Goal: Information Seeking & Learning: Learn about a topic

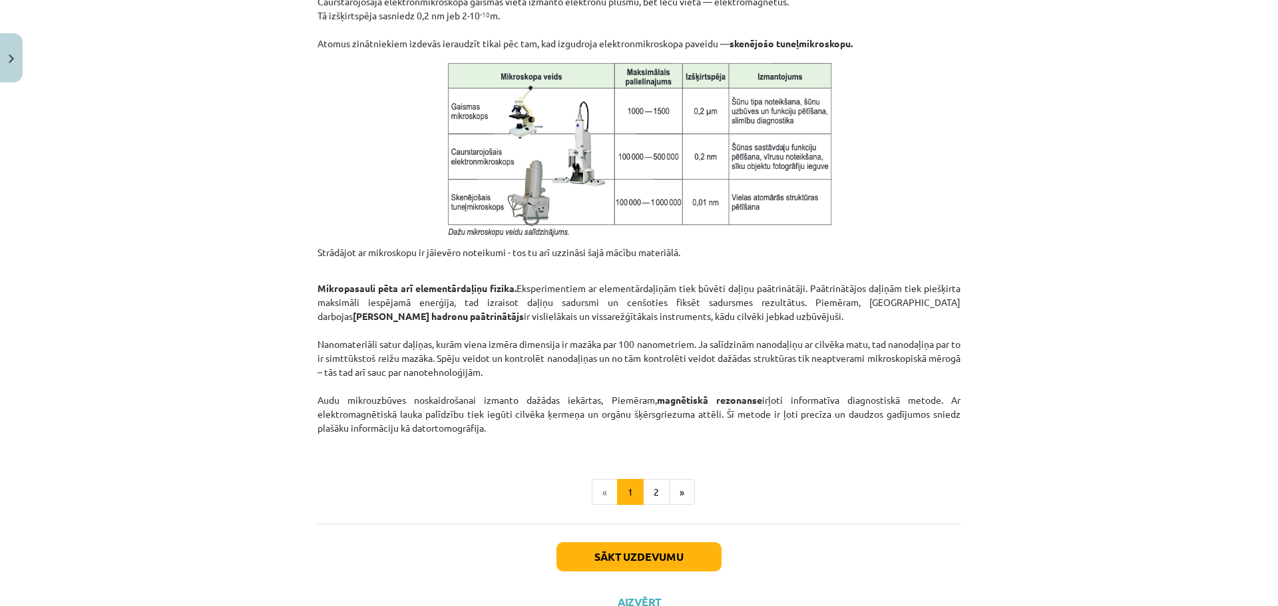
scroll to position [976, 0]
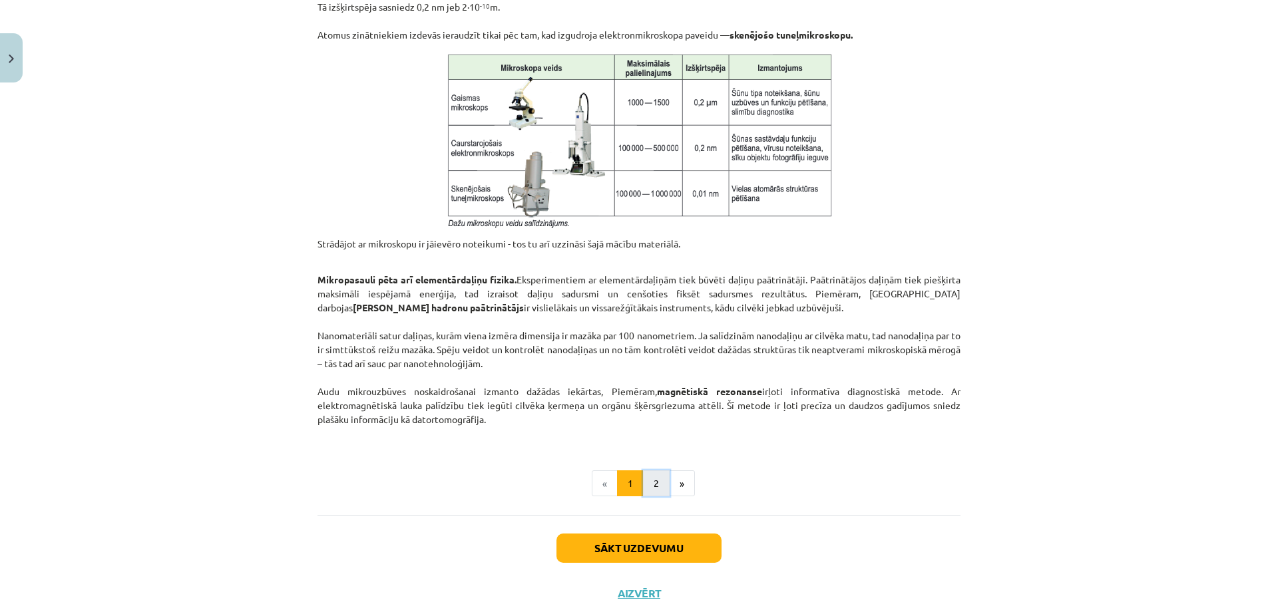
click at [654, 480] on button "2" at bounding box center [656, 484] width 27 height 27
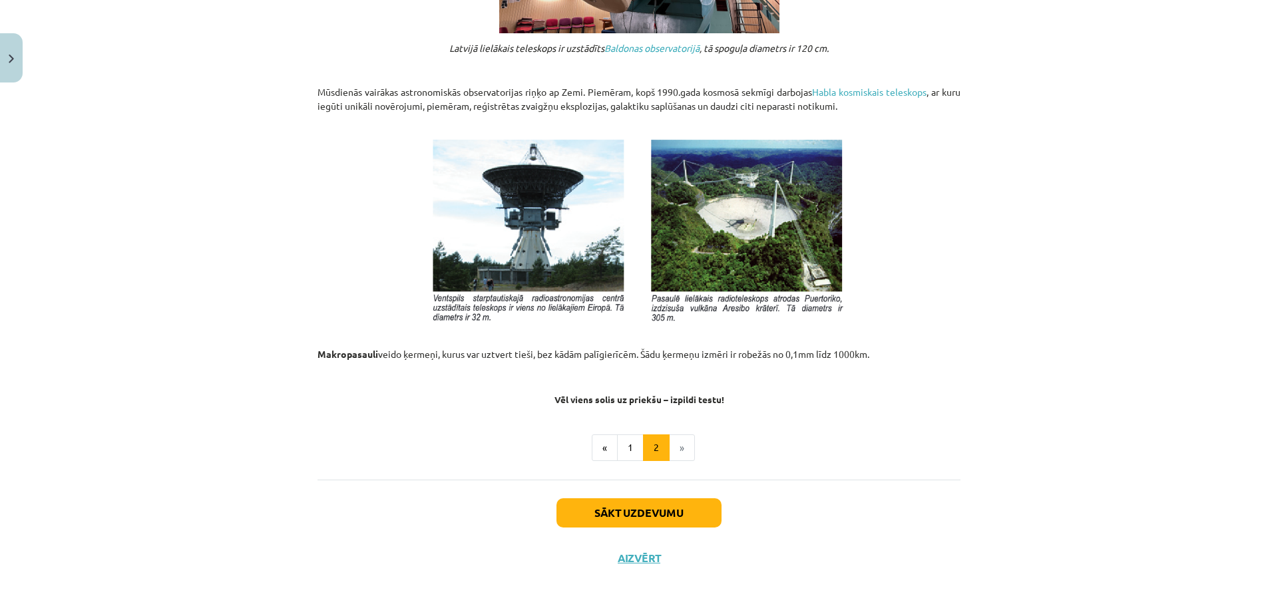
scroll to position [1352, 0]
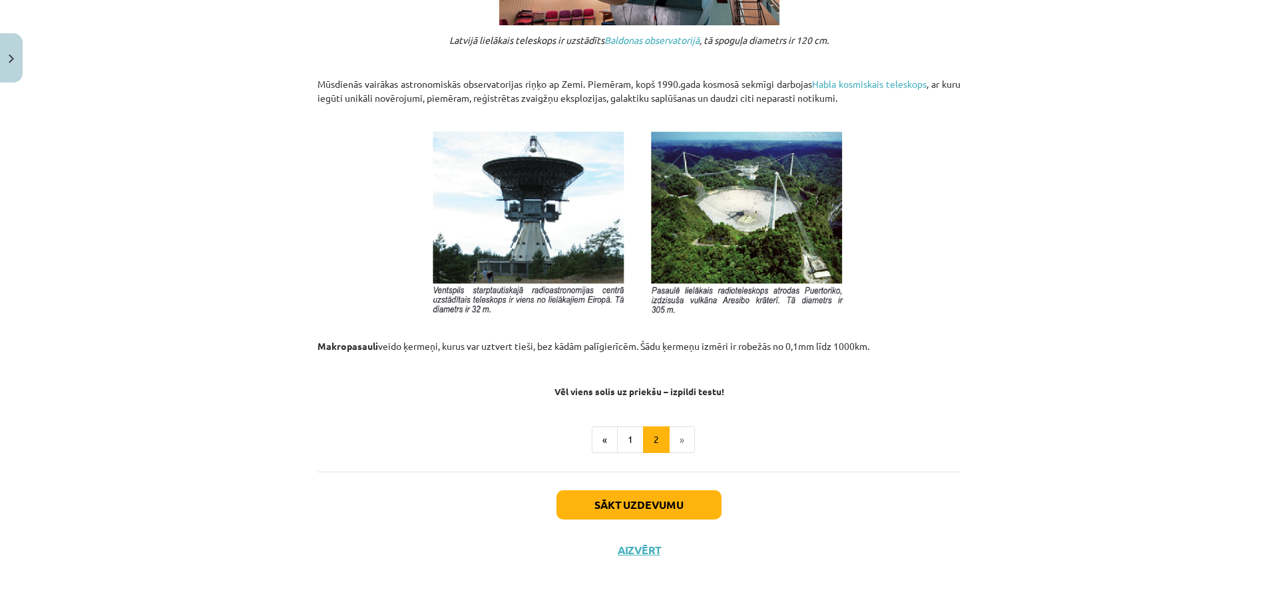
click at [676, 445] on li "»" at bounding box center [682, 440] width 25 height 27
click at [633, 505] on button "Sākt uzdevumu" at bounding box center [638, 505] width 165 height 29
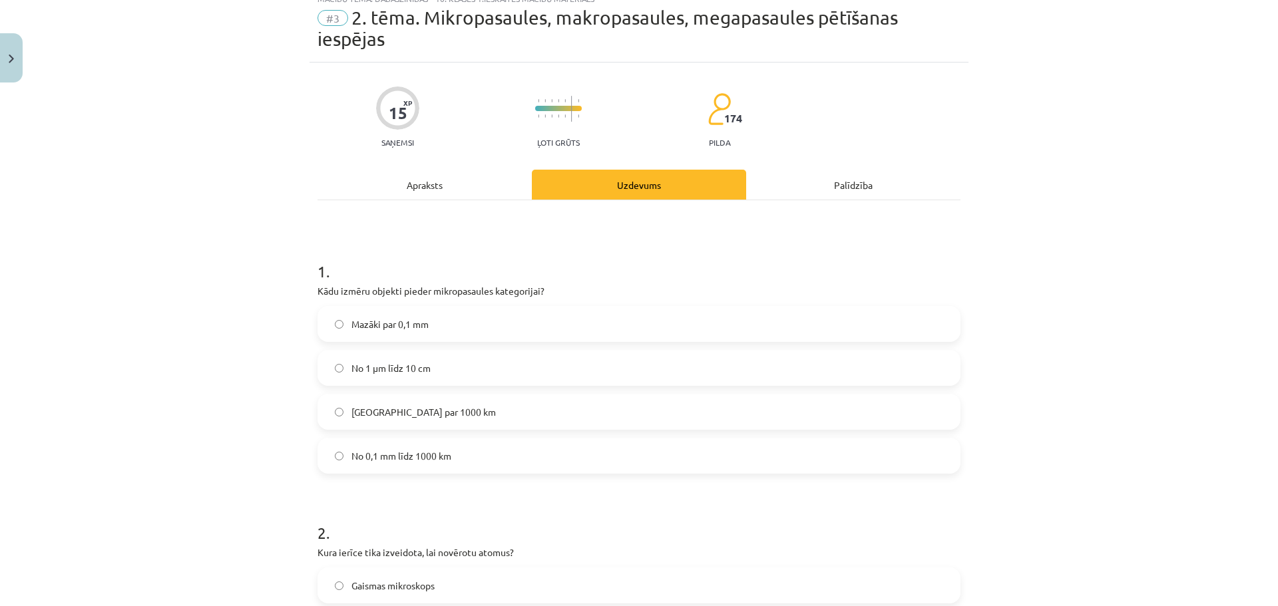
scroll to position [33, 0]
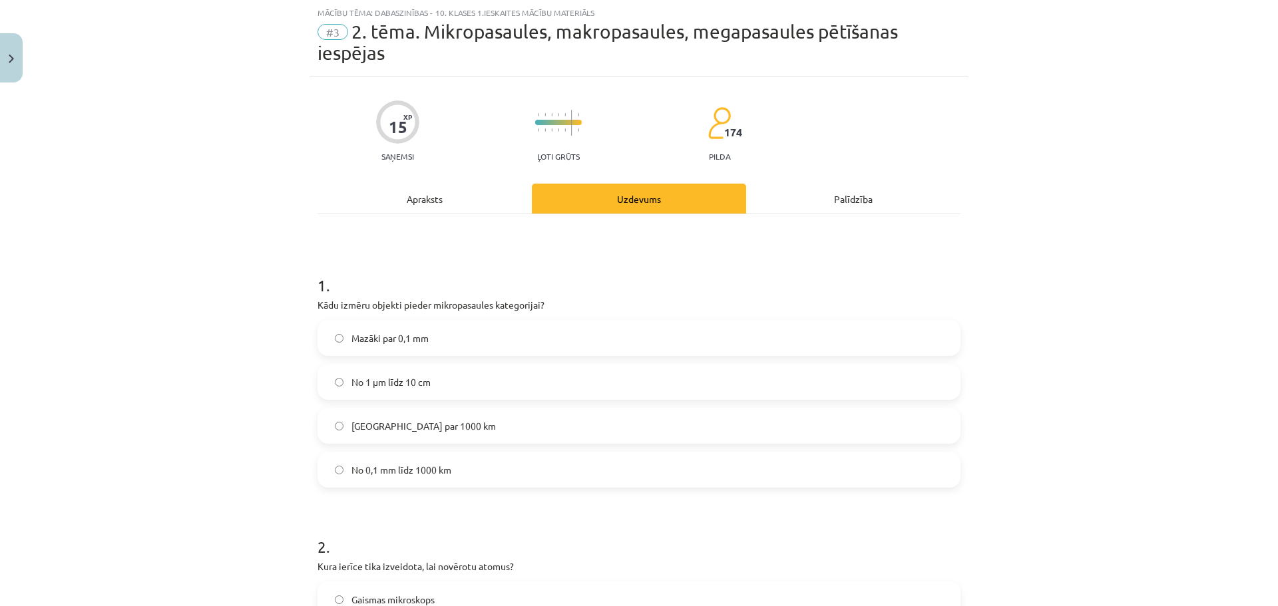
click at [433, 198] on div "Apraksts" at bounding box center [425, 199] width 214 height 30
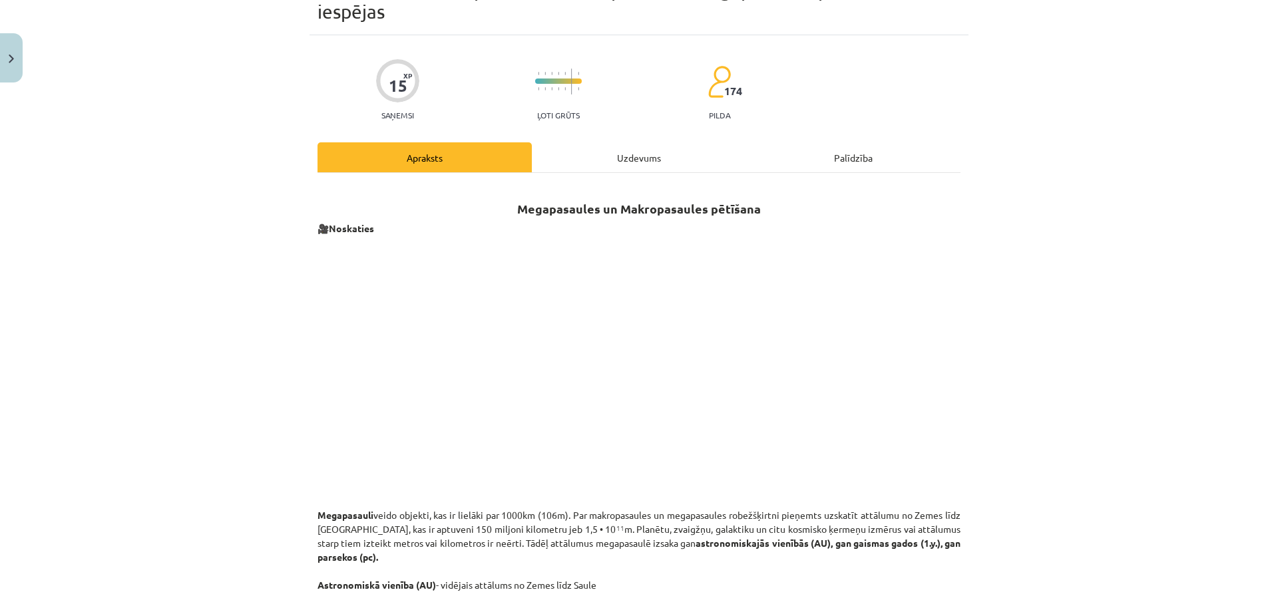
scroll to position [200, 0]
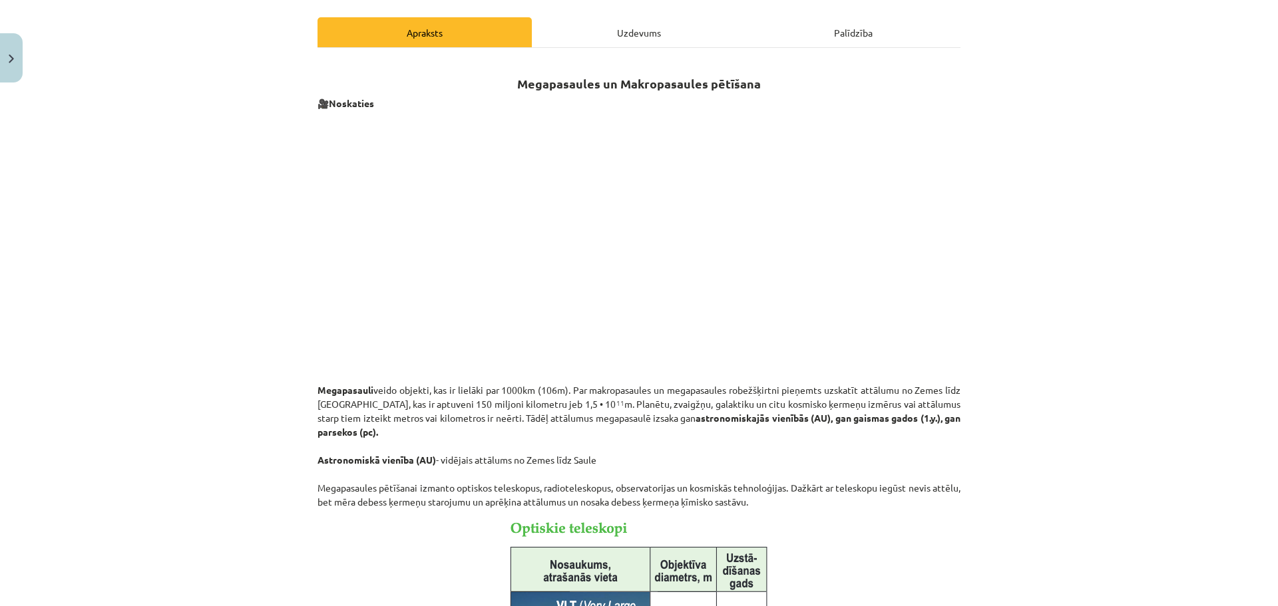
click at [638, 40] on div "Uzdevums" at bounding box center [639, 32] width 214 height 30
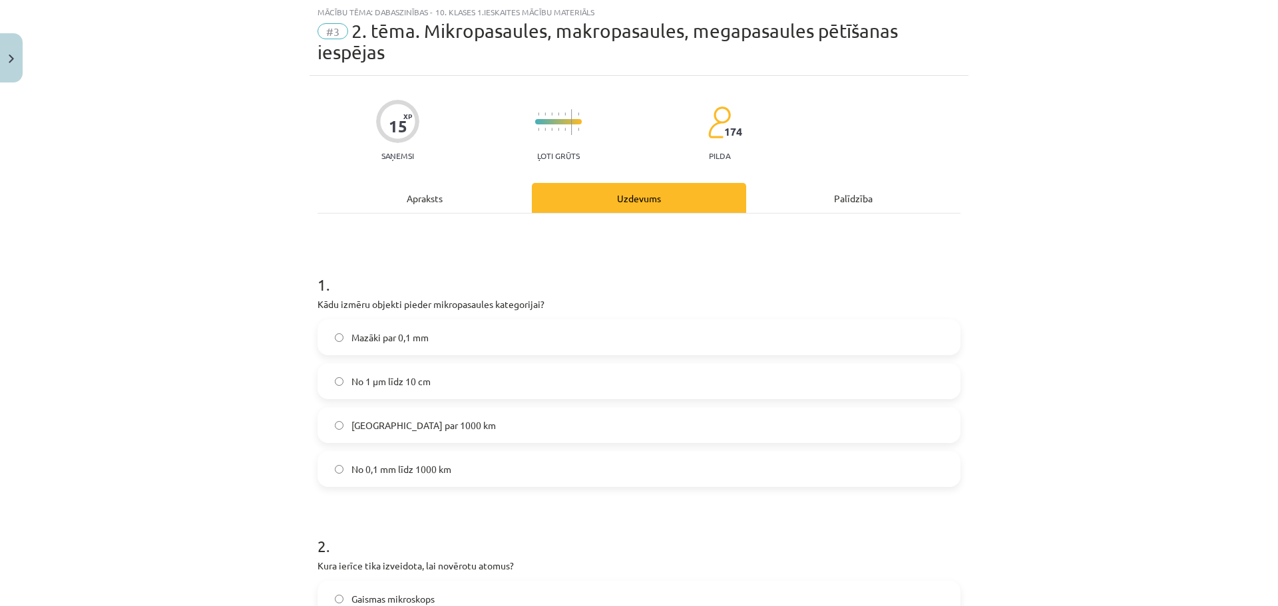
scroll to position [33, 0]
click at [424, 194] on div "Apraksts" at bounding box center [425, 199] width 214 height 30
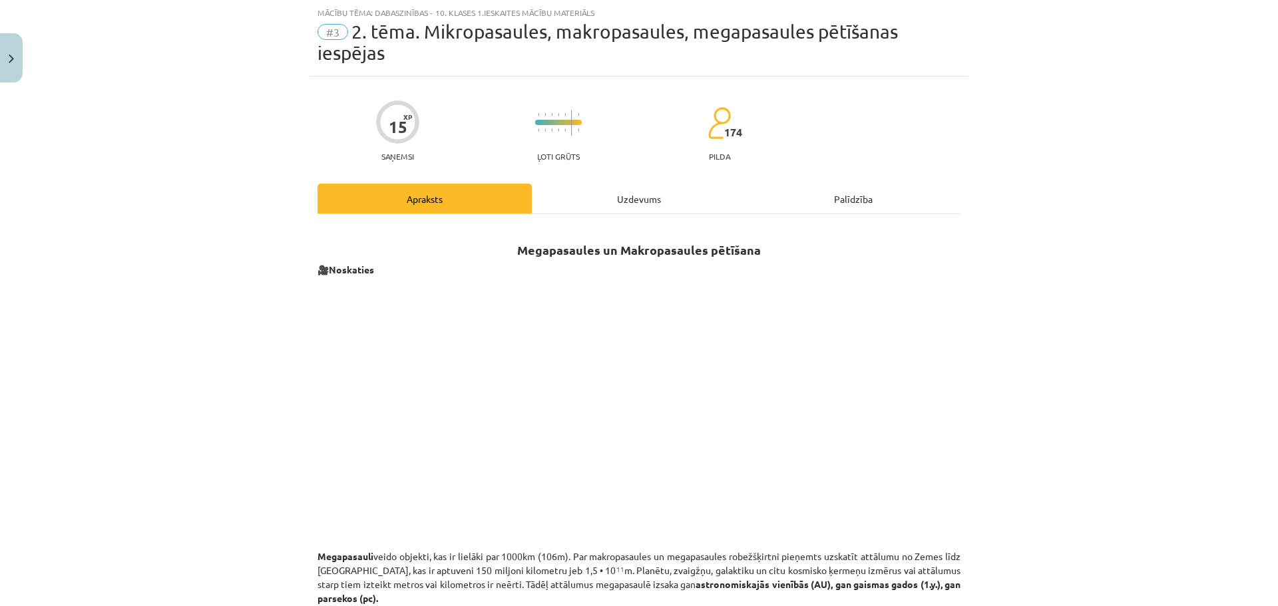
click at [639, 204] on div "Uzdevums" at bounding box center [639, 199] width 214 height 30
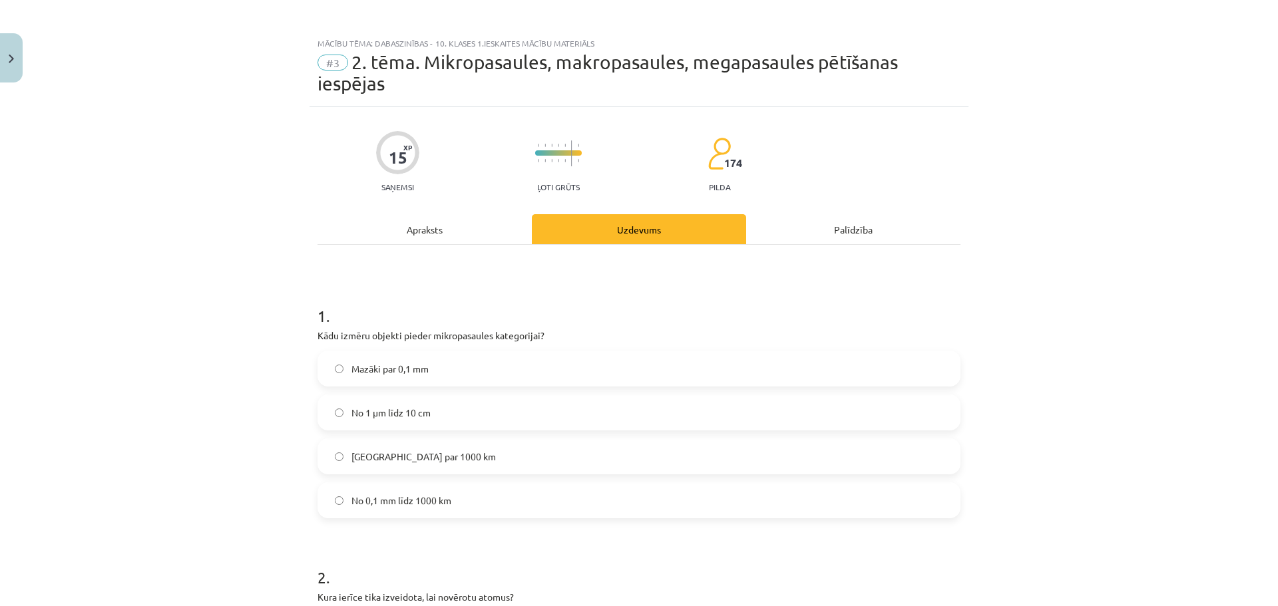
scroll to position [0, 0]
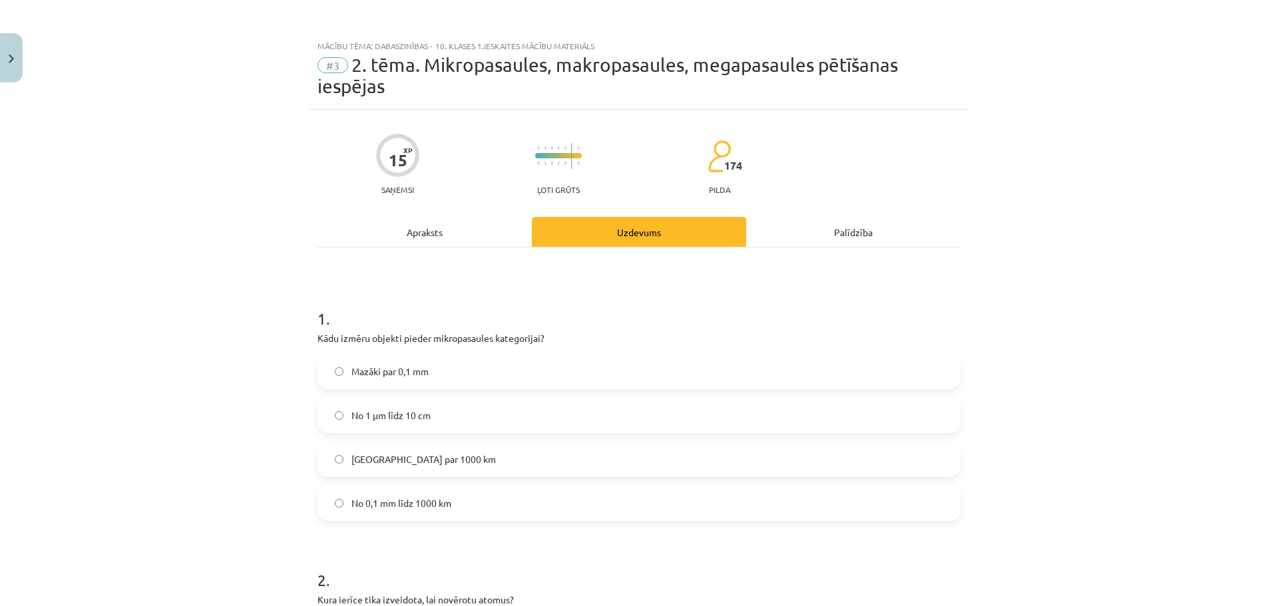
click at [409, 232] on div "Apraksts" at bounding box center [425, 232] width 214 height 30
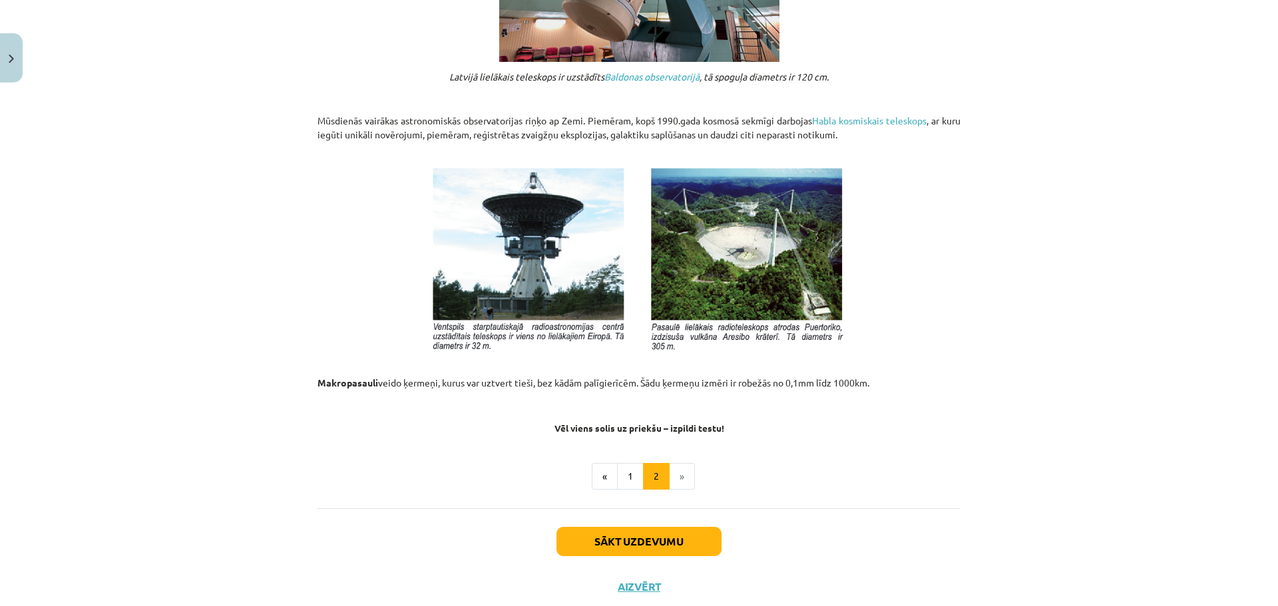
scroll to position [1352, 0]
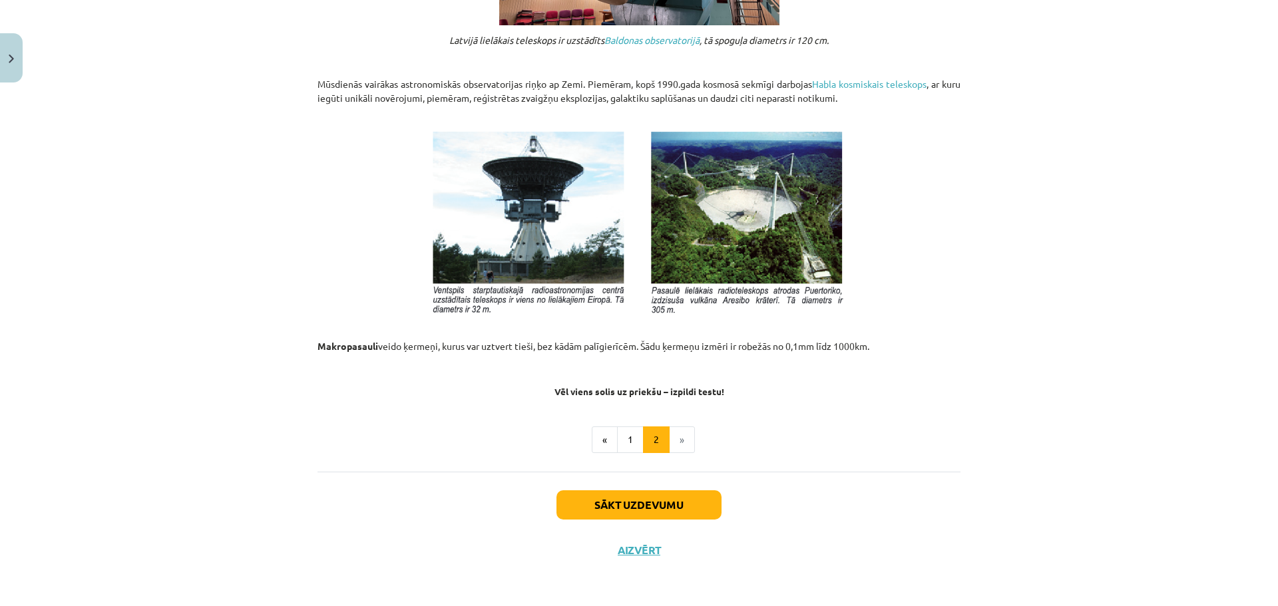
click at [604, 395] on strong "Vēl viens solis uz priekšu – izpildi testu!" at bounding box center [639, 391] width 170 height 12
click at [676, 444] on li "»" at bounding box center [682, 440] width 25 height 27
click at [654, 437] on button "2" at bounding box center [656, 440] width 27 height 27
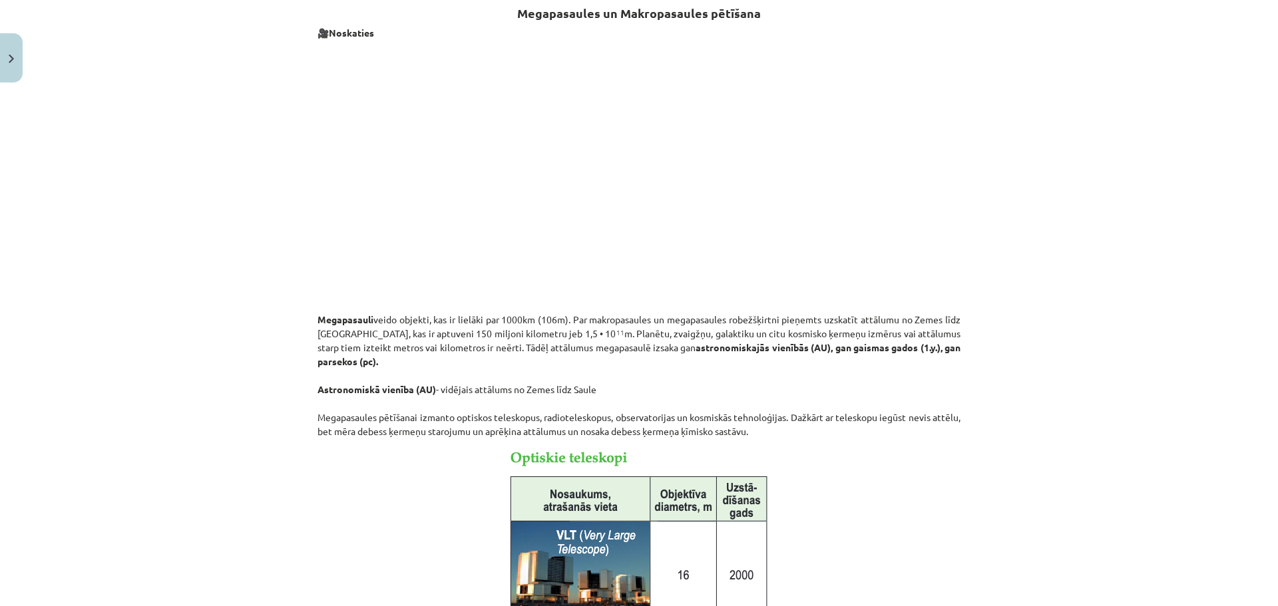
scroll to position [260, 0]
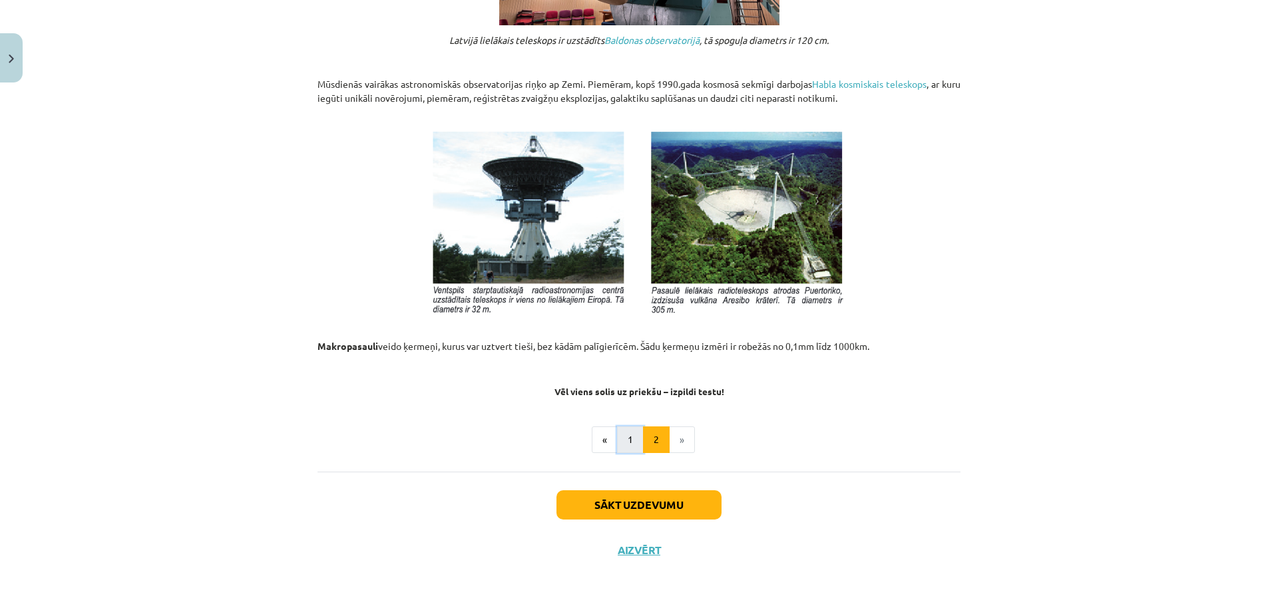
click at [630, 446] on button "1" at bounding box center [630, 440] width 27 height 27
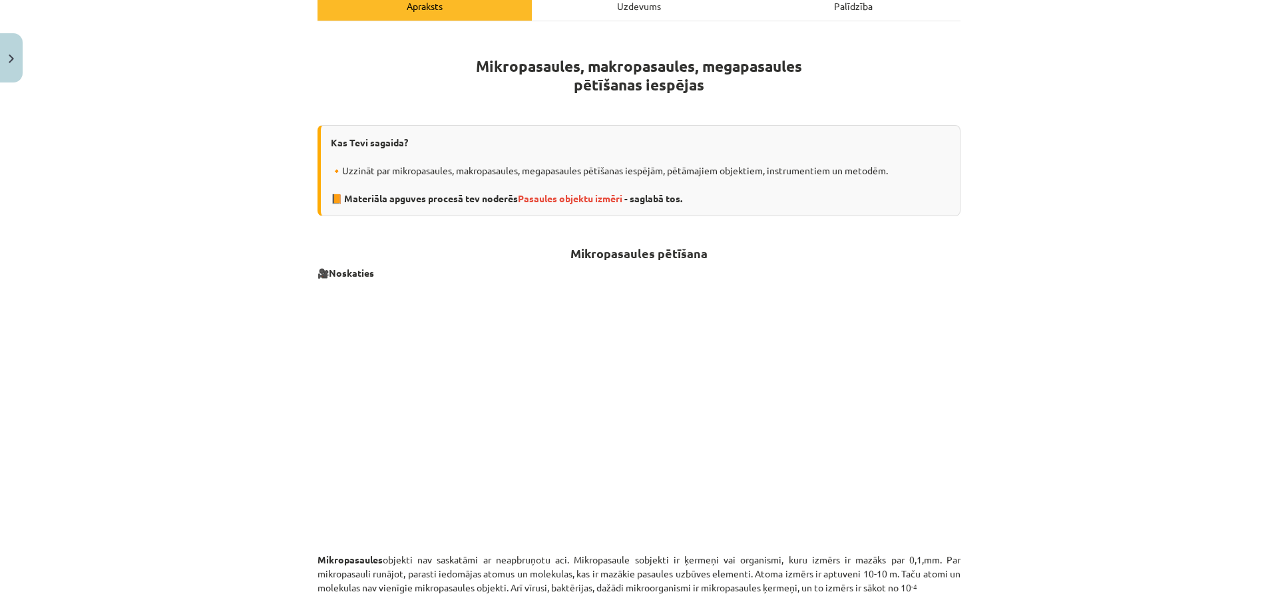
scroll to position [87, 0]
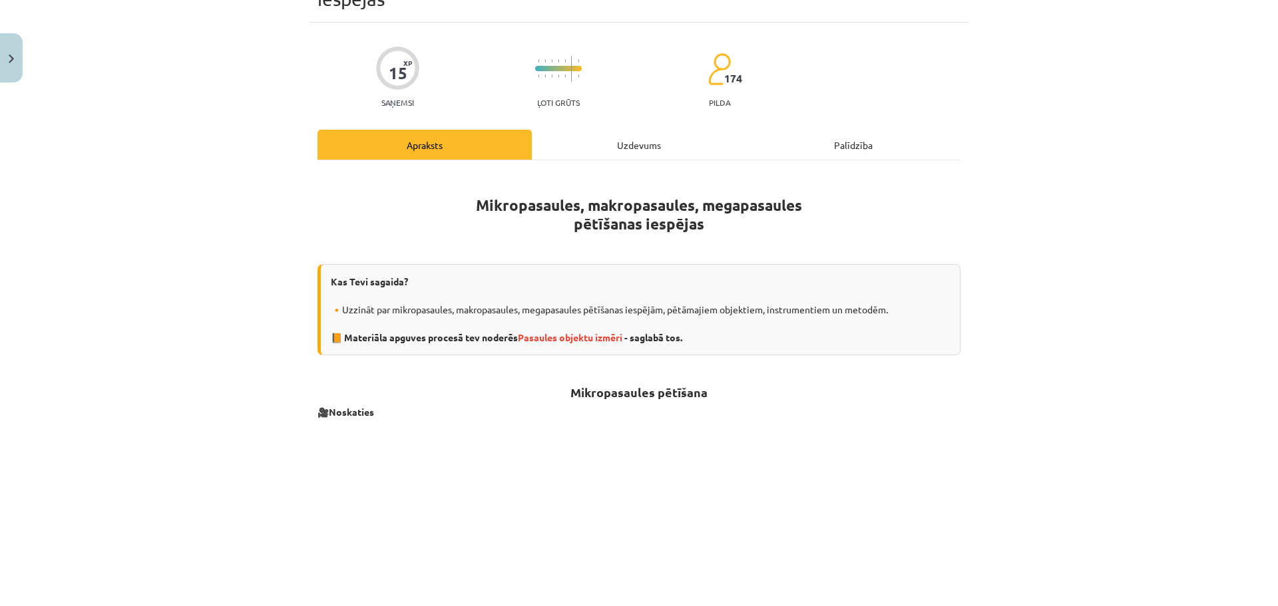
click at [633, 150] on div "Uzdevums" at bounding box center [639, 145] width 214 height 30
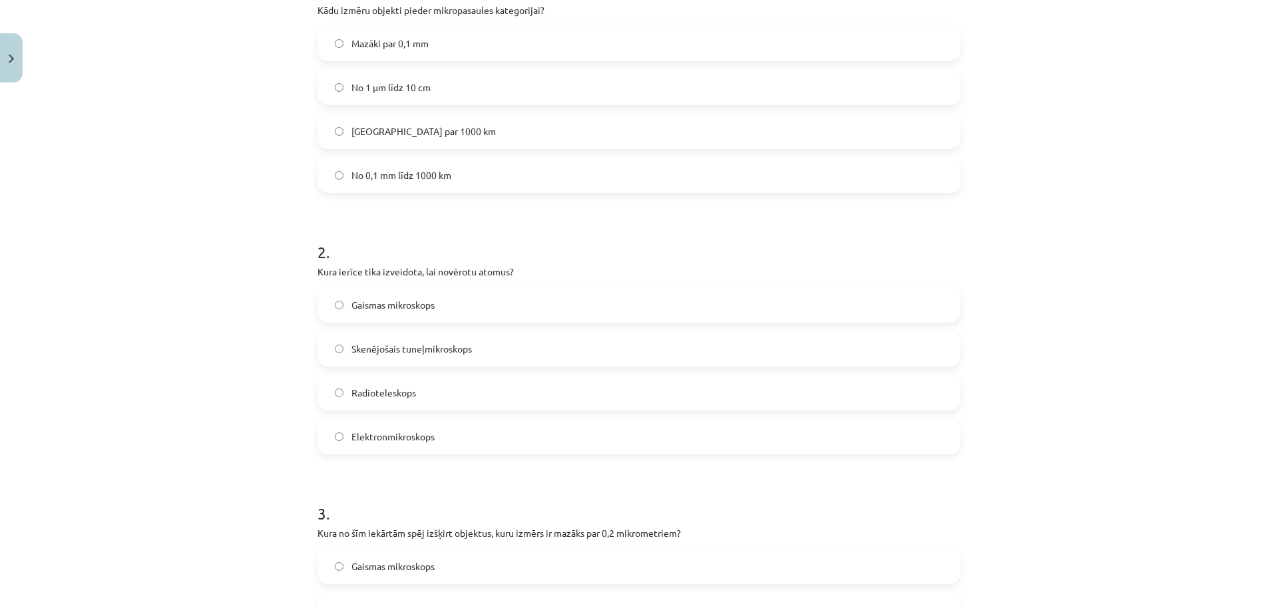
scroll to position [366, 0]
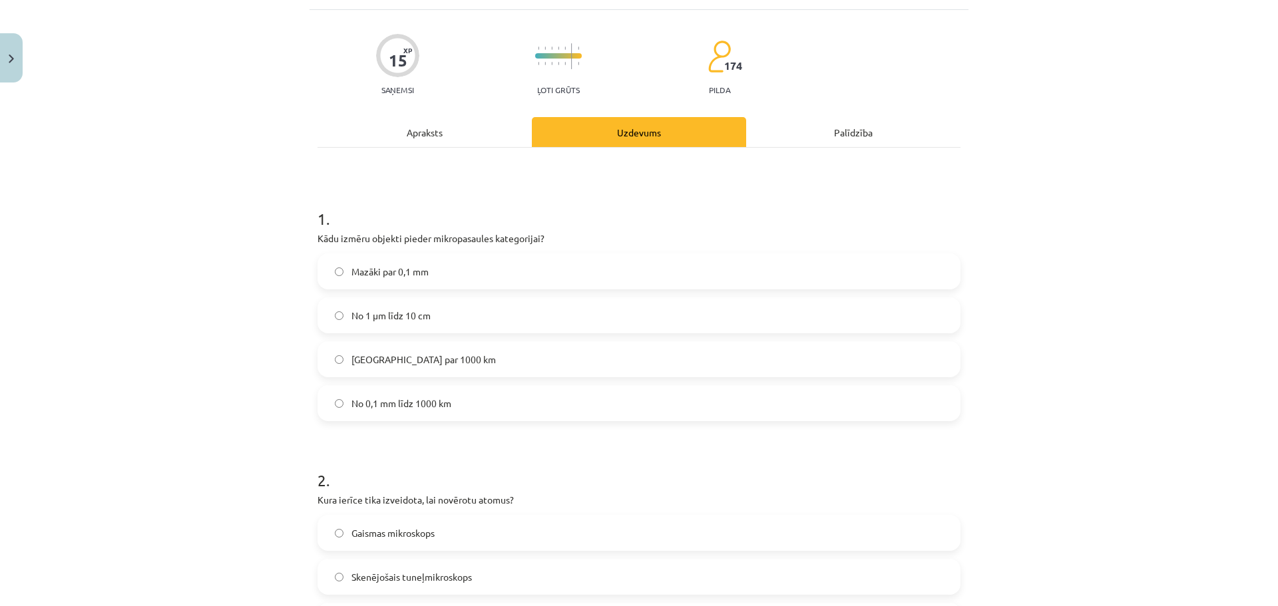
click at [426, 122] on div "Apraksts" at bounding box center [425, 132] width 214 height 30
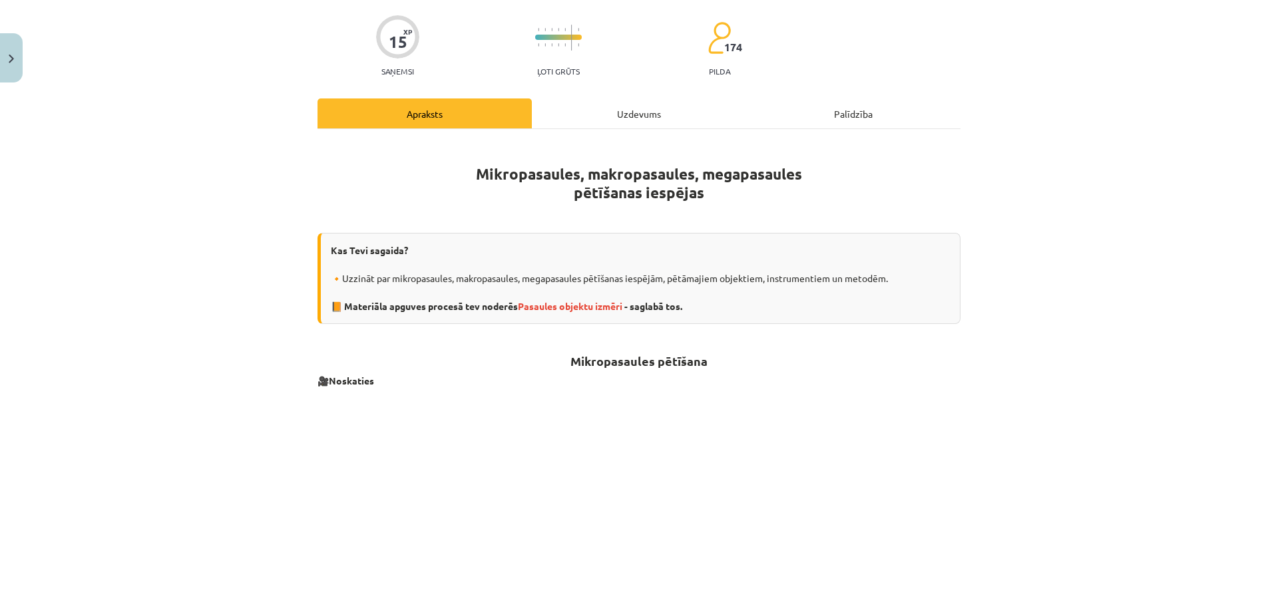
scroll to position [100, 0]
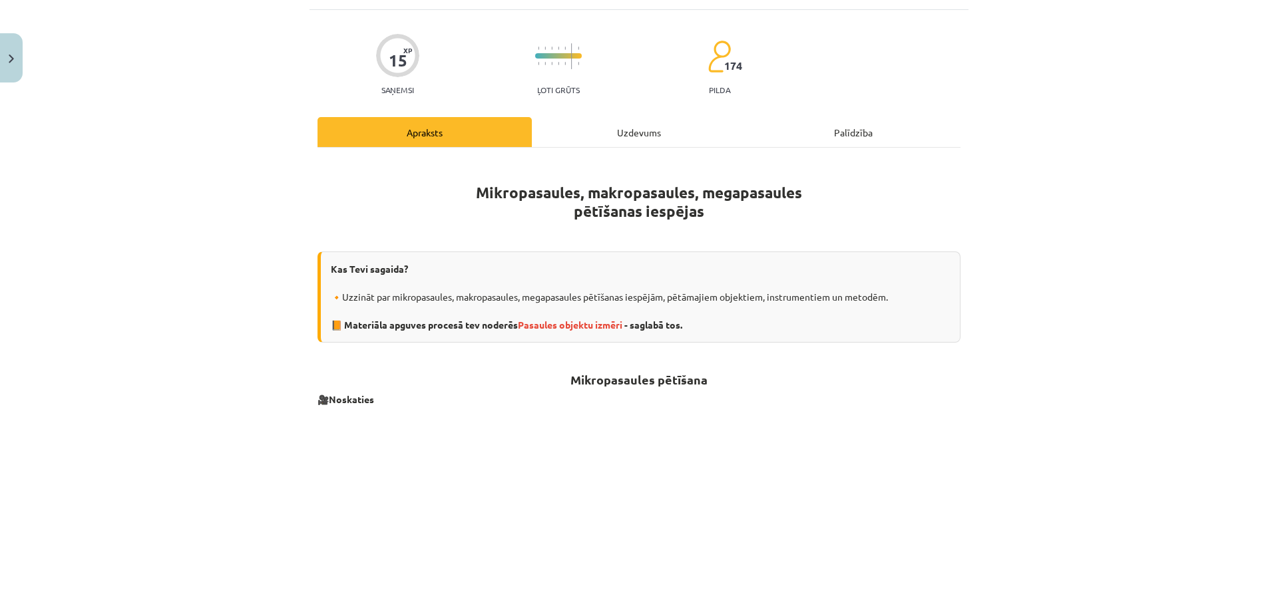
click at [644, 127] on div "Uzdevums" at bounding box center [639, 132] width 214 height 30
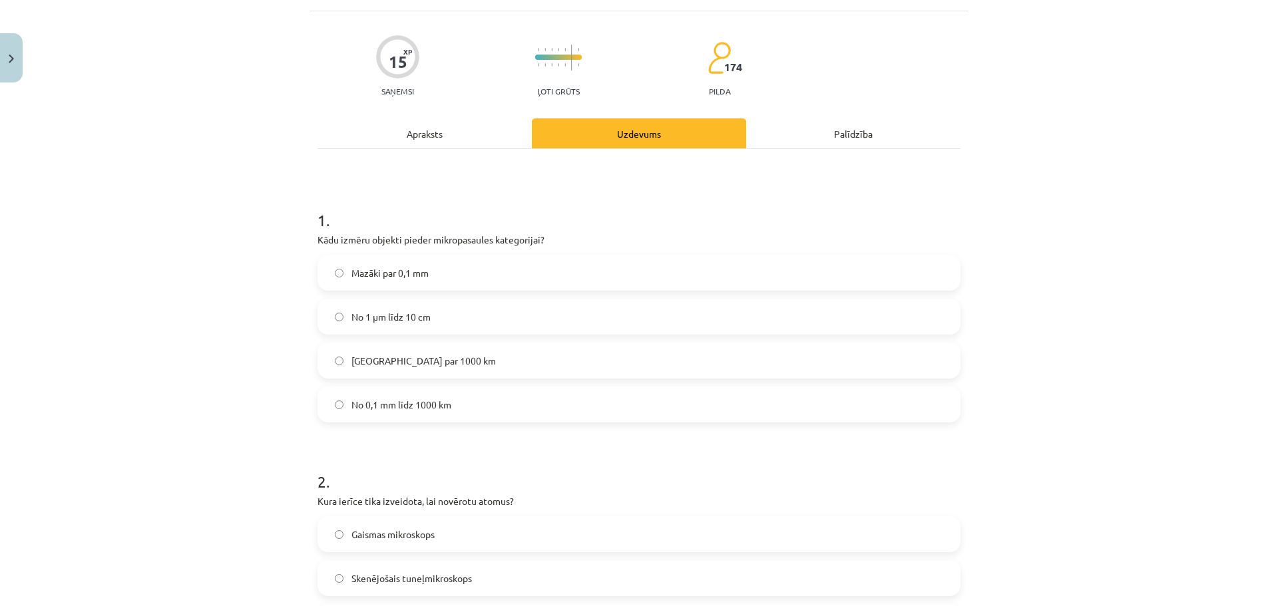
scroll to position [366, 0]
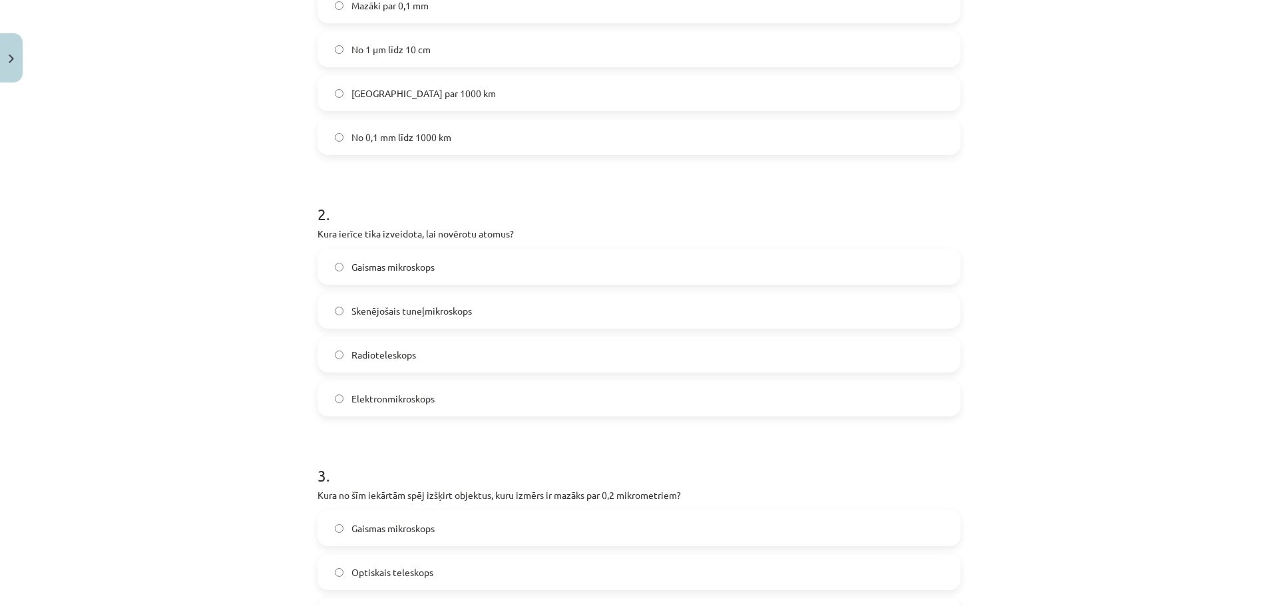
click at [339, 395] on label "Elektronmikroskops" at bounding box center [639, 398] width 640 height 33
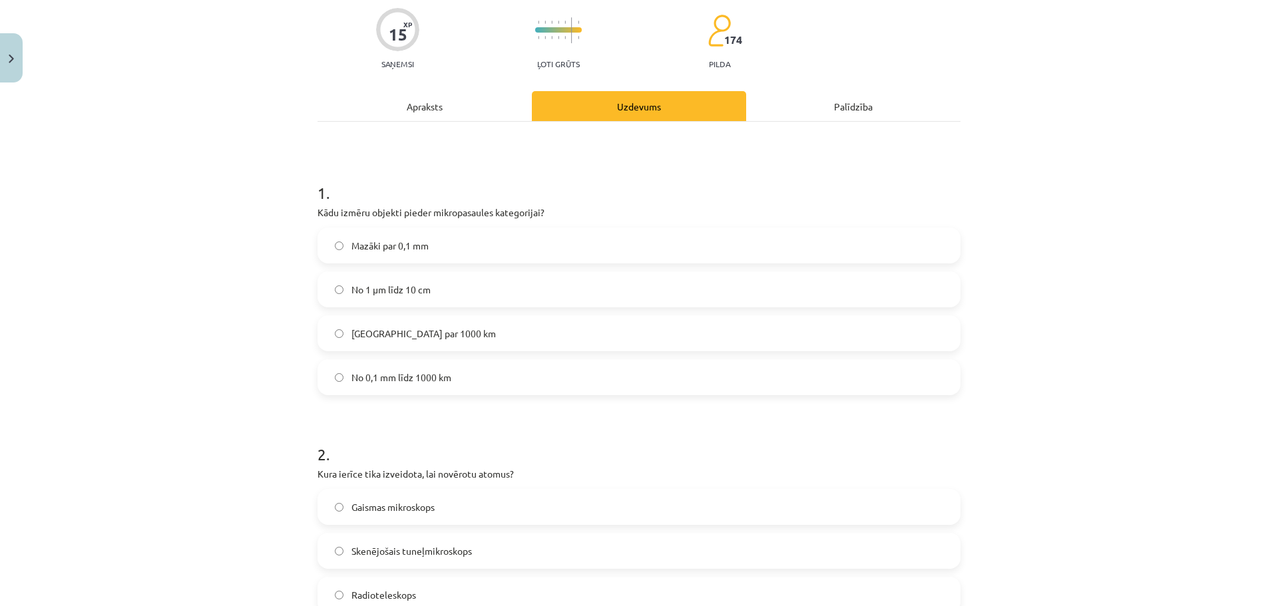
scroll to position [0, 0]
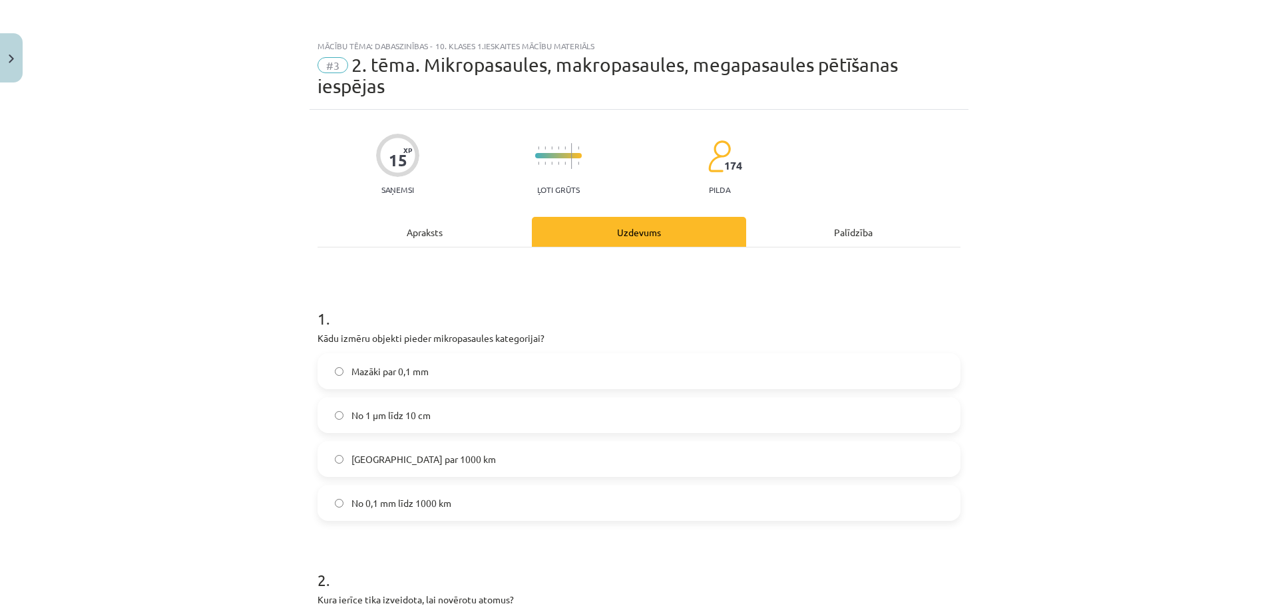
click at [451, 226] on div "Apraksts" at bounding box center [425, 232] width 214 height 30
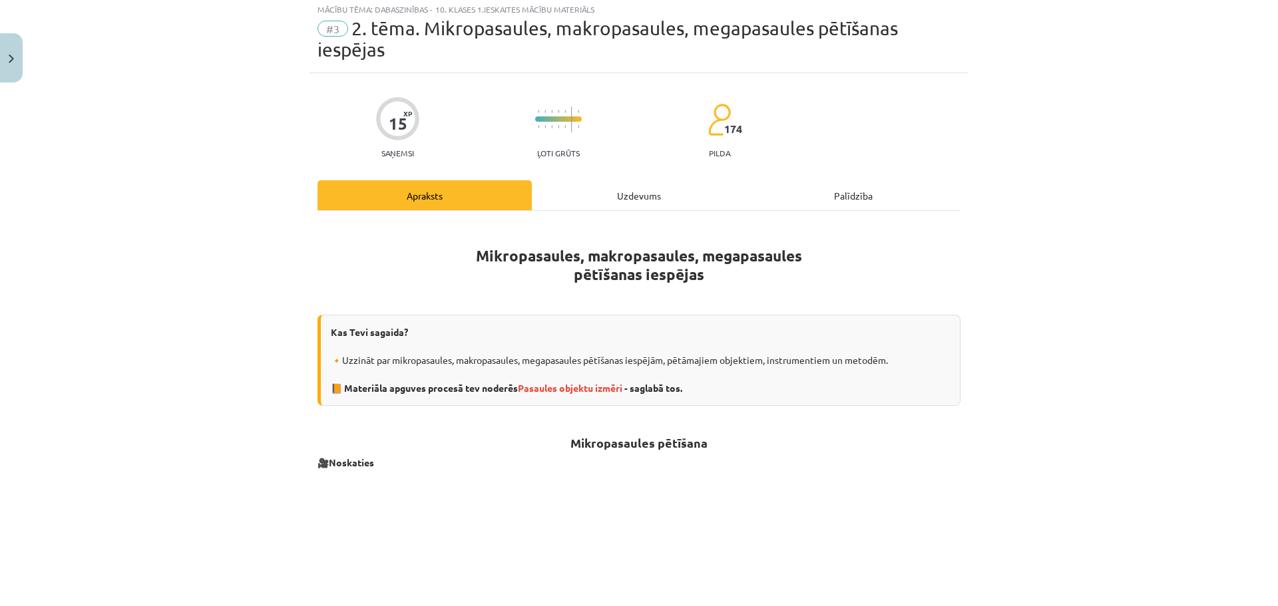
scroll to position [33, 0]
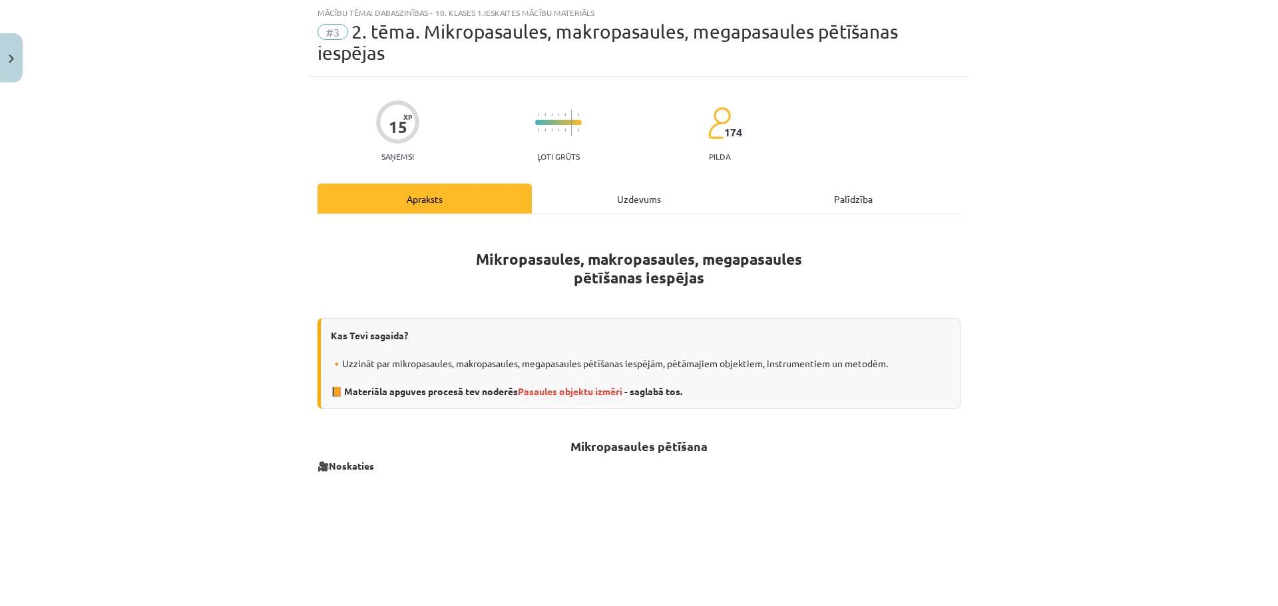
click at [614, 200] on div "Uzdevums" at bounding box center [639, 199] width 214 height 30
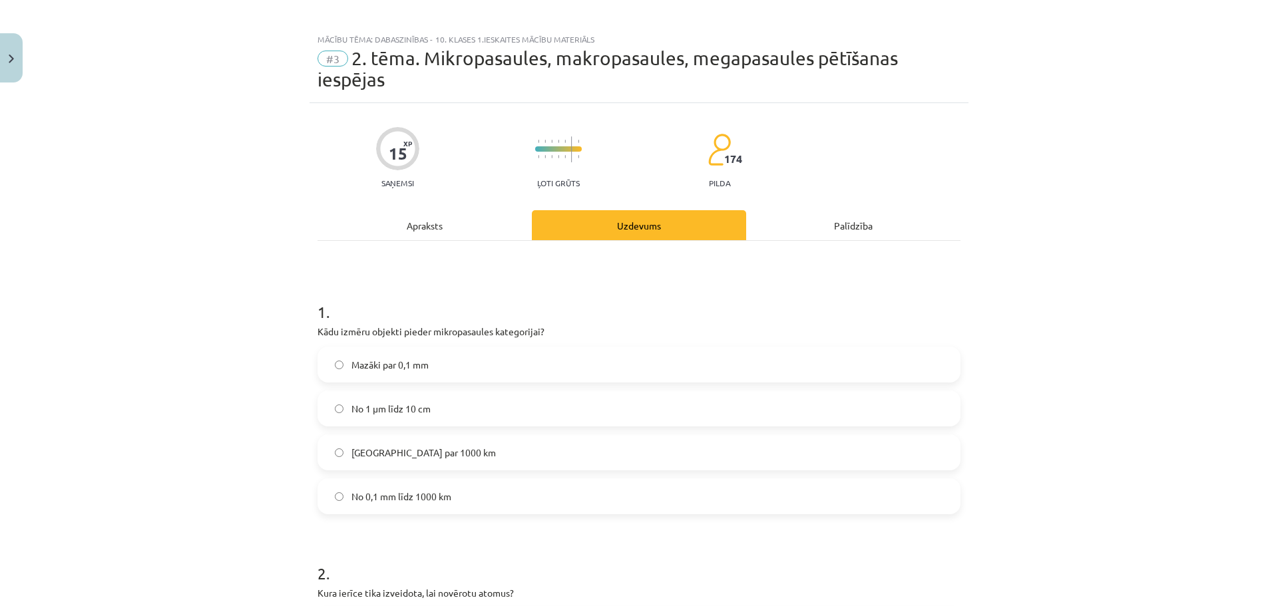
scroll to position [0, 0]
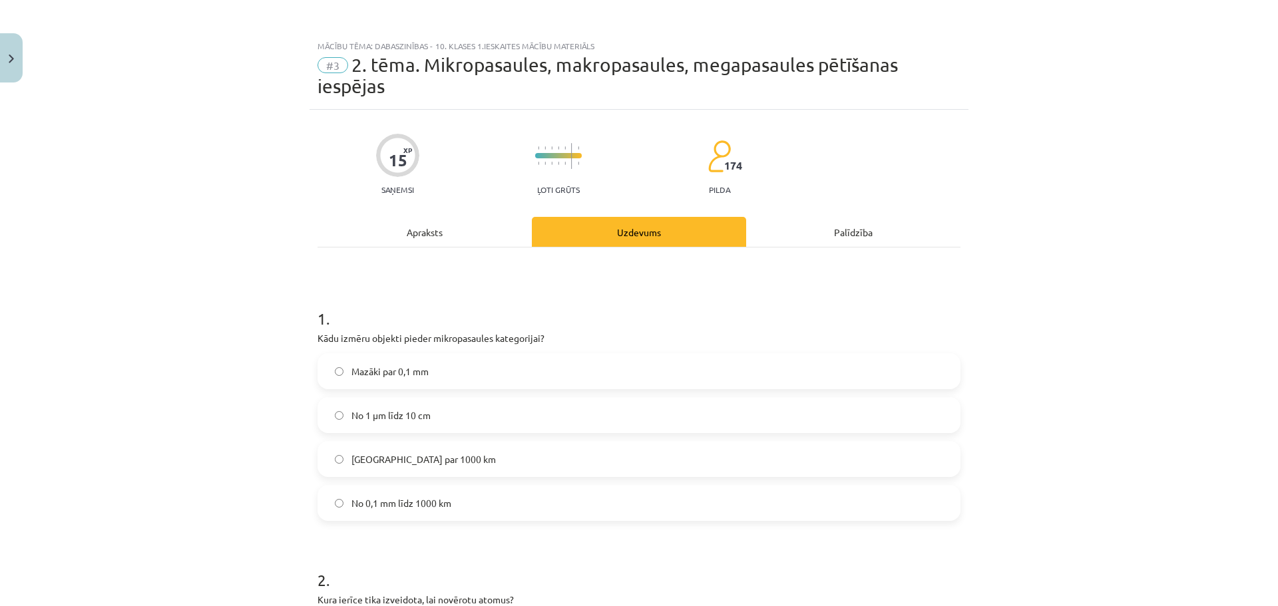
click at [457, 232] on div "Apraksts" at bounding box center [425, 232] width 214 height 30
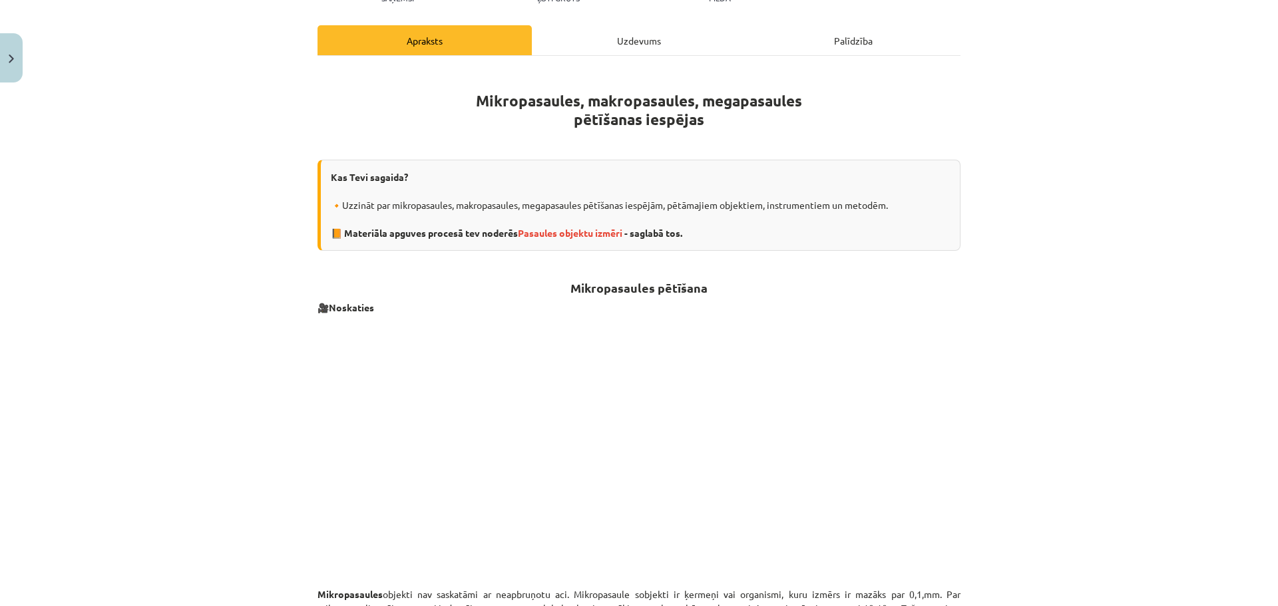
scroll to position [166, 0]
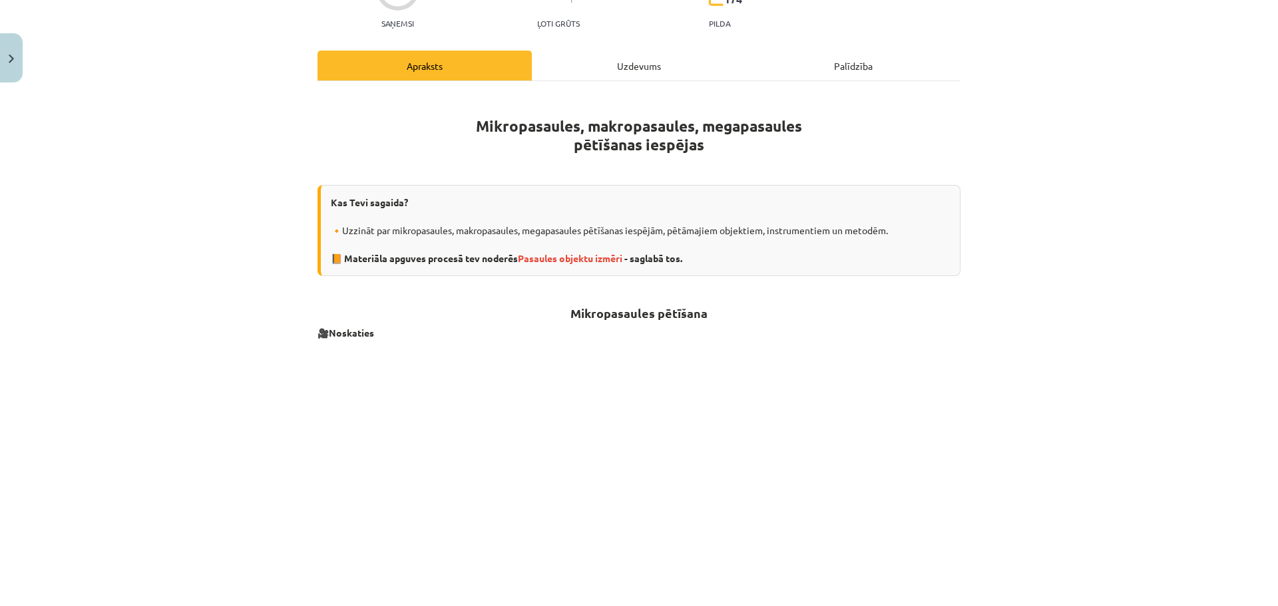
click at [618, 69] on div "Uzdevums" at bounding box center [639, 66] width 214 height 30
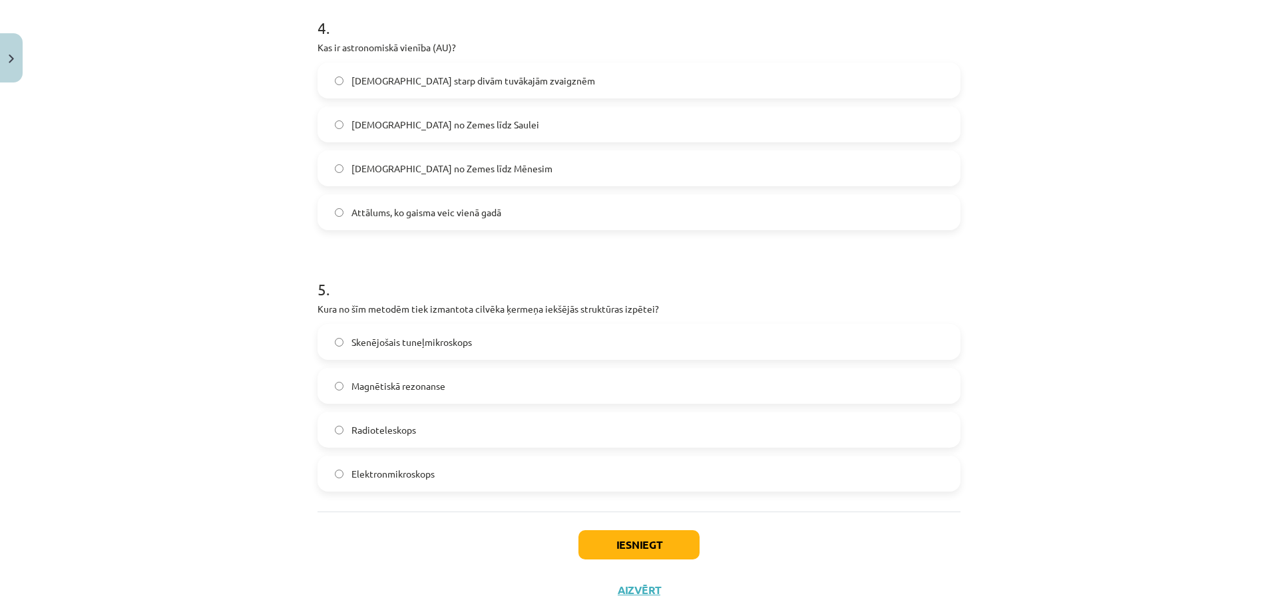
scroll to position [1098, 0]
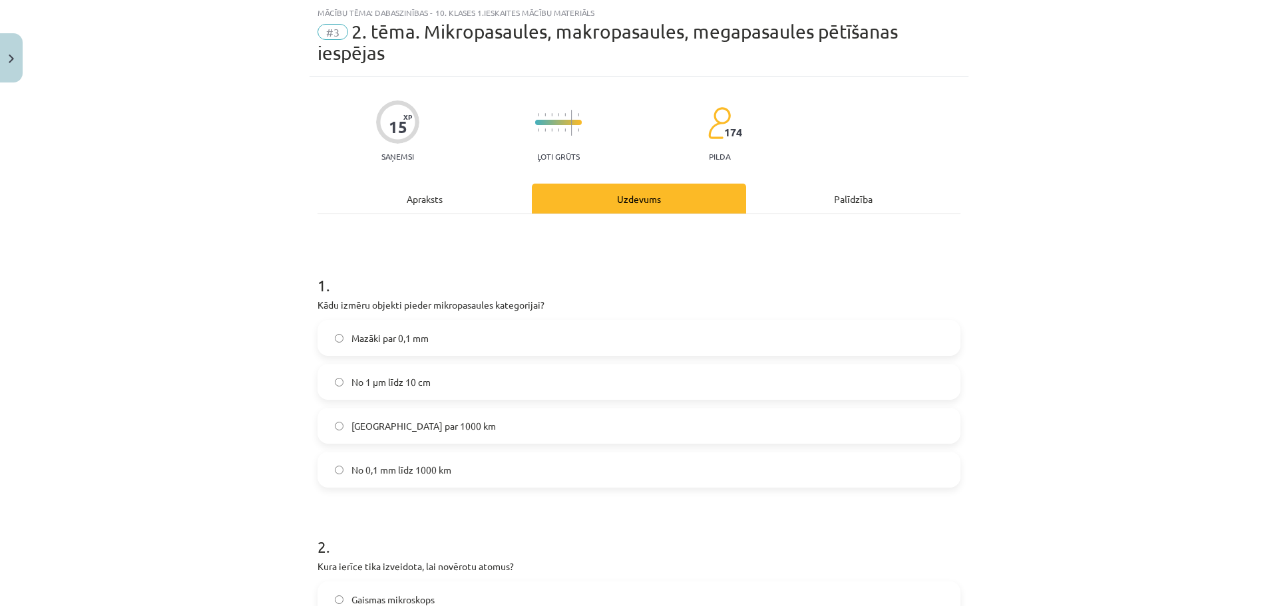
click at [431, 207] on div "Apraksts" at bounding box center [425, 199] width 214 height 30
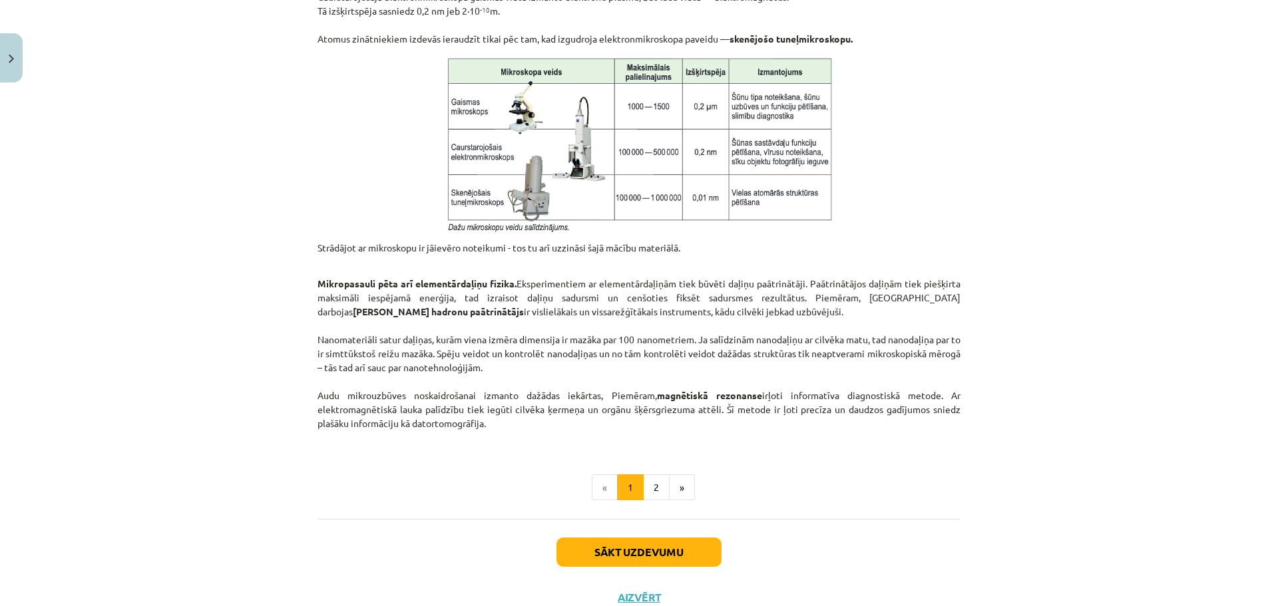
scroll to position [953, 0]
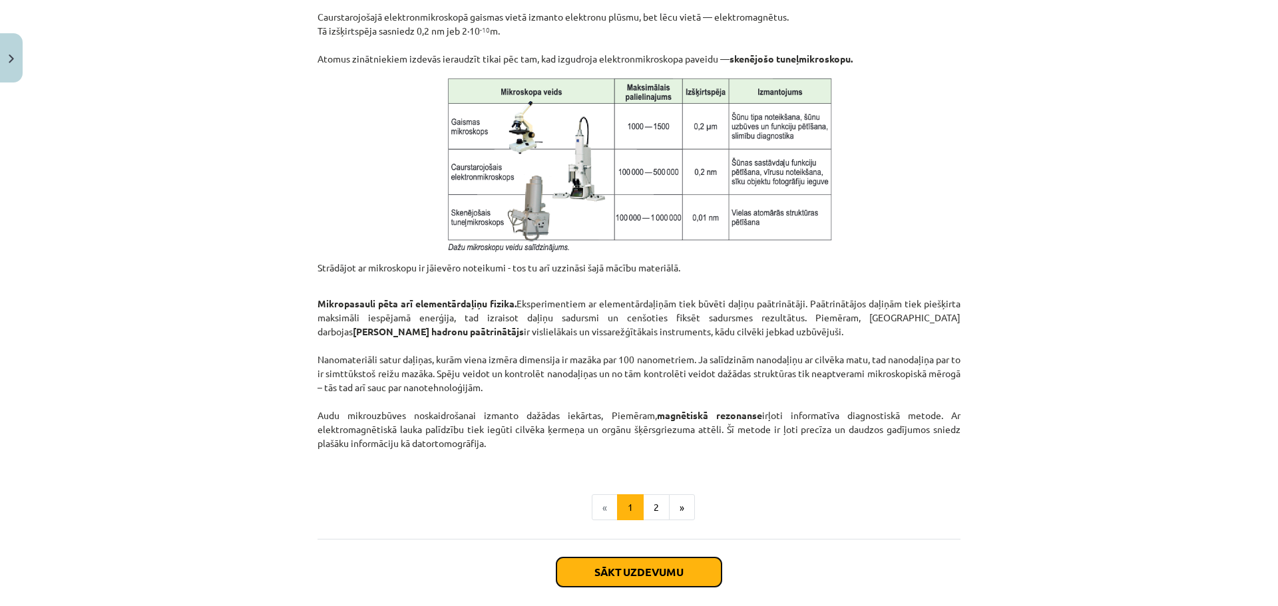
click at [626, 561] on button "Sākt uzdevumu" at bounding box center [638, 572] width 165 height 29
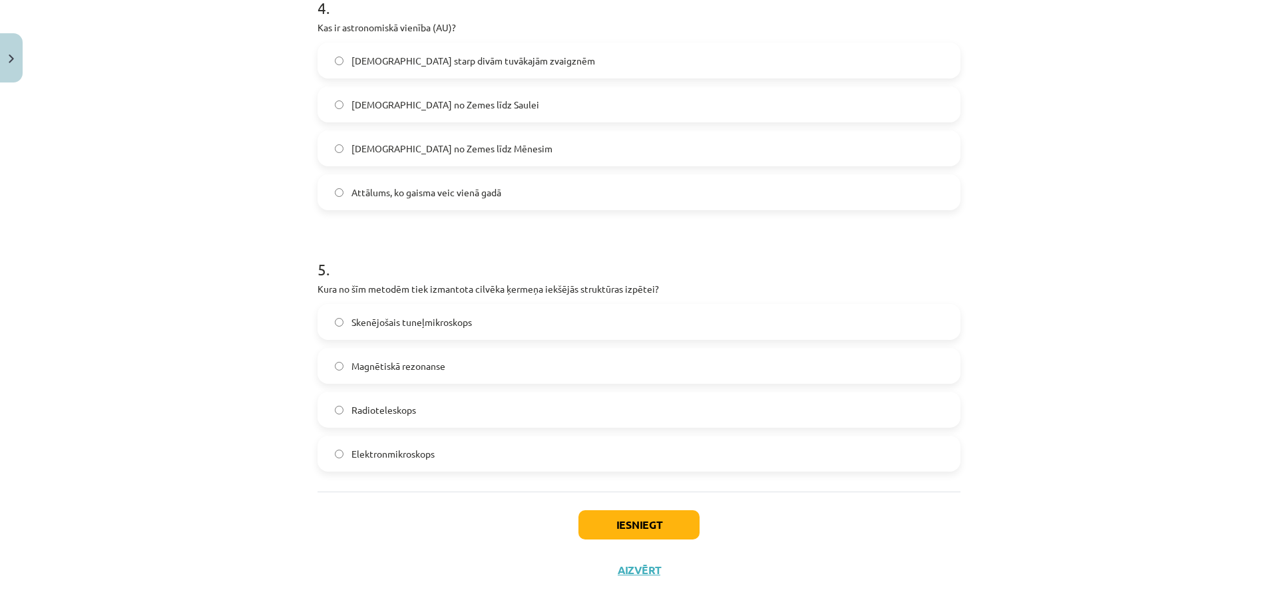
scroll to position [1098, 0]
click at [620, 517] on button "Iesniegt" at bounding box center [638, 522] width 121 height 29
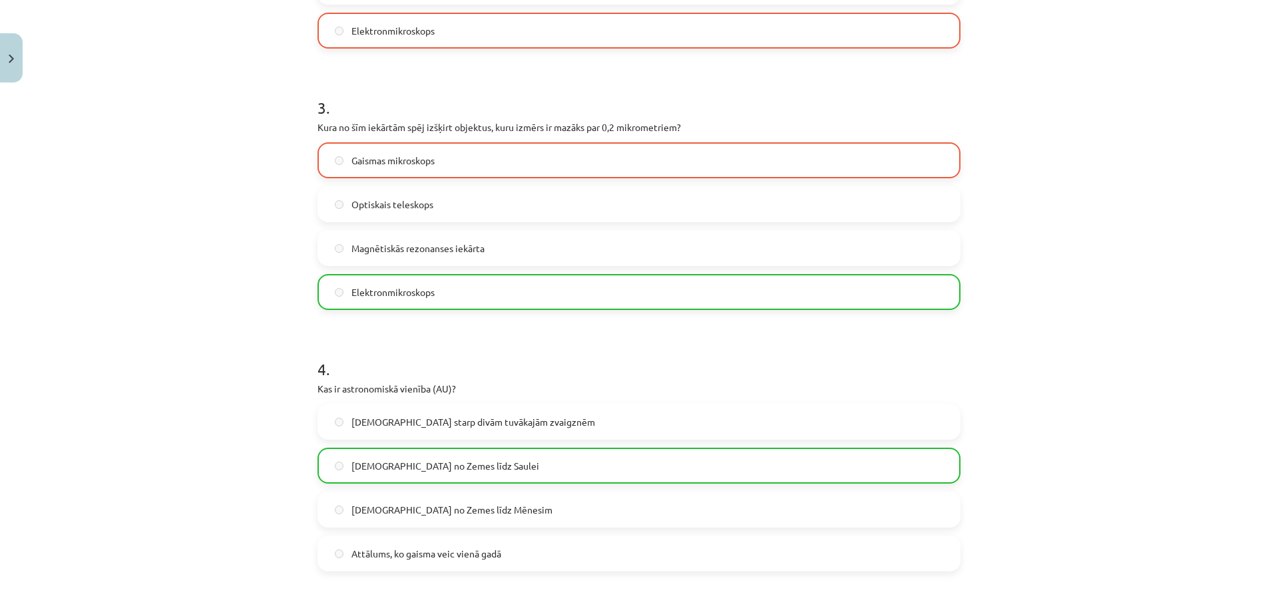
scroll to position [765, 0]
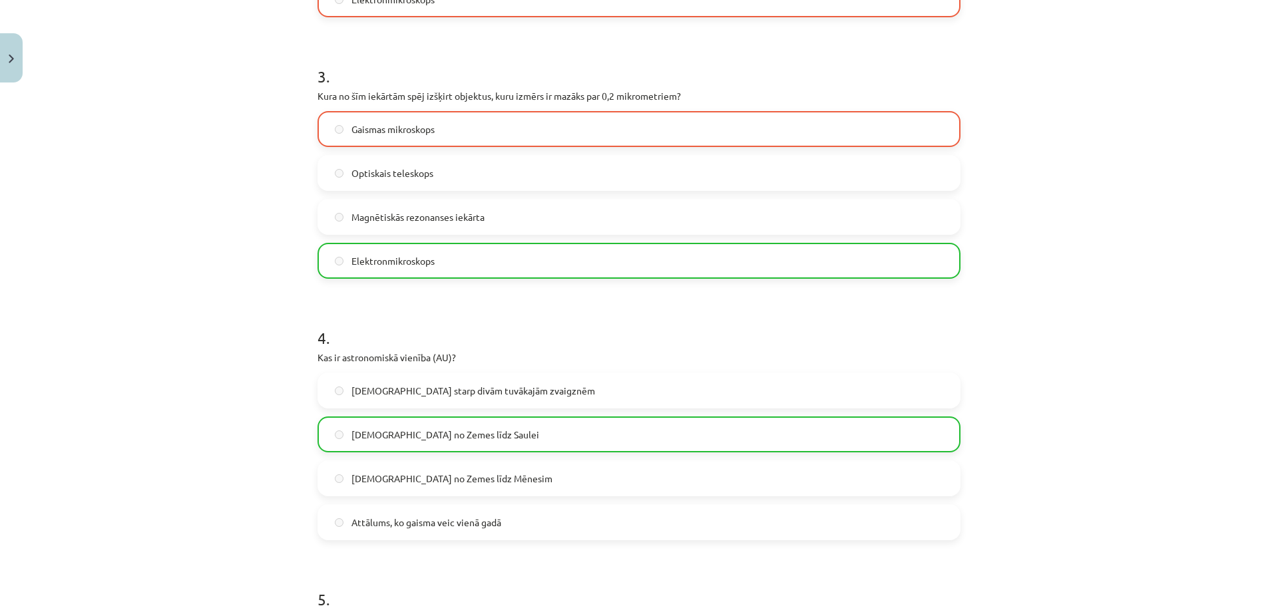
click at [583, 253] on label "Elektronmikroskops" at bounding box center [639, 260] width 640 height 33
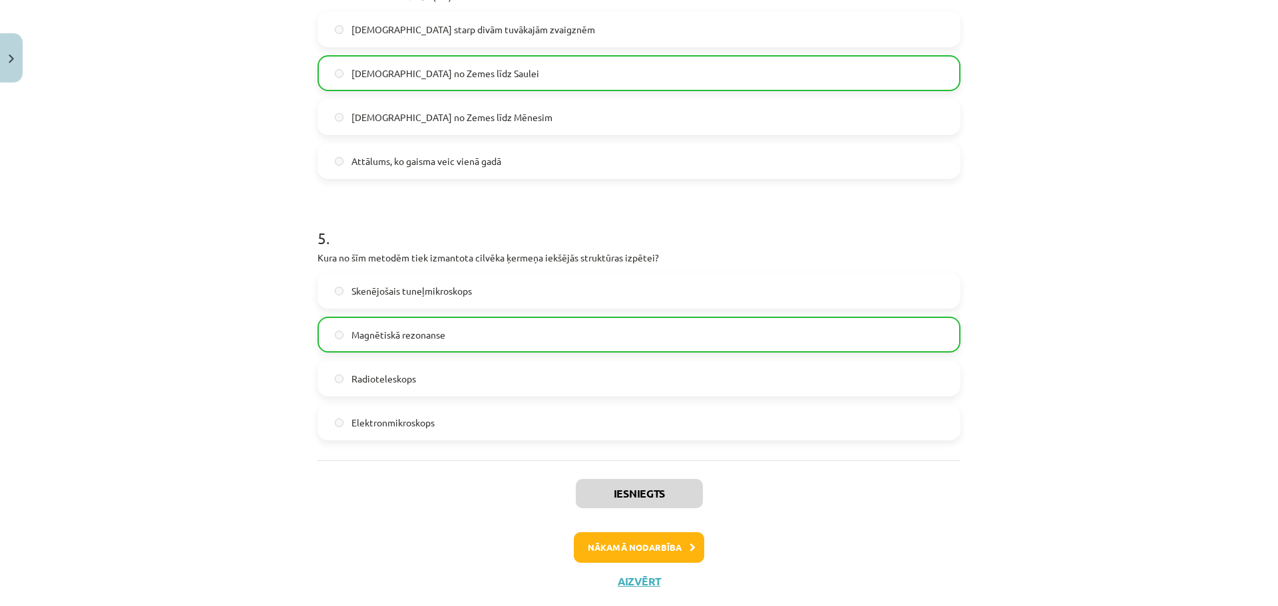
scroll to position [1158, 0]
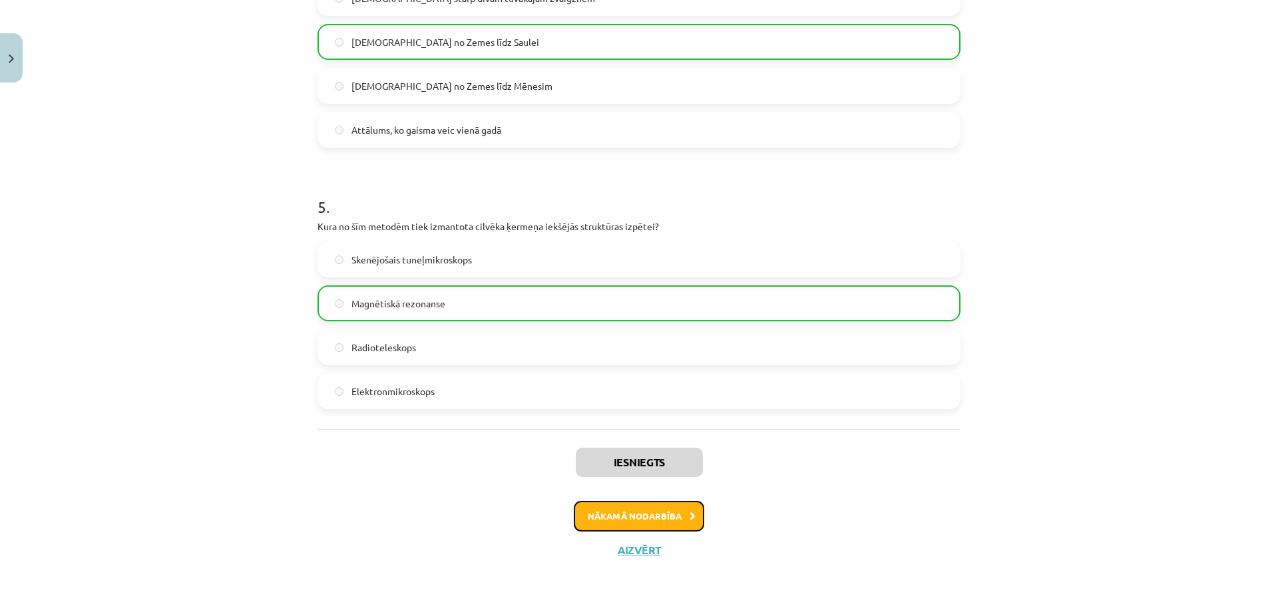
click at [630, 516] on button "Nākamā nodarbība" at bounding box center [639, 516] width 130 height 31
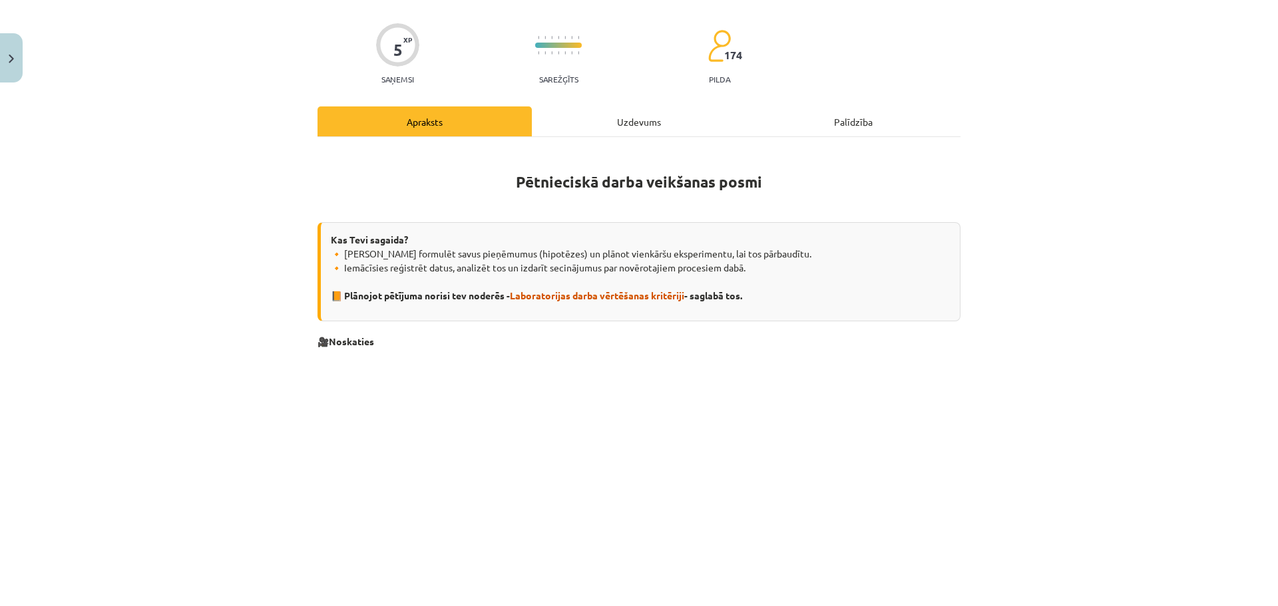
scroll to position [33, 0]
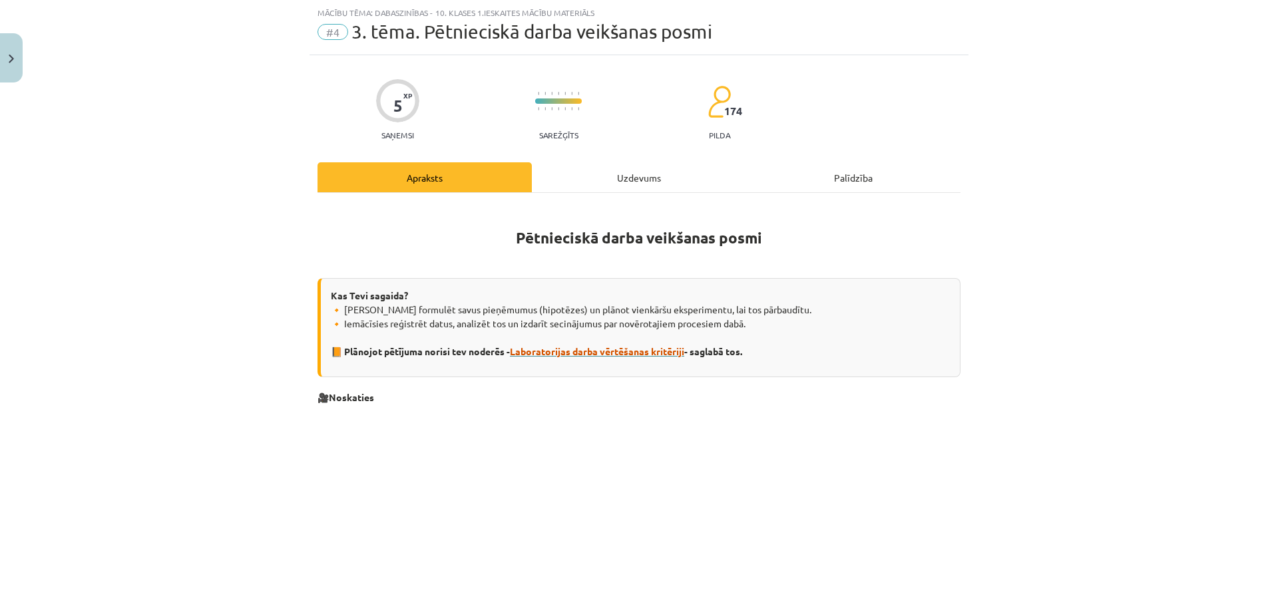
click at [570, 353] on span "Laboratorijas darba vērtēšanas kritēriji" at bounding box center [597, 351] width 174 height 12
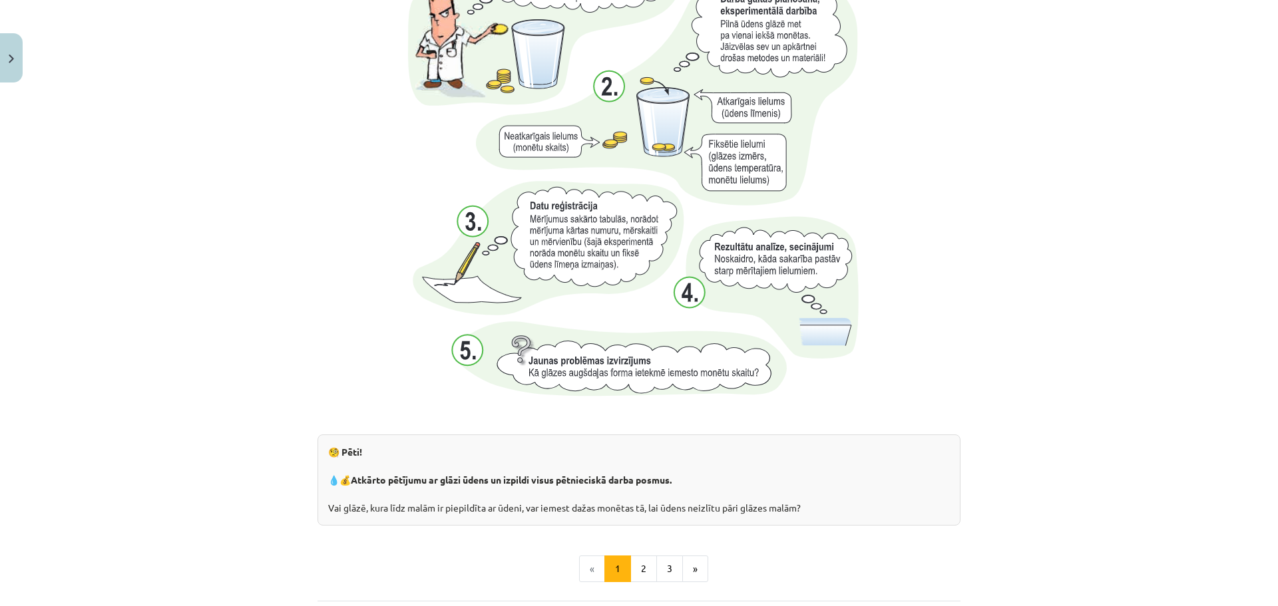
scroll to position [1239, 0]
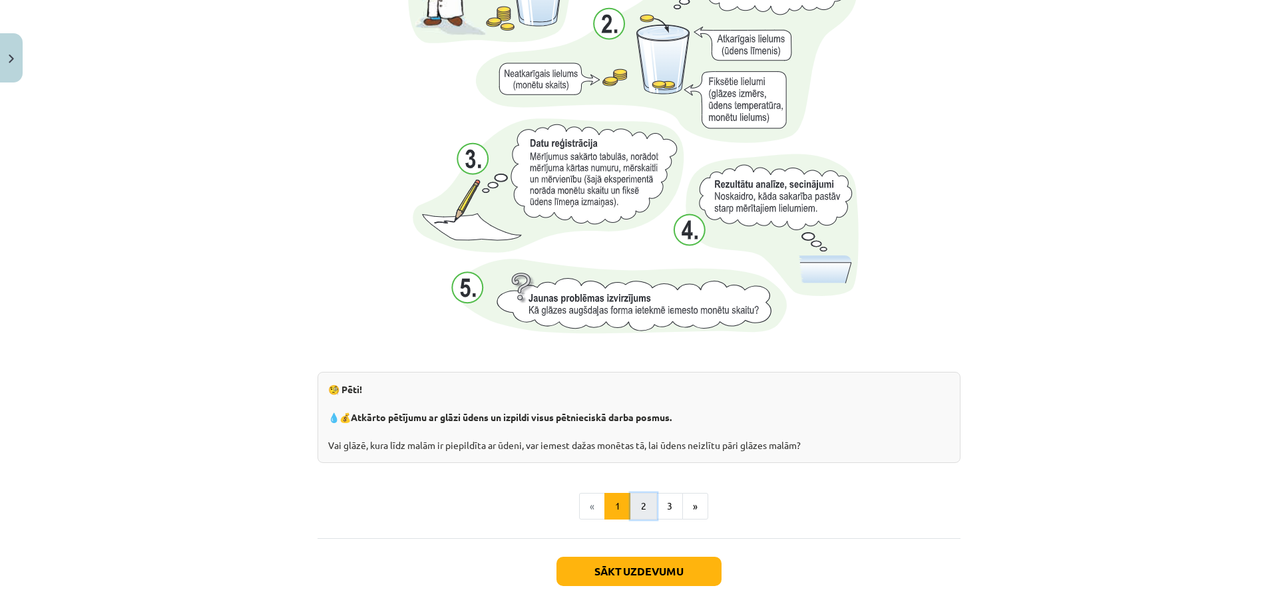
click at [634, 511] on button "2" at bounding box center [643, 506] width 27 height 27
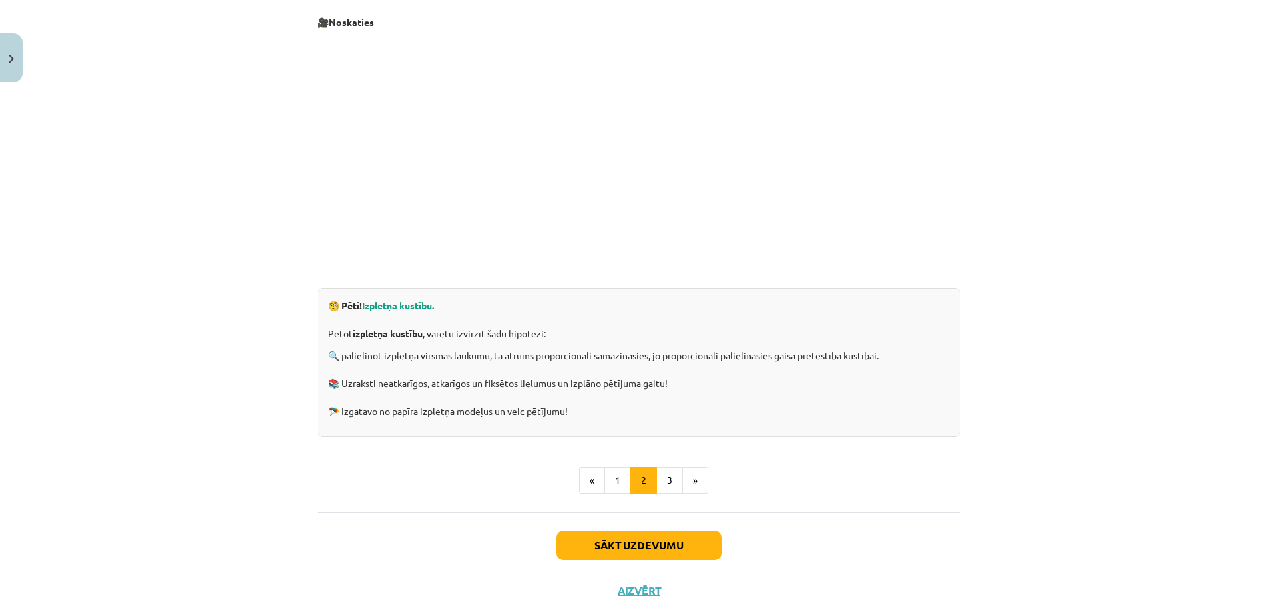
scroll to position [292, 0]
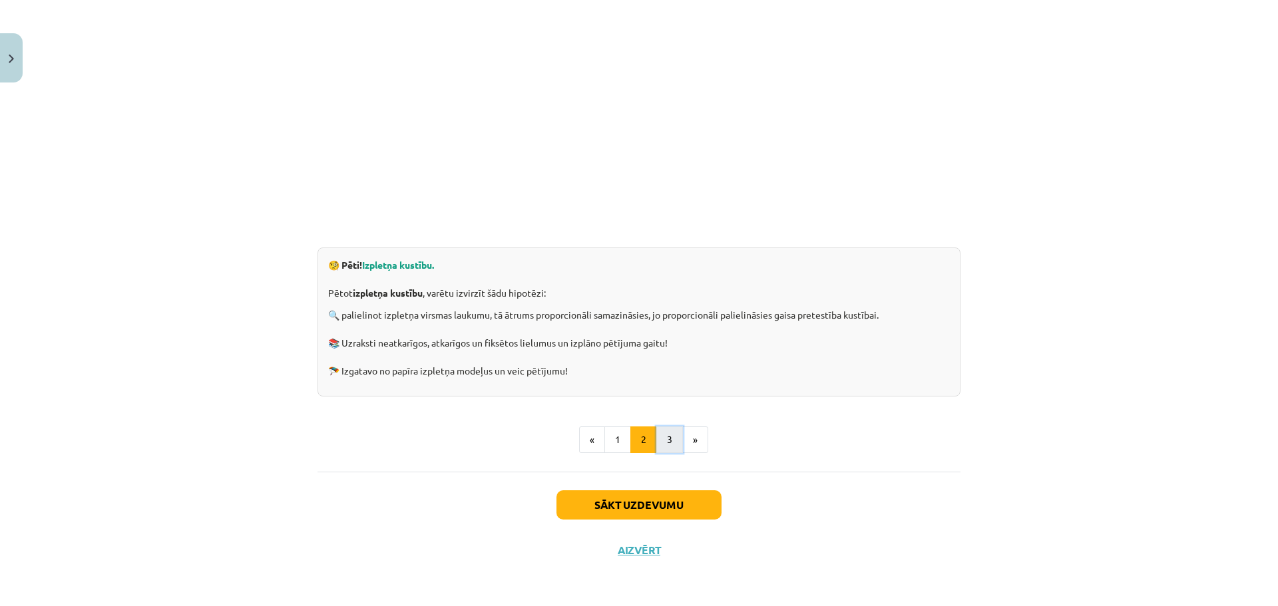
click at [664, 445] on button "3" at bounding box center [669, 440] width 27 height 27
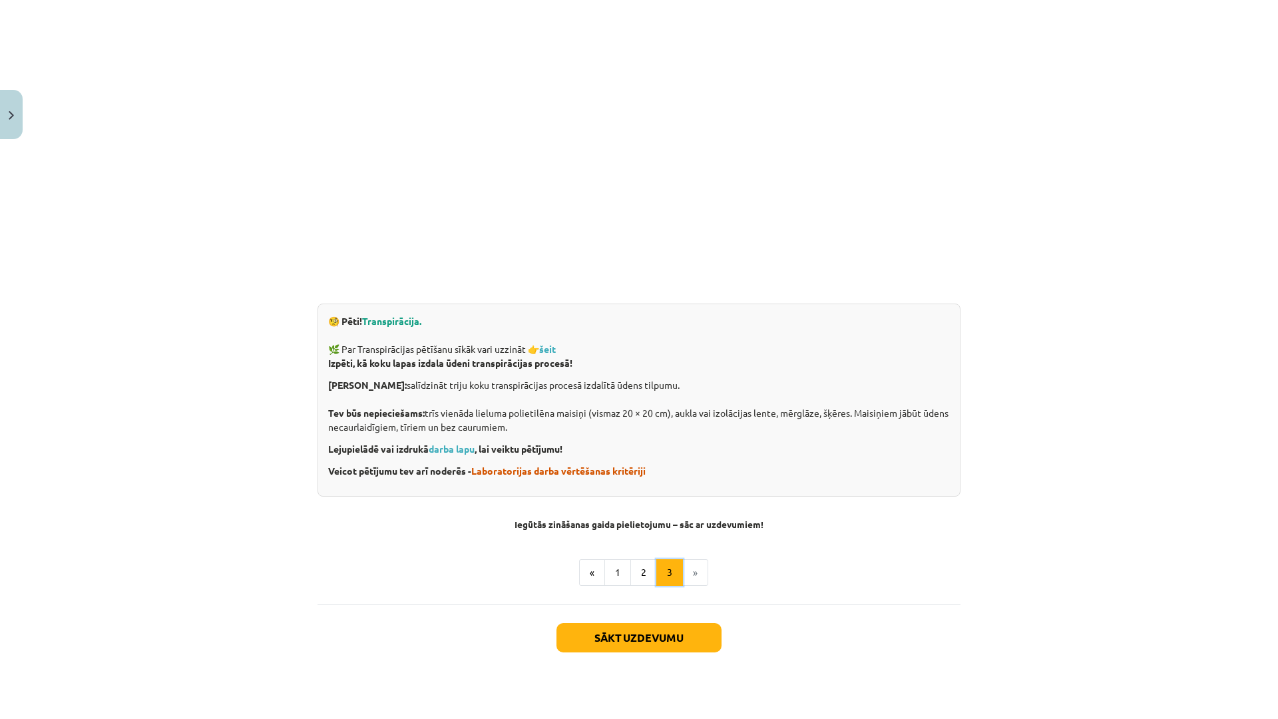
scroll to position [238, 0]
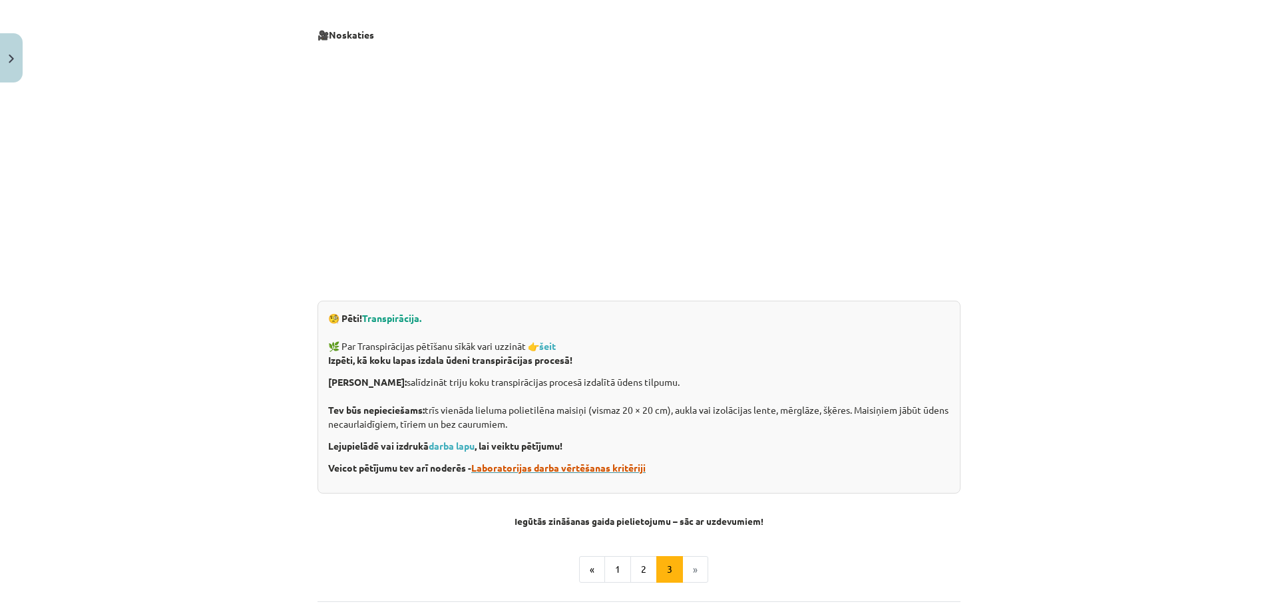
click at [581, 467] on span "Laboratorijas darba vērtēšanas kritēriji" at bounding box center [558, 468] width 174 height 12
click at [449, 448] on link "darba lapu" at bounding box center [452, 446] width 46 height 12
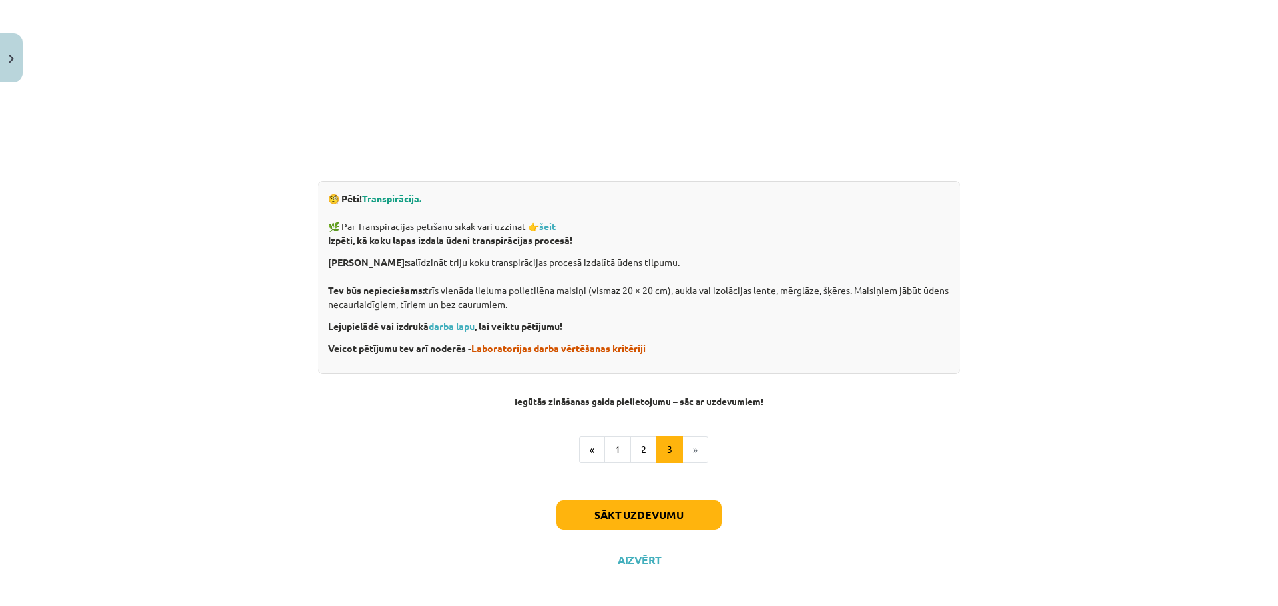
scroll to position [369, 0]
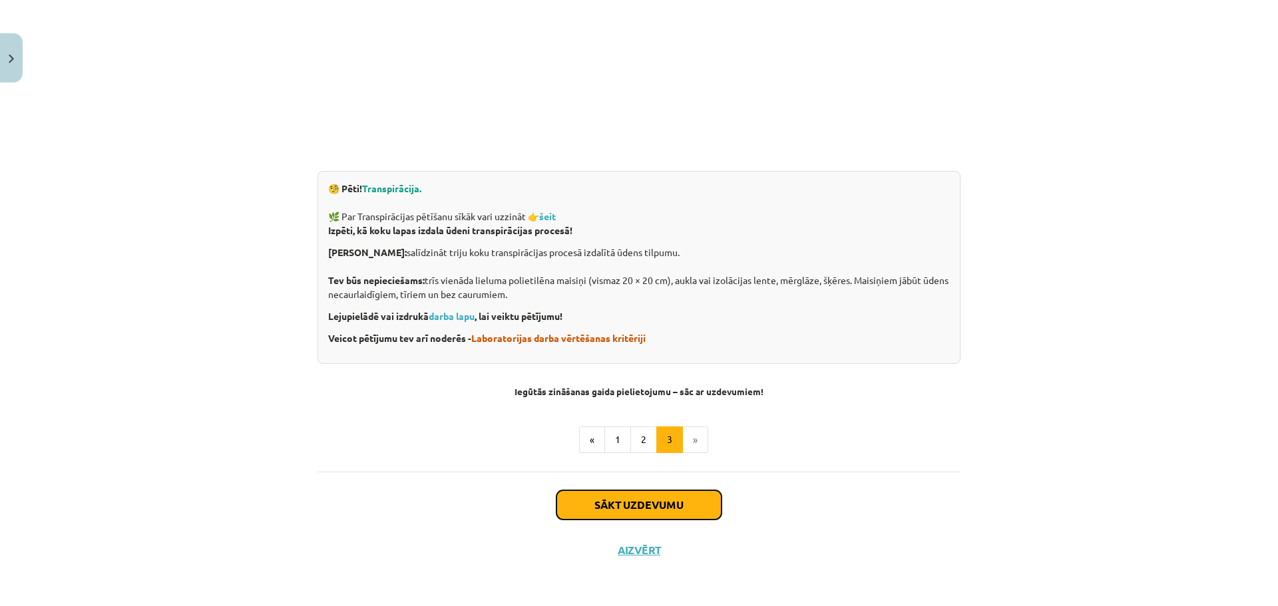
click at [606, 502] on button "Sākt uzdevumu" at bounding box center [638, 505] width 165 height 29
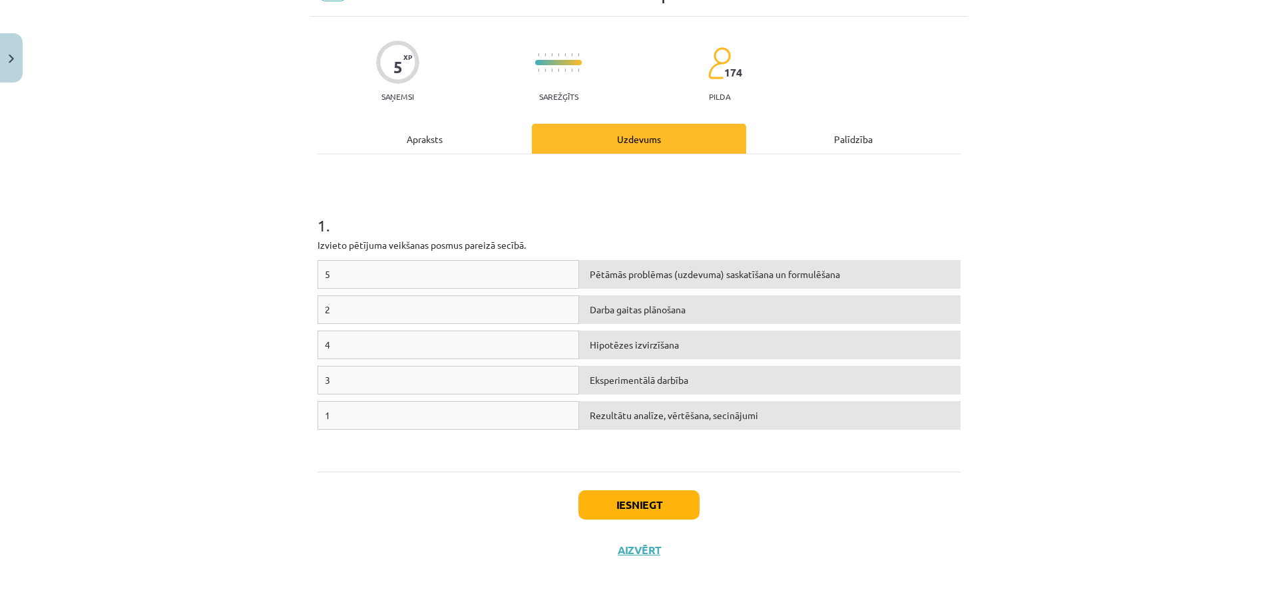
scroll to position [33, 0]
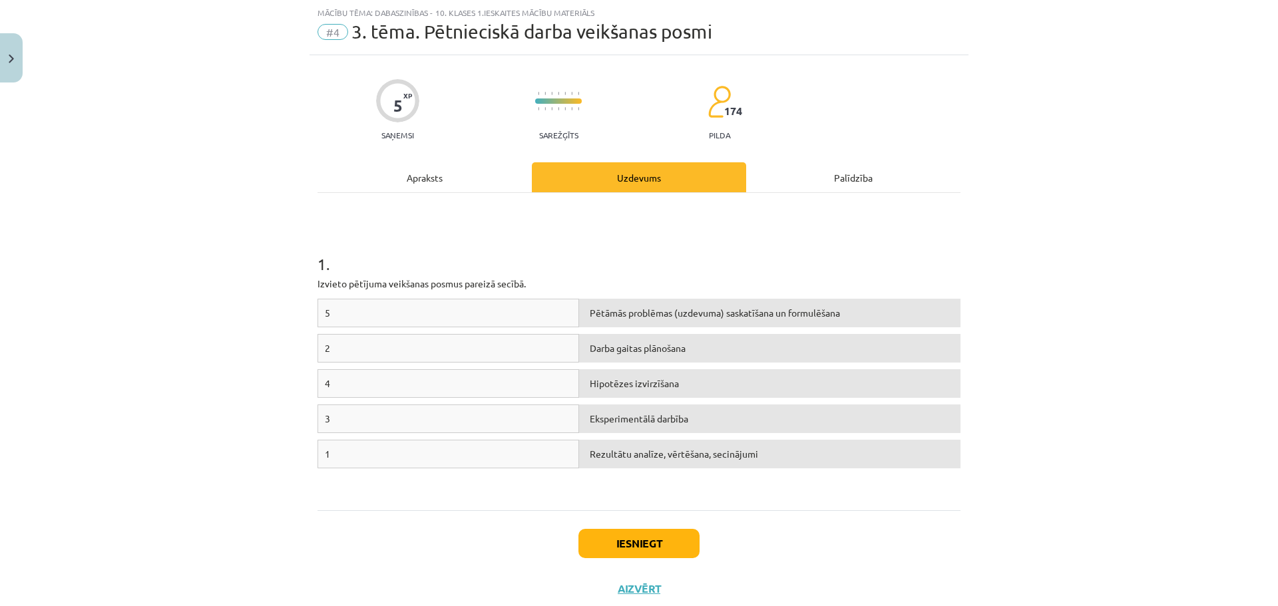
click at [408, 177] on div "Apraksts" at bounding box center [425, 177] width 214 height 30
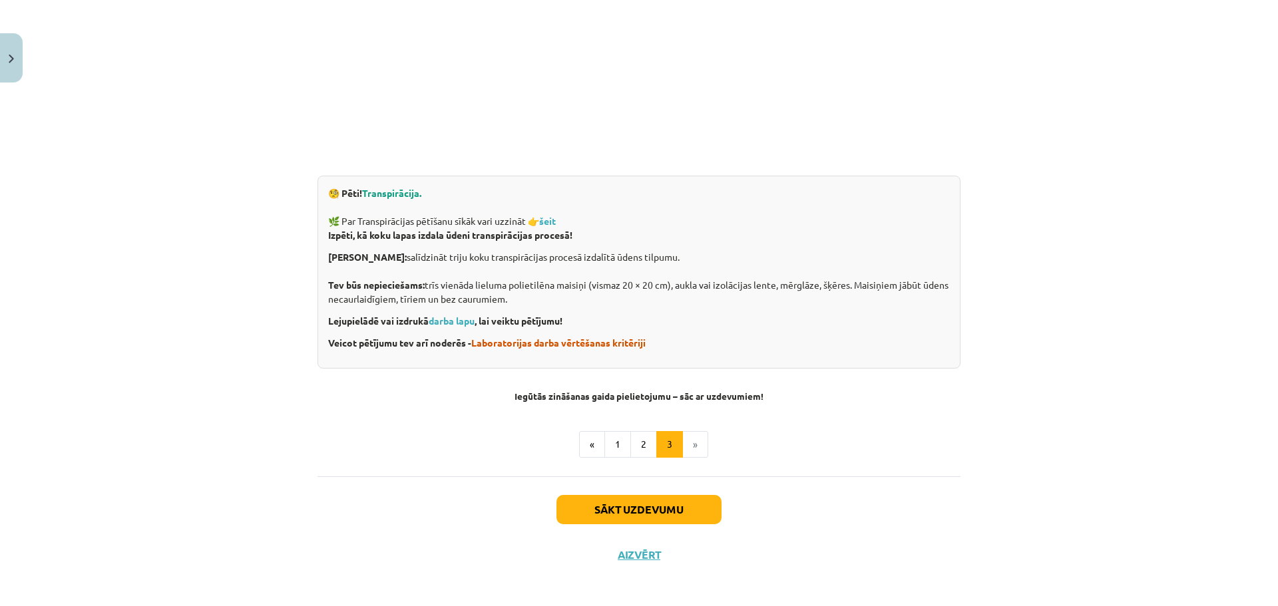
scroll to position [369, 0]
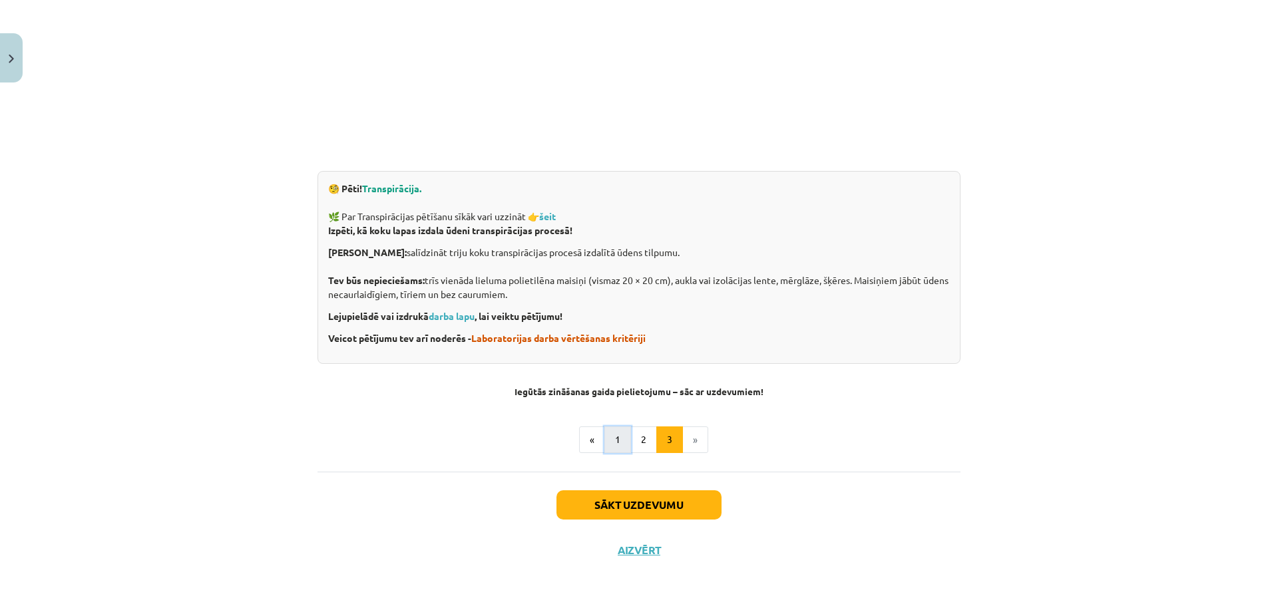
click at [614, 443] on button "1" at bounding box center [617, 440] width 27 height 27
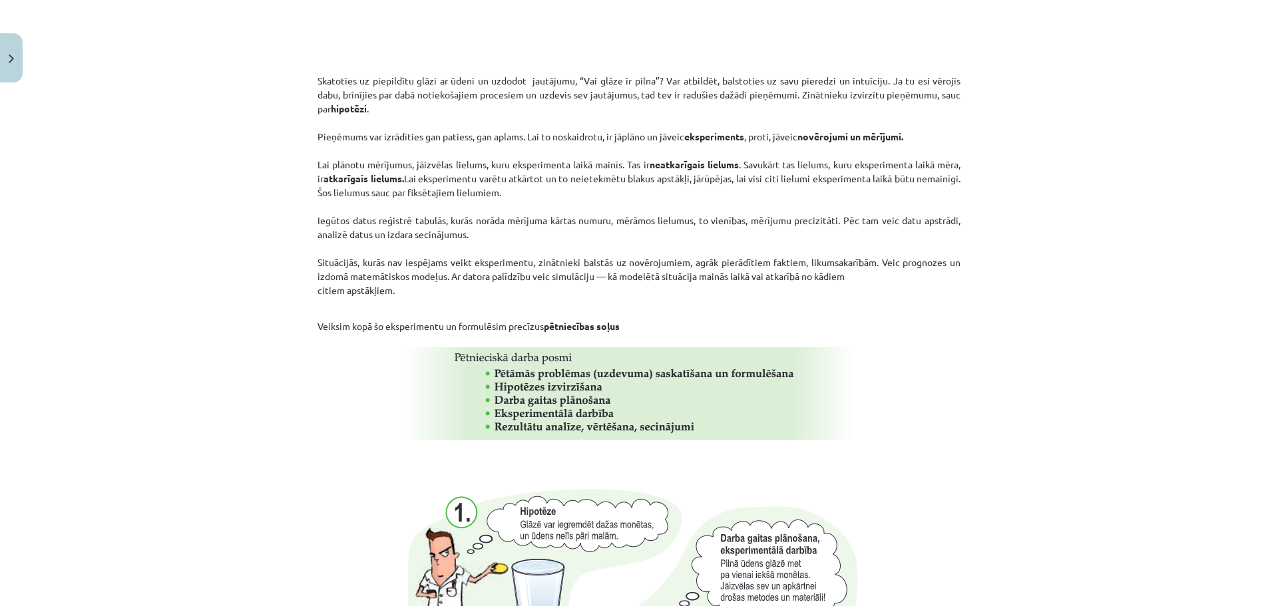
scroll to position [638, 0]
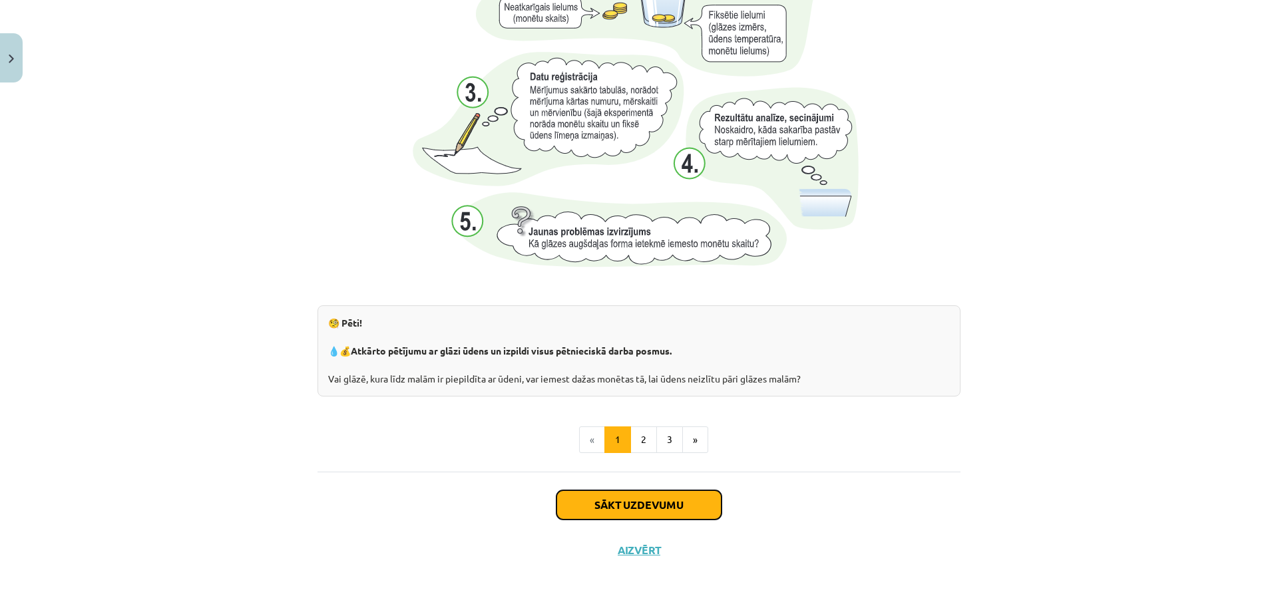
click at [626, 499] on button "Sākt uzdevumu" at bounding box center [638, 505] width 165 height 29
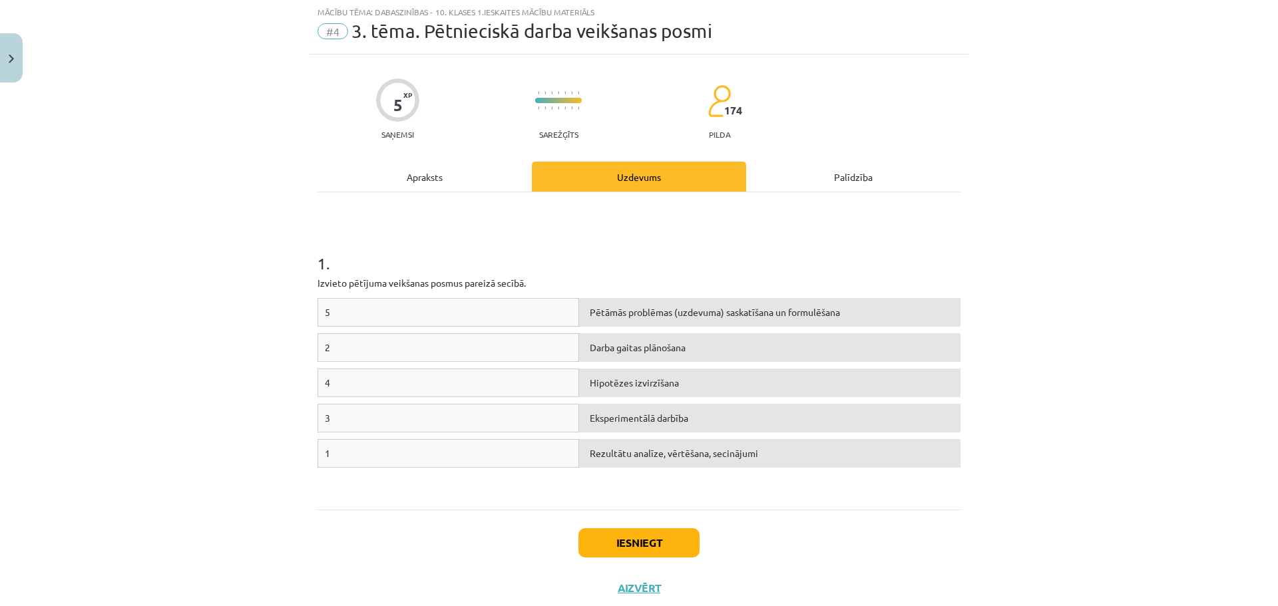
scroll to position [33, 0]
drag, startPoint x: 642, startPoint y: 319, endPoint x: 634, endPoint y: 319, distance: 8.7
click at [640, 319] on div "Pētāmās problēmas (uzdevuma) saskatīšana un formulēšana" at bounding box center [769, 313] width 381 height 29
click at [394, 314] on div "5" at bounding box center [449, 313] width 262 height 29
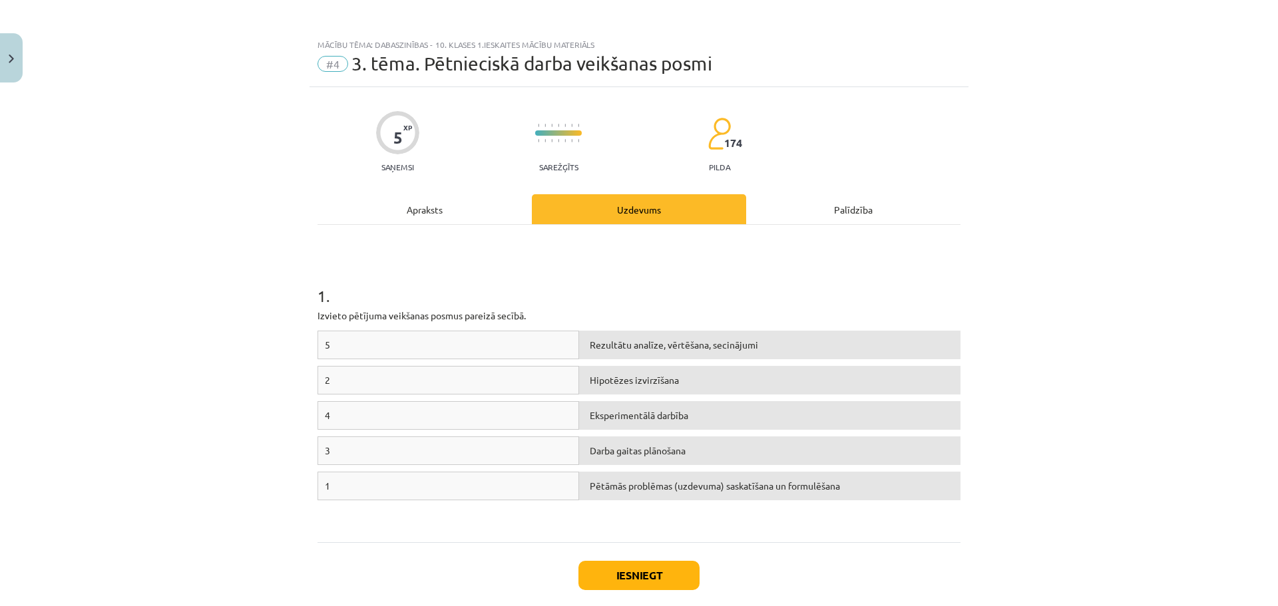
scroll to position [0, 0]
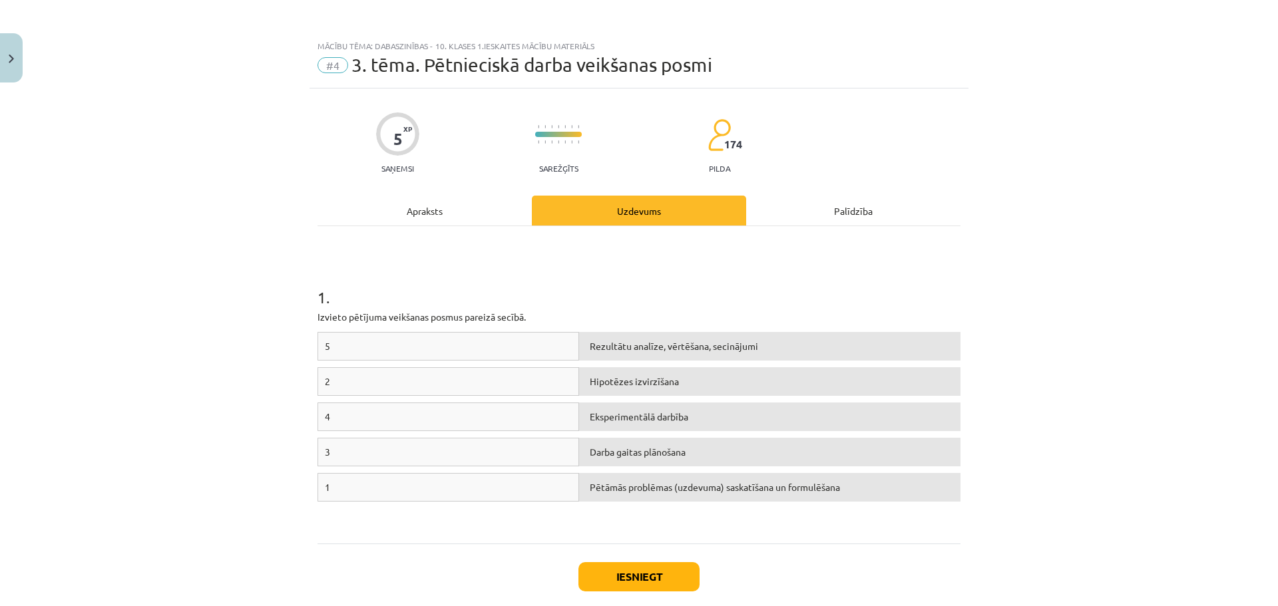
click at [419, 218] on div "Apraksts" at bounding box center [425, 211] width 214 height 30
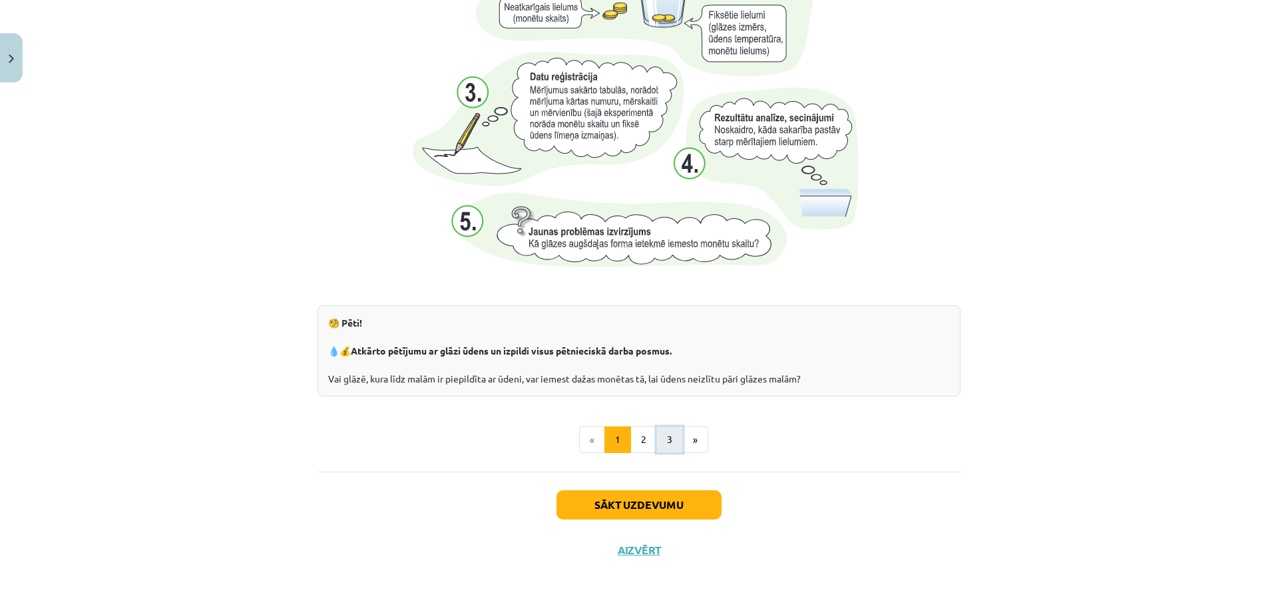
click at [669, 440] on button "3" at bounding box center [669, 440] width 27 height 27
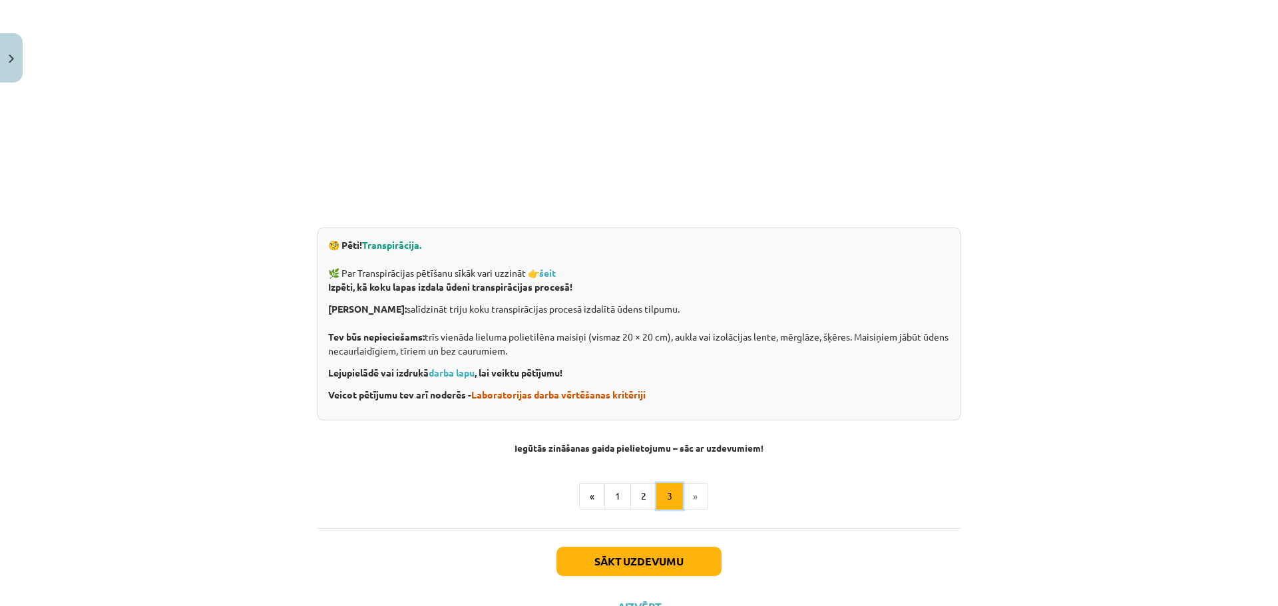
scroll to position [369, 0]
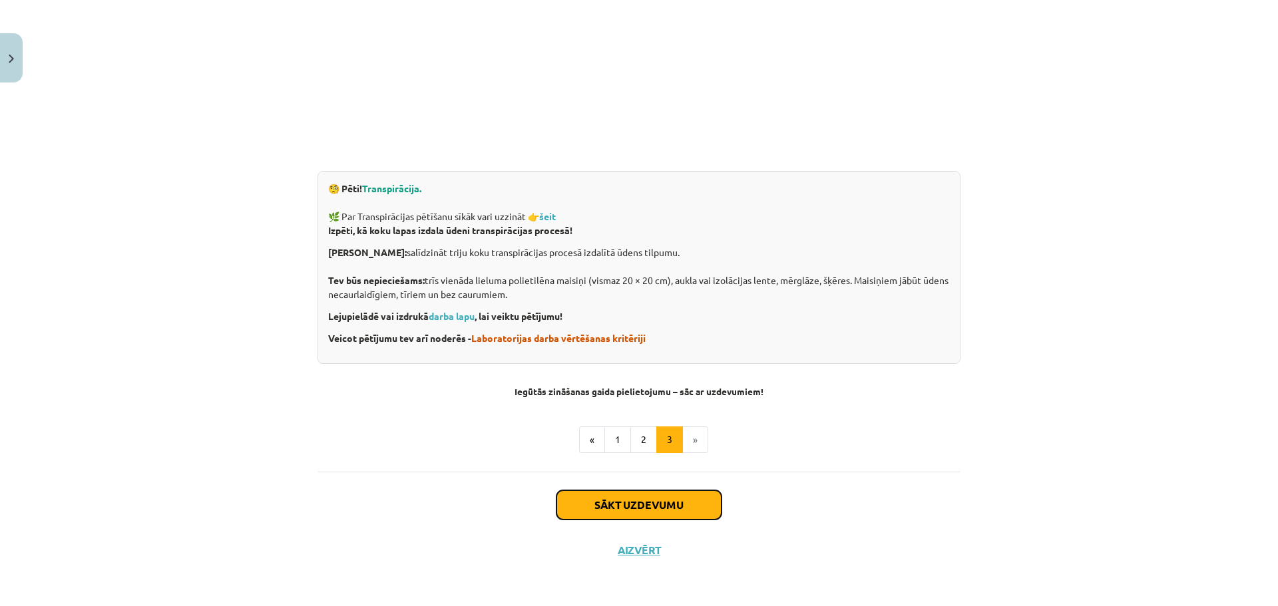
click at [628, 503] on button "Sākt uzdevumu" at bounding box center [638, 505] width 165 height 29
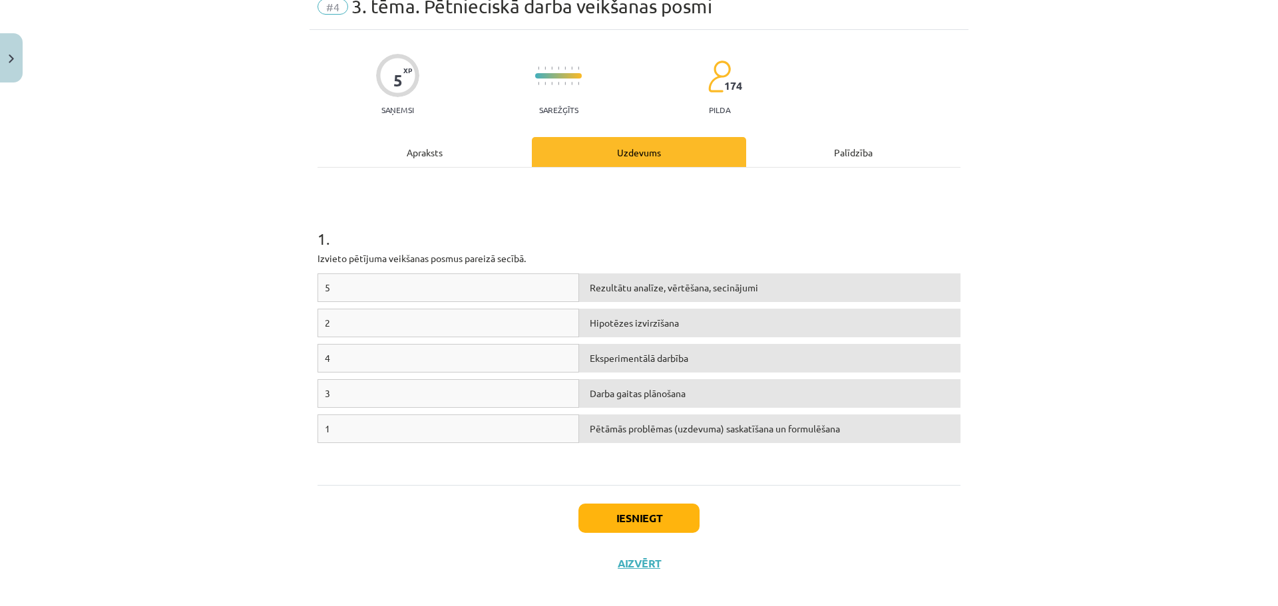
scroll to position [72, 0]
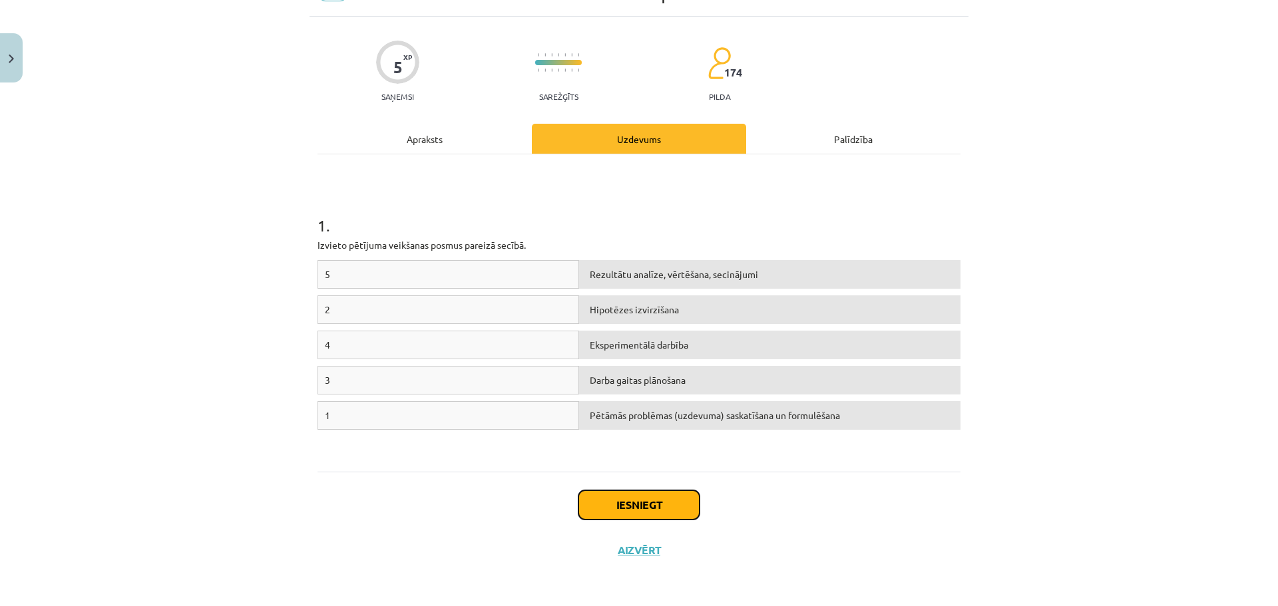
click at [629, 502] on button "Iesniegt" at bounding box center [638, 505] width 121 height 29
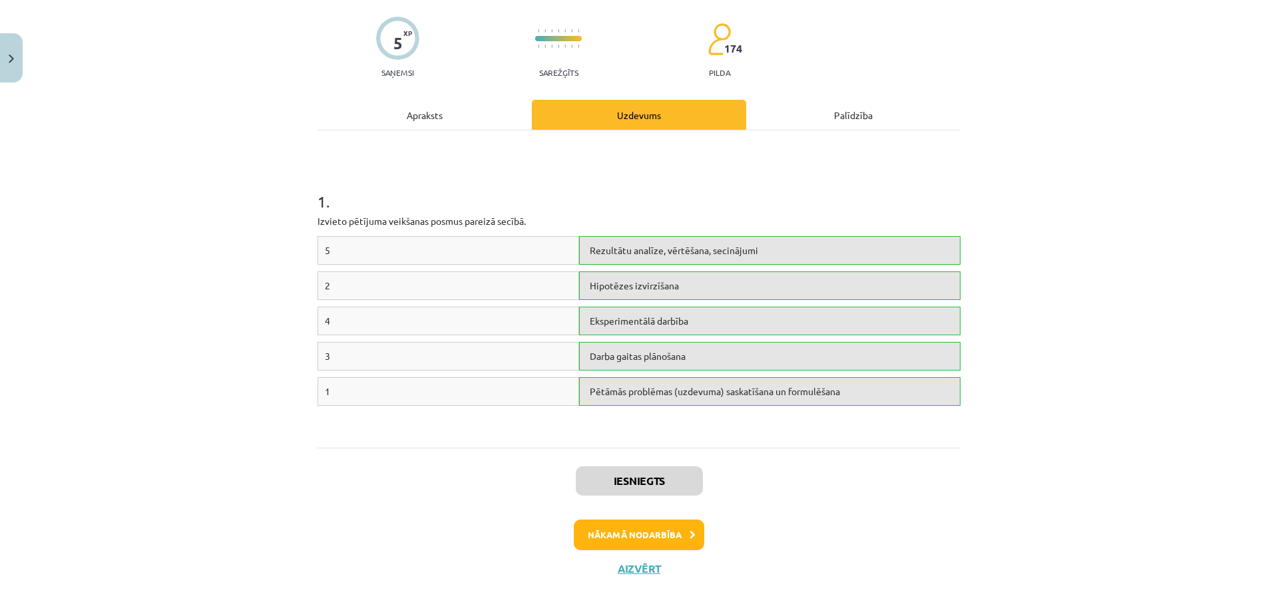
scroll to position [114, 0]
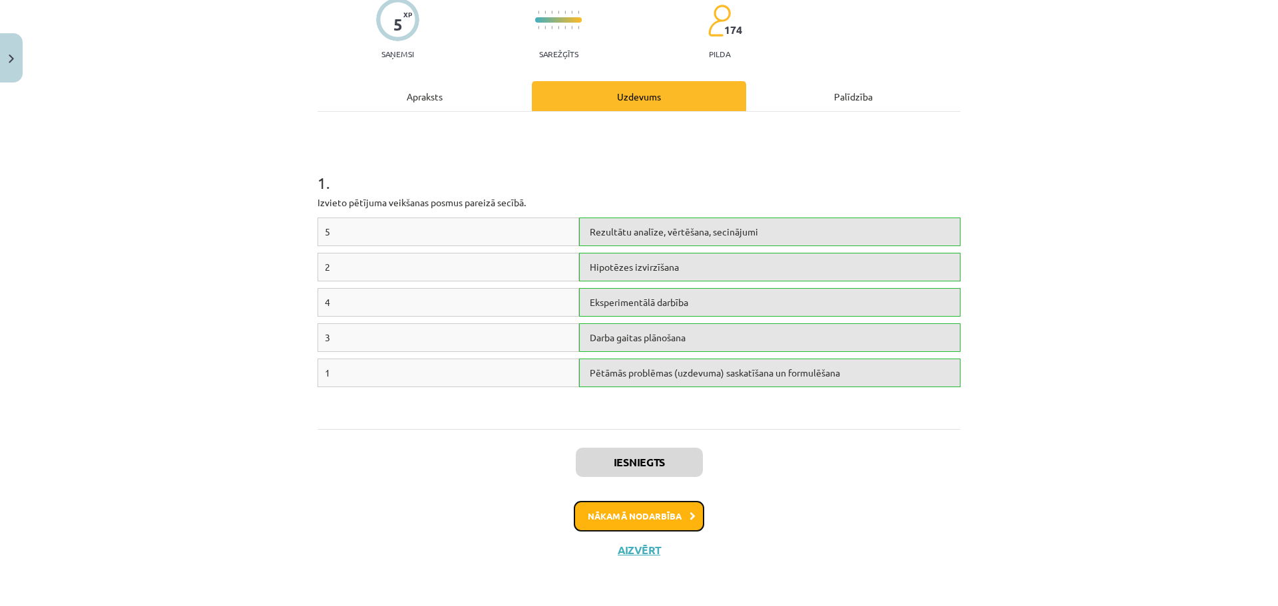
click at [610, 516] on button "Nākamā nodarbība" at bounding box center [639, 516] width 130 height 31
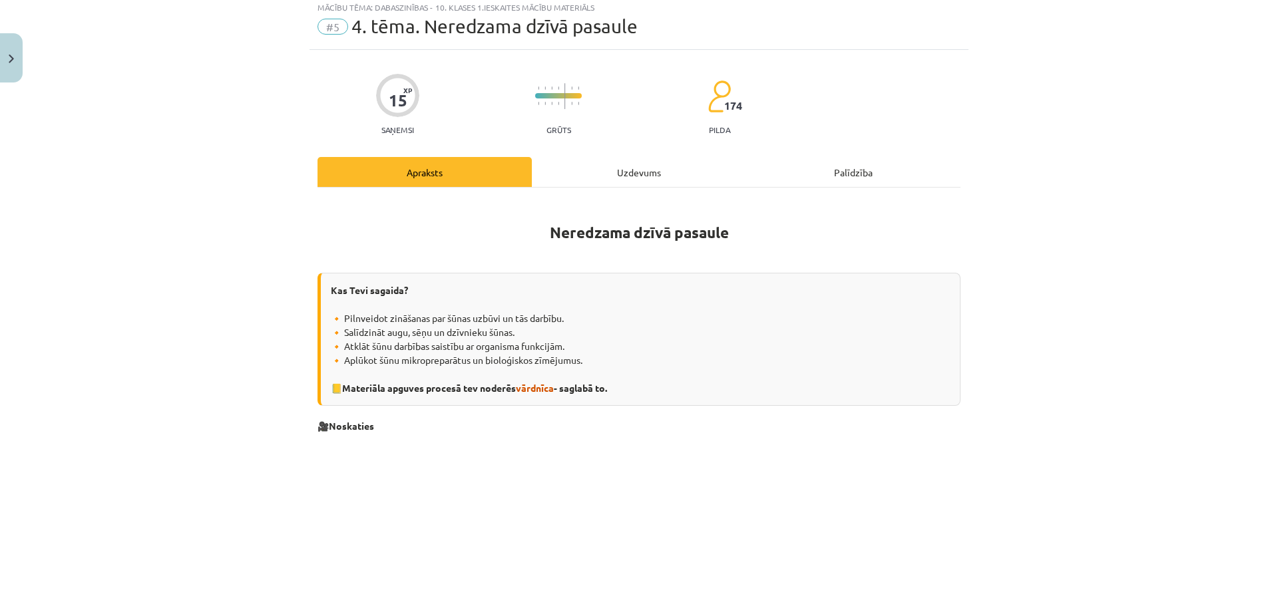
scroll to position [33, 0]
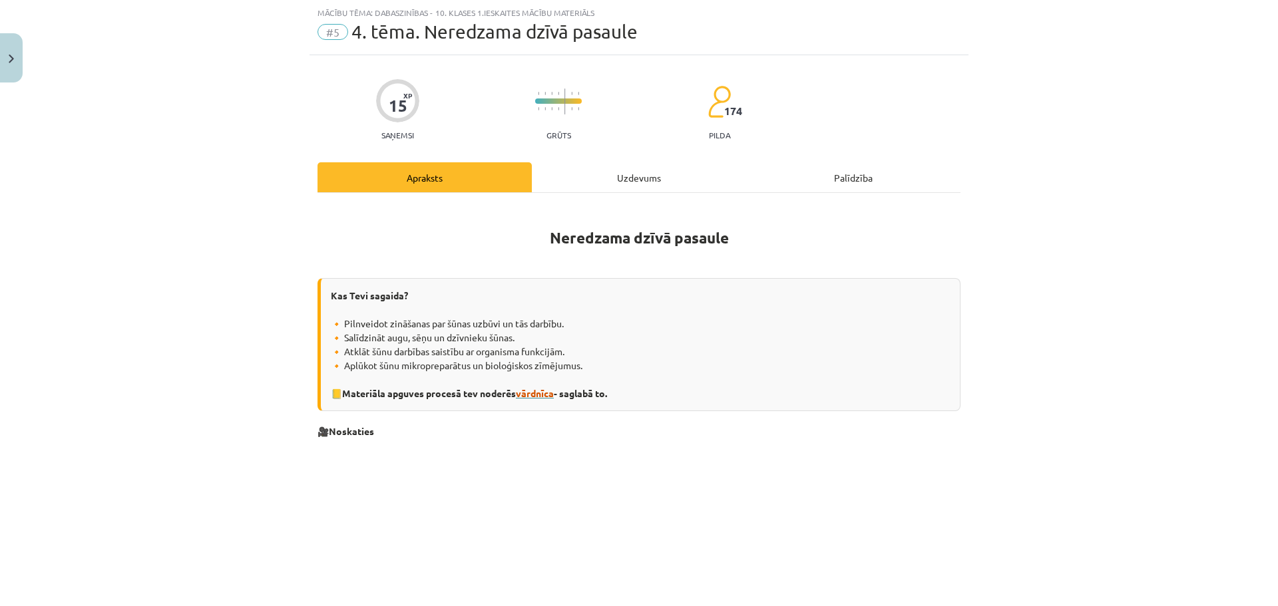
click at [535, 395] on span "vārdnīca" at bounding box center [535, 393] width 38 height 12
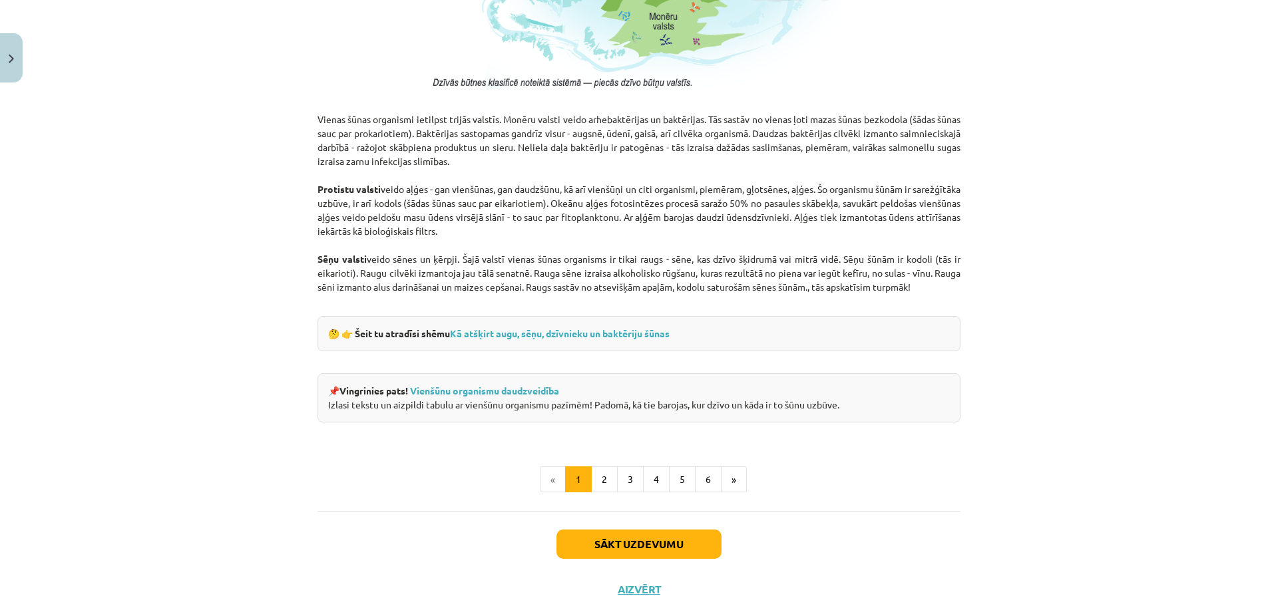
scroll to position [1098, 0]
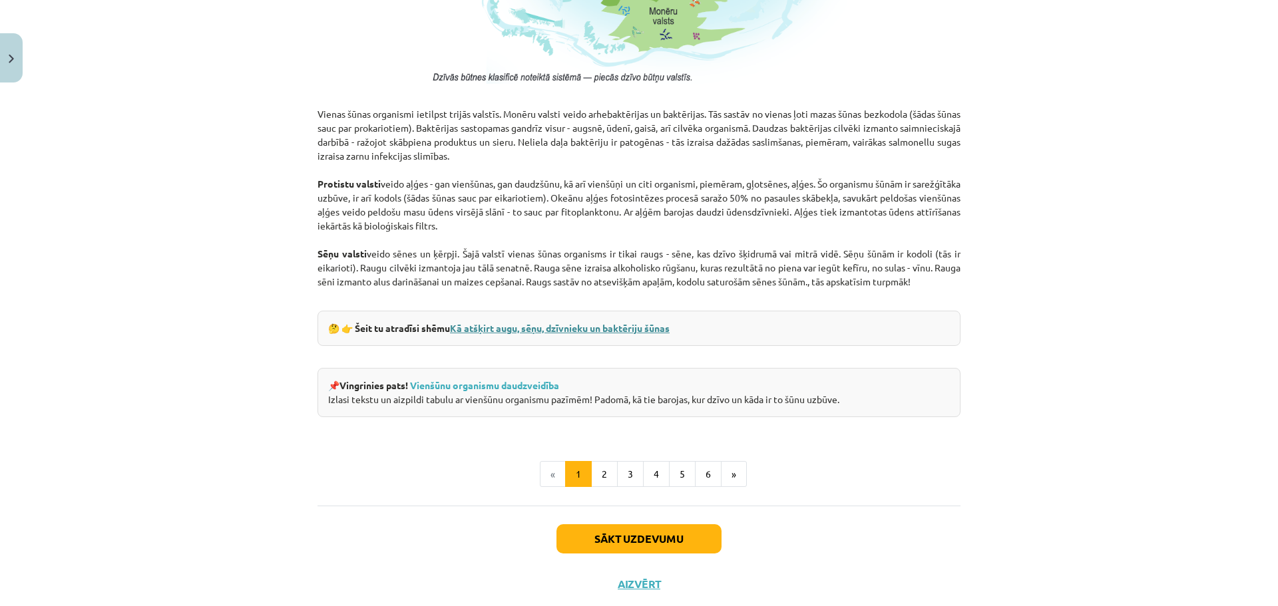
click at [529, 325] on link "Kā atšķirt augu, sēņu, dzīvnieku un baktēriju šūnas" at bounding box center [560, 328] width 220 height 12
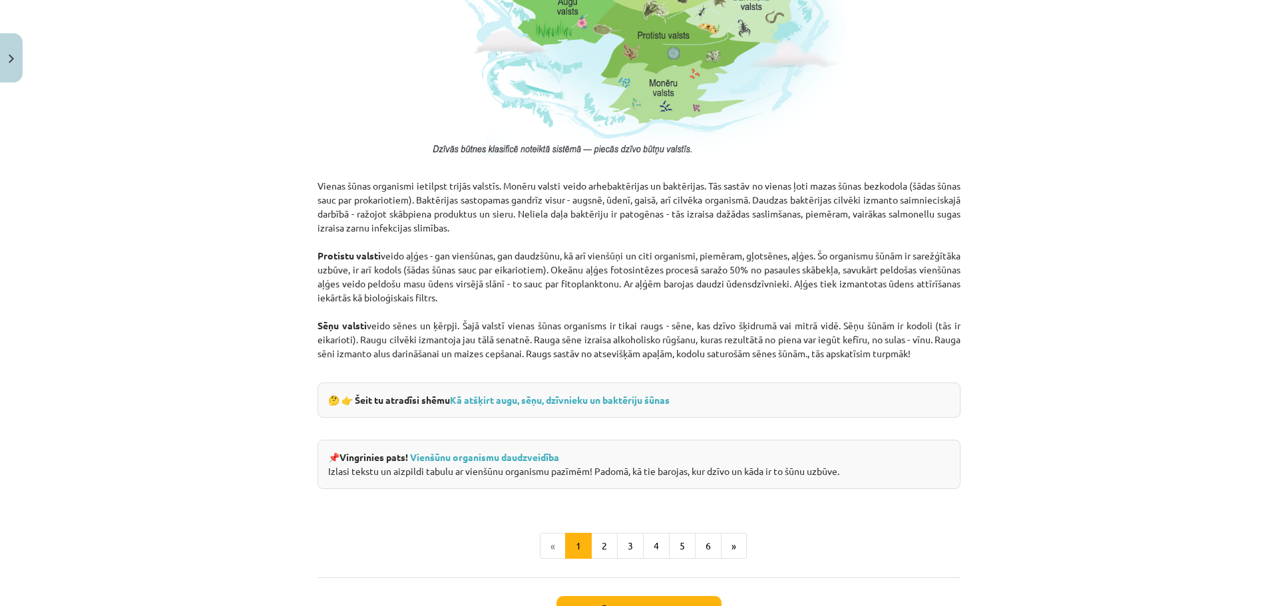
scroll to position [1132, 0]
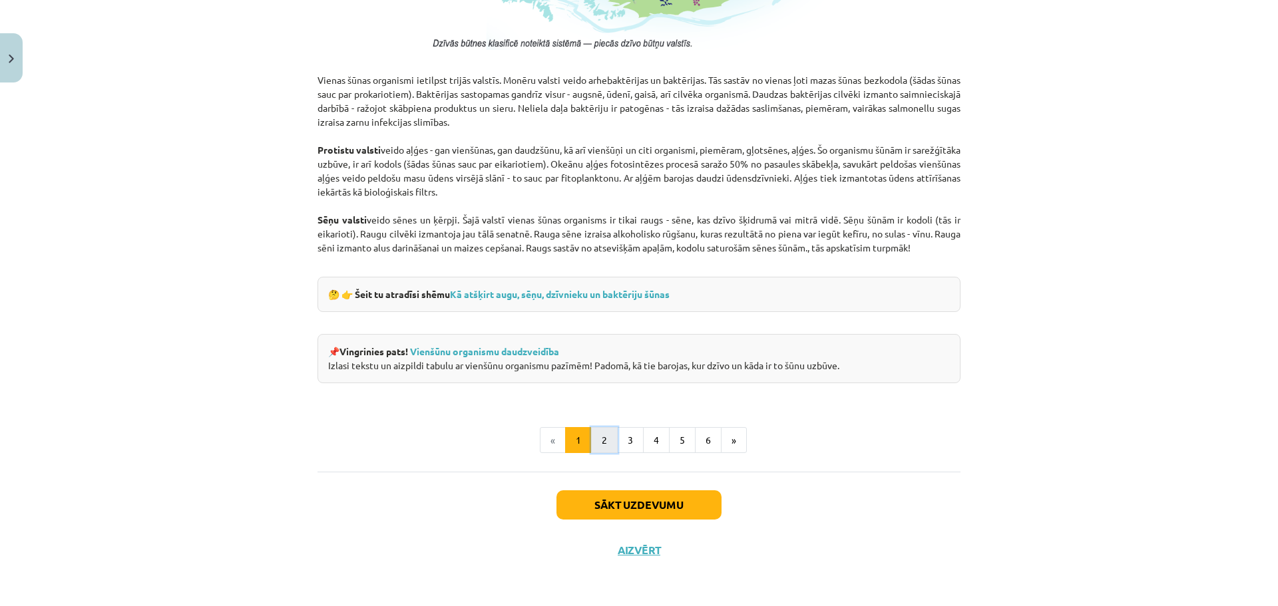
click at [604, 438] on button "2" at bounding box center [604, 440] width 27 height 27
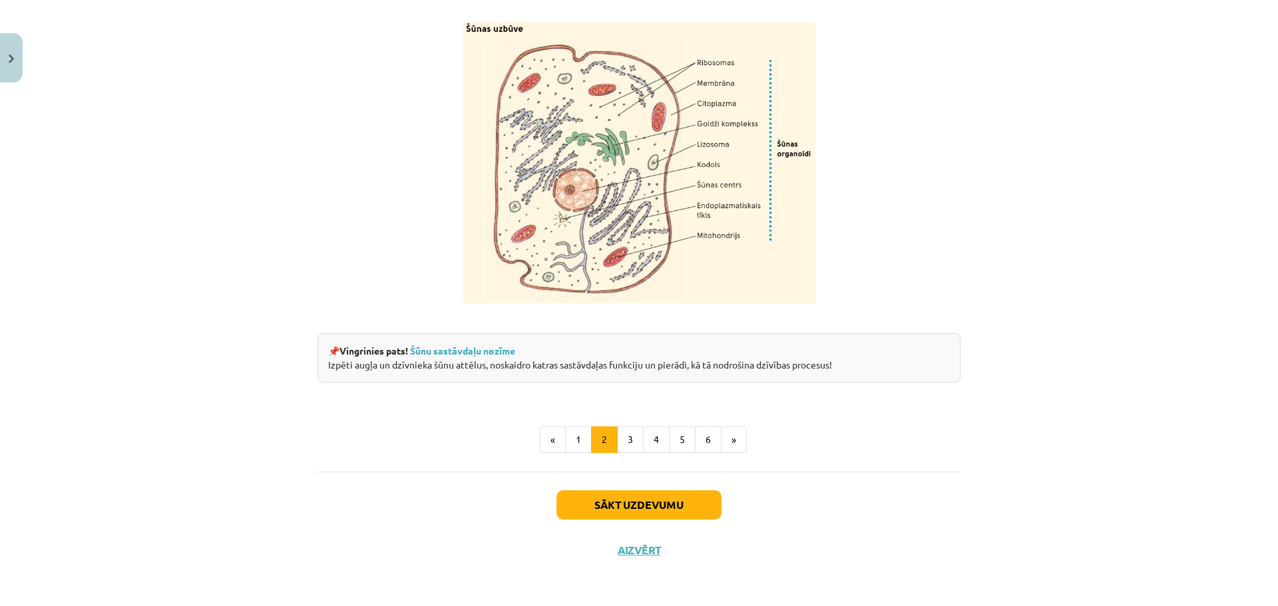
scroll to position [1552, 0]
click at [457, 351] on link "Šūnu sastāvdaļu nozīme" at bounding box center [462, 351] width 105 height 12
click at [572, 444] on button "1" at bounding box center [578, 440] width 27 height 27
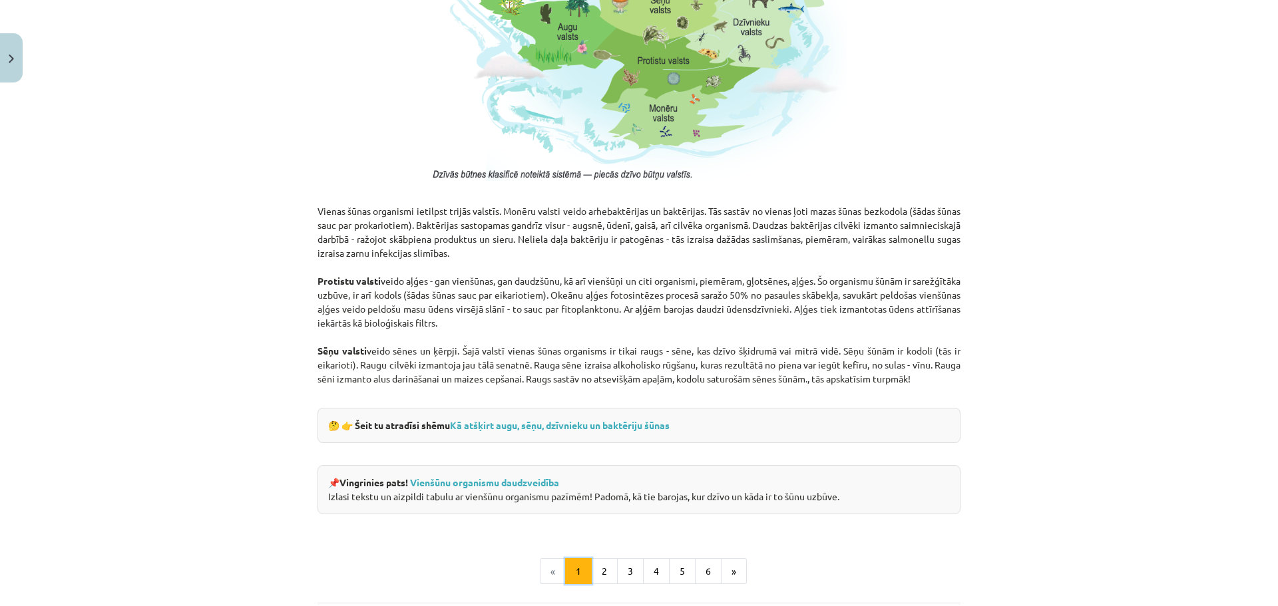
scroll to position [1132, 0]
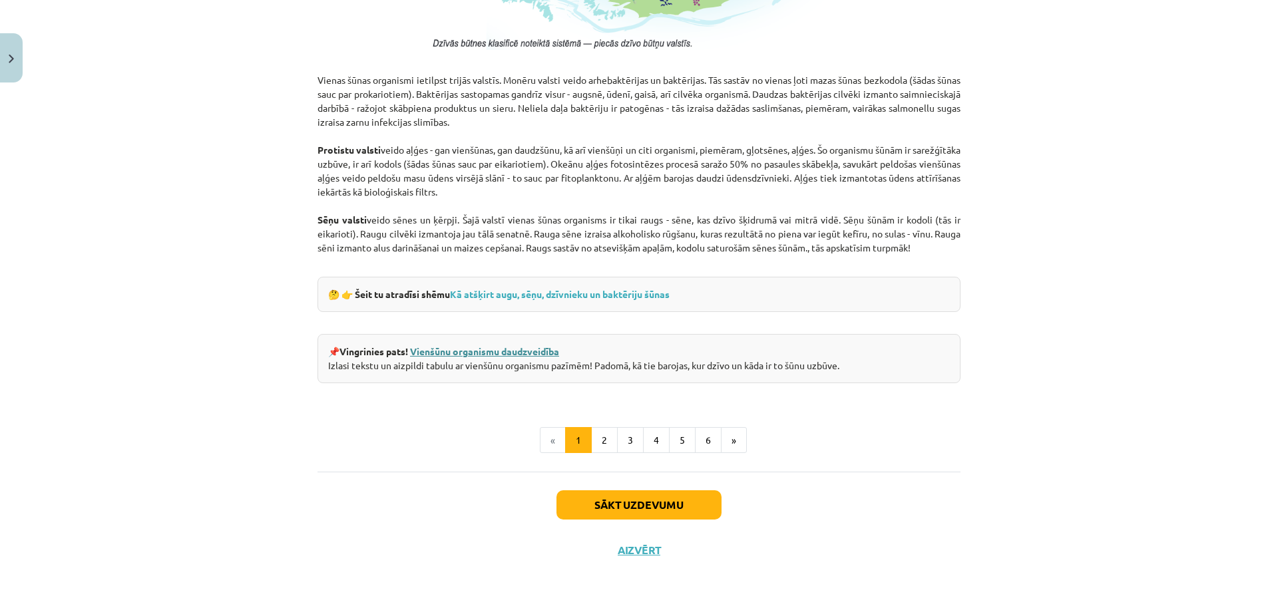
click at [431, 354] on link "Vienšūnu organismu daudzveidība" at bounding box center [484, 351] width 149 height 12
click at [592, 440] on button "2" at bounding box center [604, 440] width 27 height 27
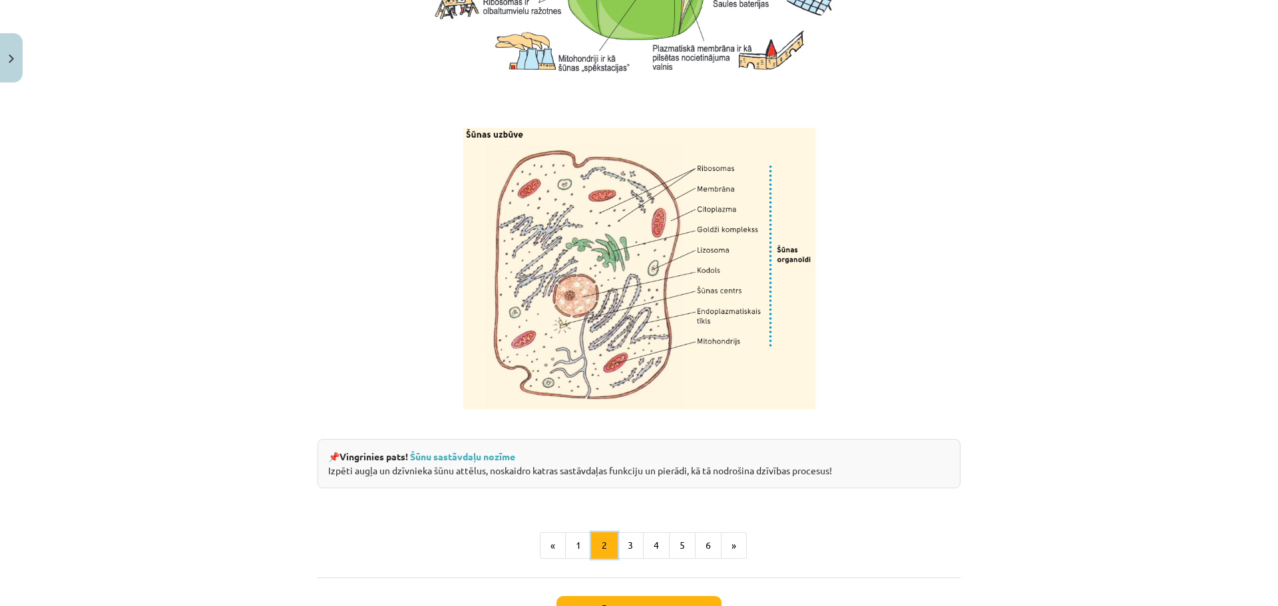
scroll to position [1552, 0]
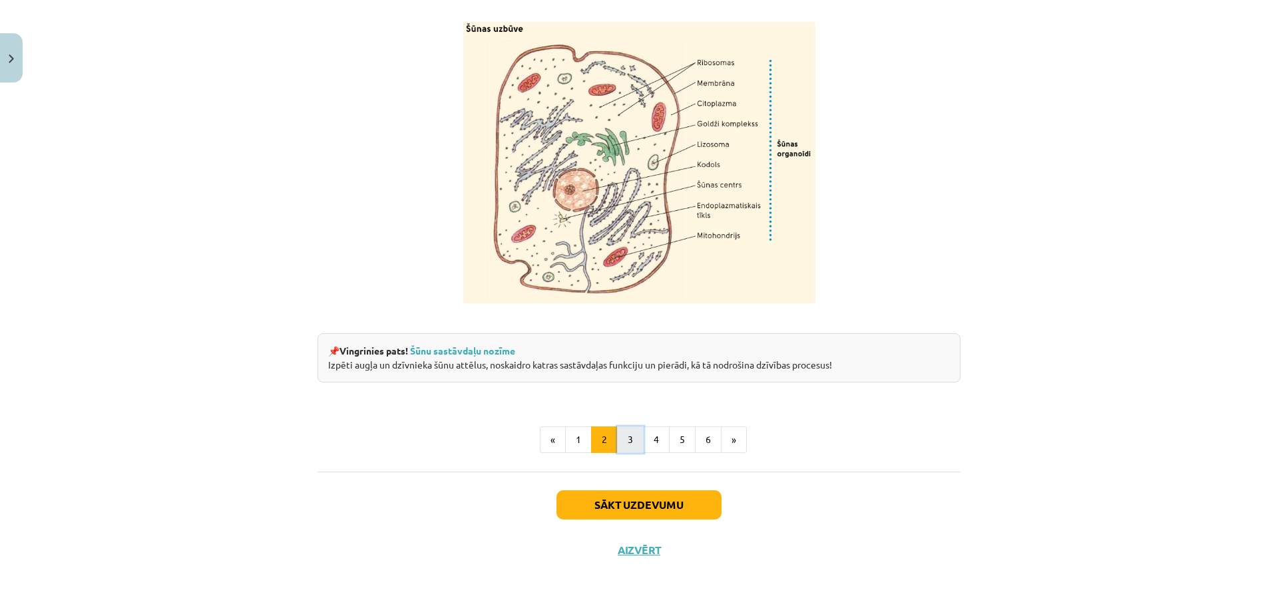
click at [627, 447] on button "3" at bounding box center [630, 440] width 27 height 27
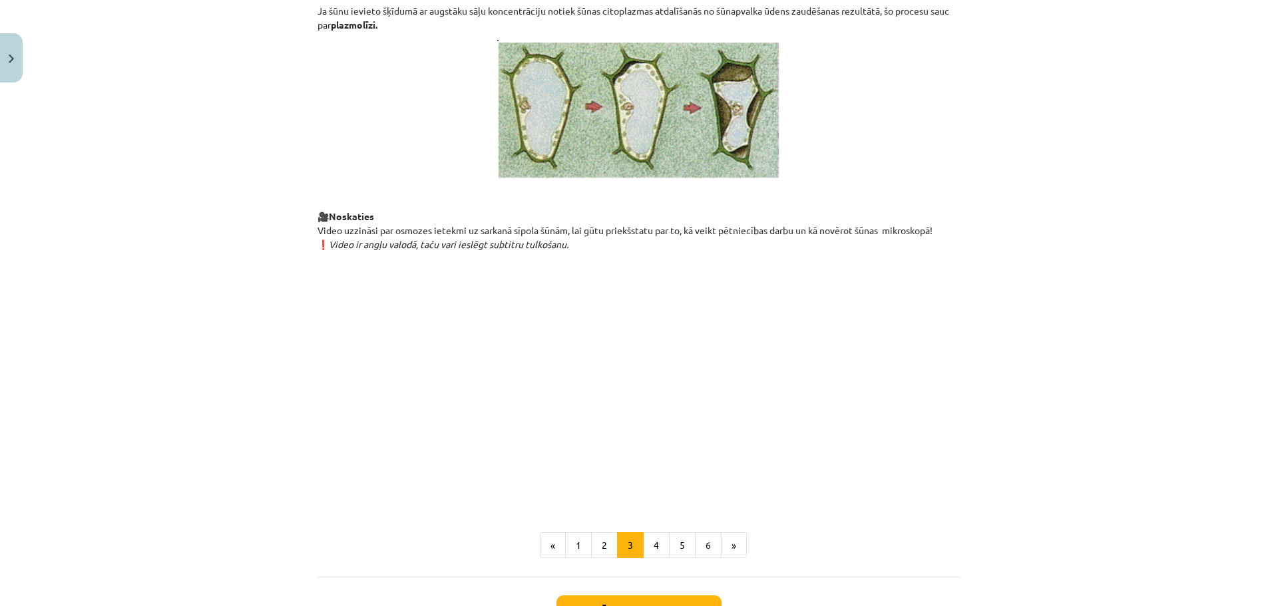
scroll to position [1410, 0]
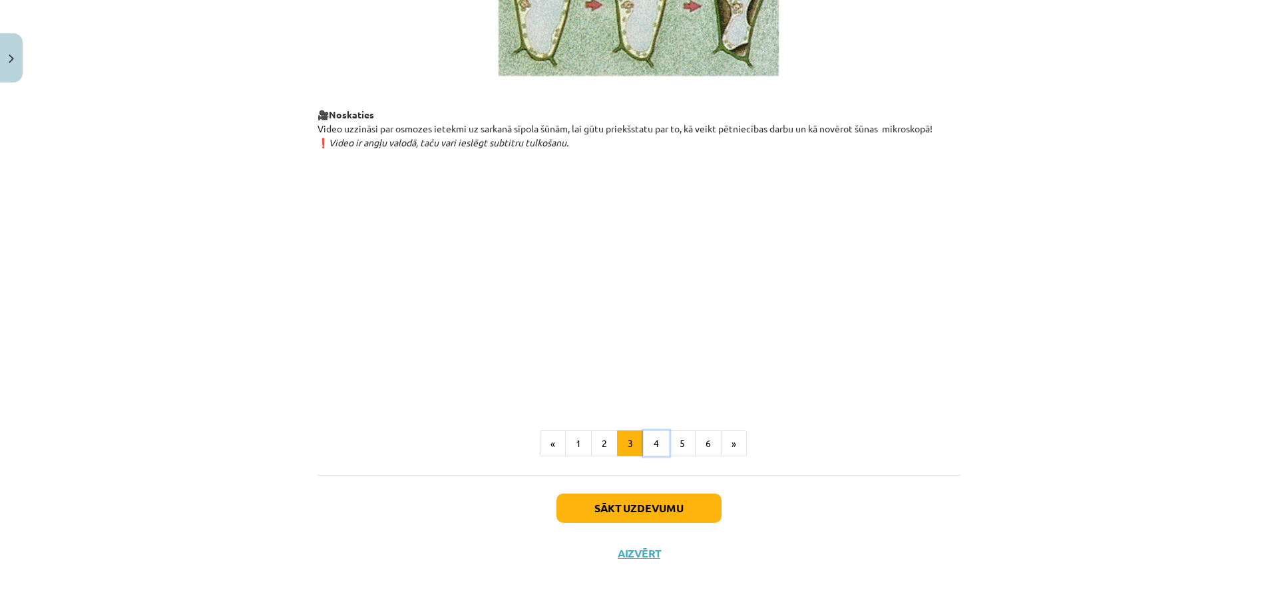
click at [653, 457] on button "4" at bounding box center [656, 444] width 27 height 27
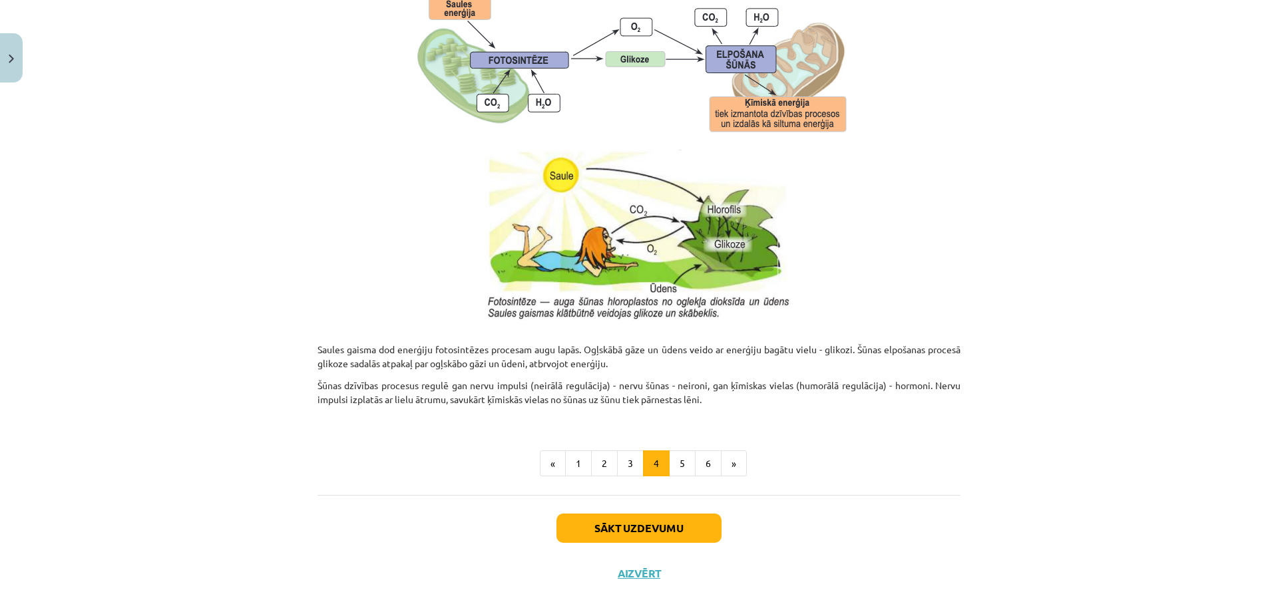
scroll to position [1265, 0]
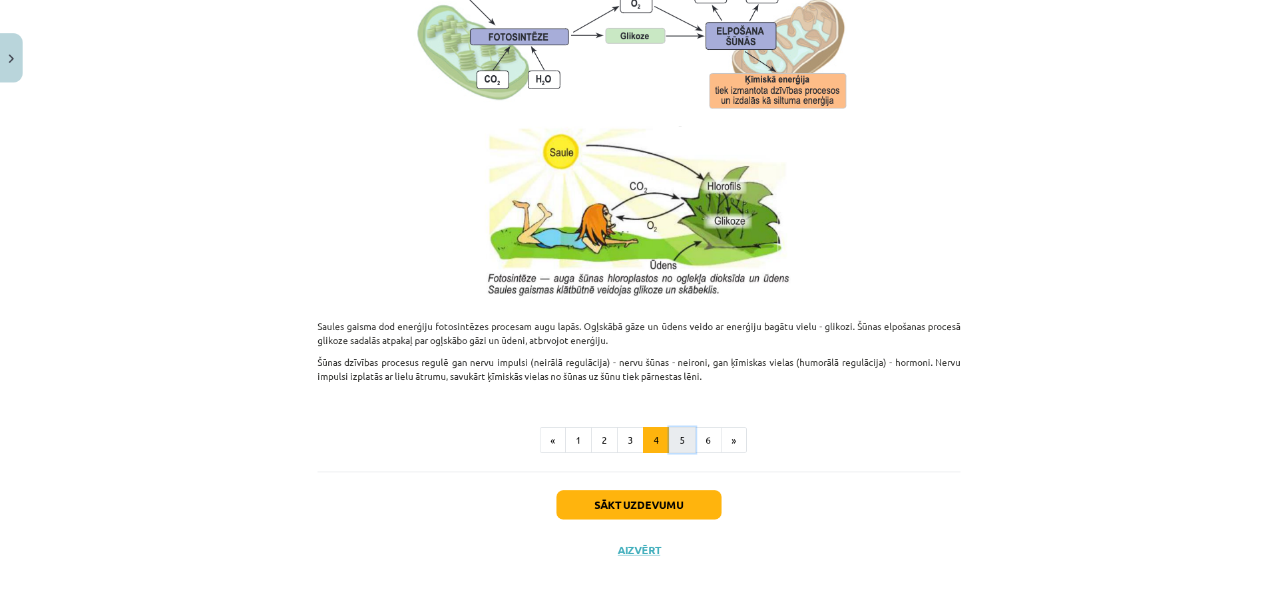
click at [679, 439] on button "5" at bounding box center [682, 440] width 27 height 27
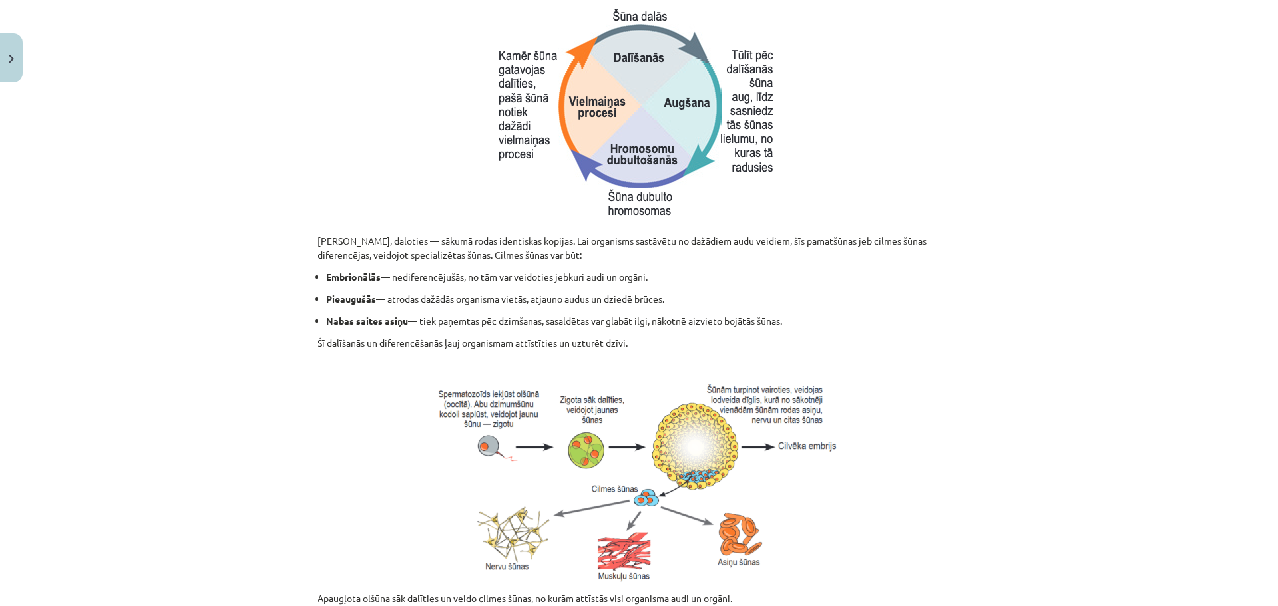
scroll to position [297, 0]
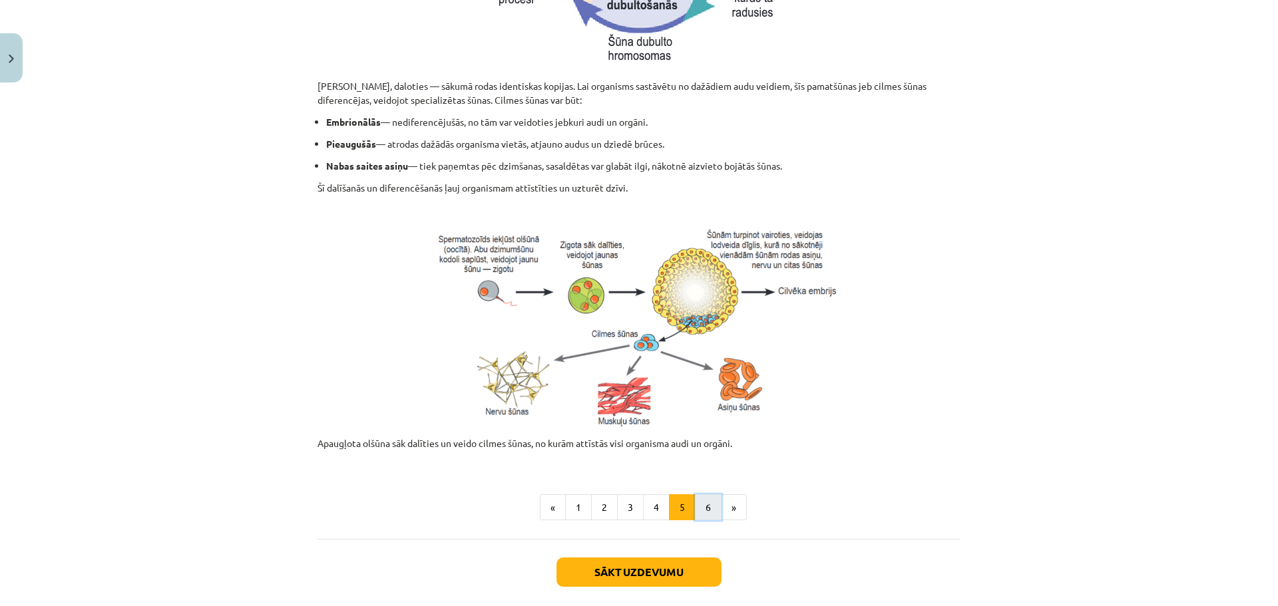
click at [706, 500] on button "6" at bounding box center [708, 508] width 27 height 27
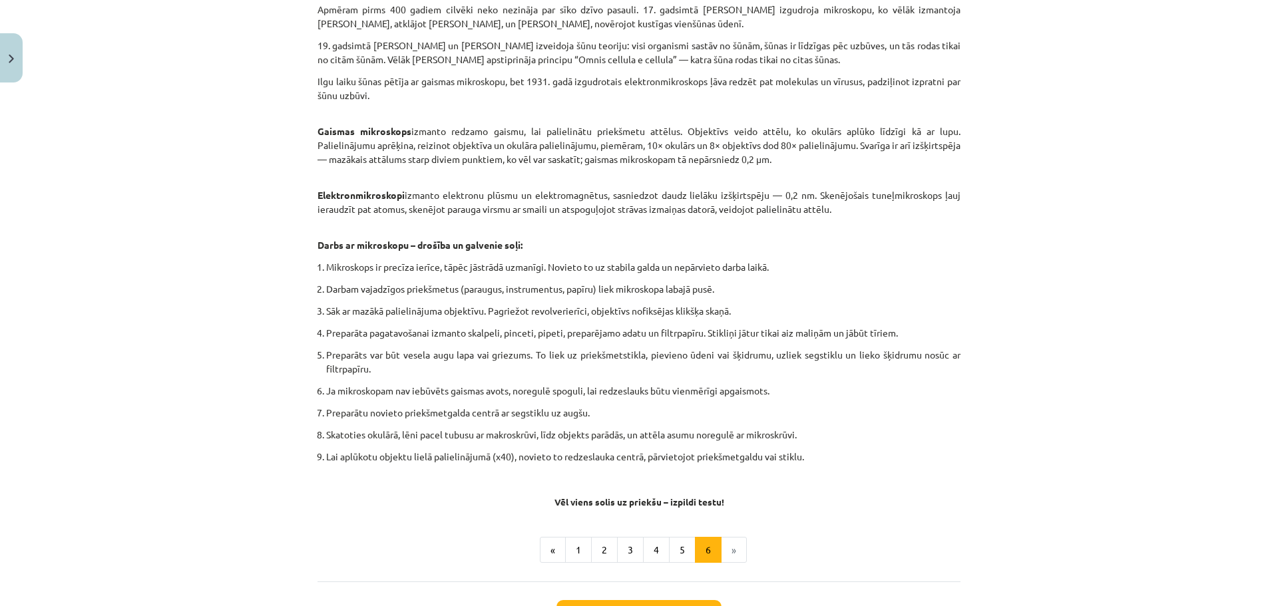
scroll to position [638, 0]
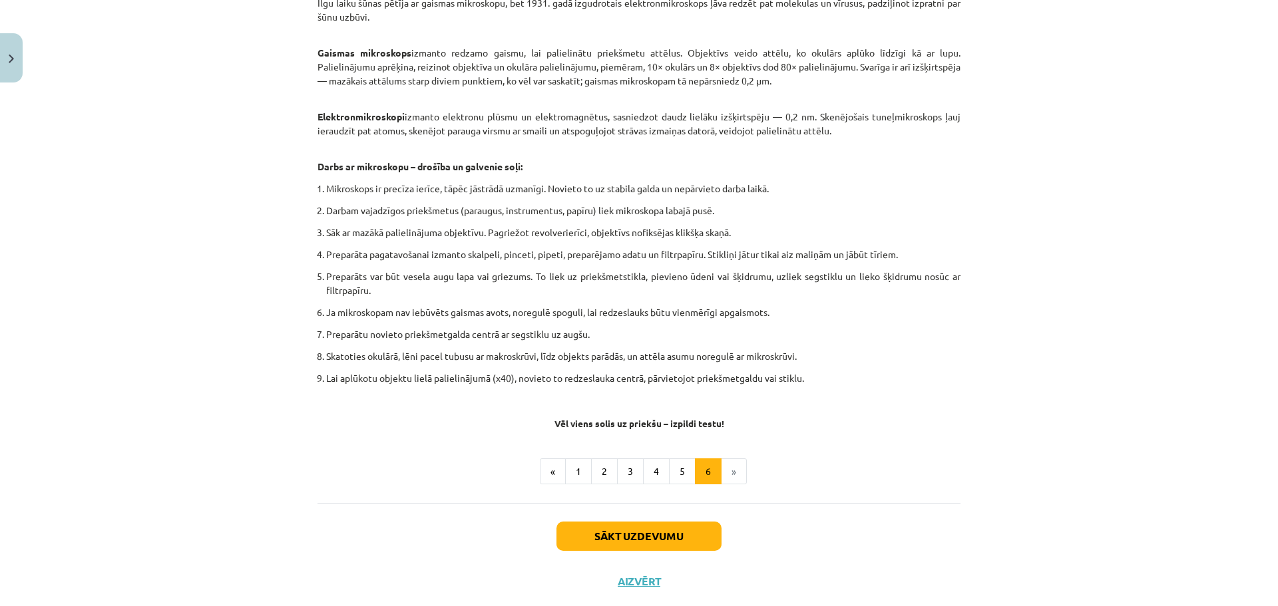
click at [731, 468] on li "»" at bounding box center [734, 472] width 25 height 27
click at [623, 531] on button "Sākt uzdevumu" at bounding box center [638, 536] width 165 height 29
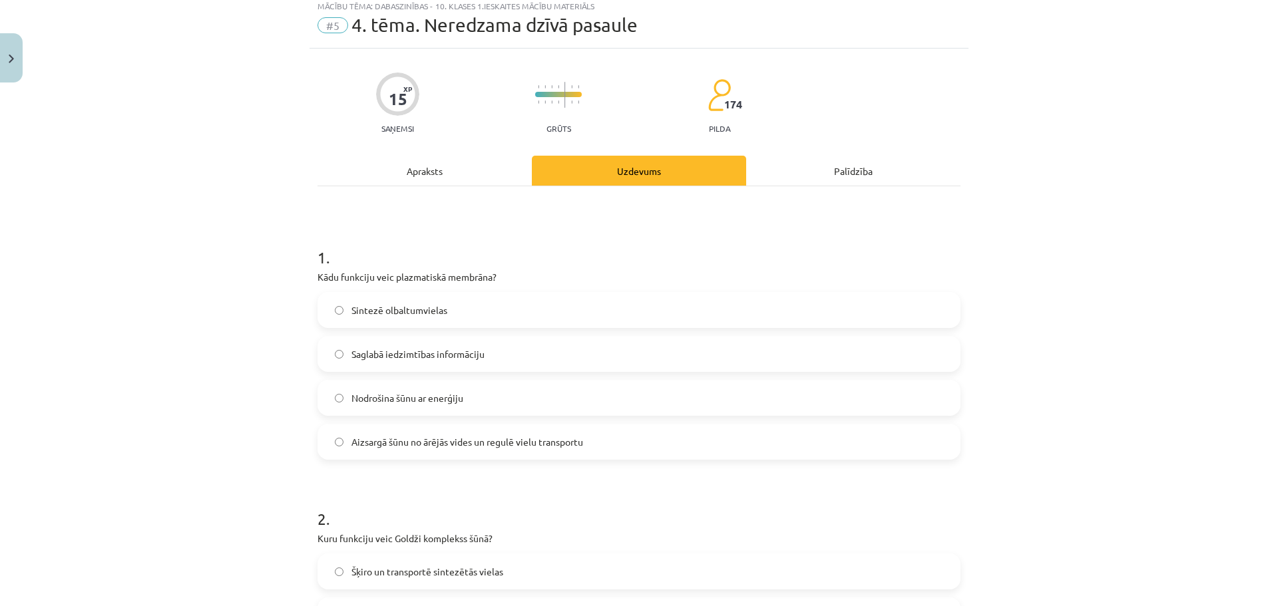
scroll to position [33, 0]
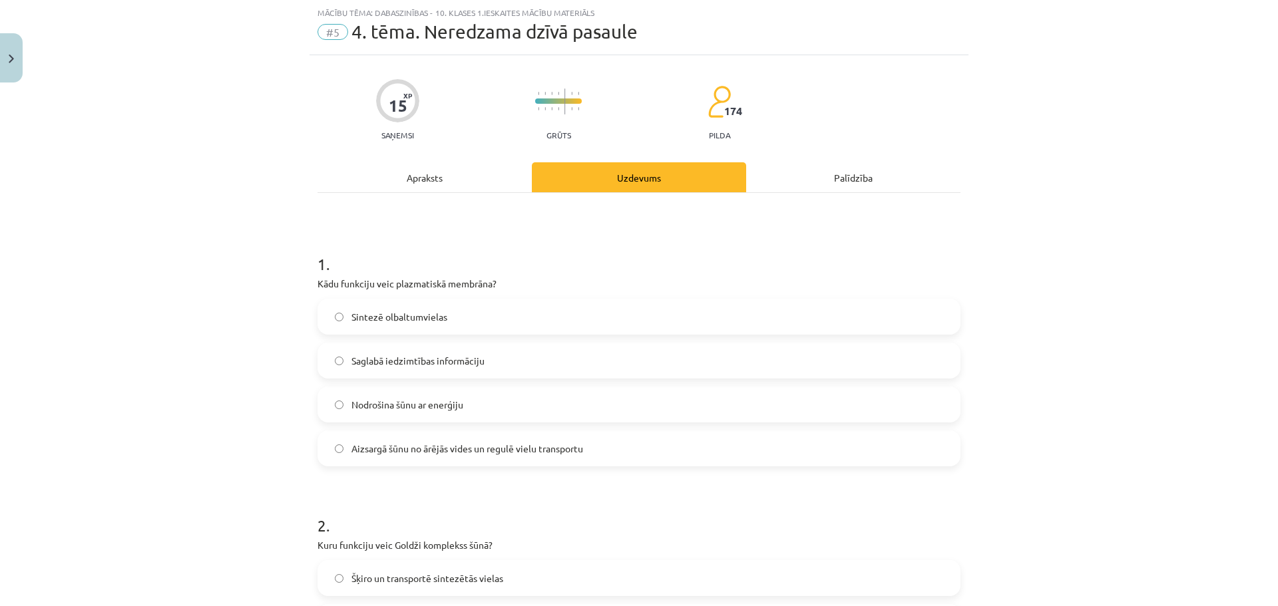
click at [408, 178] on div "Apraksts" at bounding box center [425, 177] width 214 height 30
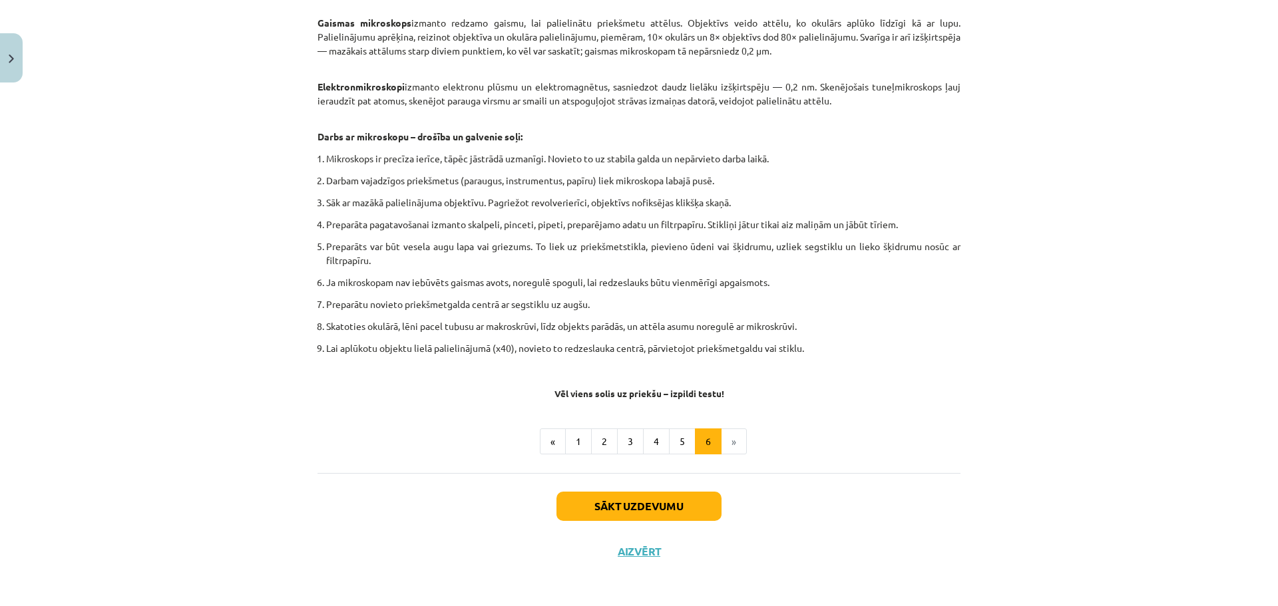
scroll to position [670, 0]
click at [576, 441] on button "1" at bounding box center [578, 440] width 27 height 27
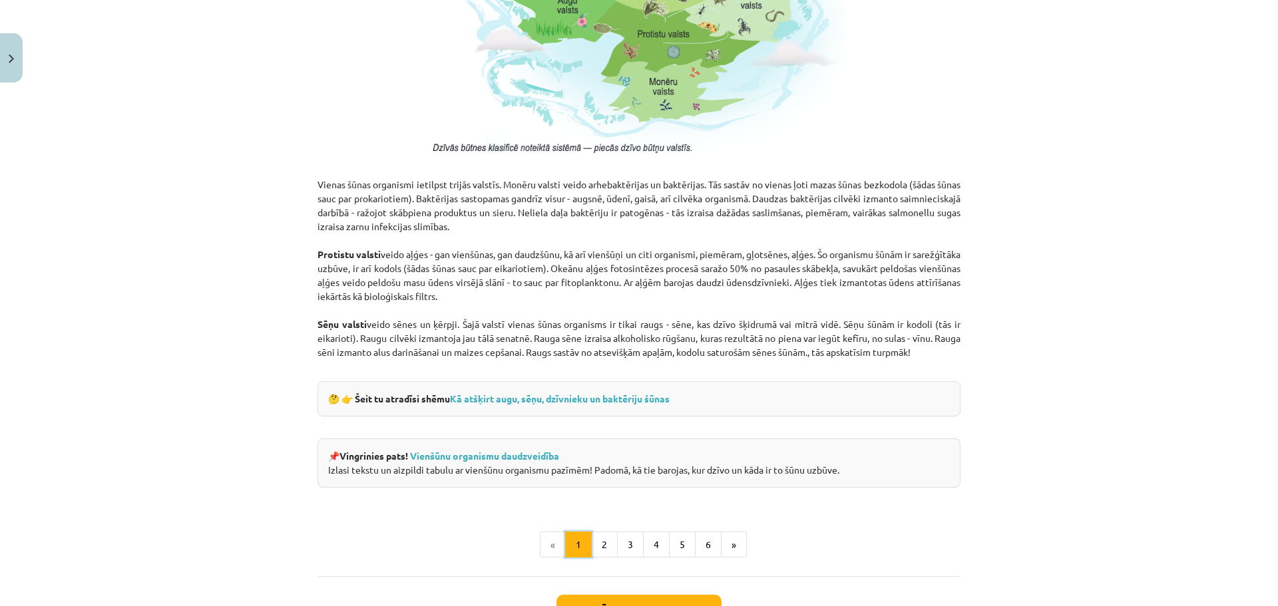
scroll to position [1132, 0]
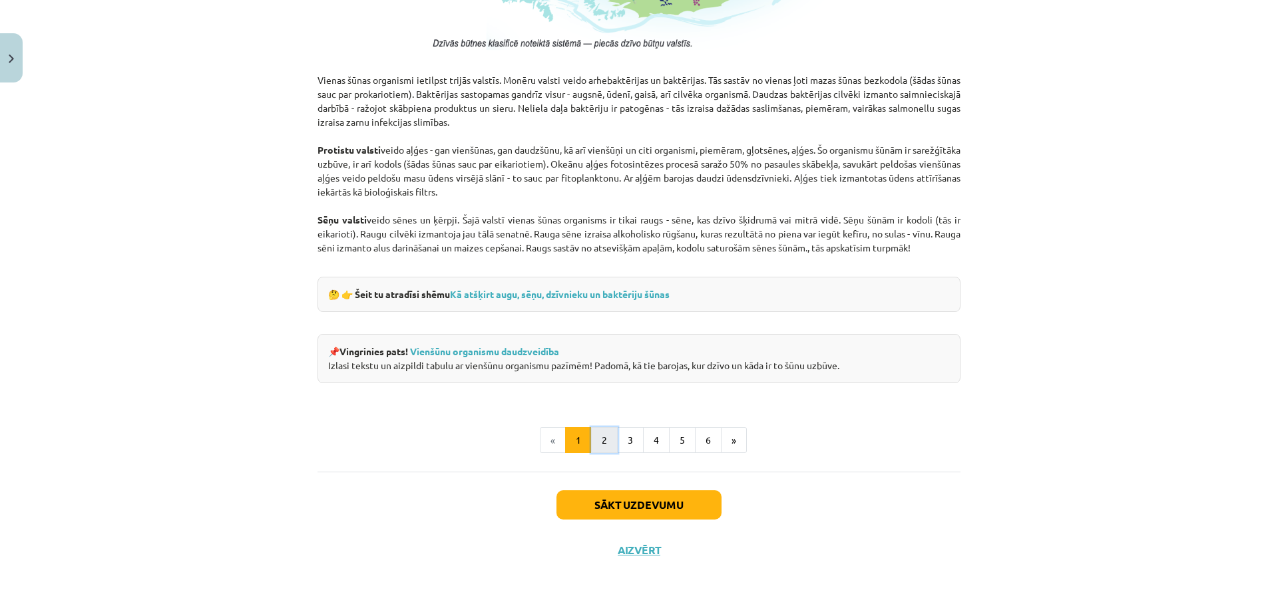
click at [603, 437] on button "2" at bounding box center [604, 440] width 27 height 27
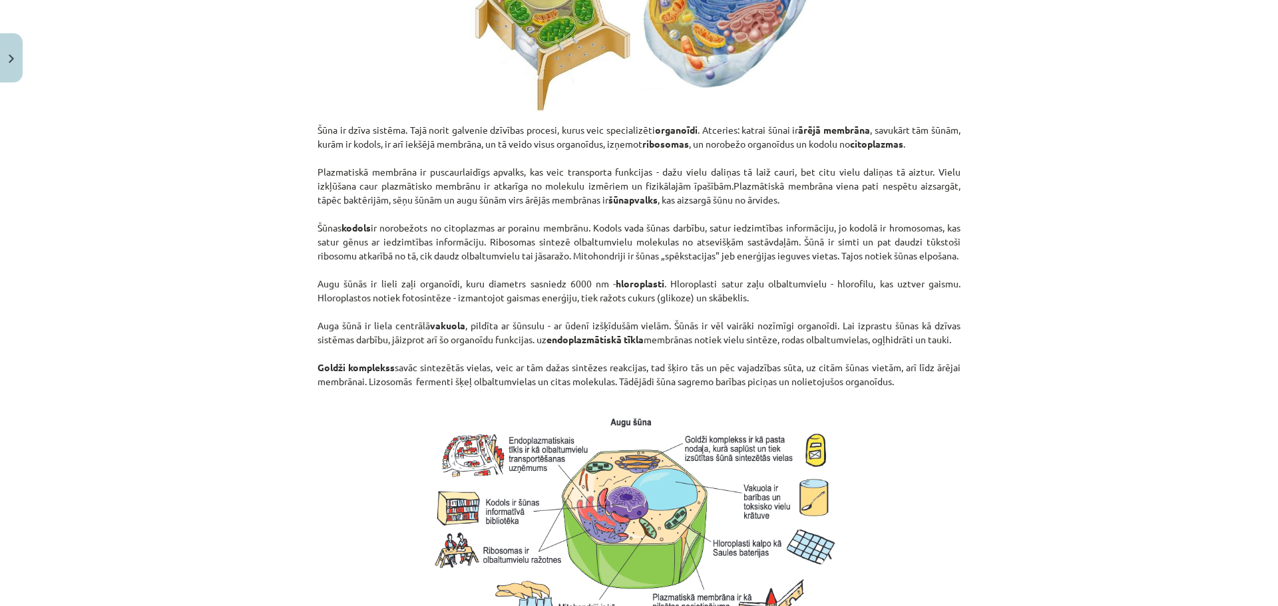
scroll to position [904, 0]
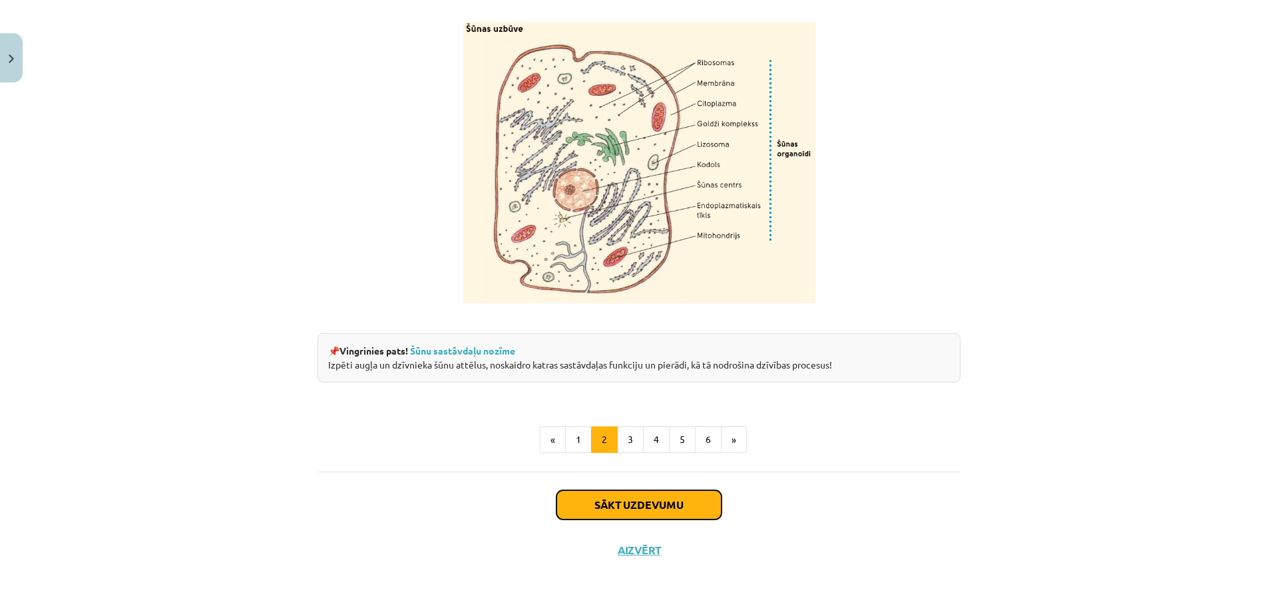
click at [582, 501] on button "Sākt uzdevumu" at bounding box center [638, 505] width 165 height 29
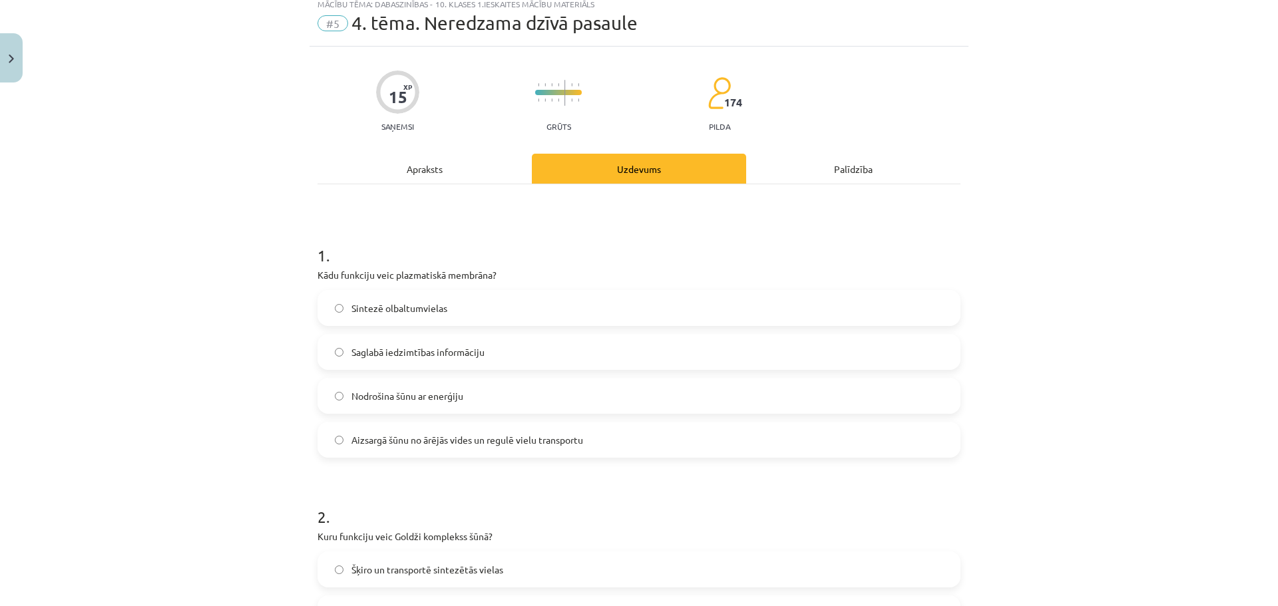
scroll to position [33, 0]
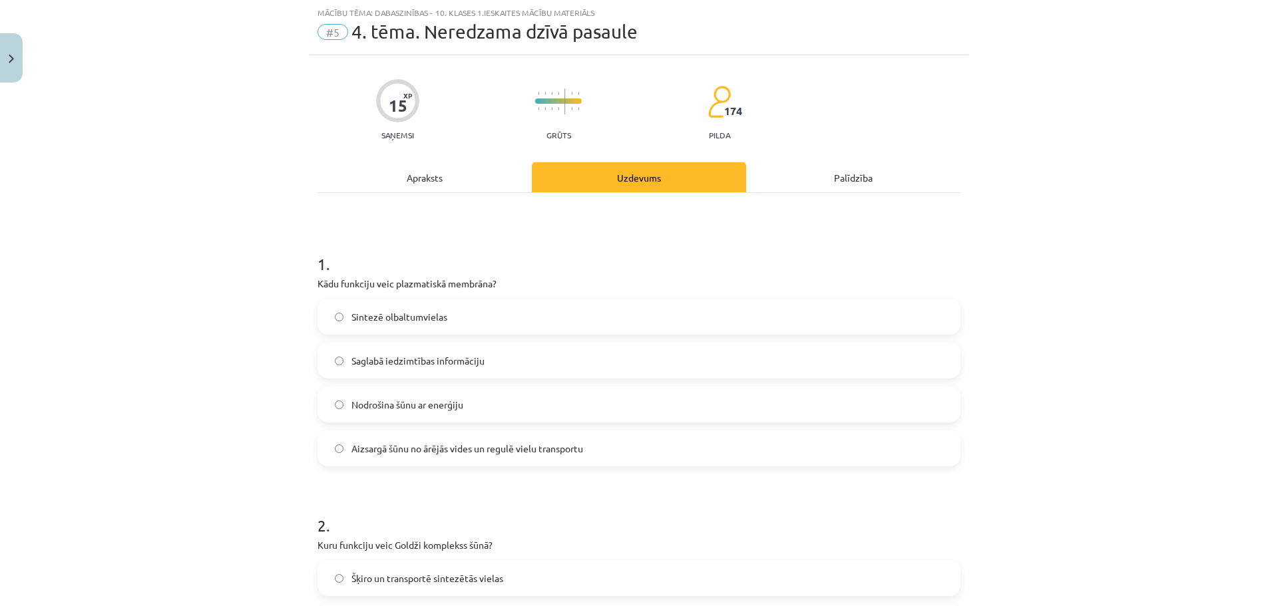
click at [421, 169] on div "Apraksts" at bounding box center [425, 177] width 214 height 30
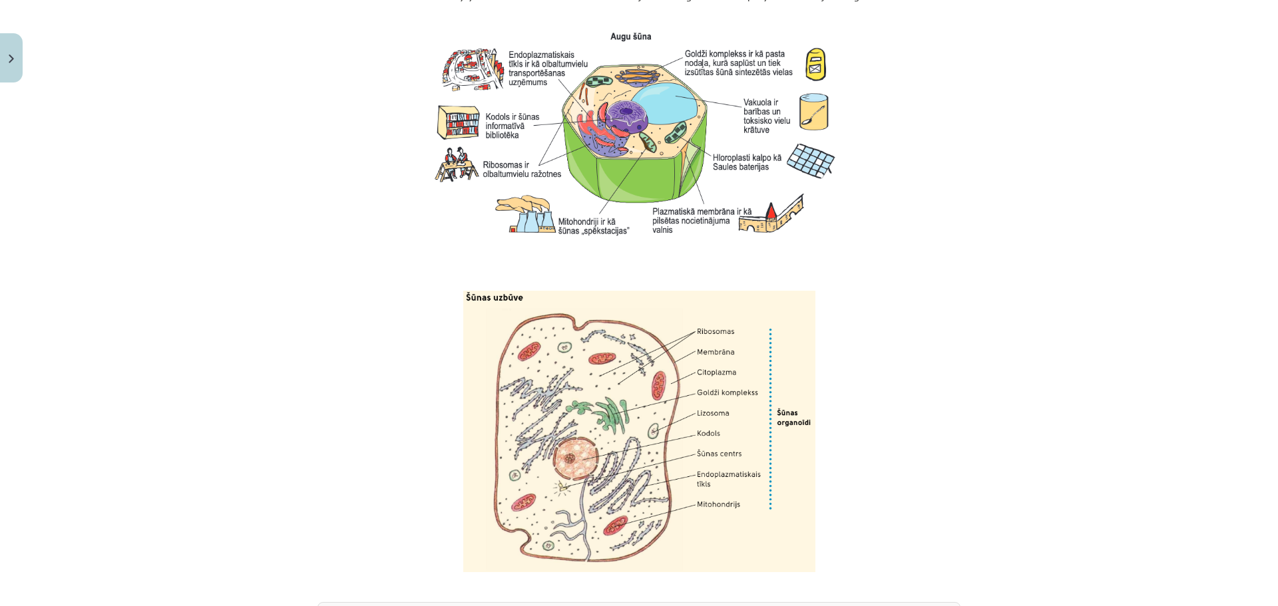
scroll to position [1431, 0]
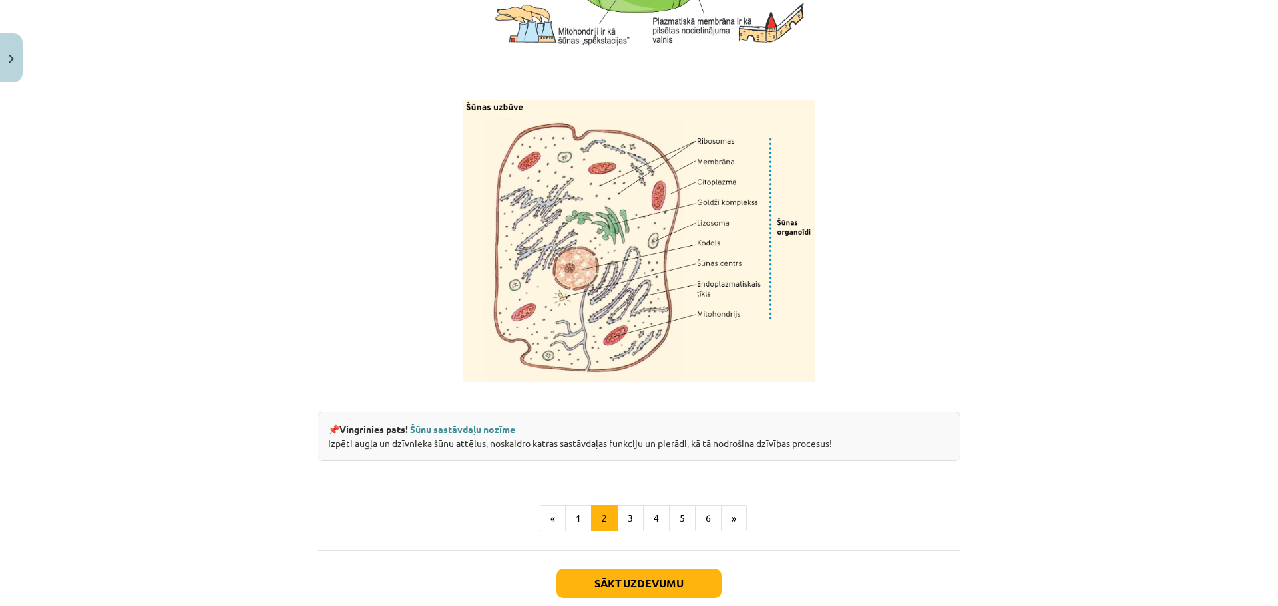
click at [487, 435] on link "Šūnu sastāvdaļu nozīme" at bounding box center [462, 429] width 105 height 12
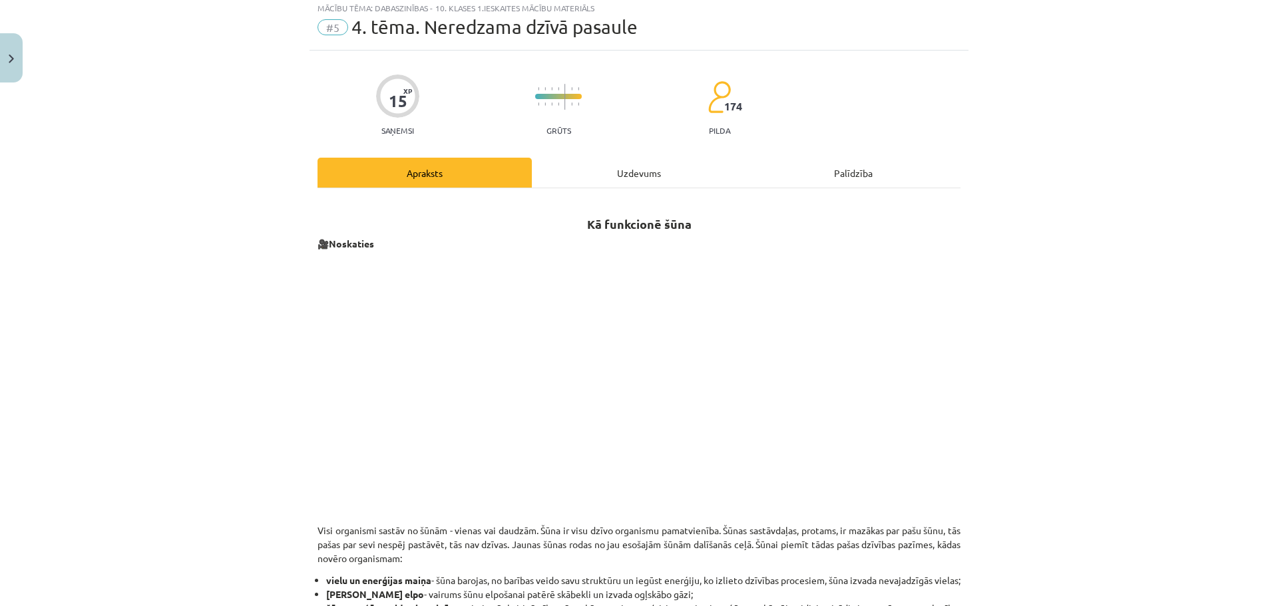
scroll to position [33, 0]
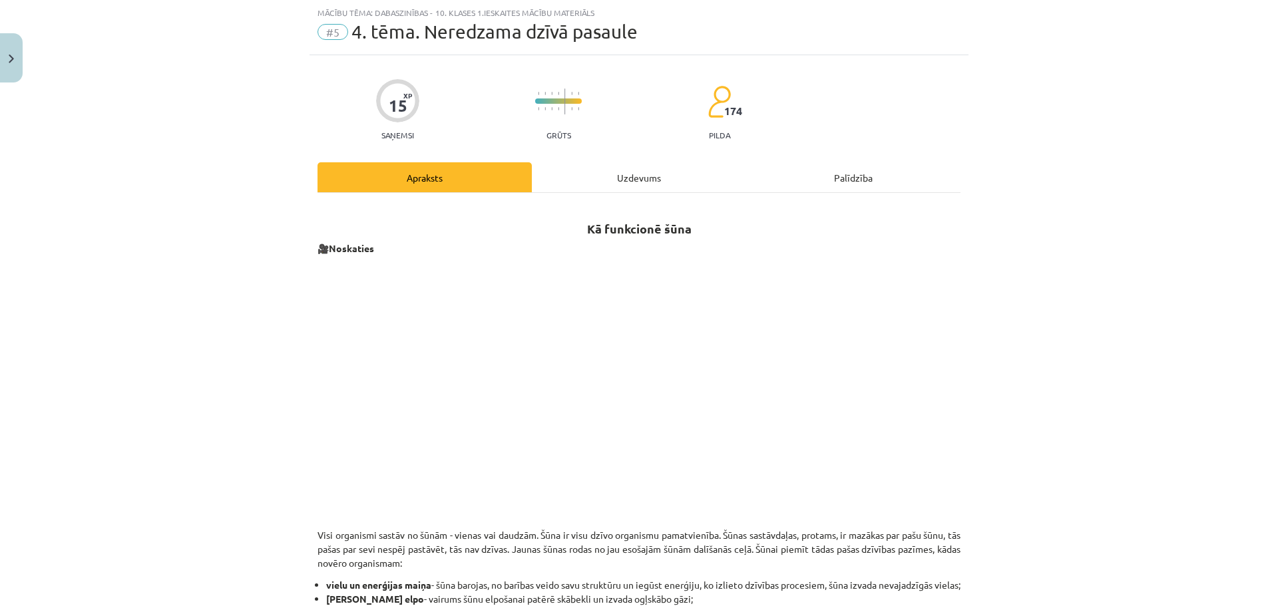
click at [632, 180] on div "Uzdevums" at bounding box center [639, 177] width 214 height 30
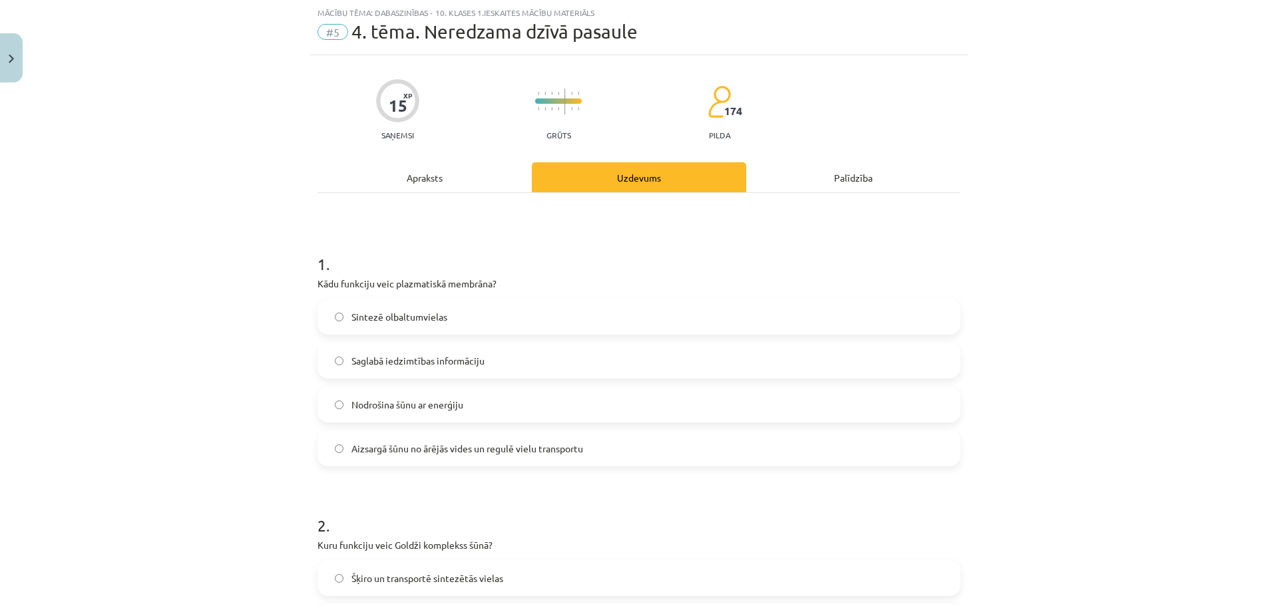
click at [417, 178] on div "Apraksts" at bounding box center [425, 177] width 214 height 30
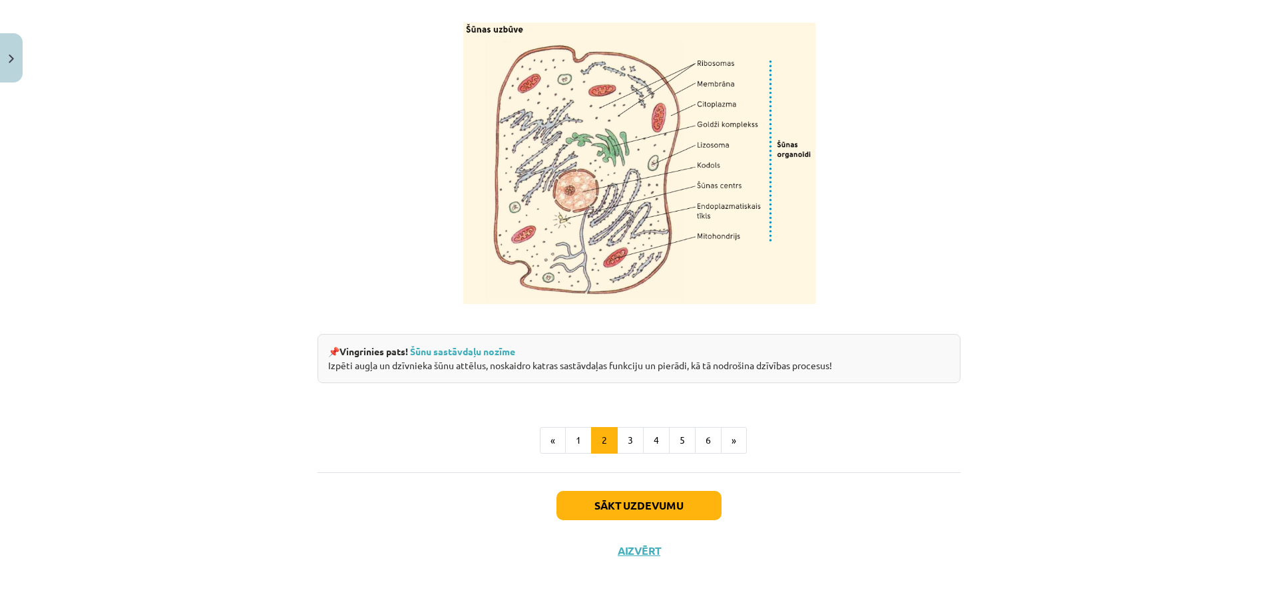
scroll to position [1552, 0]
click at [611, 504] on button "Sākt uzdevumu" at bounding box center [638, 505] width 165 height 29
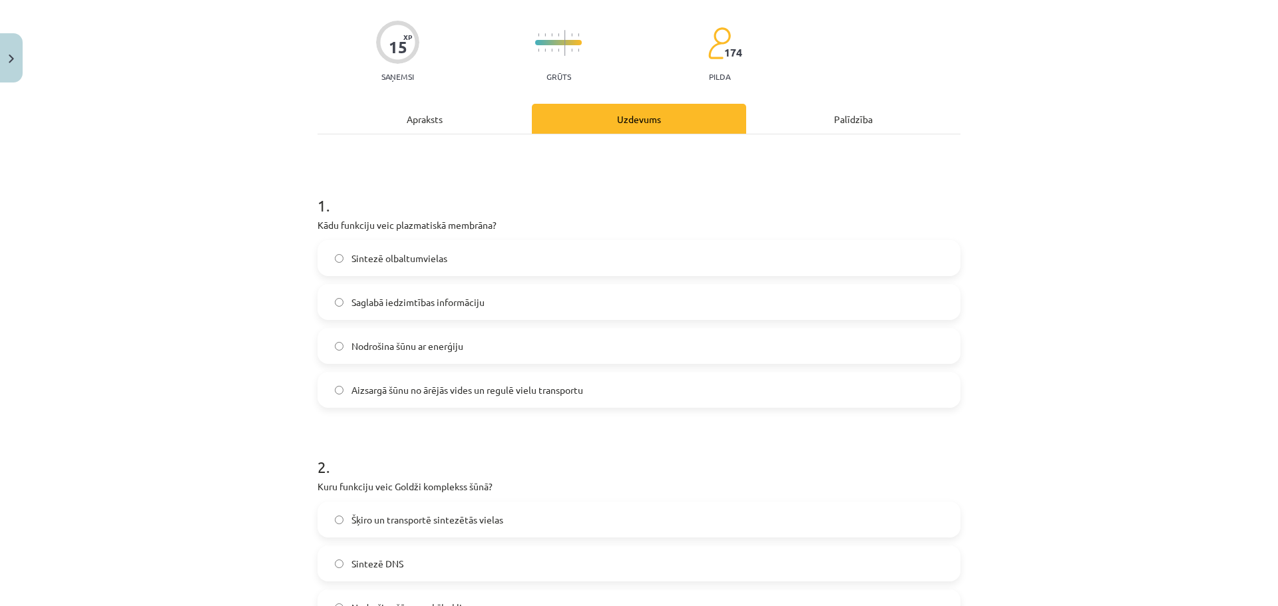
scroll to position [33, 0]
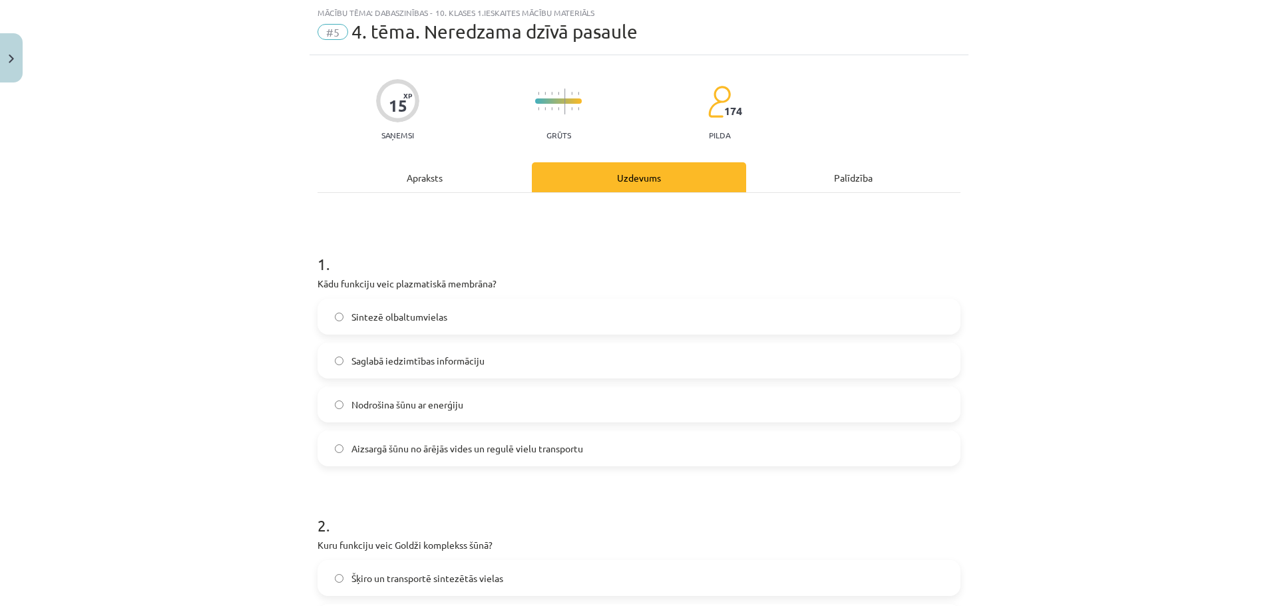
click at [356, 447] on span "Aizsargā šūnu no ārējās vides un regulē vielu transportu" at bounding box center [467, 449] width 232 height 14
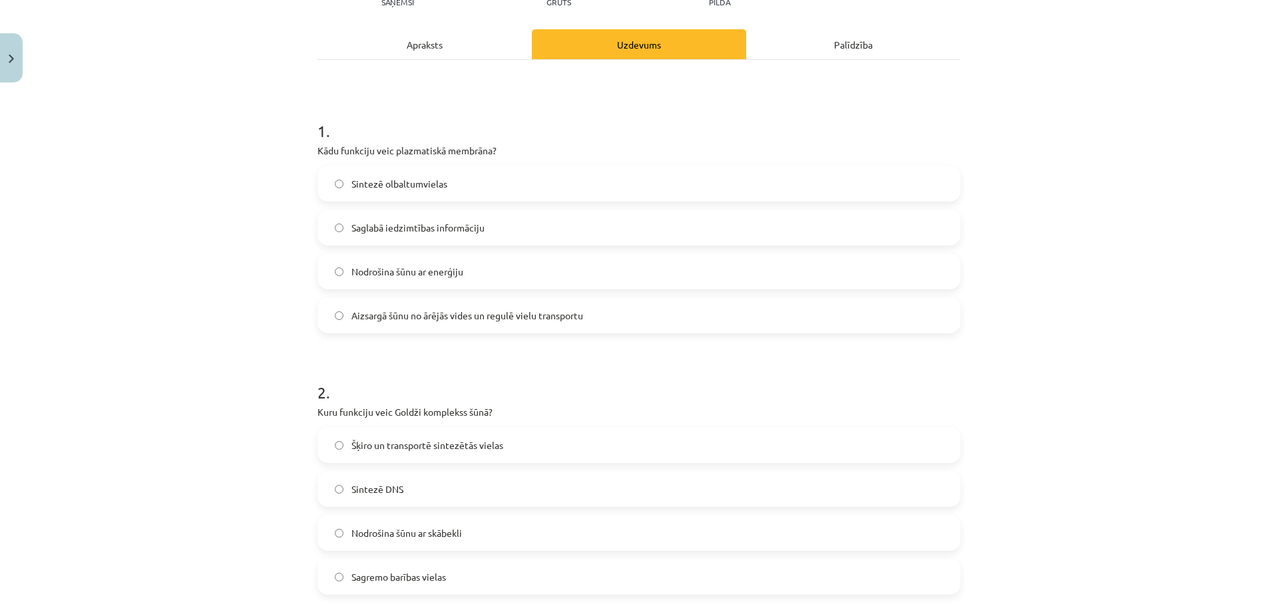
scroll to position [0, 0]
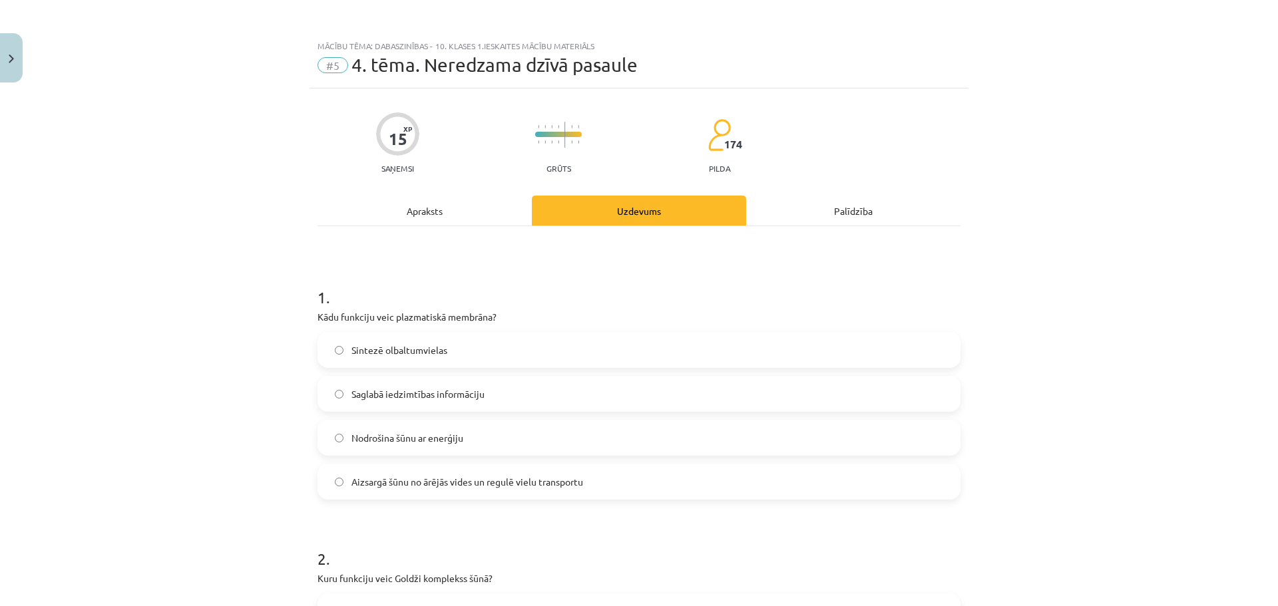
click at [416, 216] on div "Apraksts" at bounding box center [425, 211] width 214 height 30
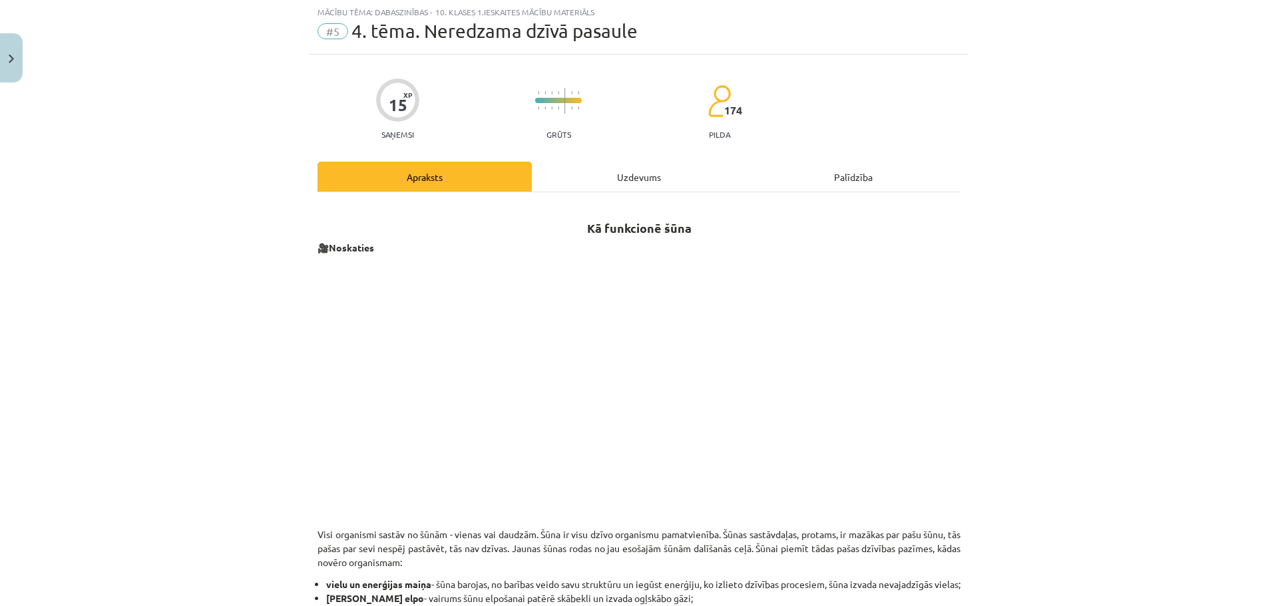
scroll to position [33, 0]
click at [648, 184] on div "Uzdevums" at bounding box center [639, 177] width 214 height 30
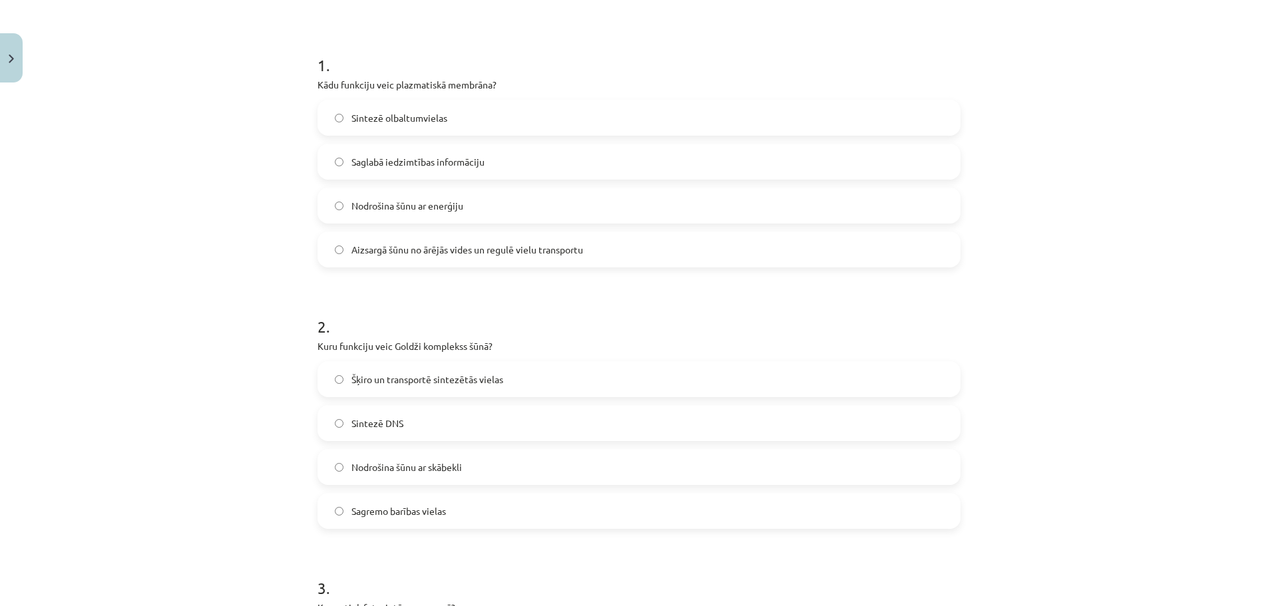
scroll to position [233, 0]
click at [334, 383] on label "Šķiro un transportē sintezētās vielas" at bounding box center [639, 378] width 640 height 33
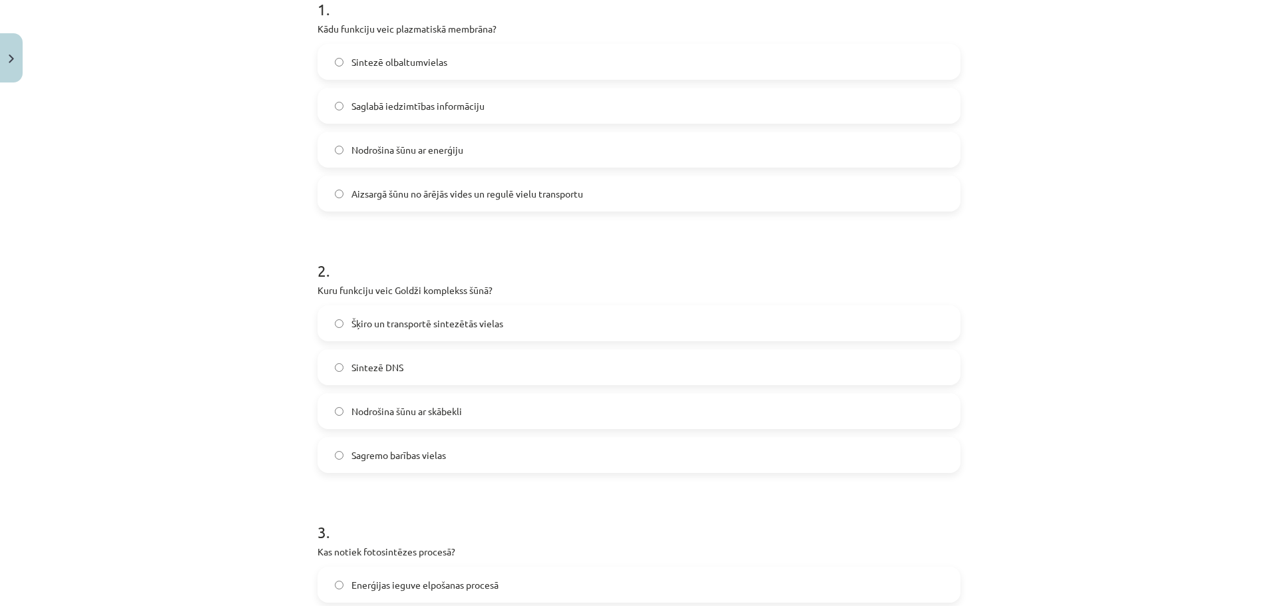
scroll to position [499, 0]
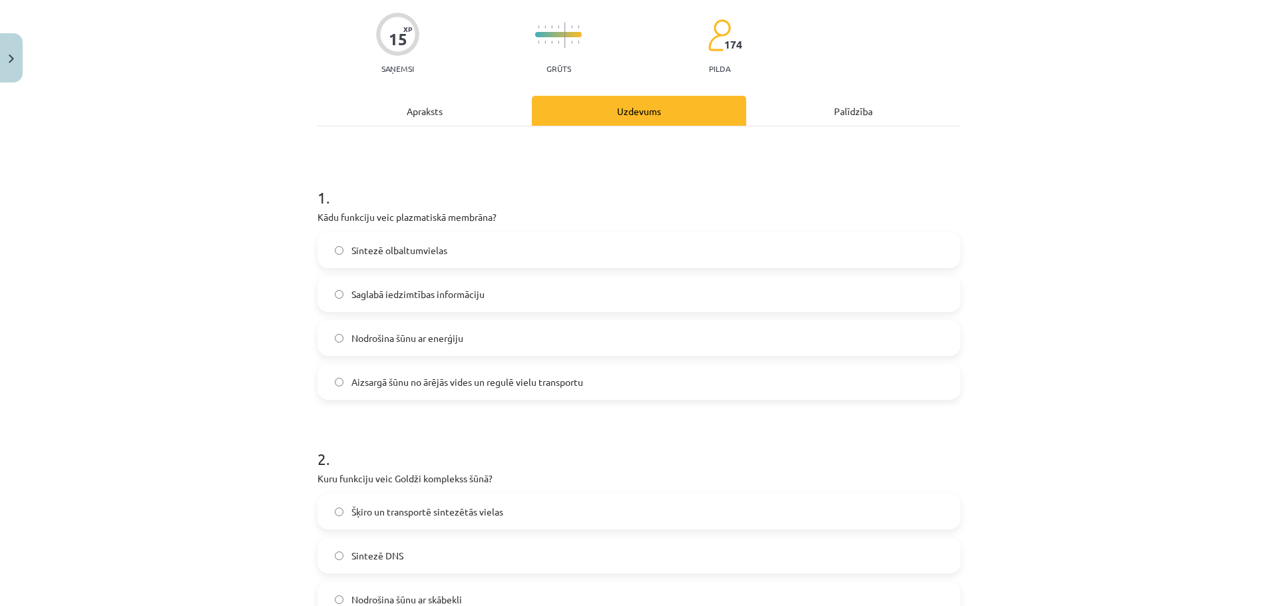
click at [429, 110] on div "Apraksts" at bounding box center [425, 111] width 214 height 30
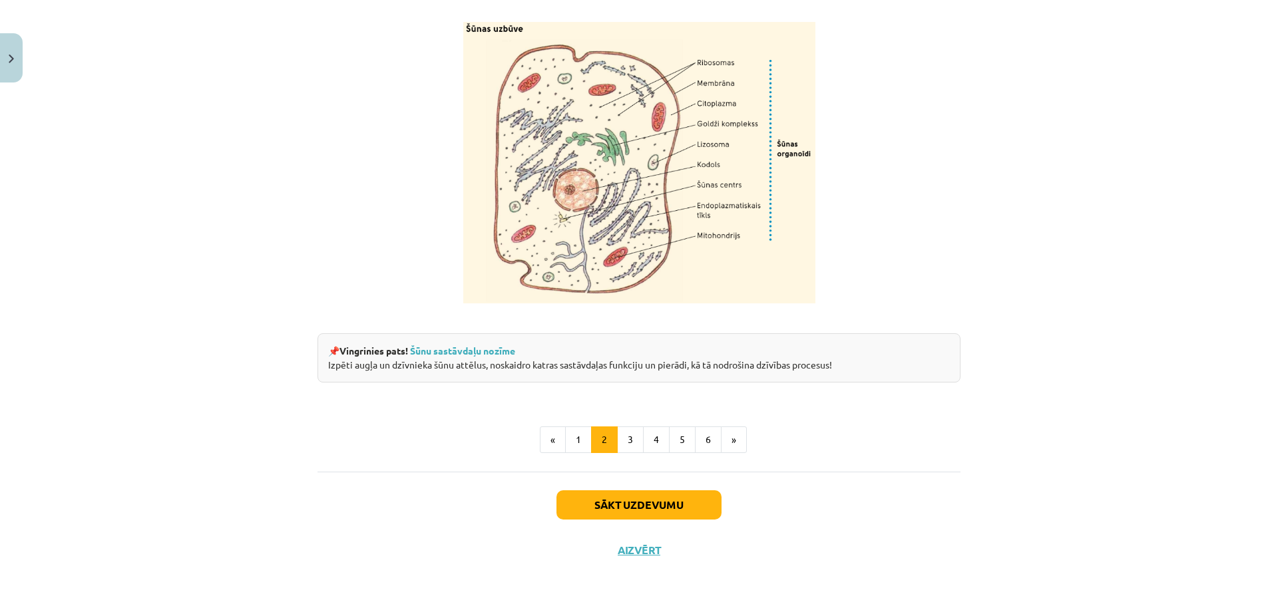
scroll to position [1552, 0]
click at [623, 443] on button "3" at bounding box center [630, 440] width 27 height 27
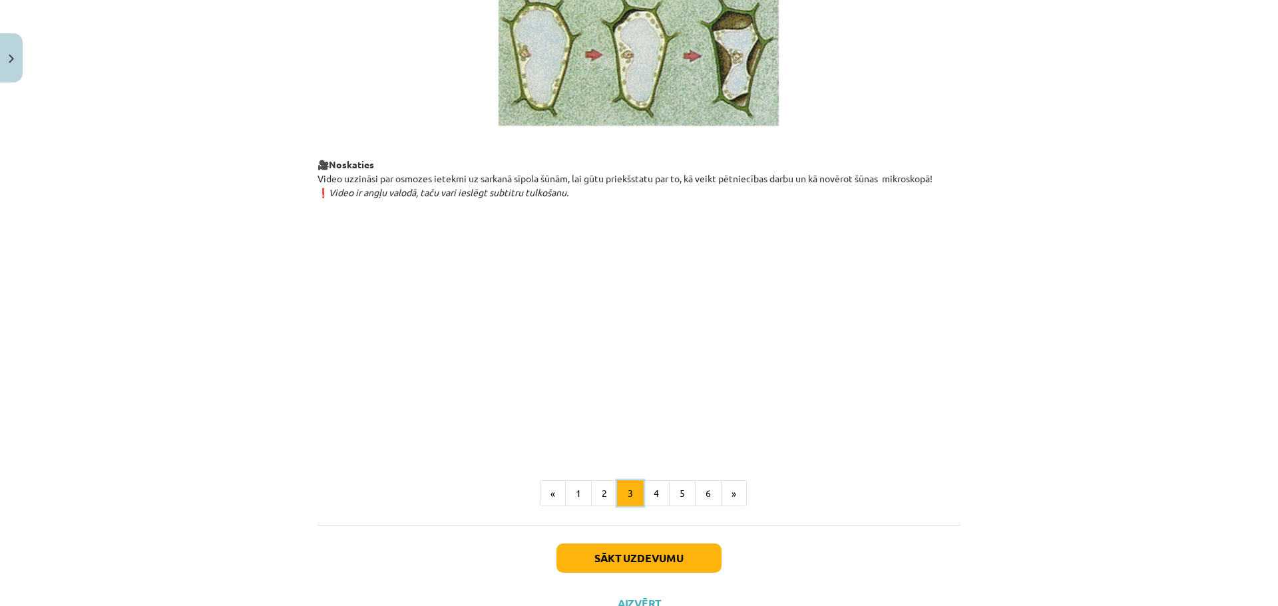
scroll to position [1370, 0]
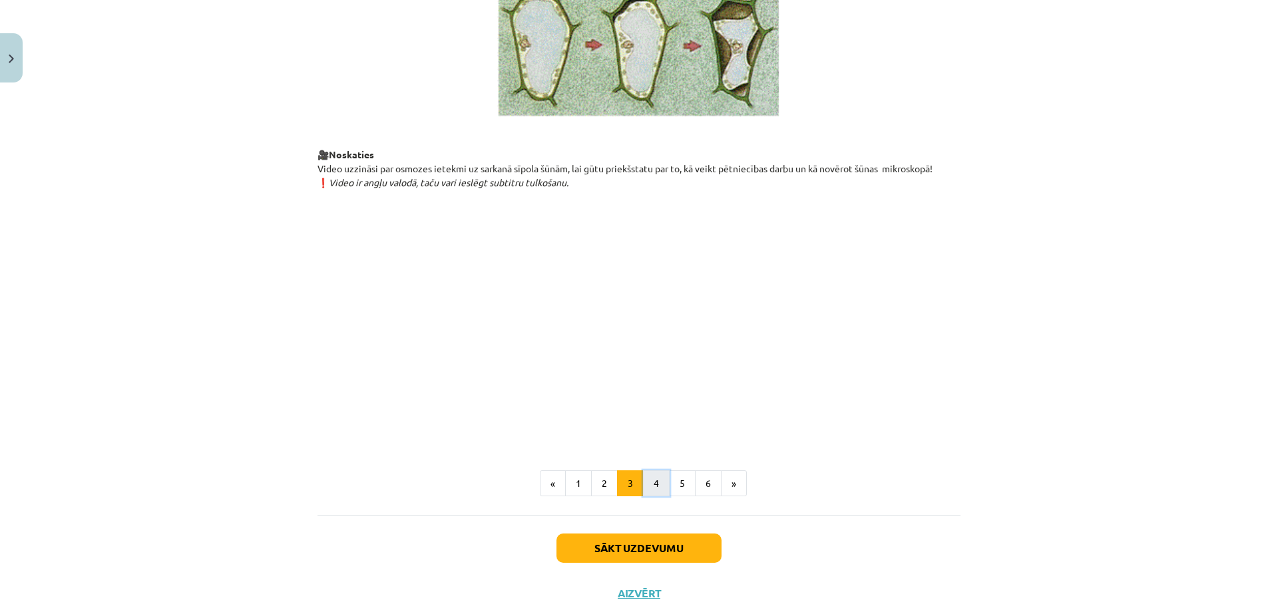
click at [643, 497] on button "4" at bounding box center [656, 484] width 27 height 27
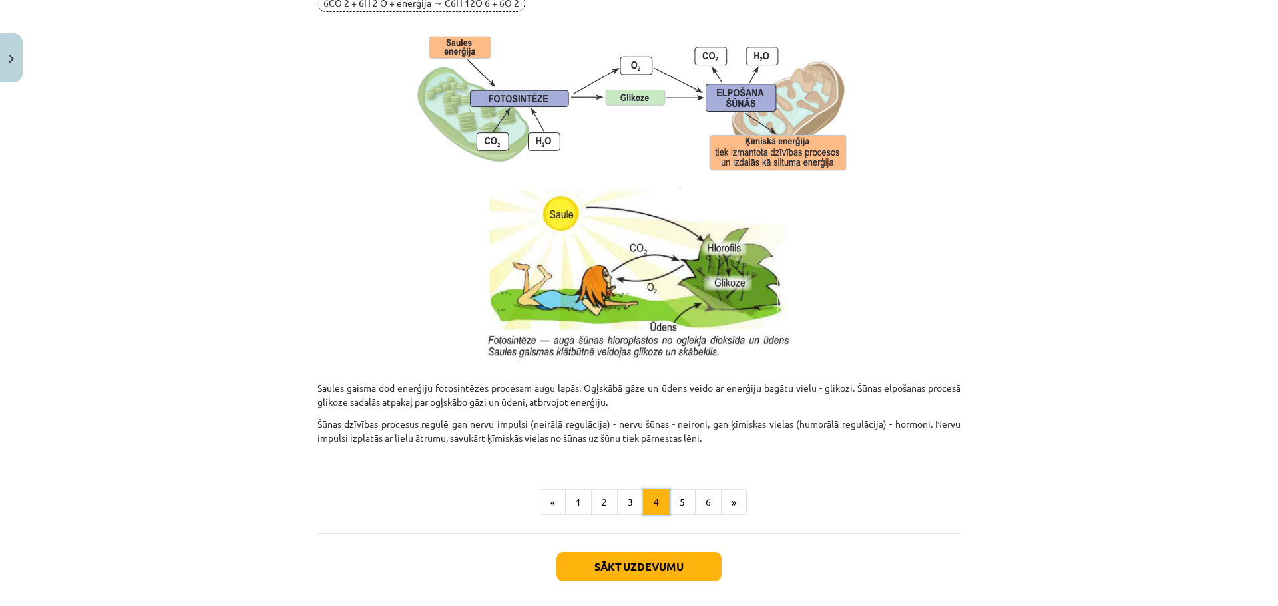
scroll to position [1237, 0]
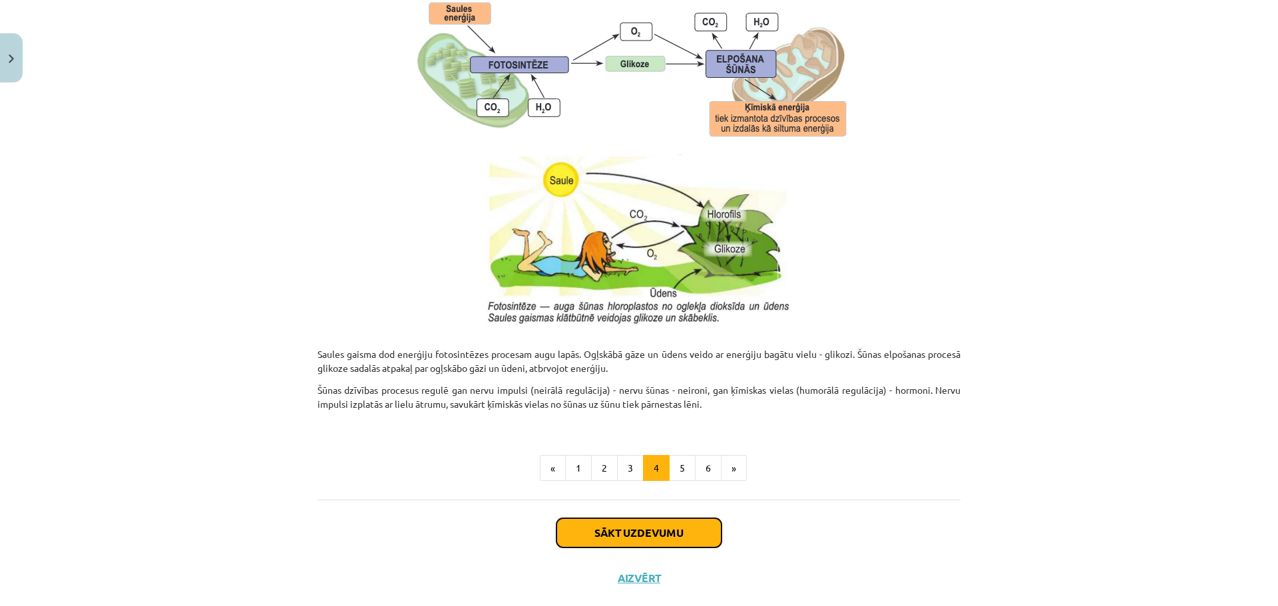
click at [582, 540] on button "Sākt uzdevumu" at bounding box center [638, 533] width 165 height 29
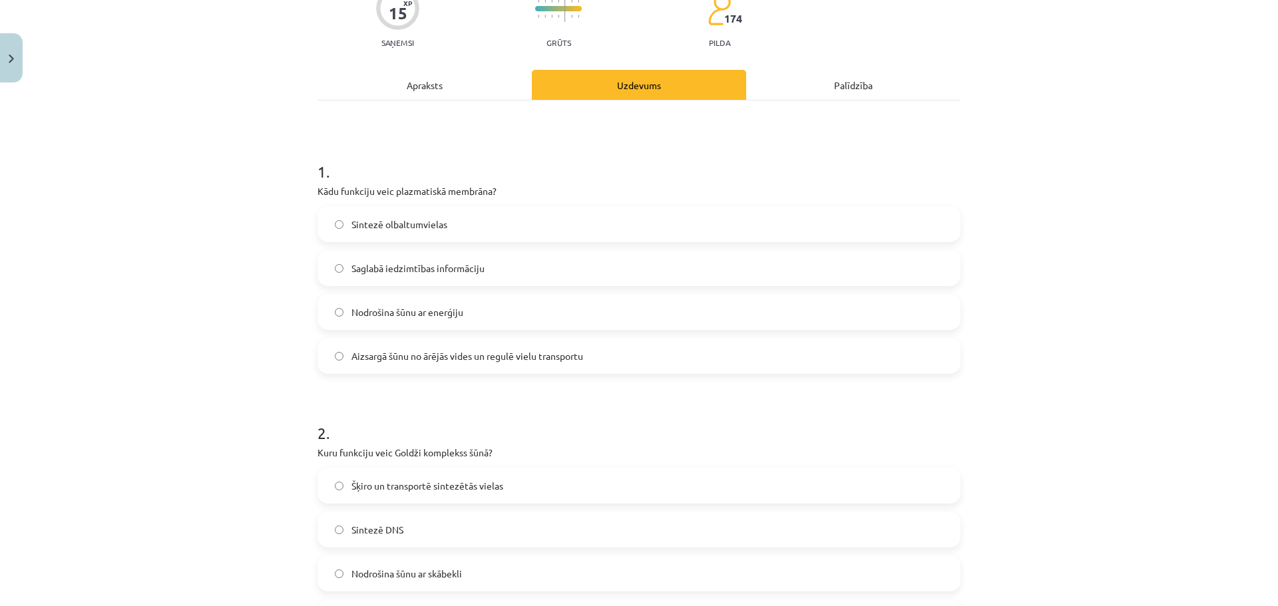
scroll to position [0, 0]
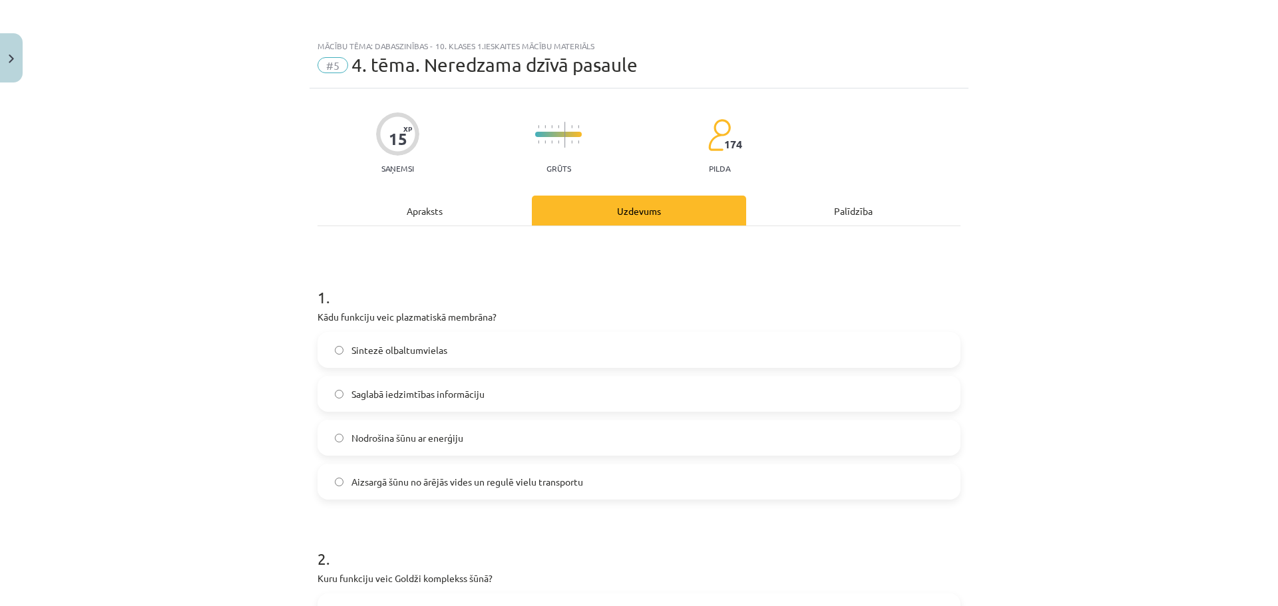
click at [421, 218] on div "Apraksts" at bounding box center [425, 211] width 214 height 30
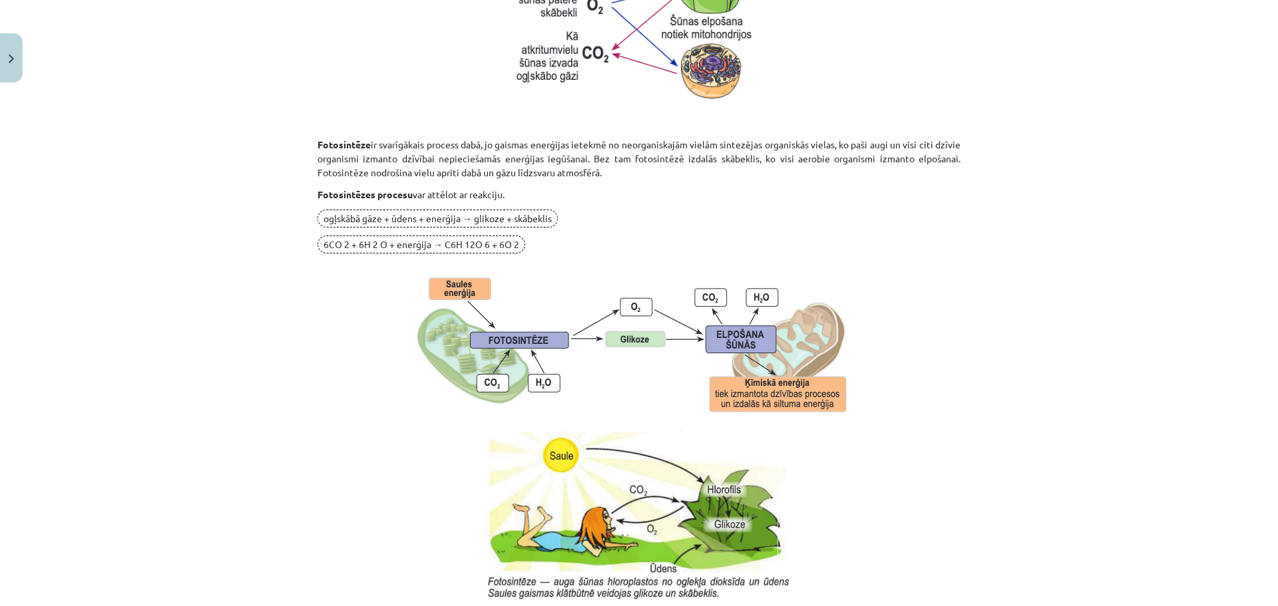
scroll to position [1065, 0]
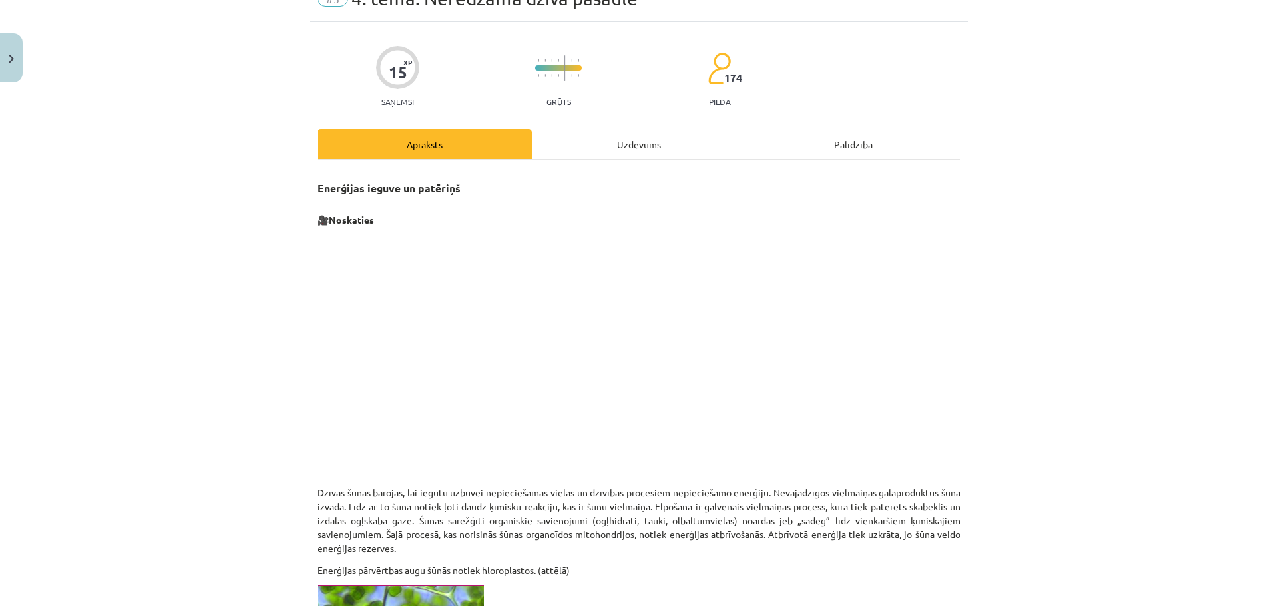
click at [632, 152] on div "Uzdevums" at bounding box center [639, 144] width 214 height 30
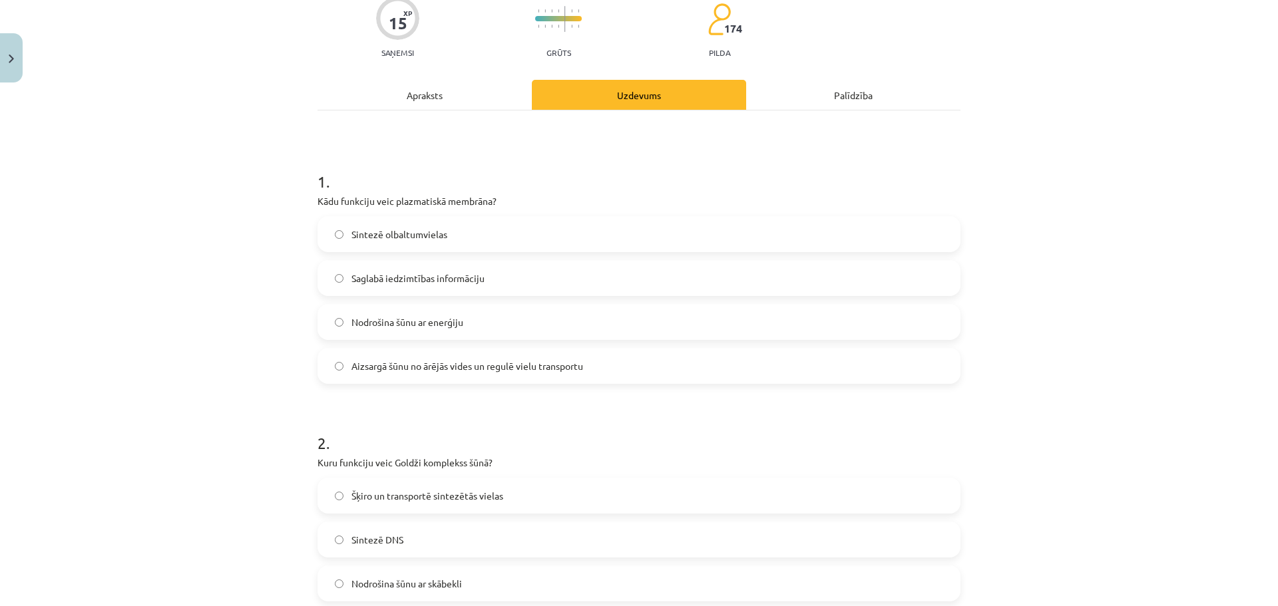
scroll to position [100, 0]
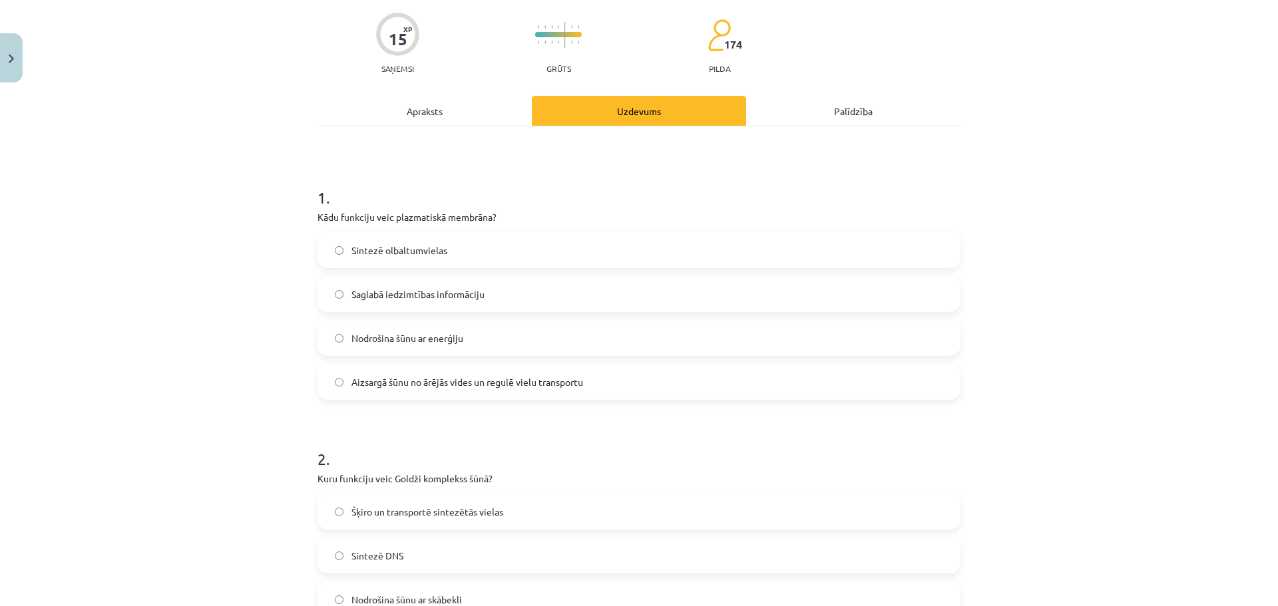
click at [423, 118] on div "Apraksts" at bounding box center [425, 111] width 214 height 30
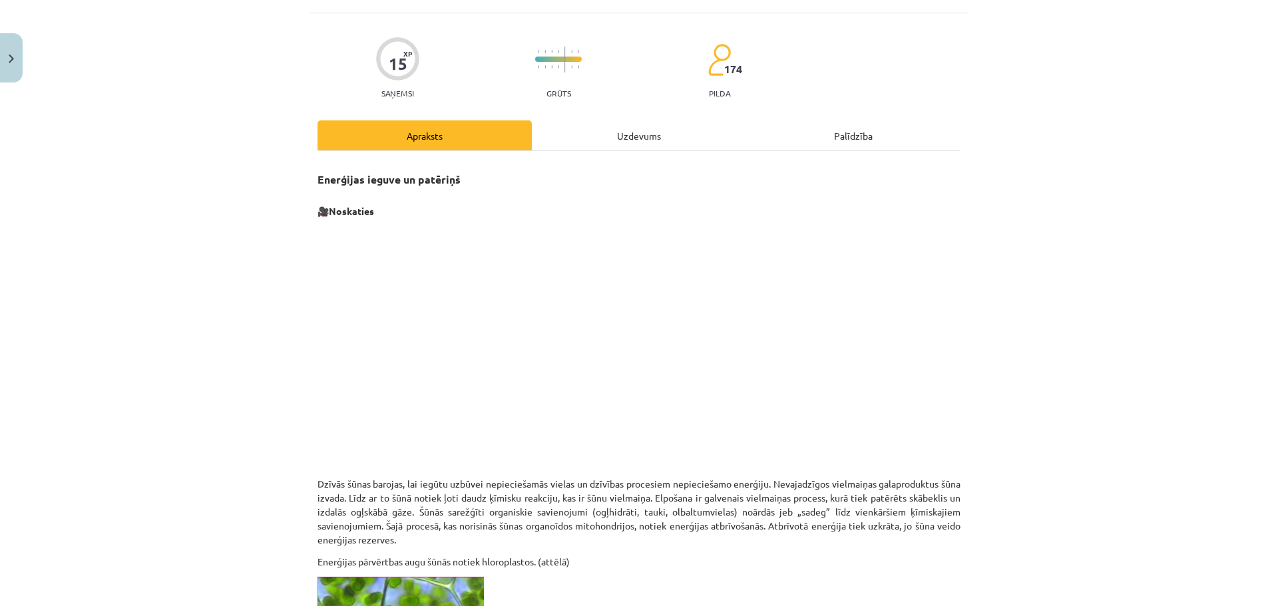
scroll to position [33, 0]
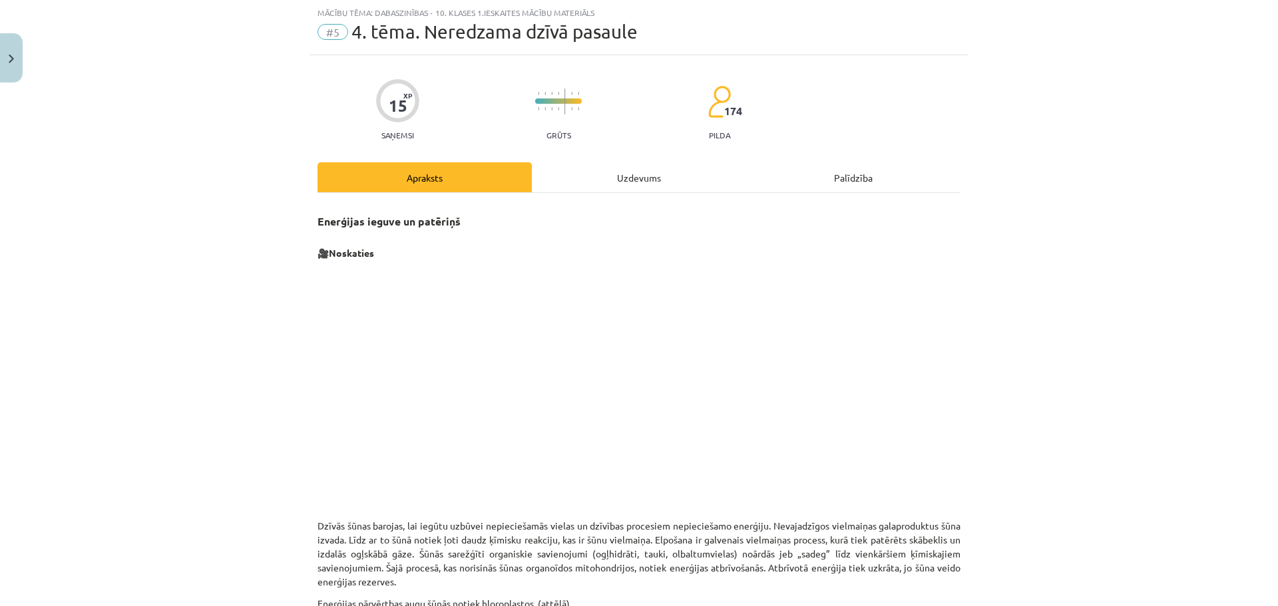
click at [616, 172] on div "Uzdevums" at bounding box center [639, 177] width 214 height 30
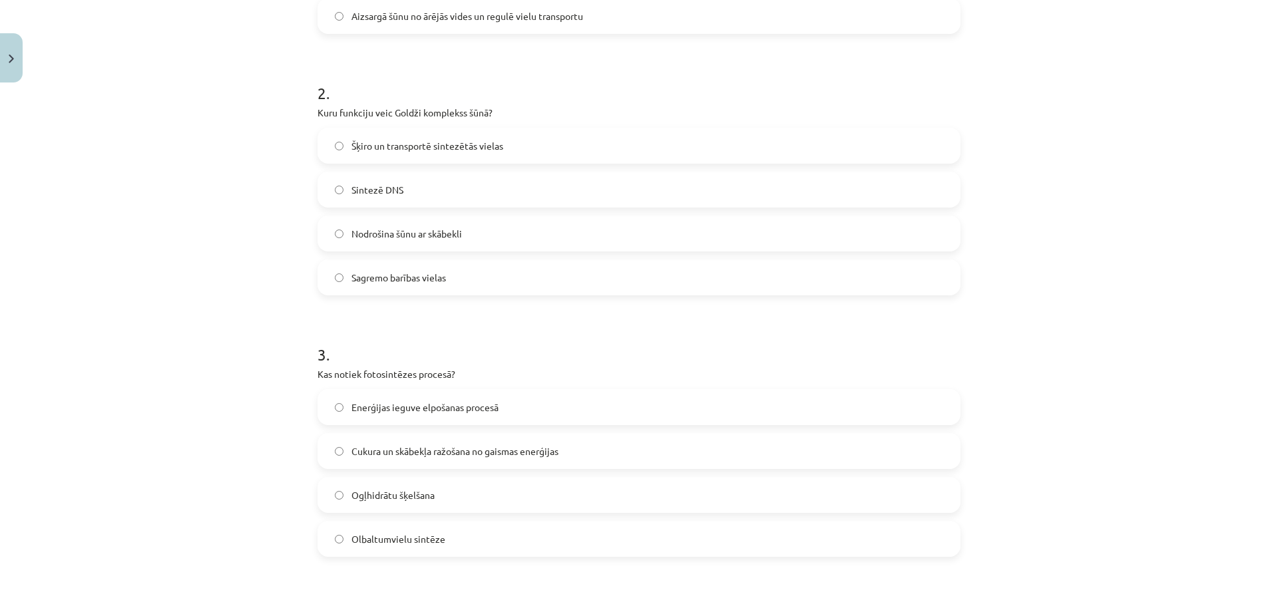
scroll to position [495, 0]
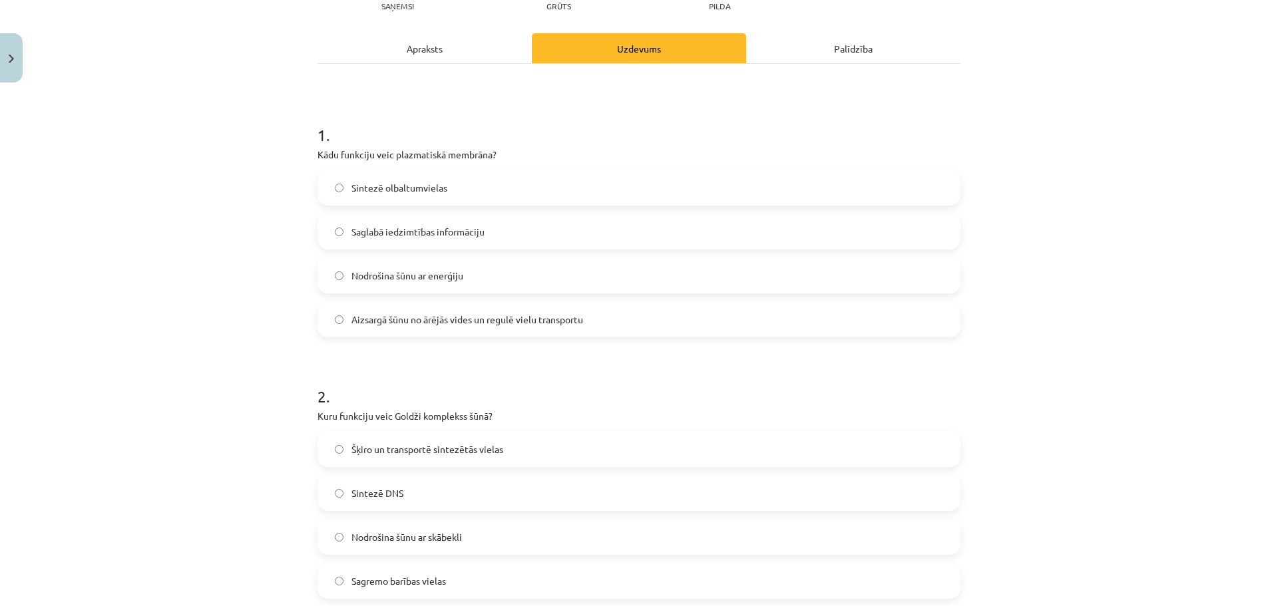
click at [408, 56] on div "Apraksts" at bounding box center [425, 48] width 214 height 30
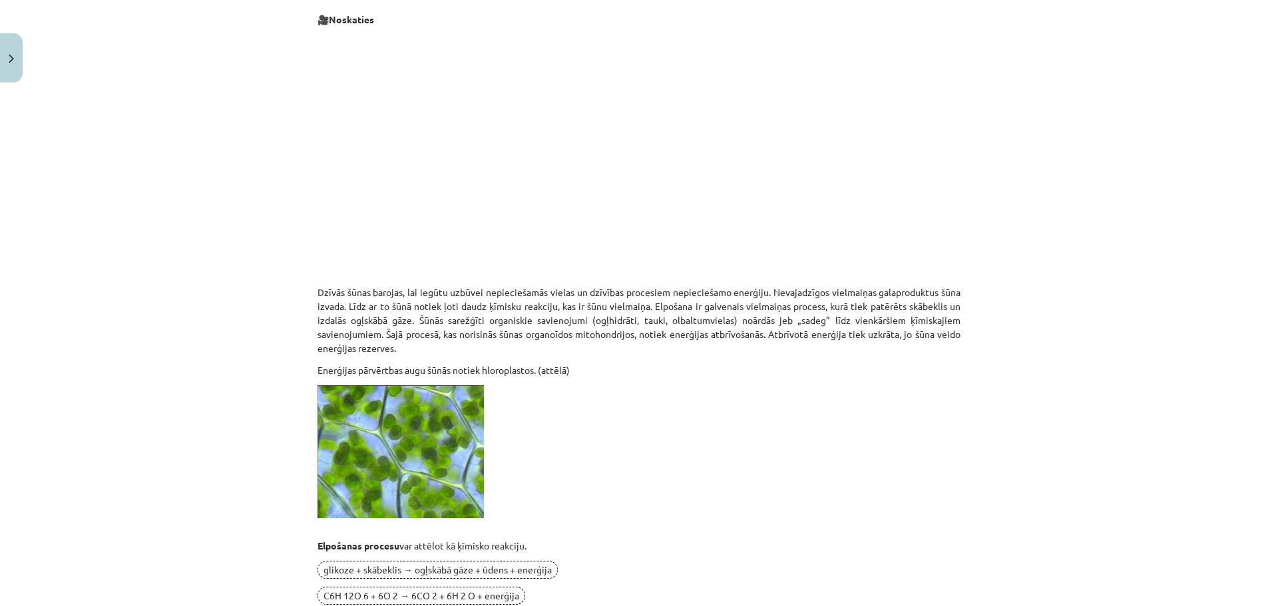
scroll to position [33, 0]
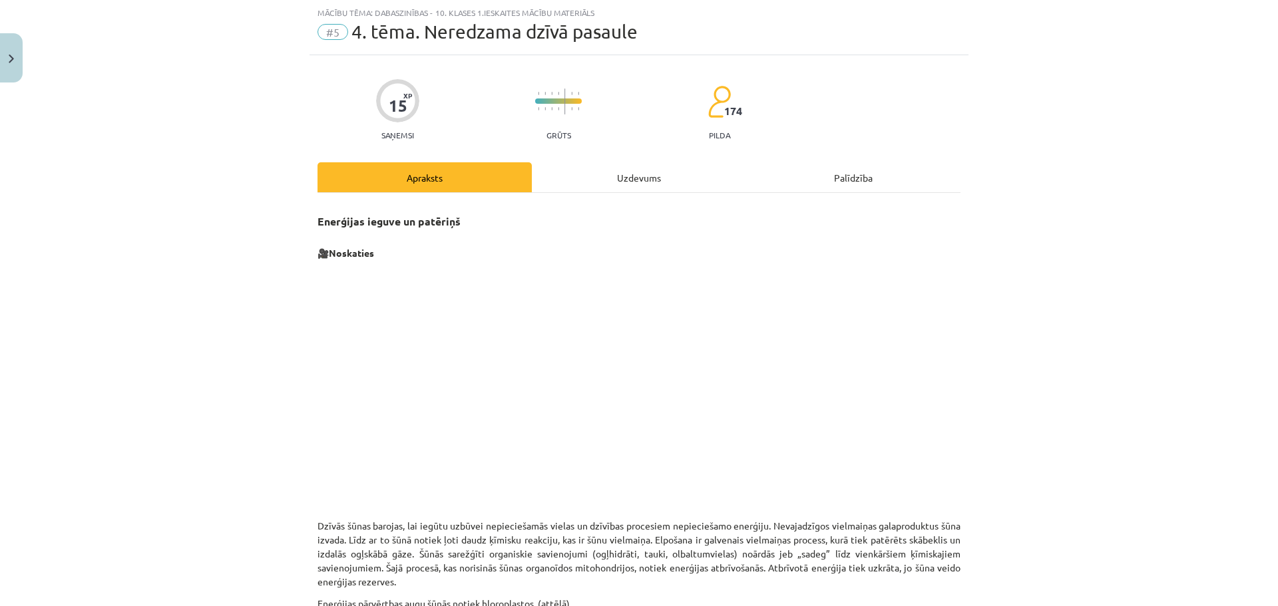
click at [619, 176] on div "Uzdevums" at bounding box center [639, 177] width 214 height 30
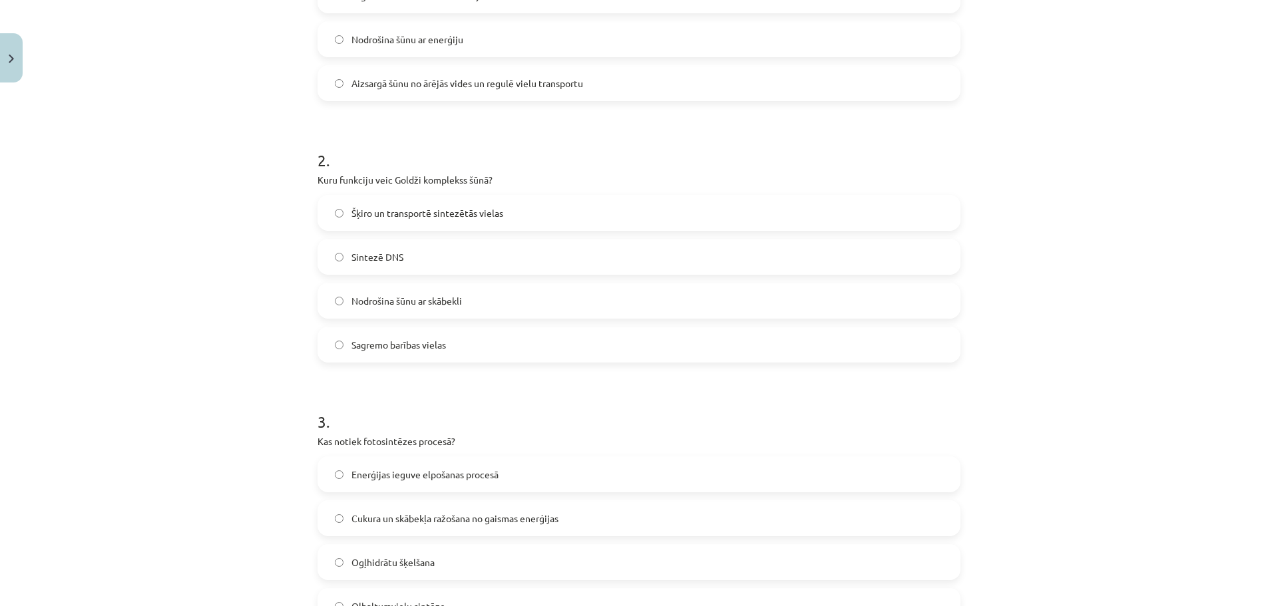
scroll to position [166, 0]
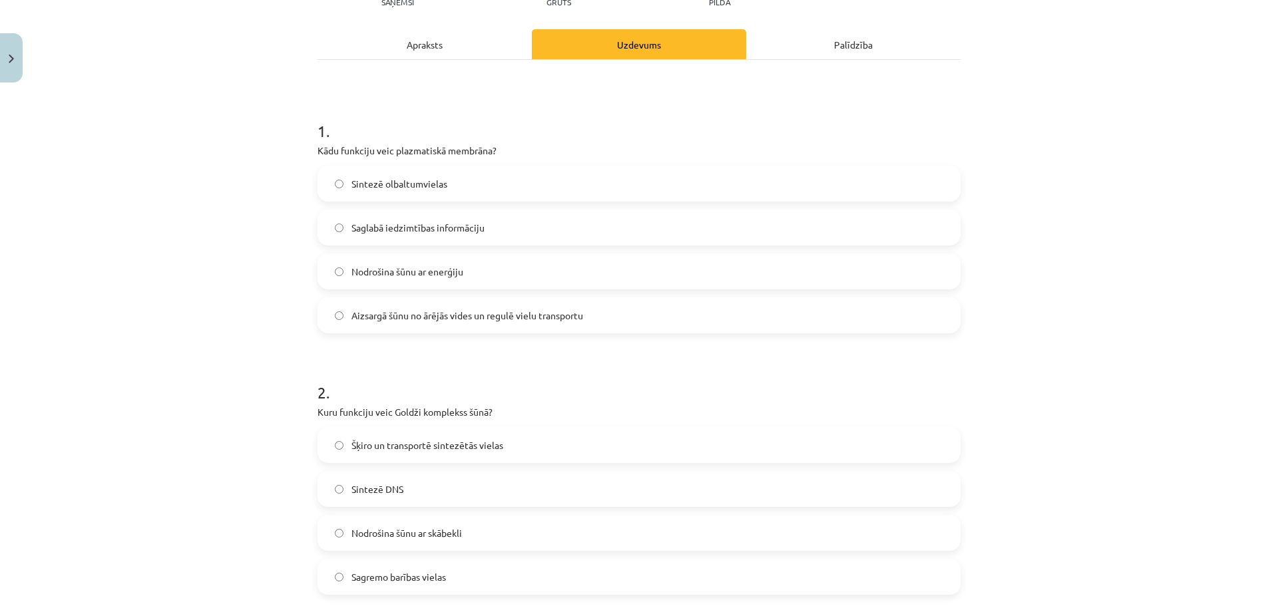
click at [427, 47] on div "Apraksts" at bounding box center [425, 44] width 214 height 30
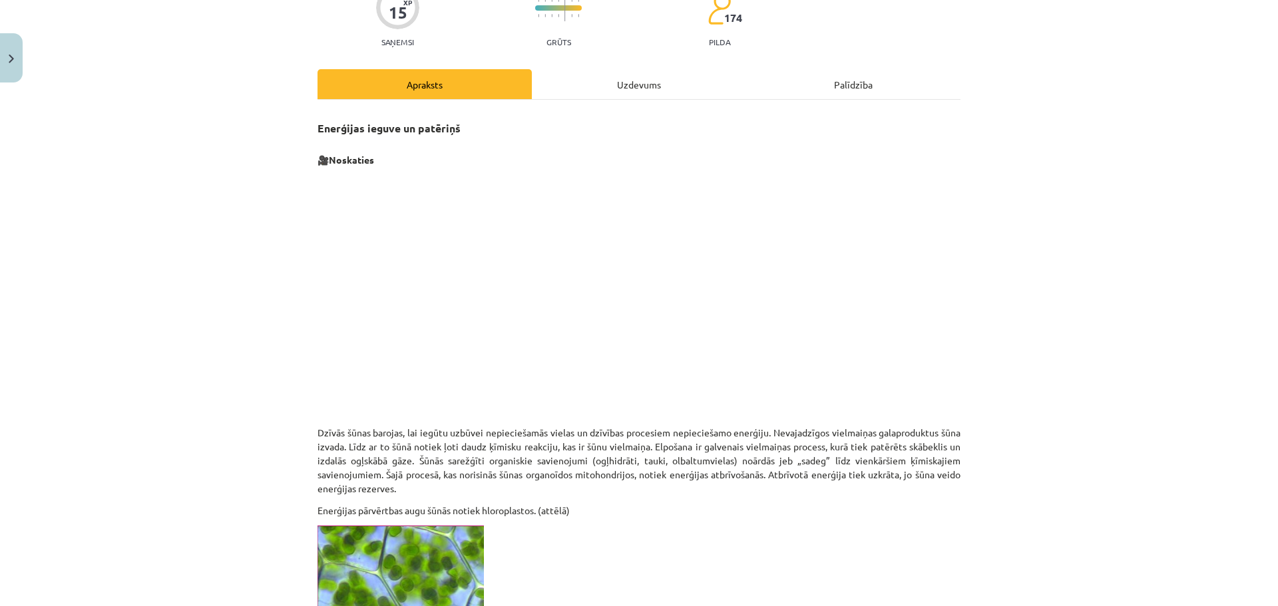
scroll to position [0, 0]
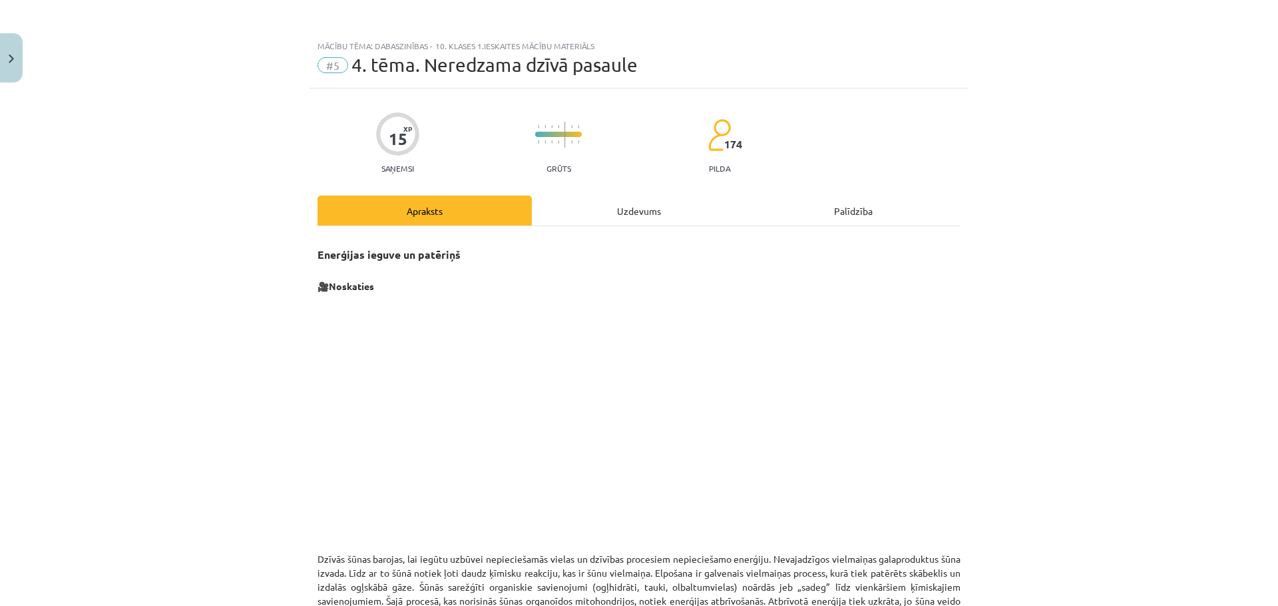
click at [625, 214] on div "Uzdevums" at bounding box center [639, 211] width 214 height 30
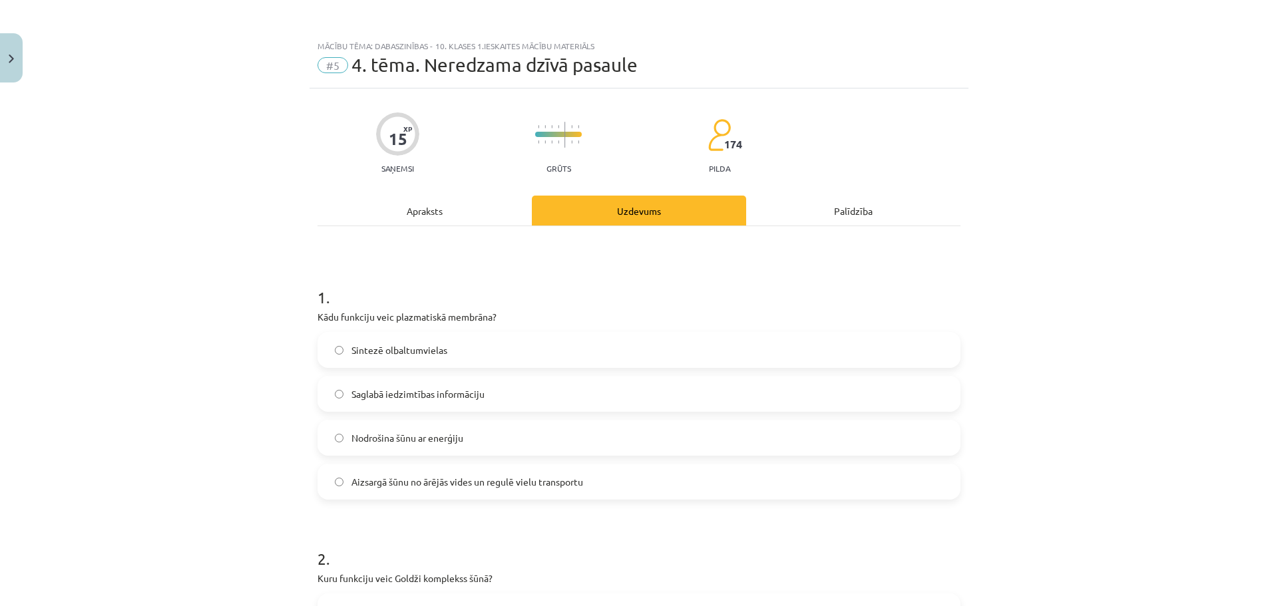
click at [413, 211] on div "Apraksts" at bounding box center [425, 211] width 214 height 30
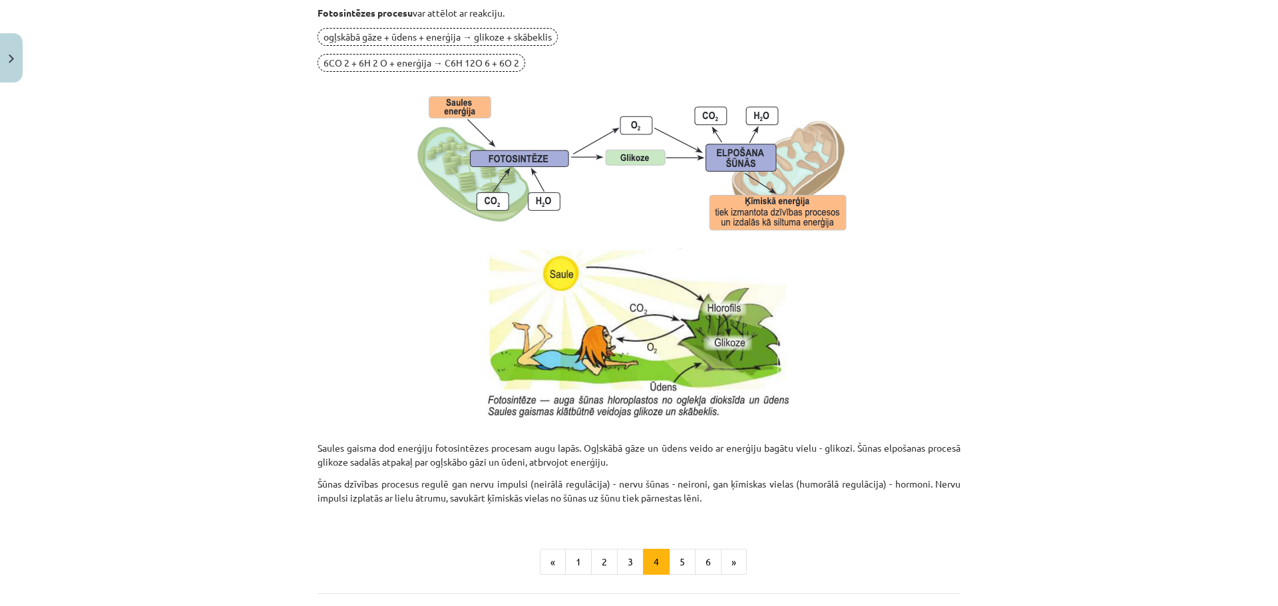
scroll to position [1265, 0]
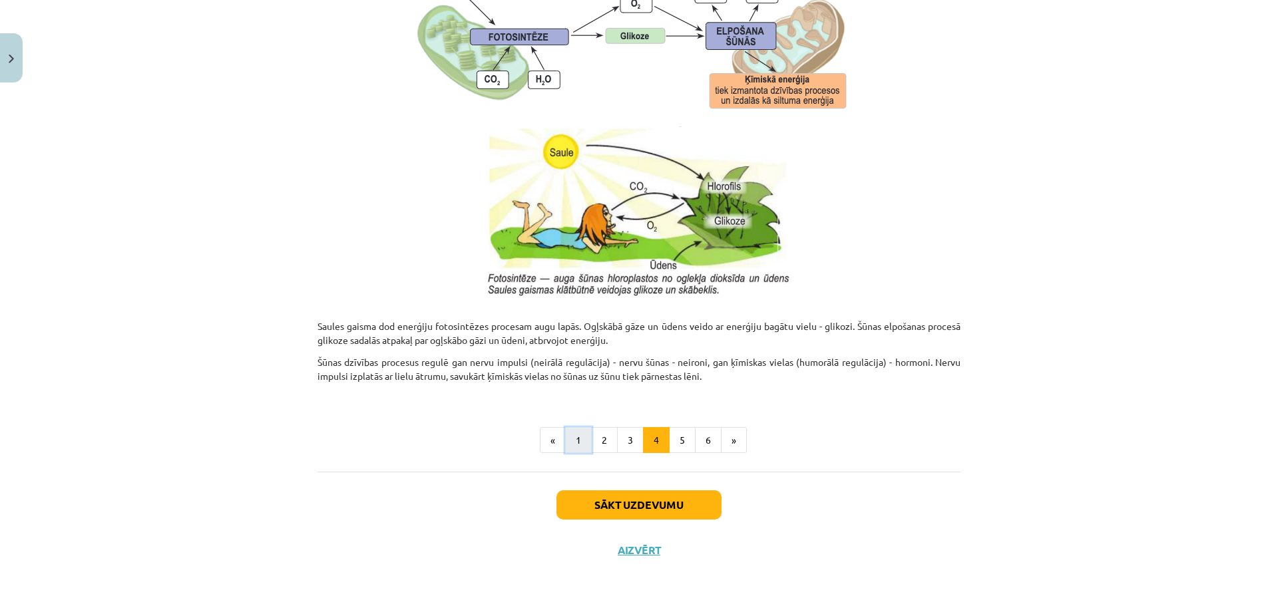
click at [576, 443] on button "1" at bounding box center [578, 440] width 27 height 27
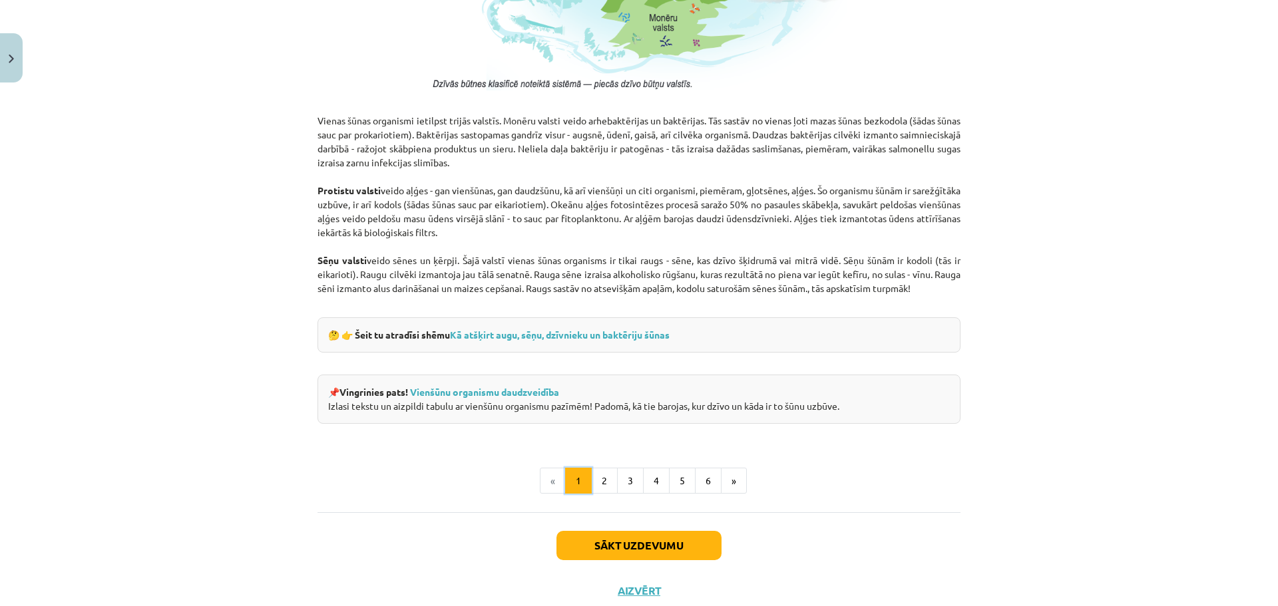
scroll to position [1104, 0]
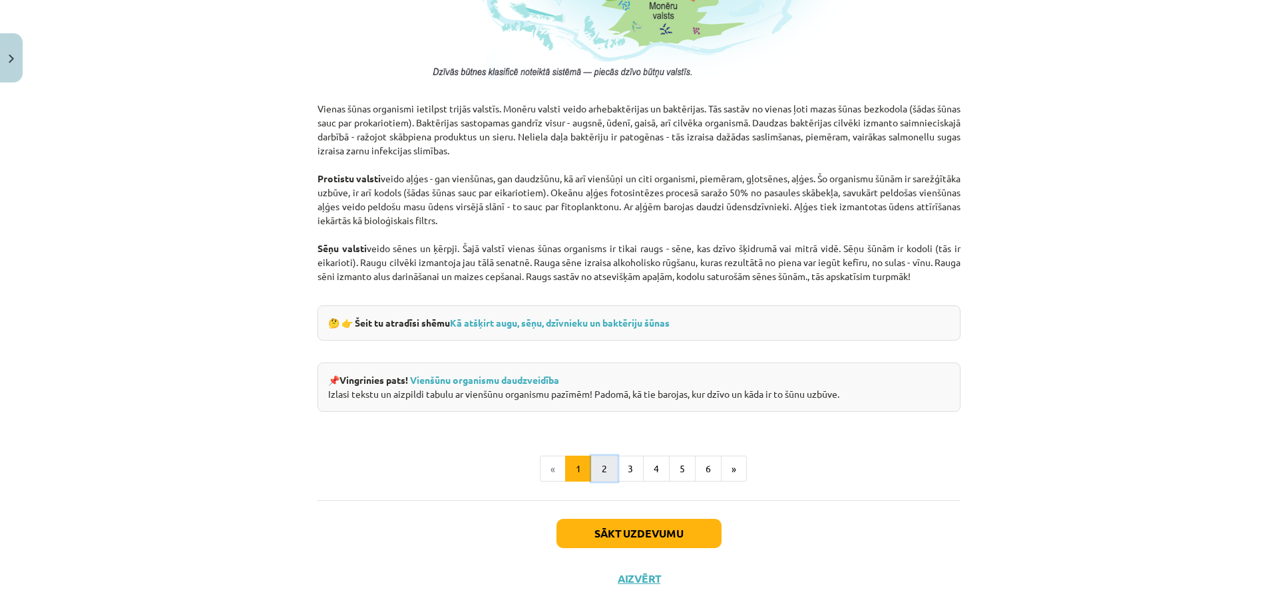
click at [593, 467] on button "2" at bounding box center [604, 469] width 27 height 27
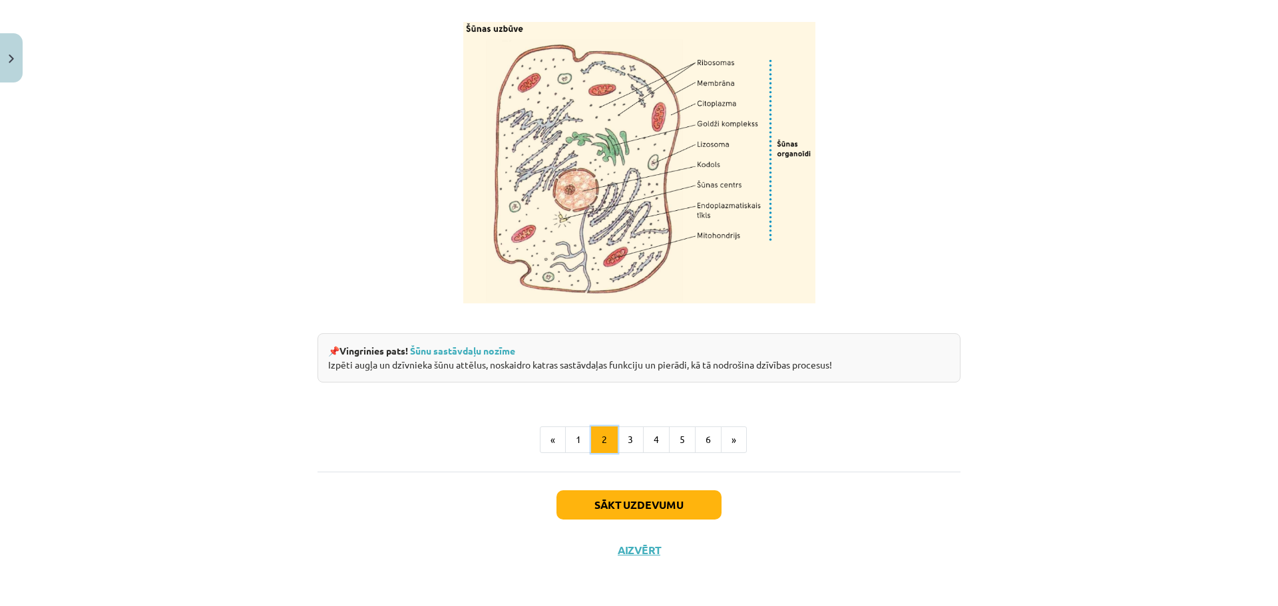
scroll to position [1552, 0]
click at [622, 443] on button "3" at bounding box center [630, 440] width 27 height 27
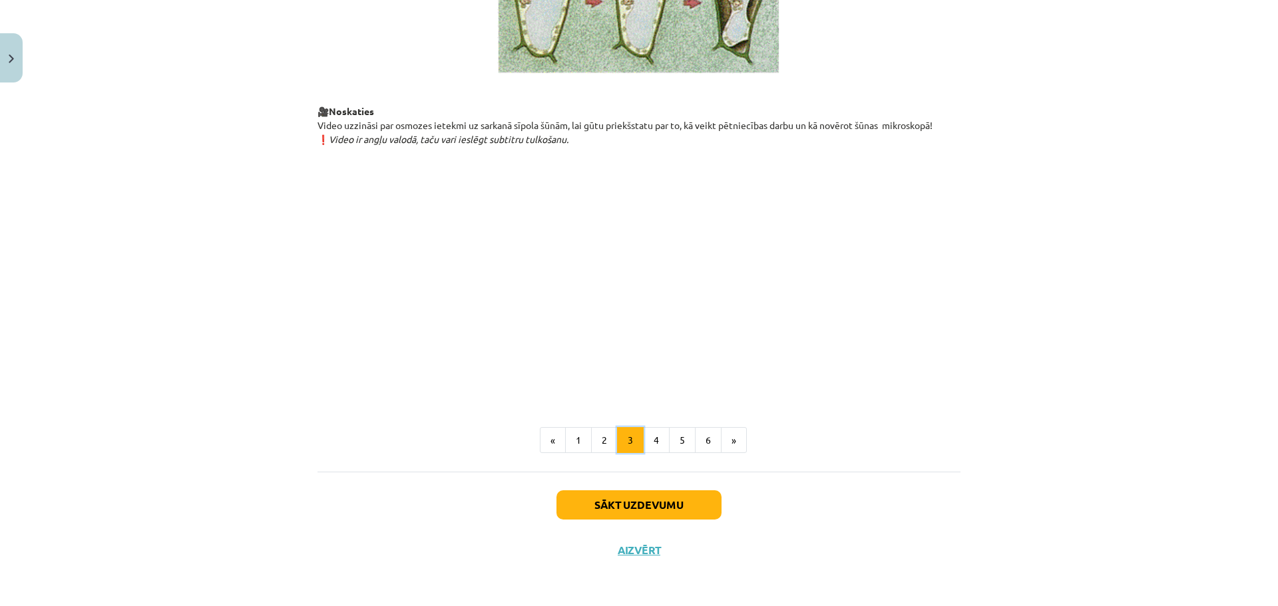
scroll to position [1441, 0]
click at [643, 443] on button "4" at bounding box center [656, 440] width 27 height 27
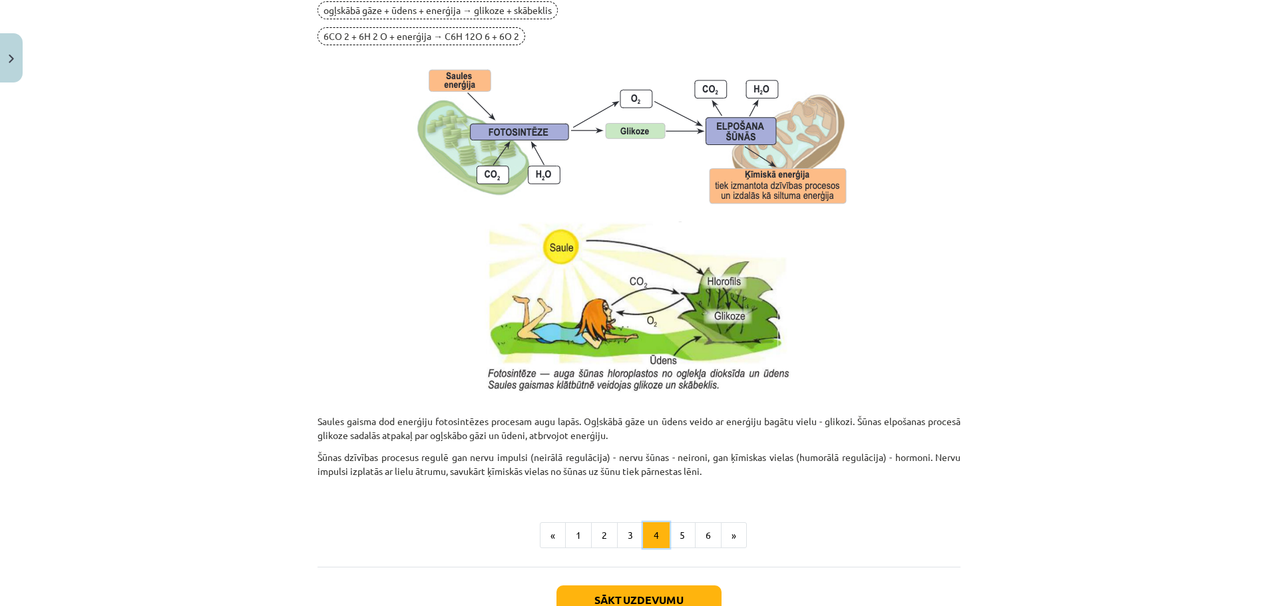
scroll to position [1170, 0]
click at [673, 541] on button "5" at bounding box center [682, 535] width 27 height 27
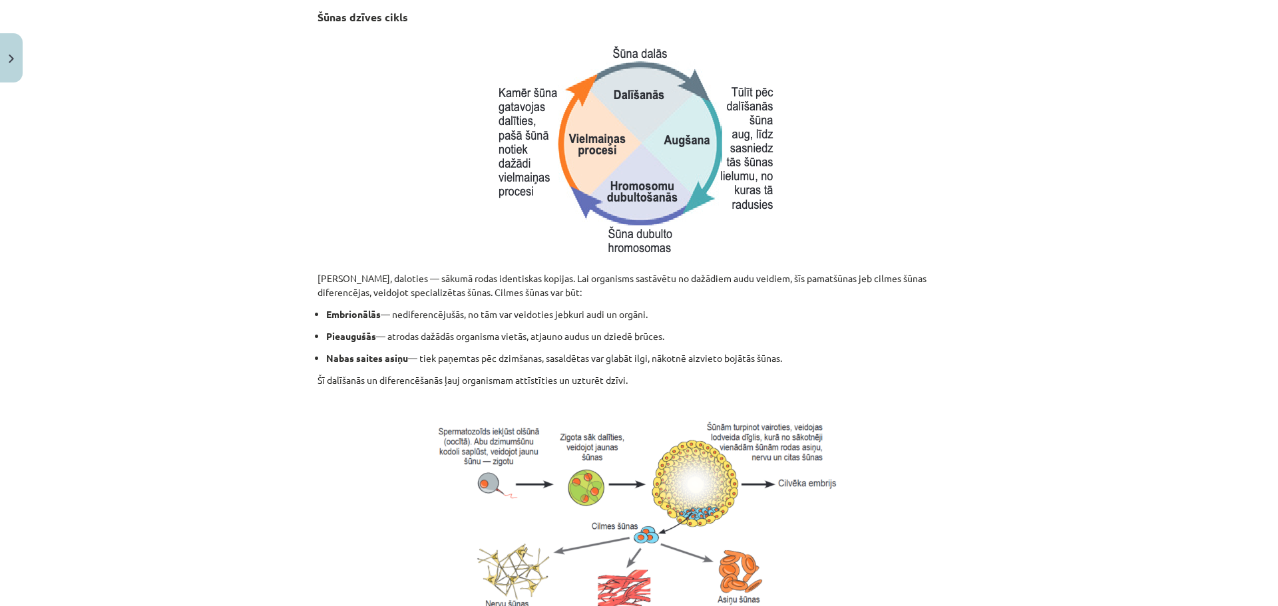
scroll to position [497, 0]
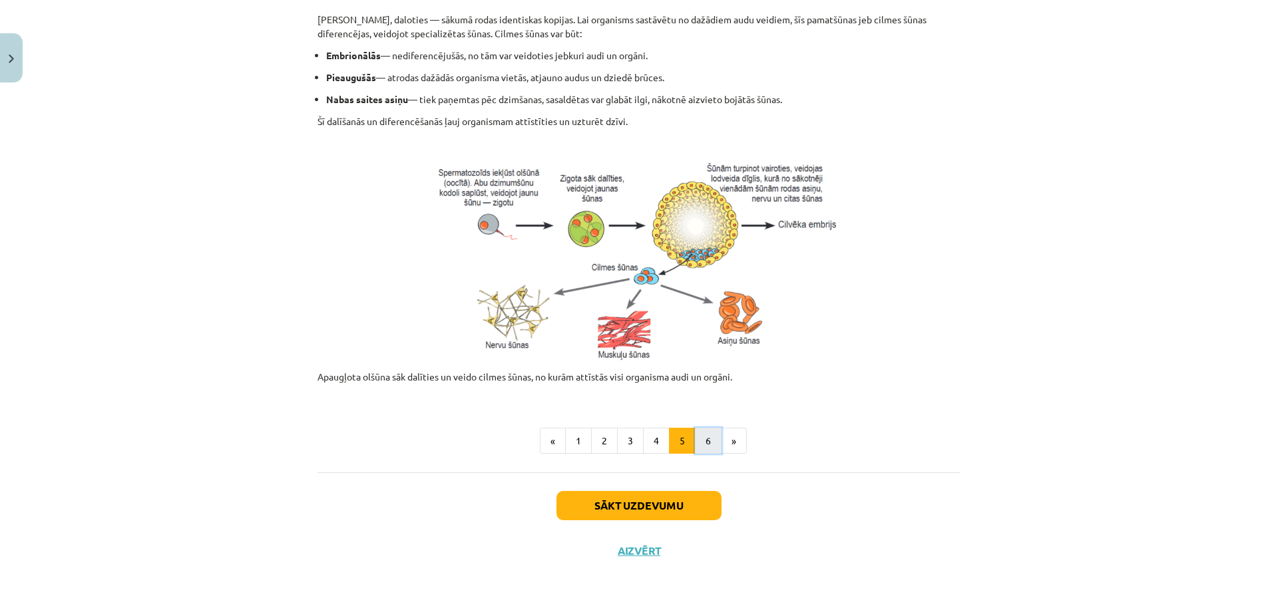
click at [700, 449] on button "6" at bounding box center [708, 441] width 27 height 27
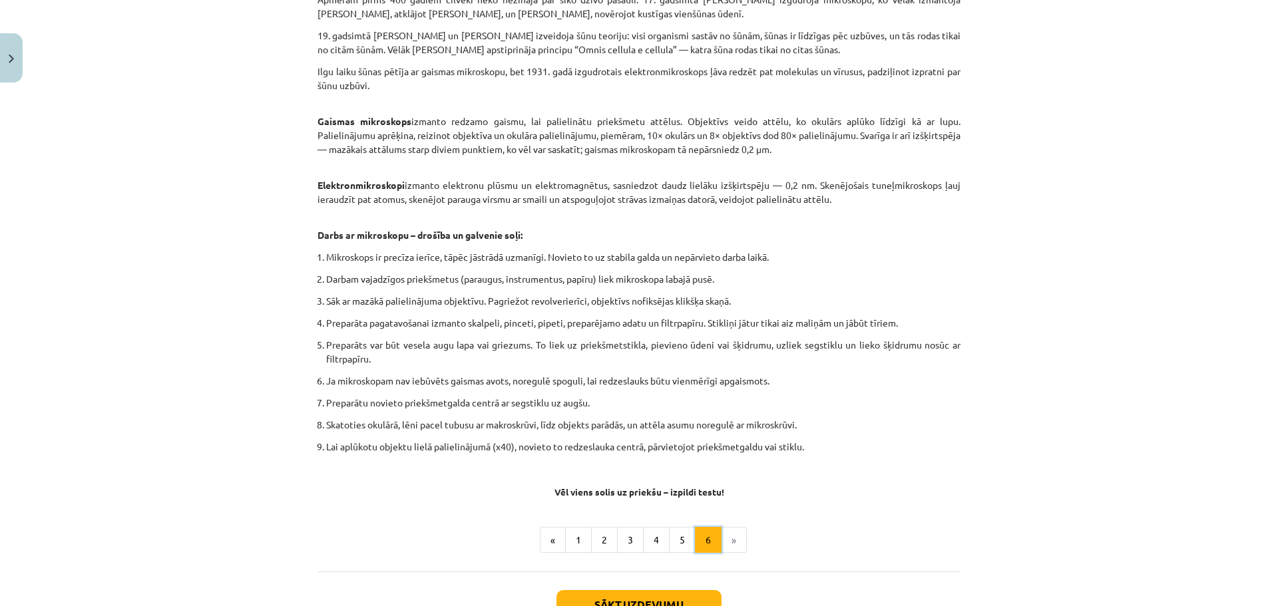
scroll to position [571, 0]
click at [576, 539] on button "1" at bounding box center [578, 538] width 27 height 27
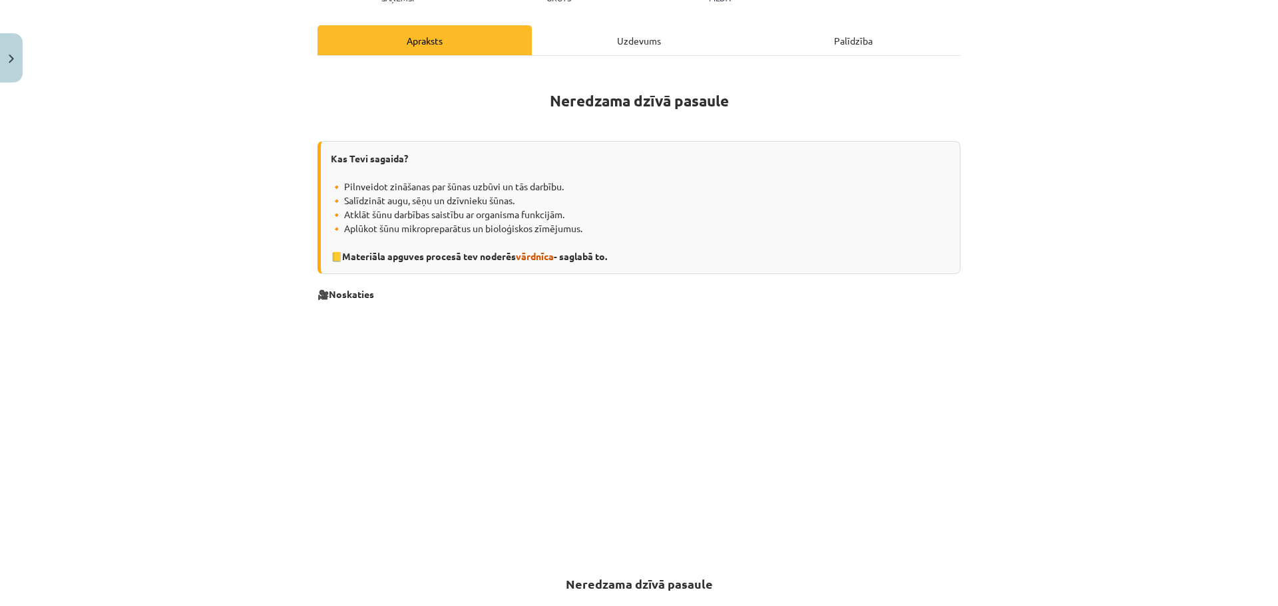
scroll to position [0, 0]
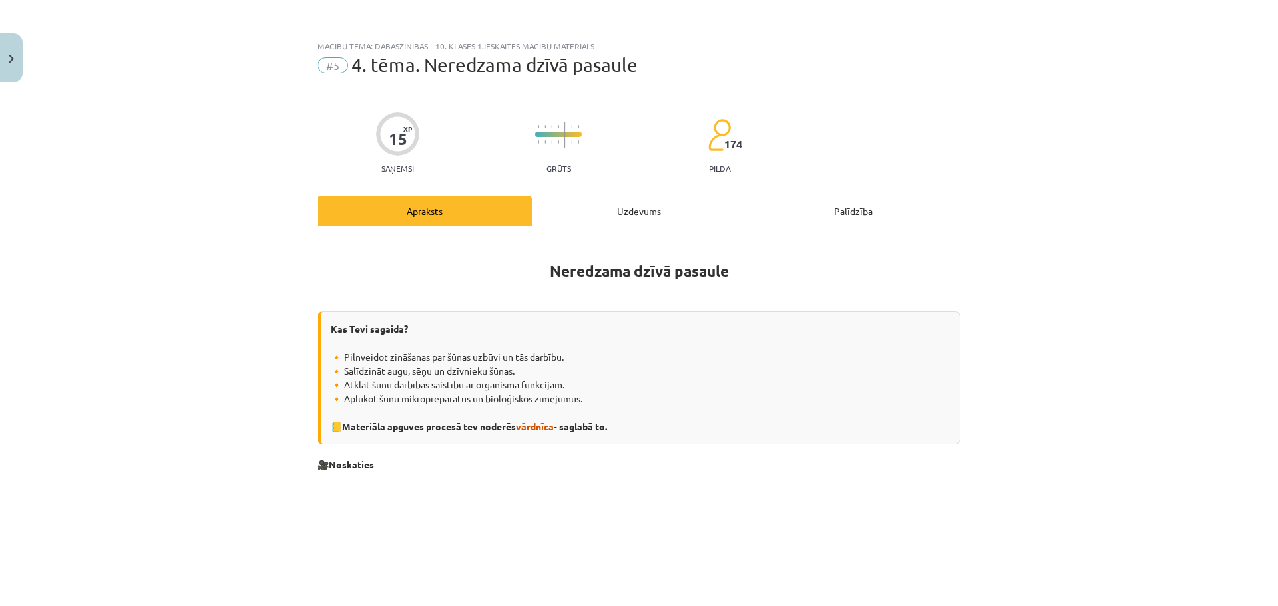
click at [636, 206] on div "Uzdevums" at bounding box center [639, 211] width 214 height 30
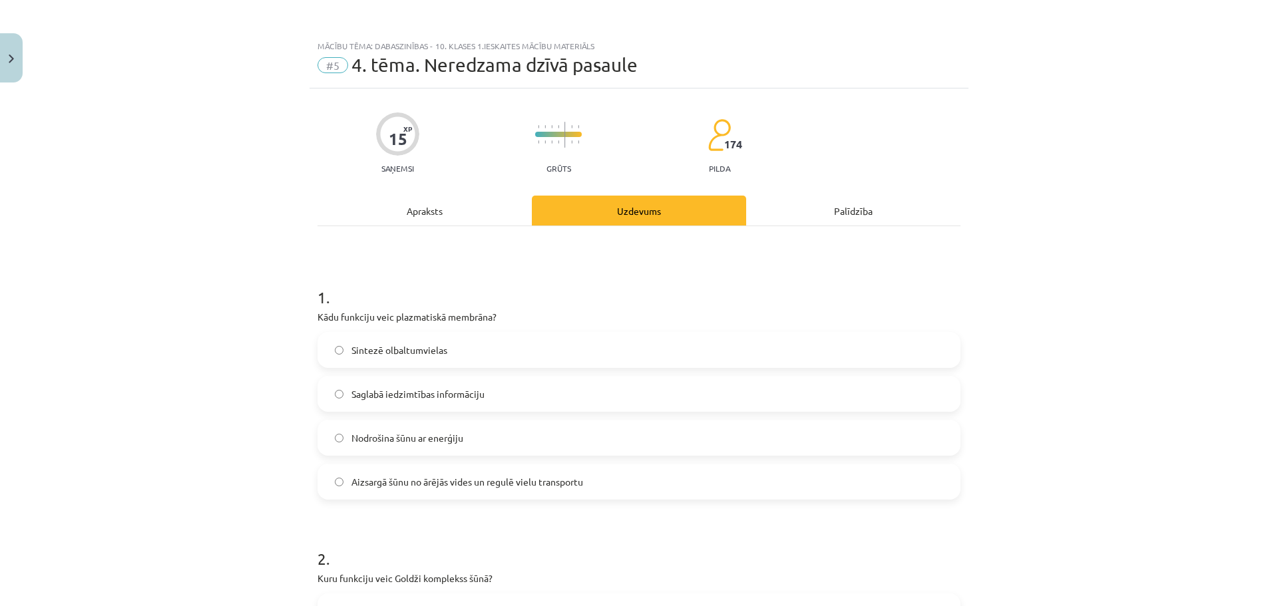
click at [399, 220] on div "Apraksts" at bounding box center [425, 211] width 214 height 30
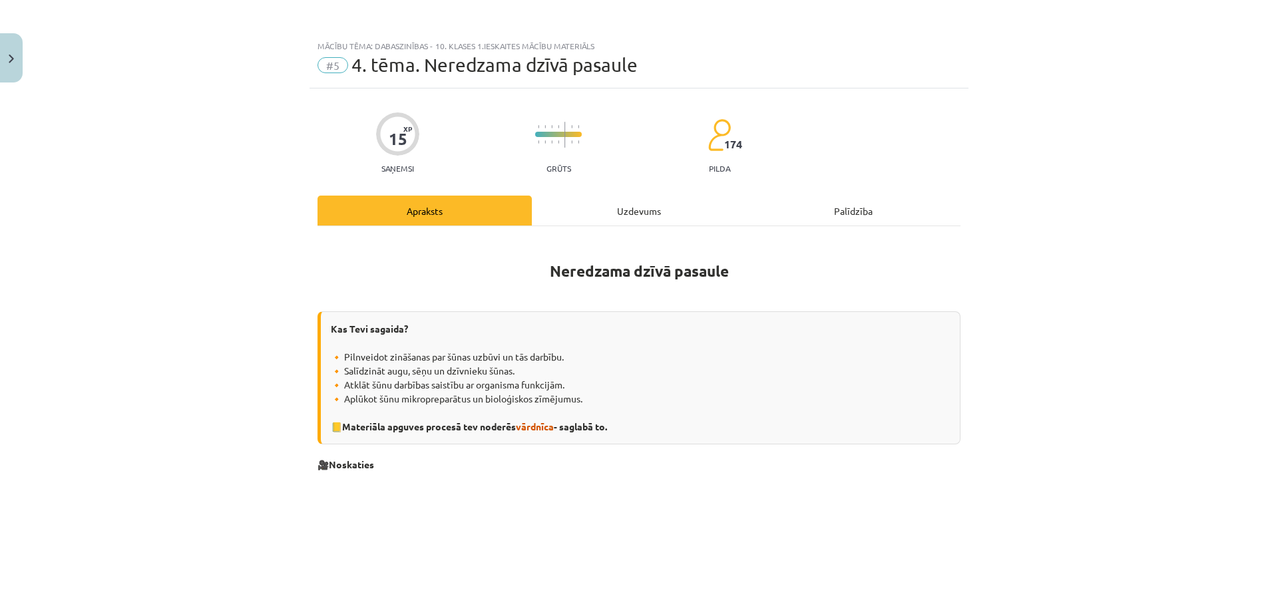
click at [626, 211] on div "Uzdevums" at bounding box center [639, 211] width 214 height 30
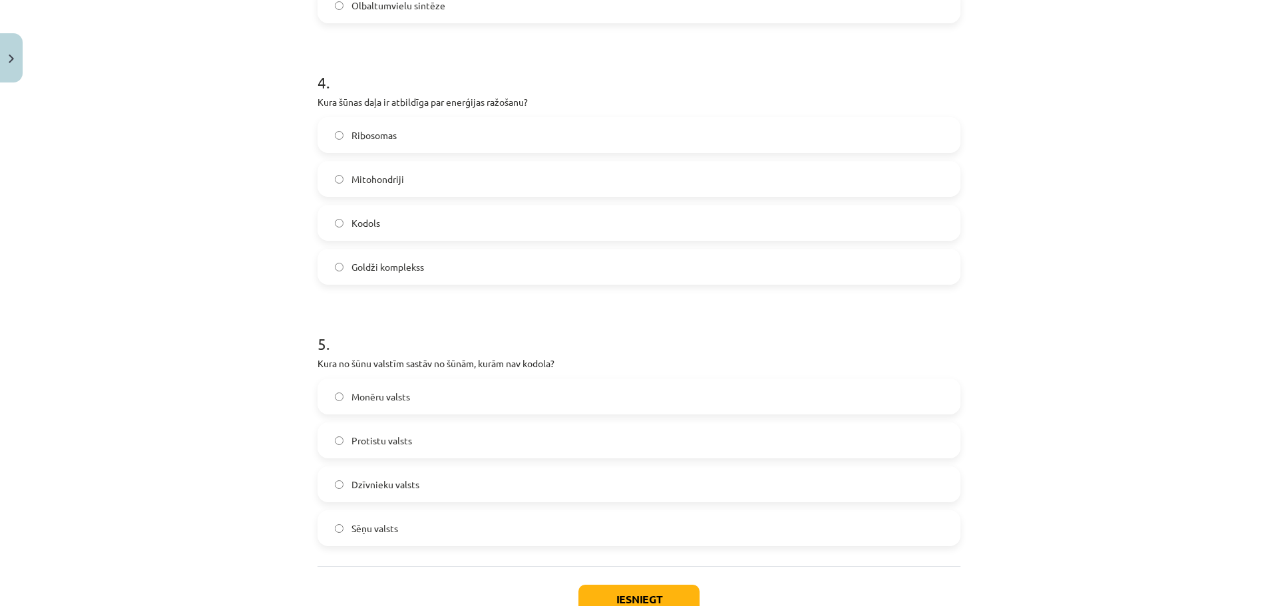
scroll to position [1094, 0]
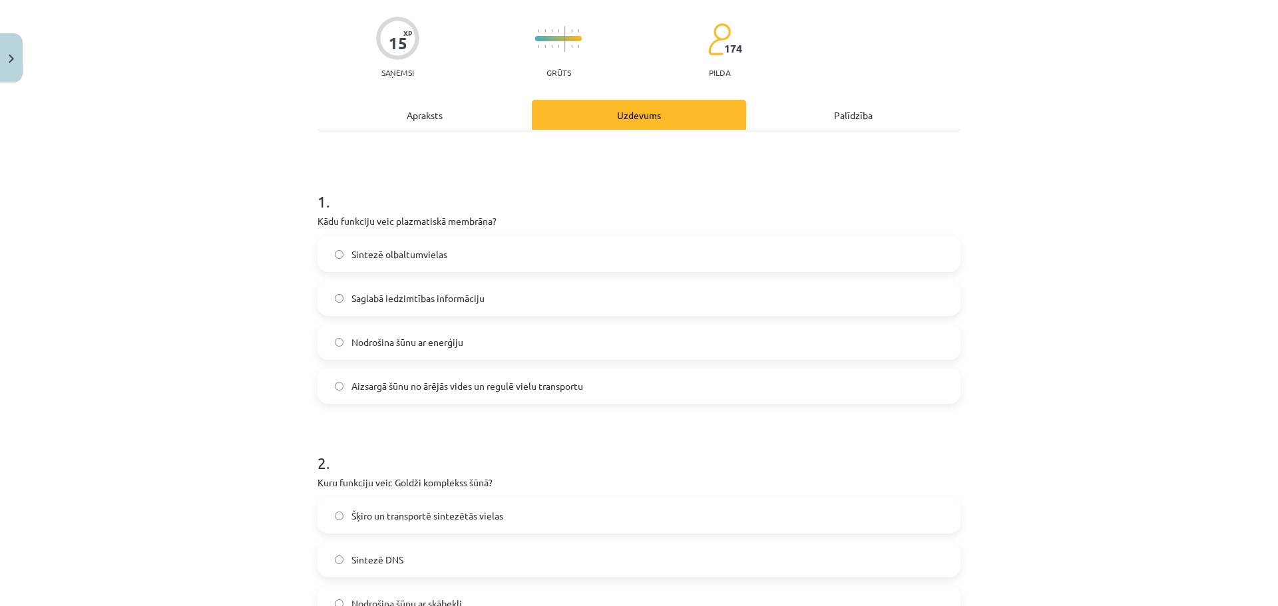
click at [433, 124] on div "Apraksts" at bounding box center [425, 115] width 214 height 30
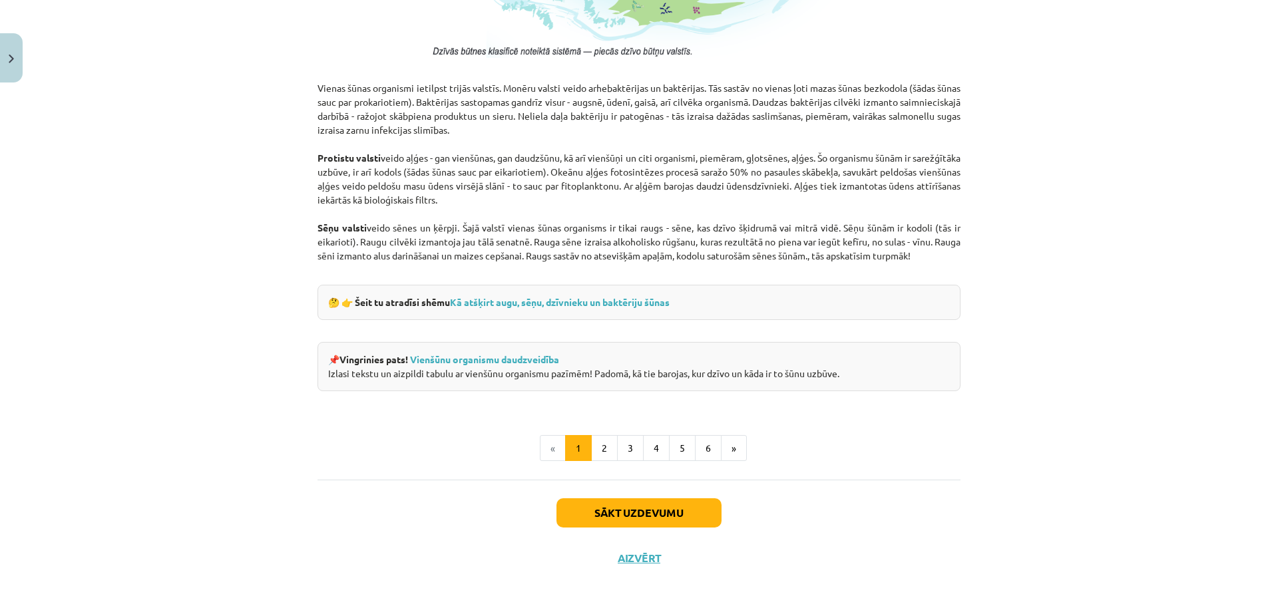
scroll to position [1132, 0]
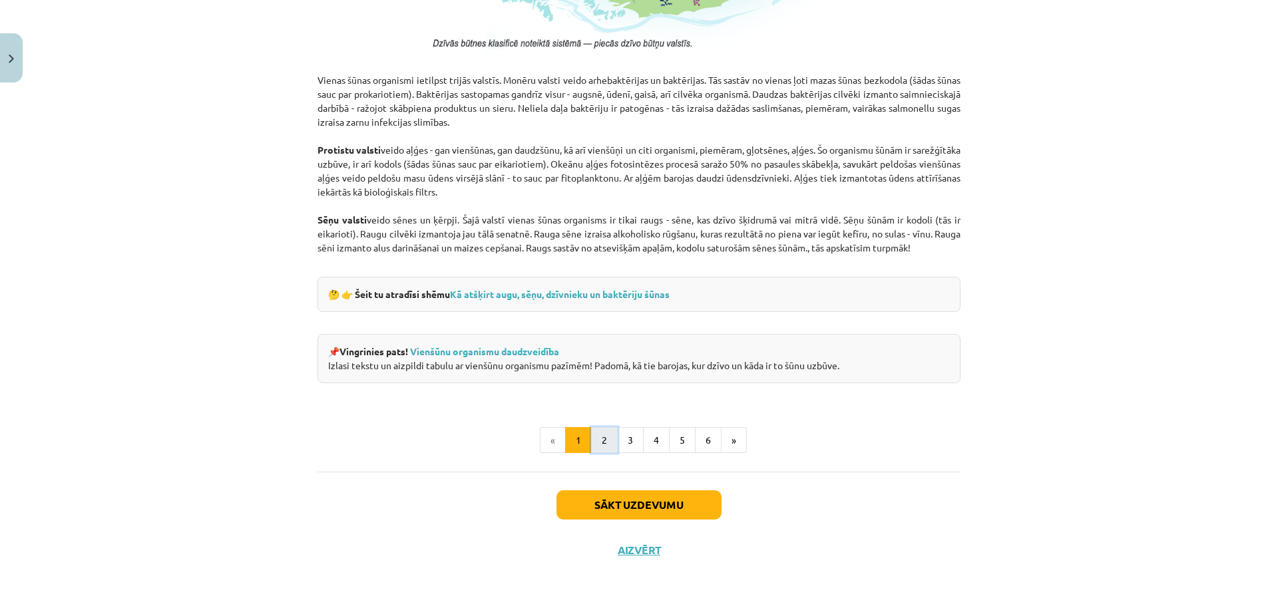
click at [591, 437] on button "2" at bounding box center [604, 440] width 27 height 27
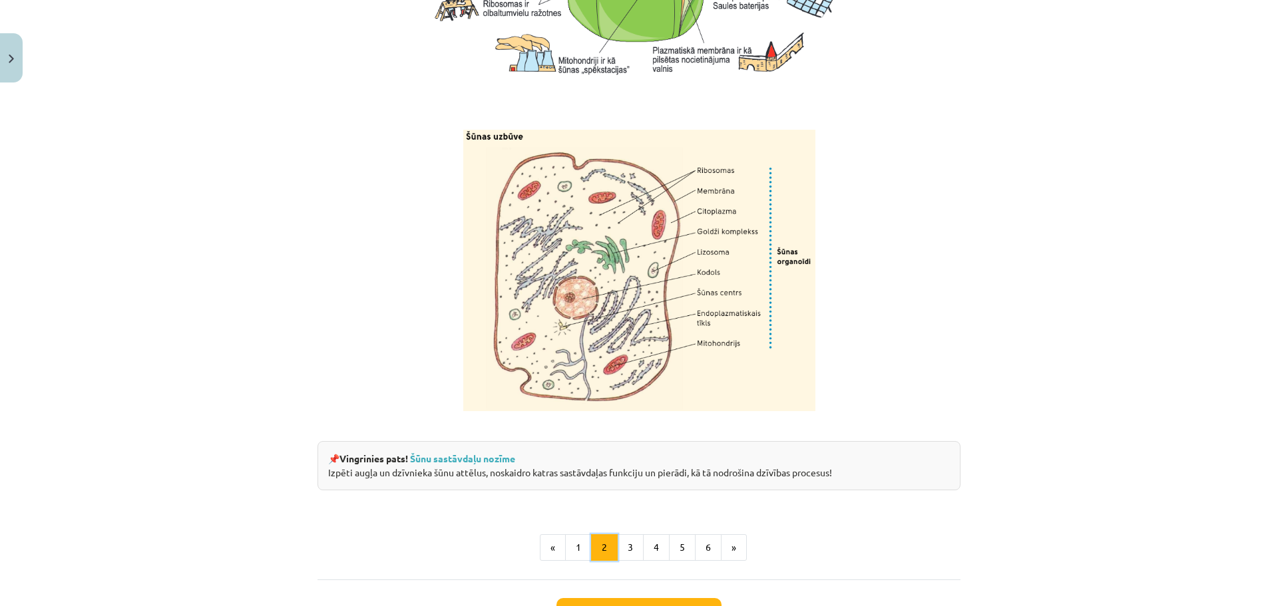
scroll to position [1436, 0]
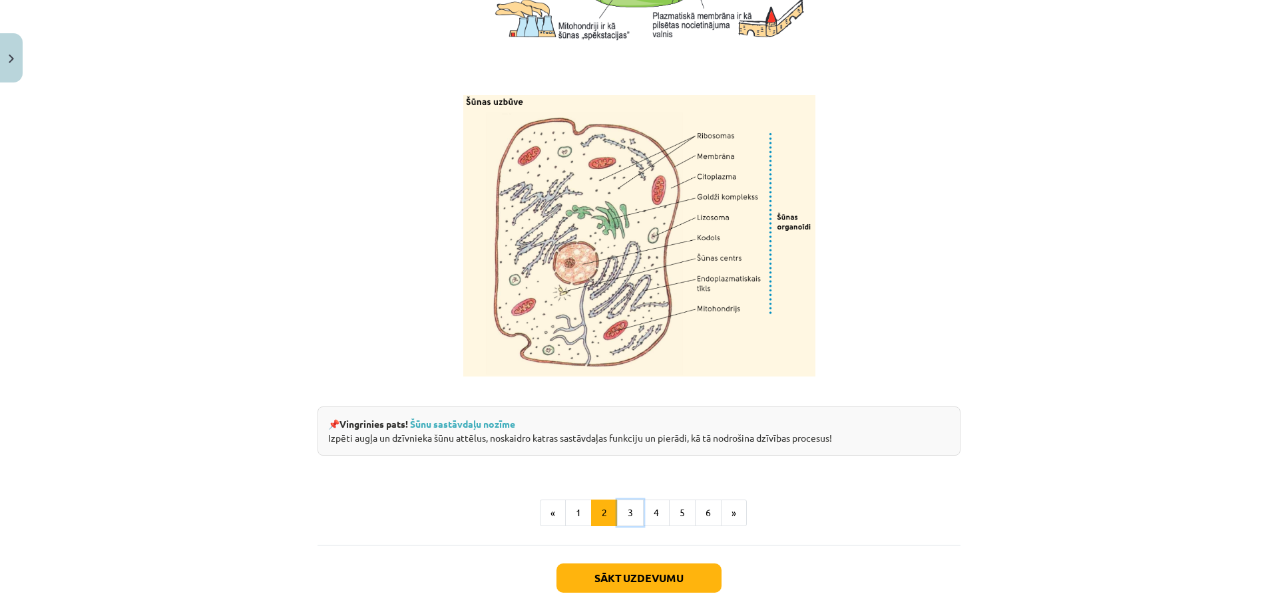
click at [620, 527] on button "3" at bounding box center [630, 513] width 27 height 27
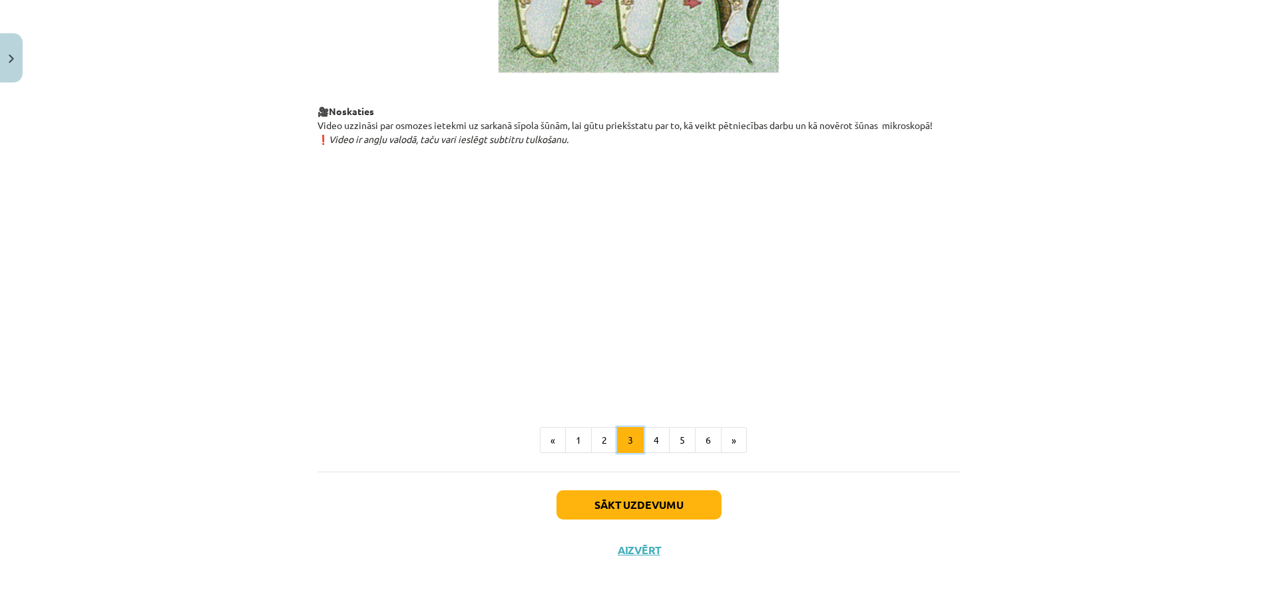
scroll to position [1441, 0]
click at [647, 444] on button "4" at bounding box center [656, 440] width 27 height 27
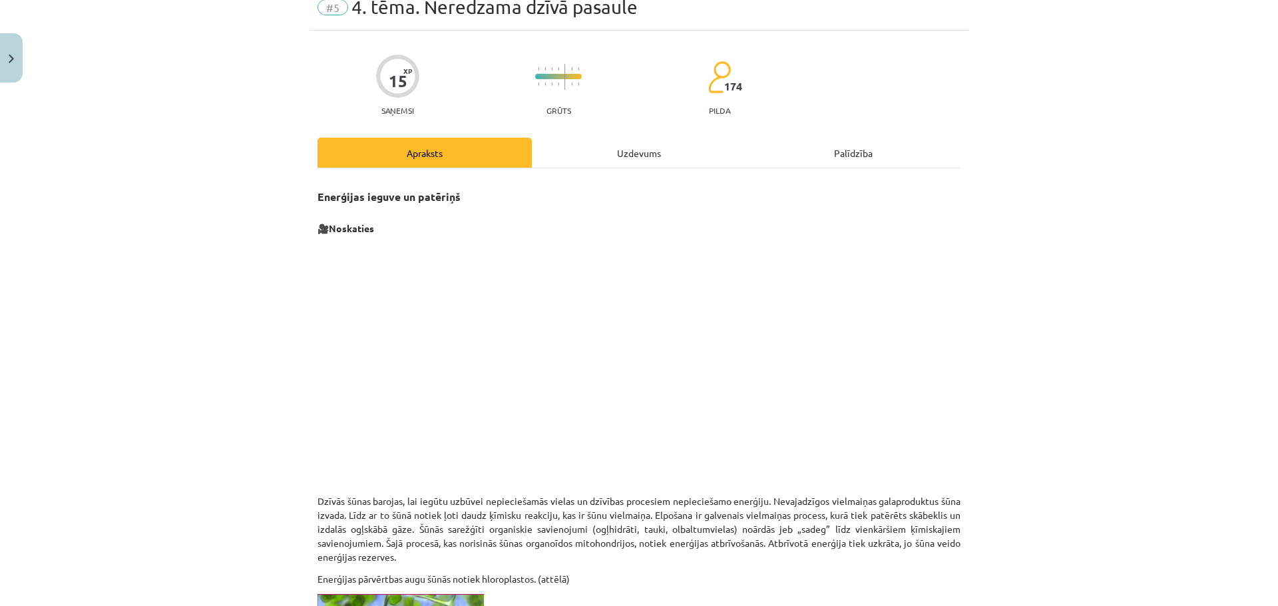
scroll to position [39, 0]
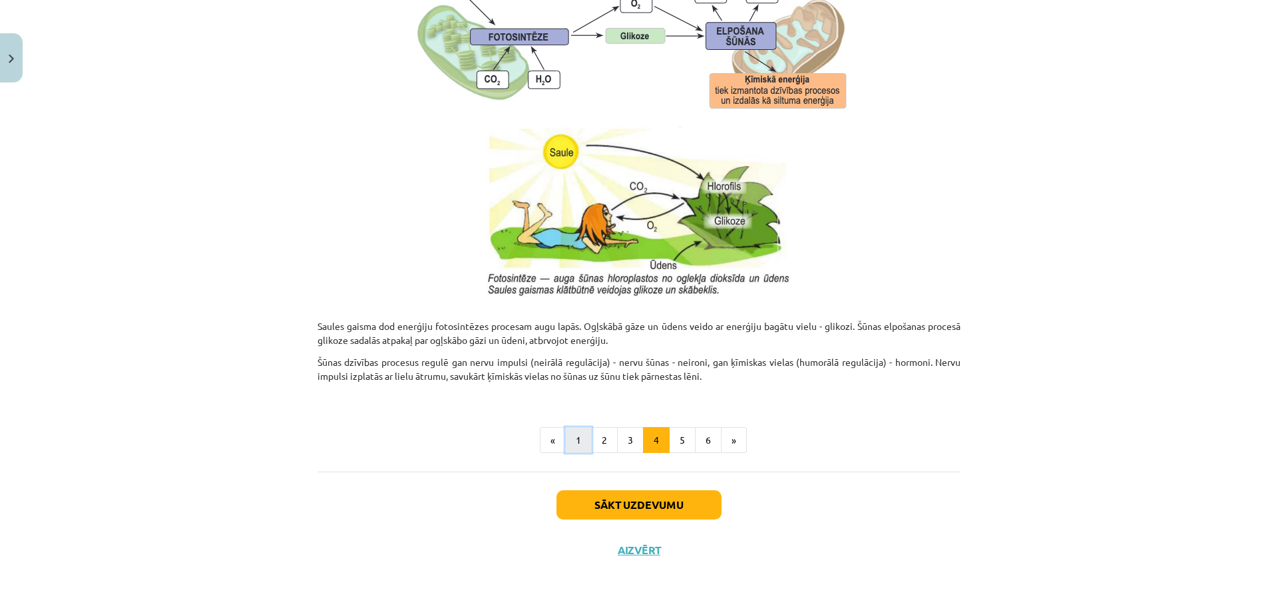
click at [565, 441] on button "1" at bounding box center [578, 440] width 27 height 27
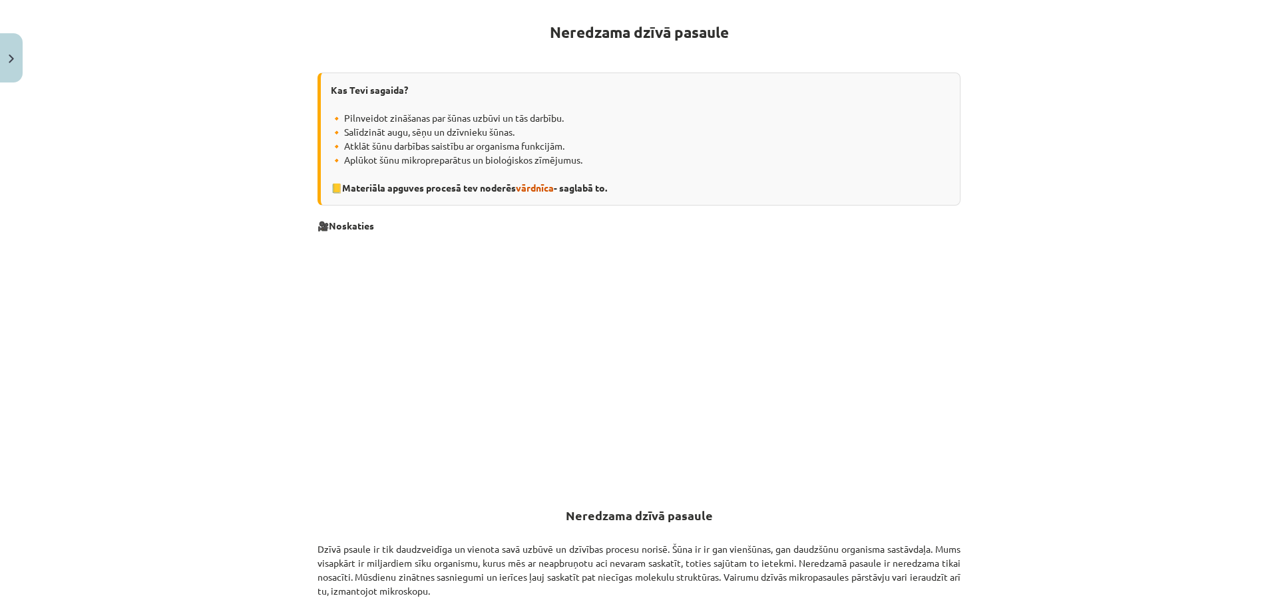
scroll to position [238, 0]
click at [527, 186] on span "vārdnīca" at bounding box center [535, 188] width 38 height 12
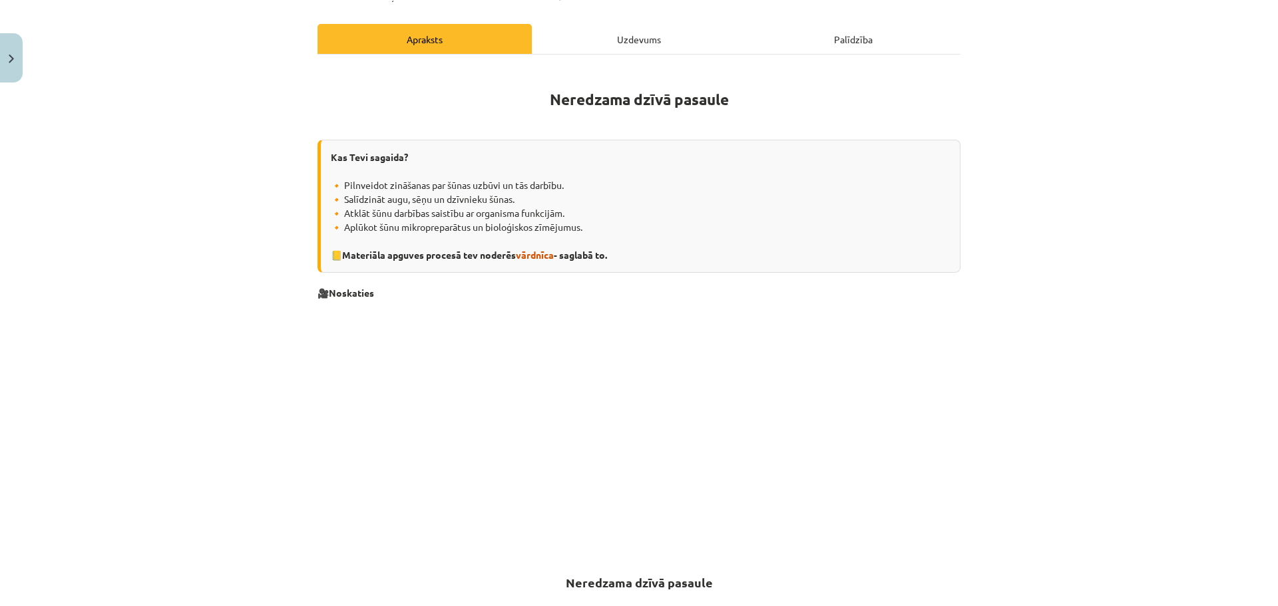
click at [640, 33] on div "Uzdevums" at bounding box center [639, 39] width 214 height 30
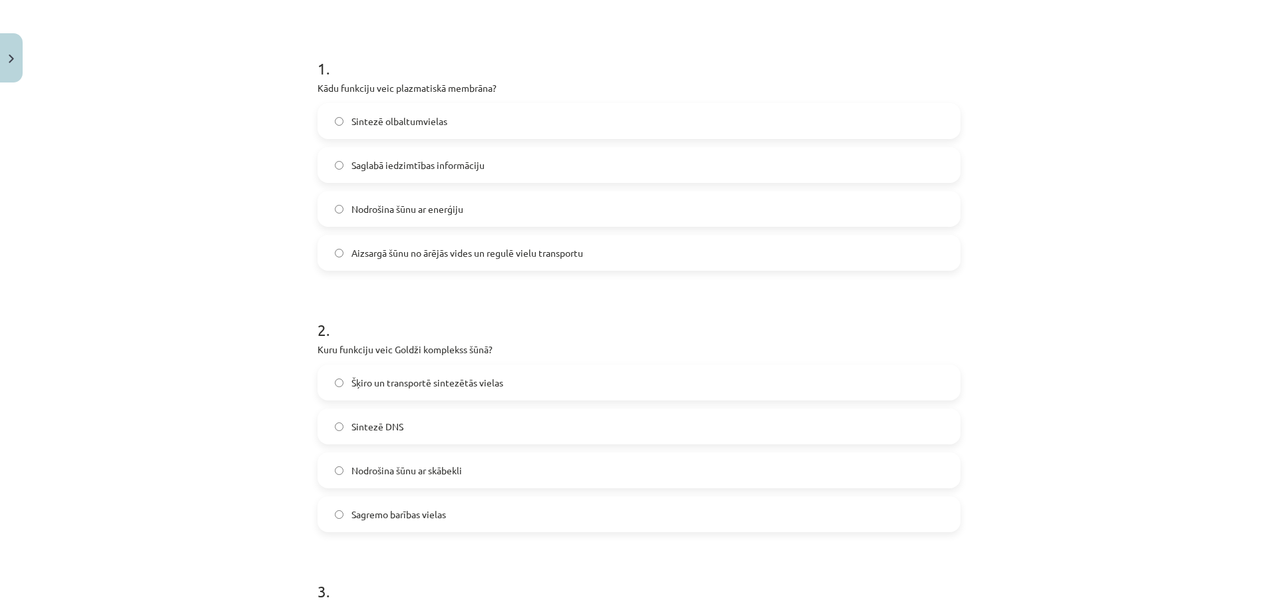
scroll to position [0, 0]
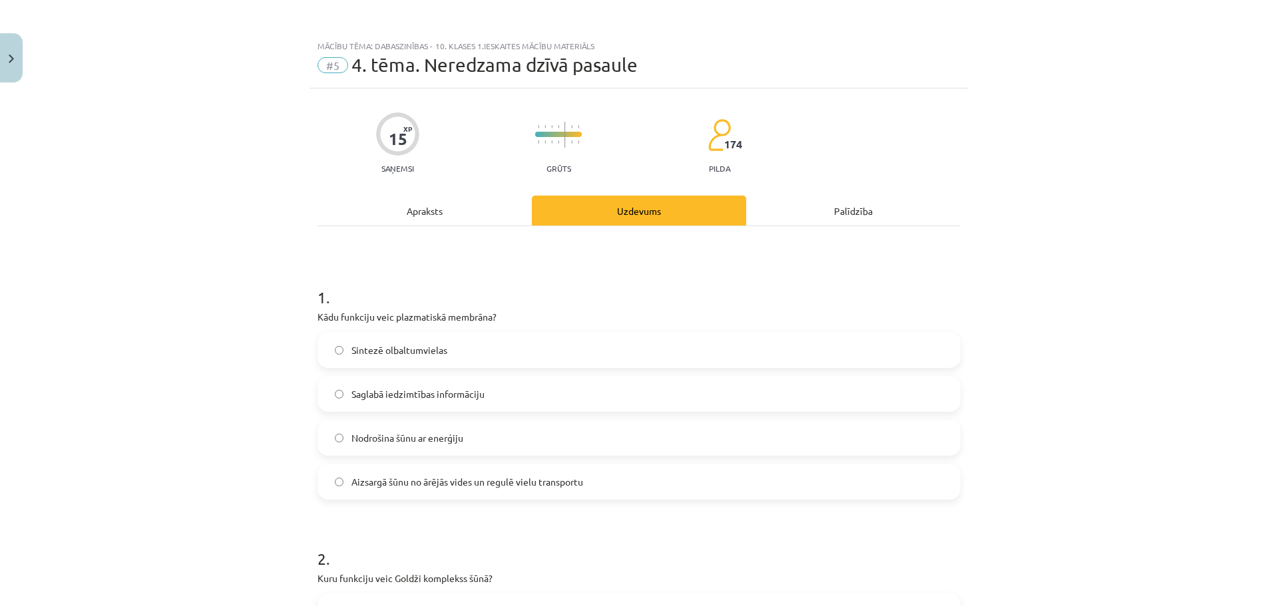
click at [431, 202] on div "Apraksts" at bounding box center [425, 211] width 214 height 30
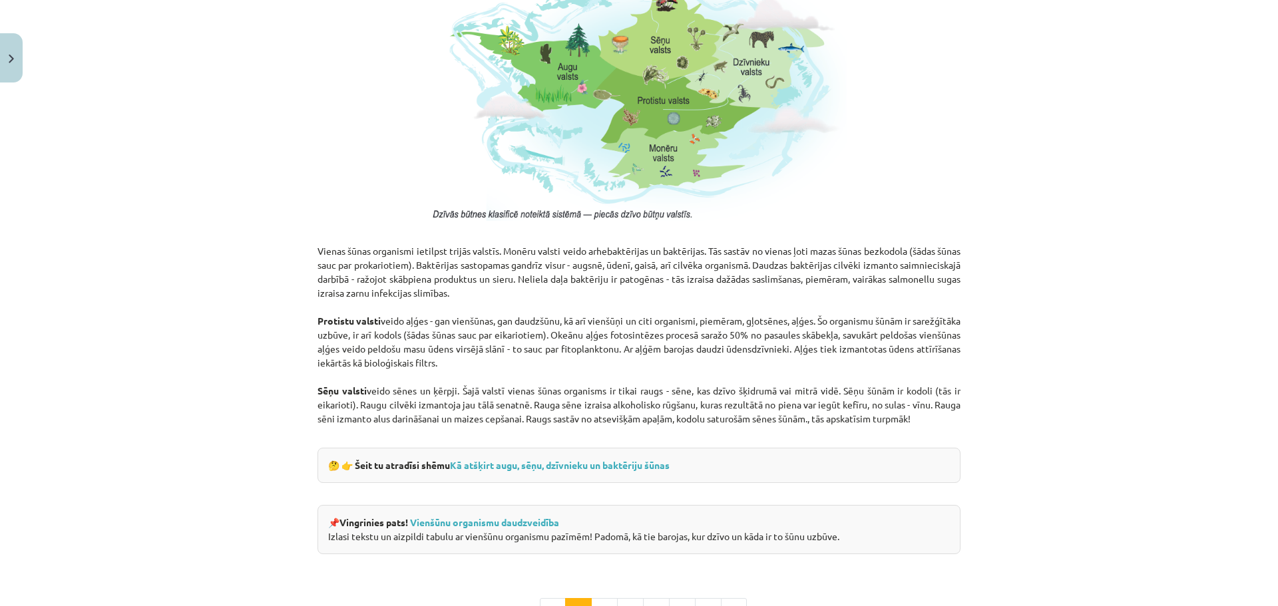
scroll to position [965, 0]
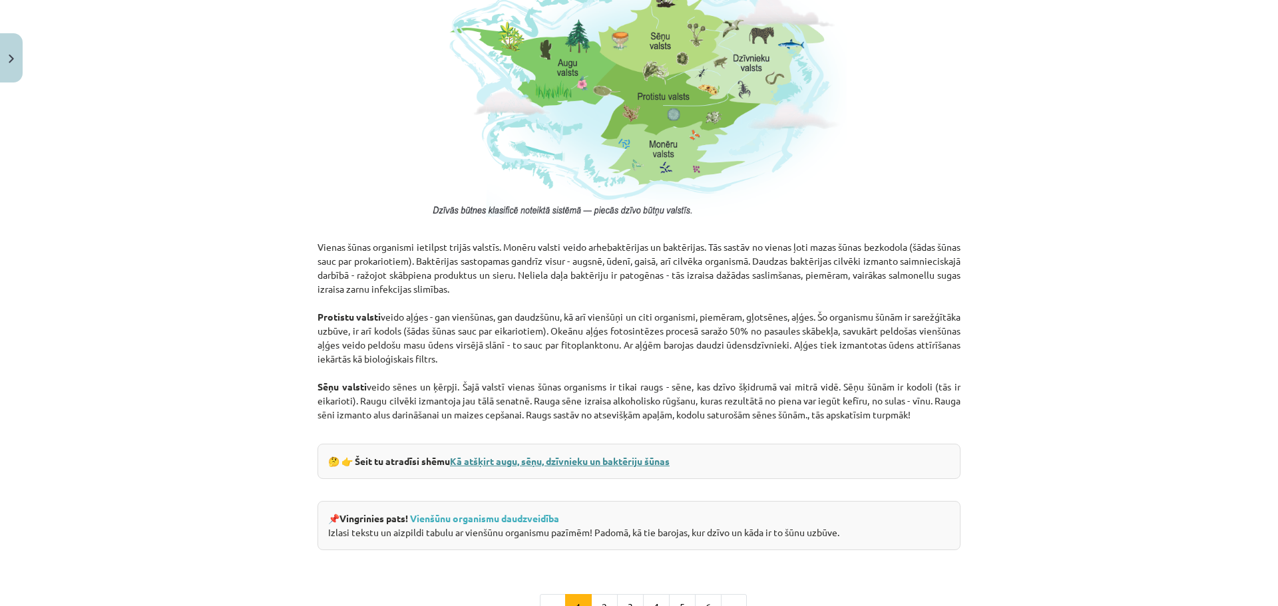
click at [500, 463] on link "Kā atšķirt augu, sēņu, dzīvnieku un baktēriju šūnas" at bounding box center [560, 461] width 220 height 12
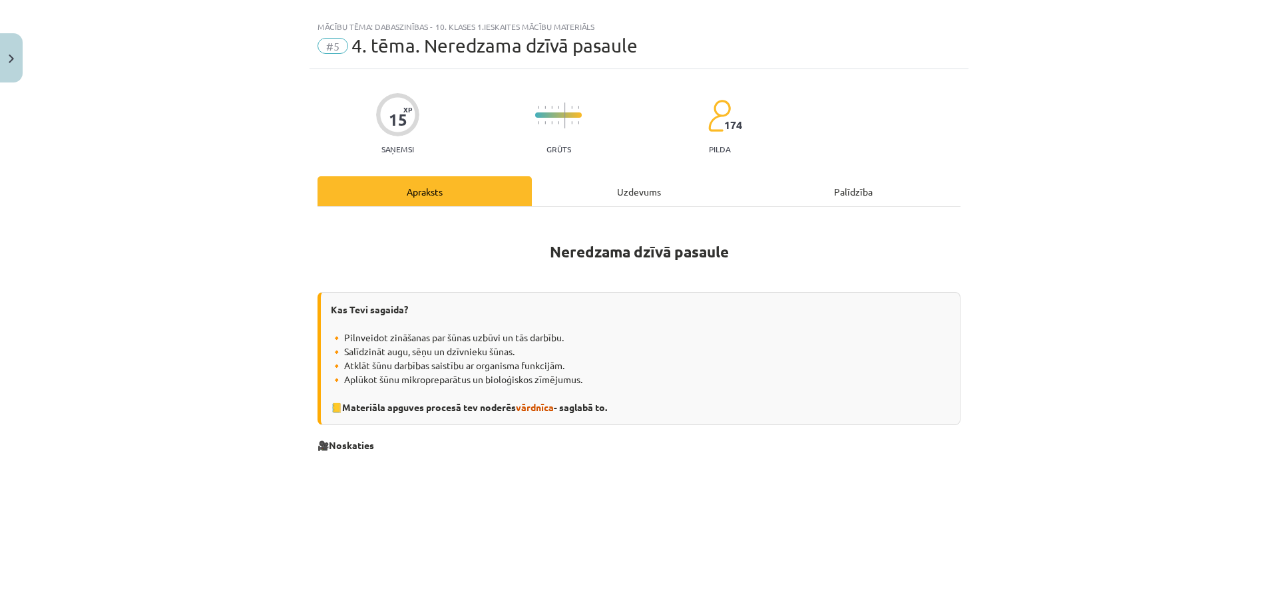
scroll to position [0, 0]
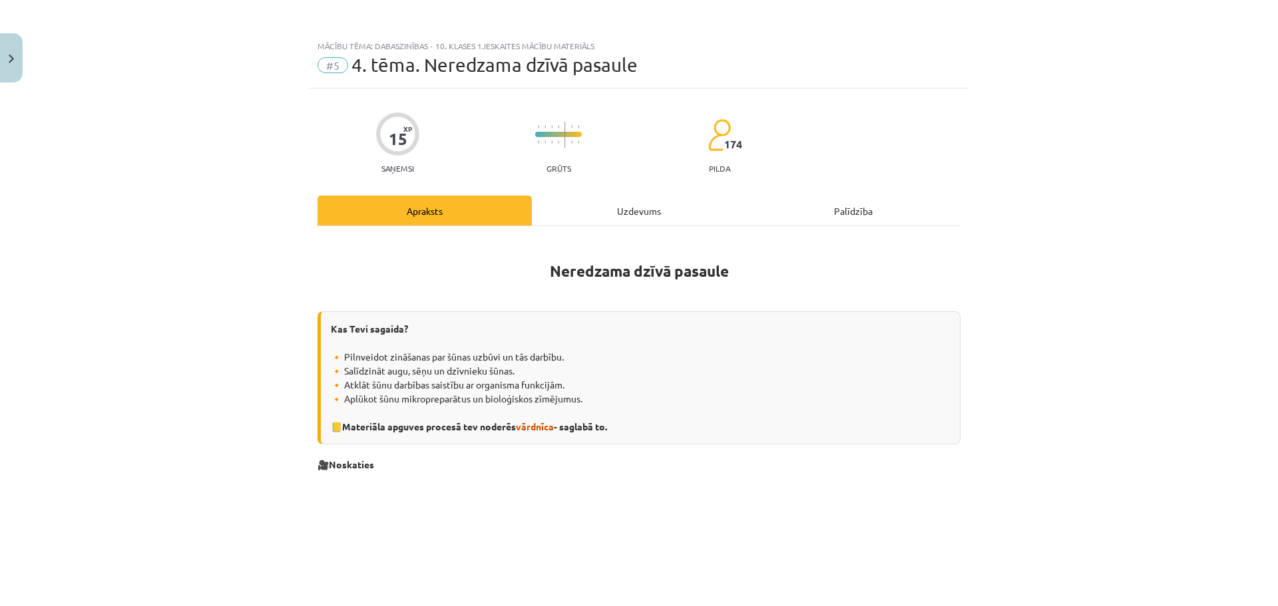
click at [628, 212] on div "Uzdevums" at bounding box center [639, 211] width 214 height 30
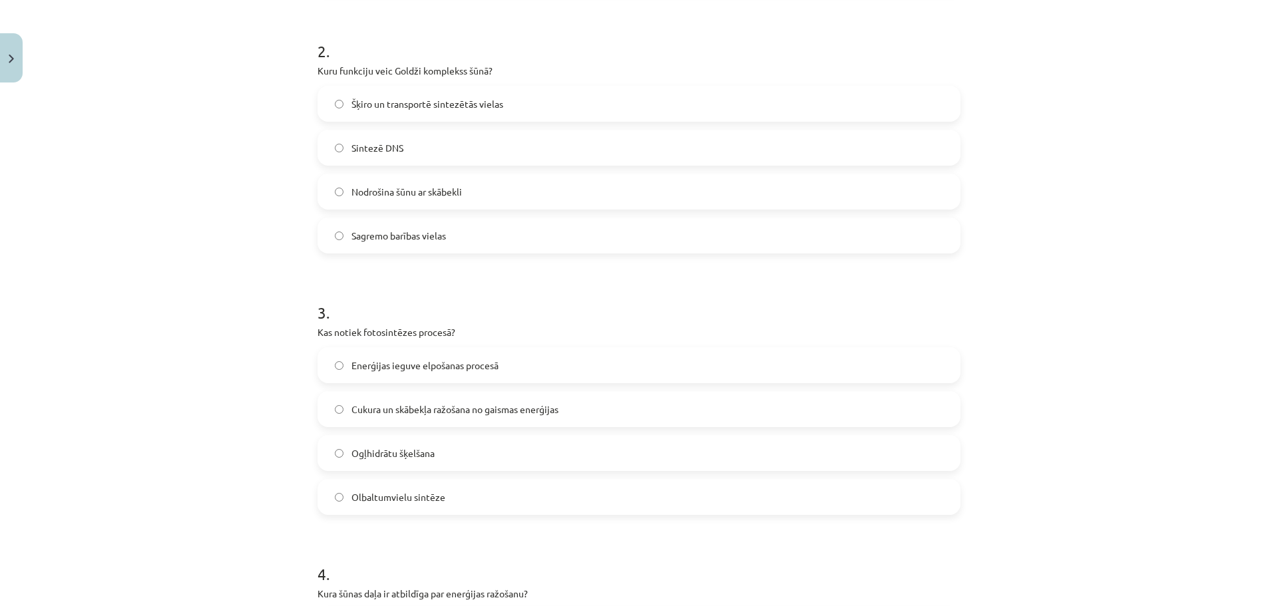
scroll to position [162, 0]
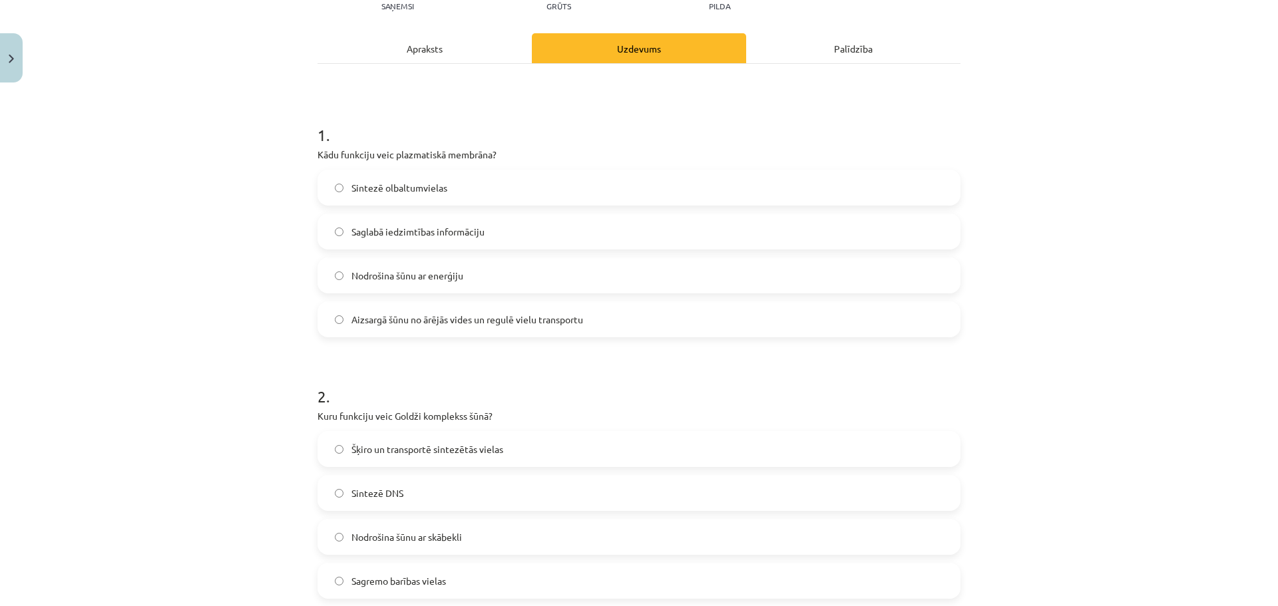
click at [416, 53] on div "Apraksts" at bounding box center [425, 48] width 214 height 30
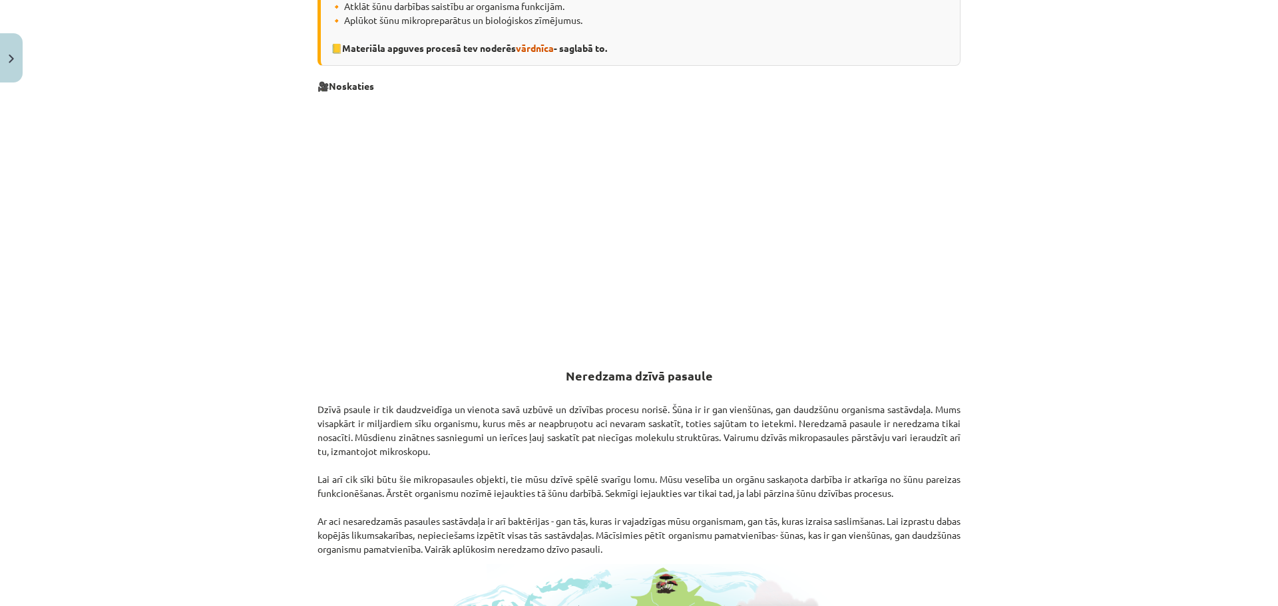
scroll to position [599, 0]
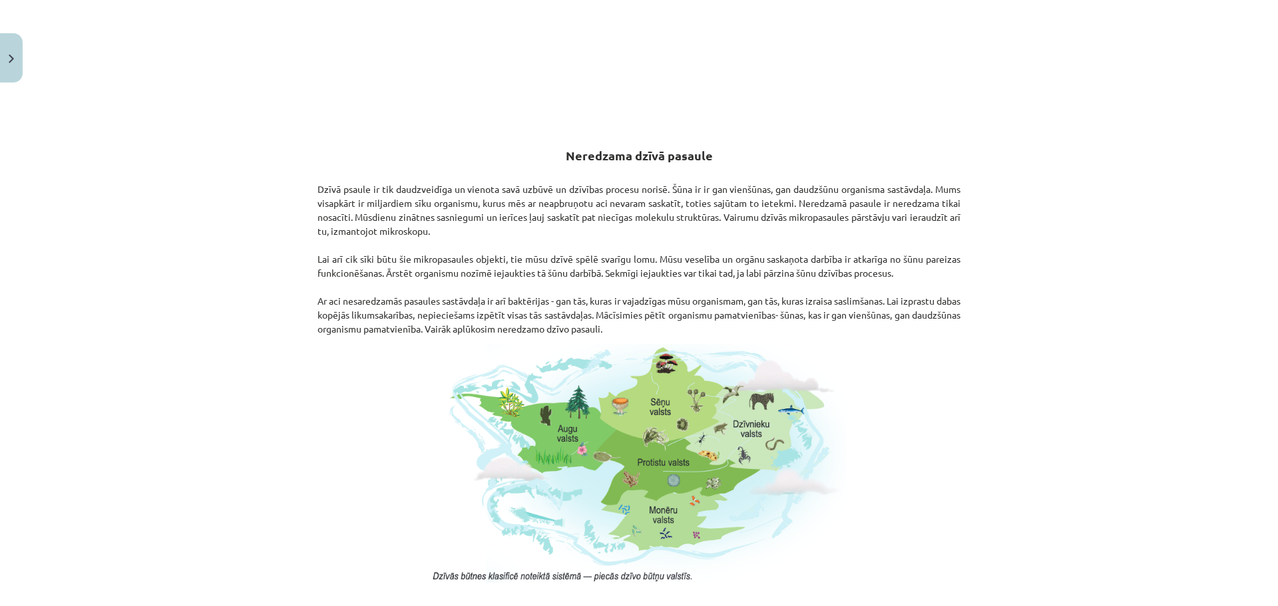
click at [652, 519] on img at bounding box center [638, 464] width 415 height 240
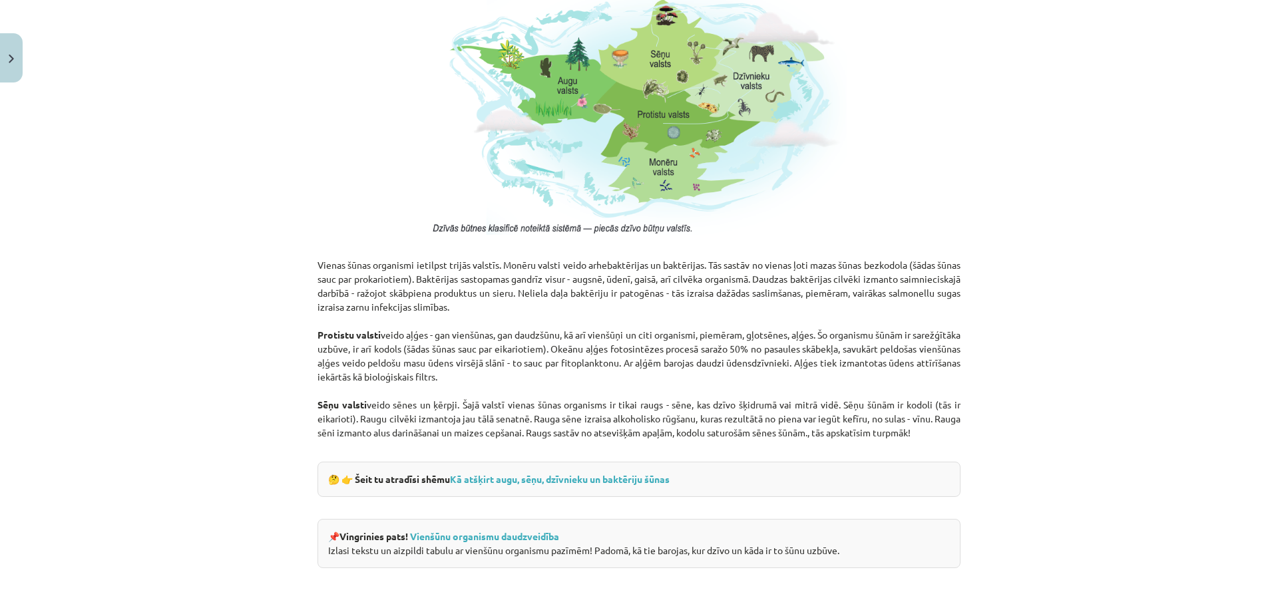
scroll to position [998, 0]
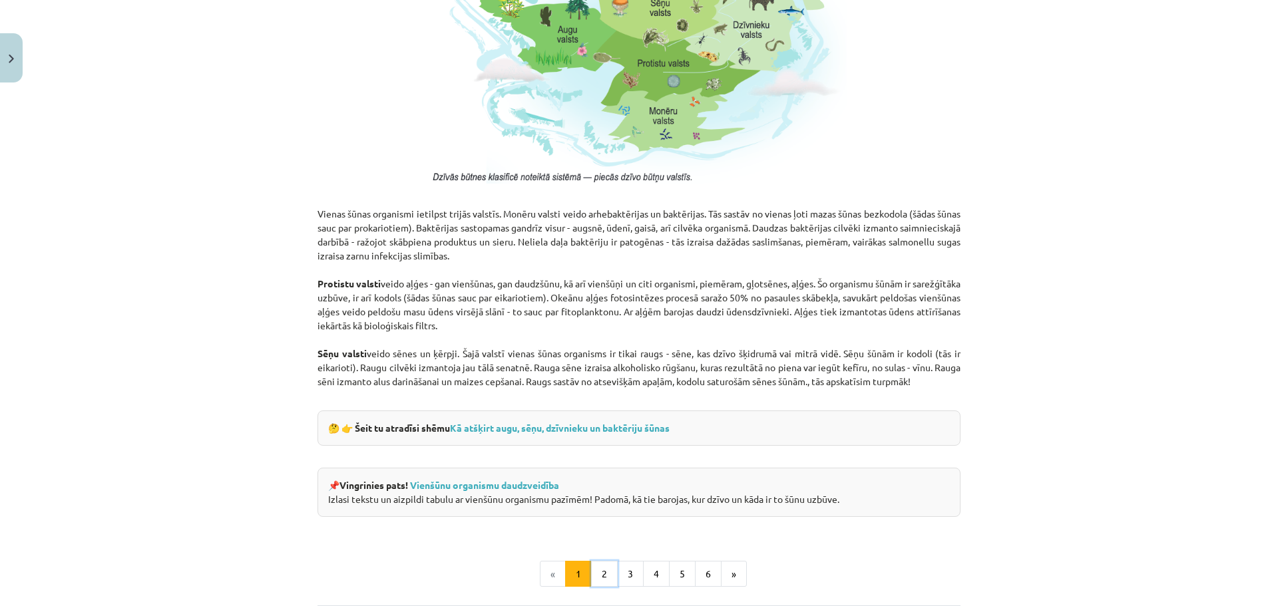
click at [594, 572] on button "2" at bounding box center [604, 574] width 27 height 27
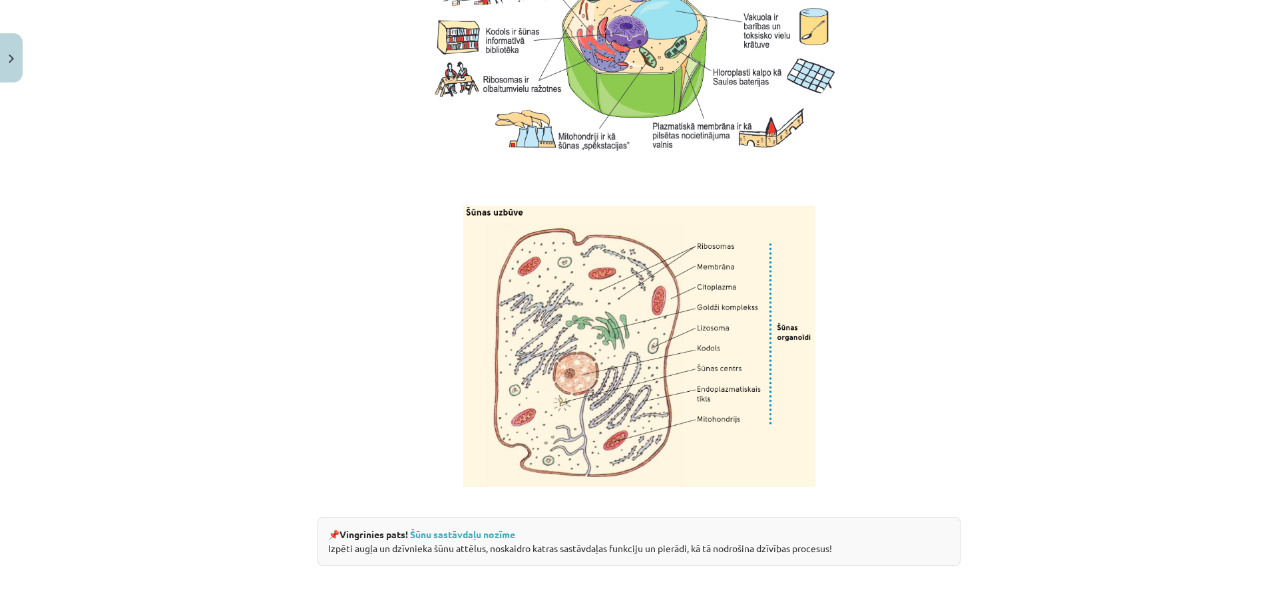
scroll to position [1552, 0]
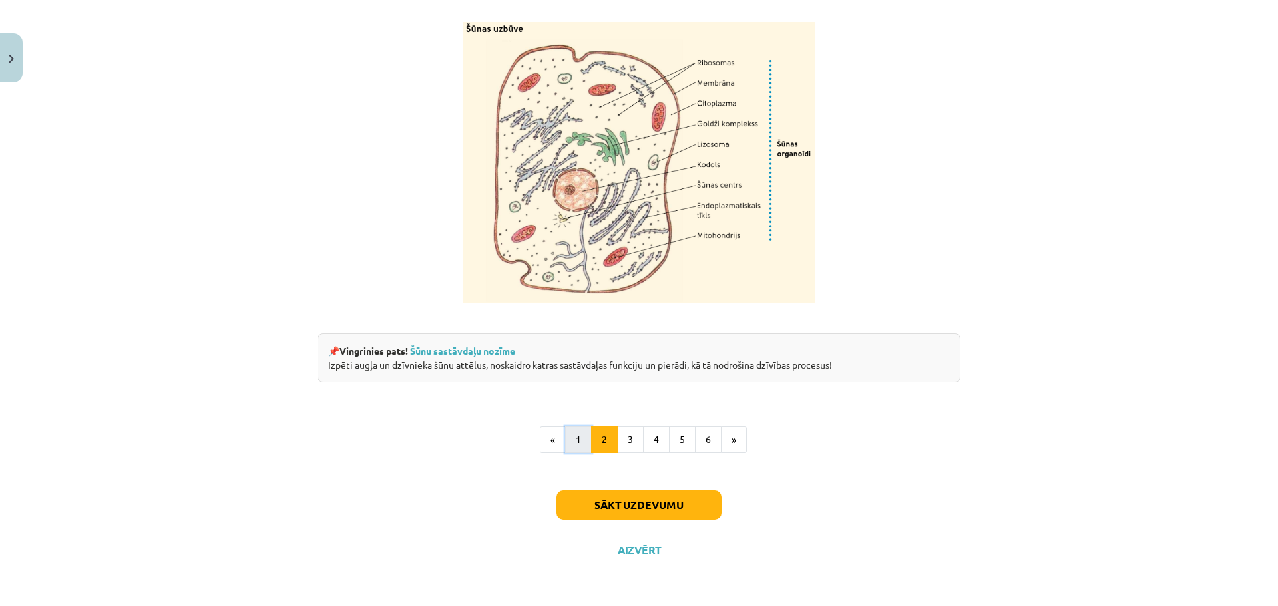
click at [578, 447] on button "1" at bounding box center [578, 440] width 27 height 27
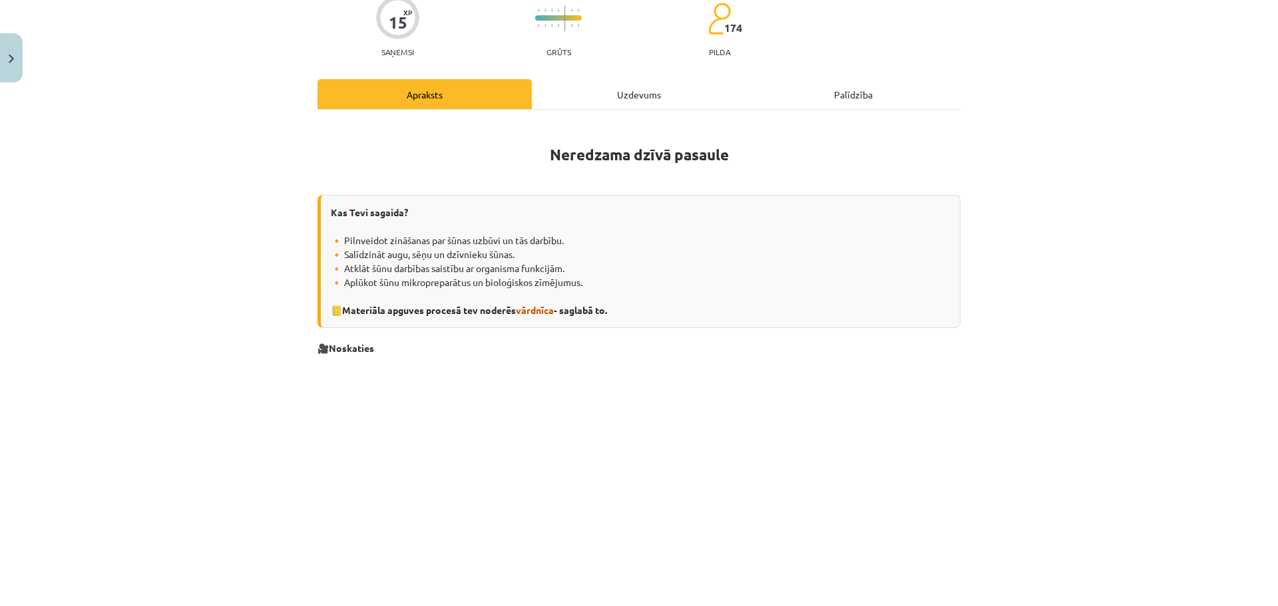
scroll to position [0, 0]
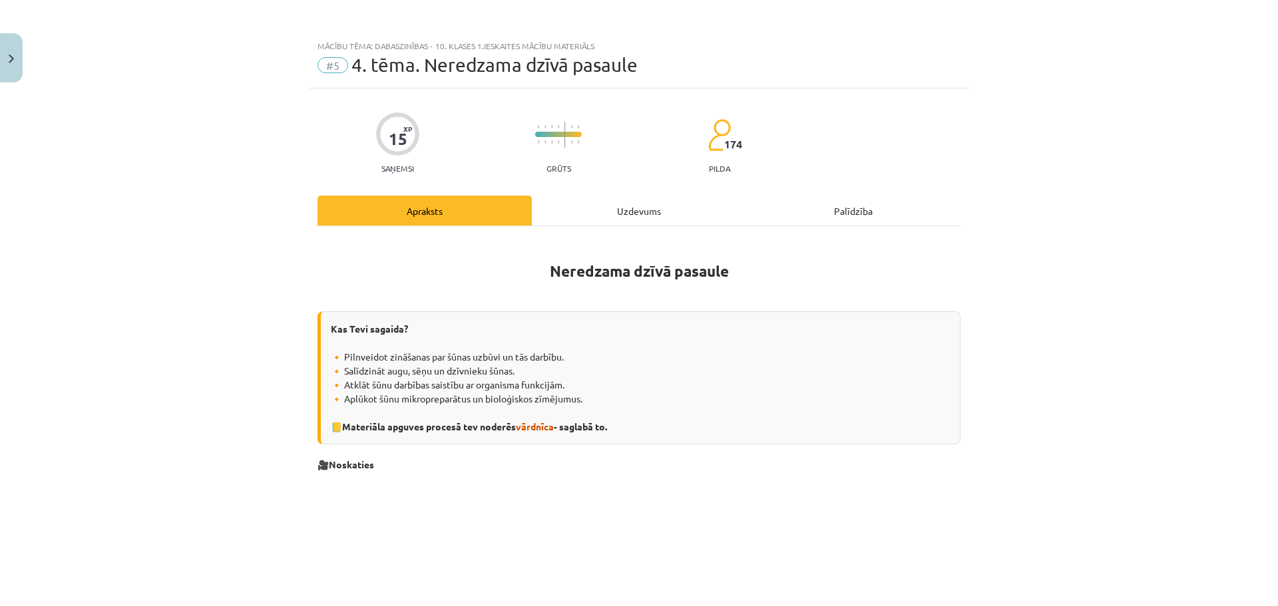
click at [648, 220] on div "Uzdevums" at bounding box center [639, 211] width 214 height 30
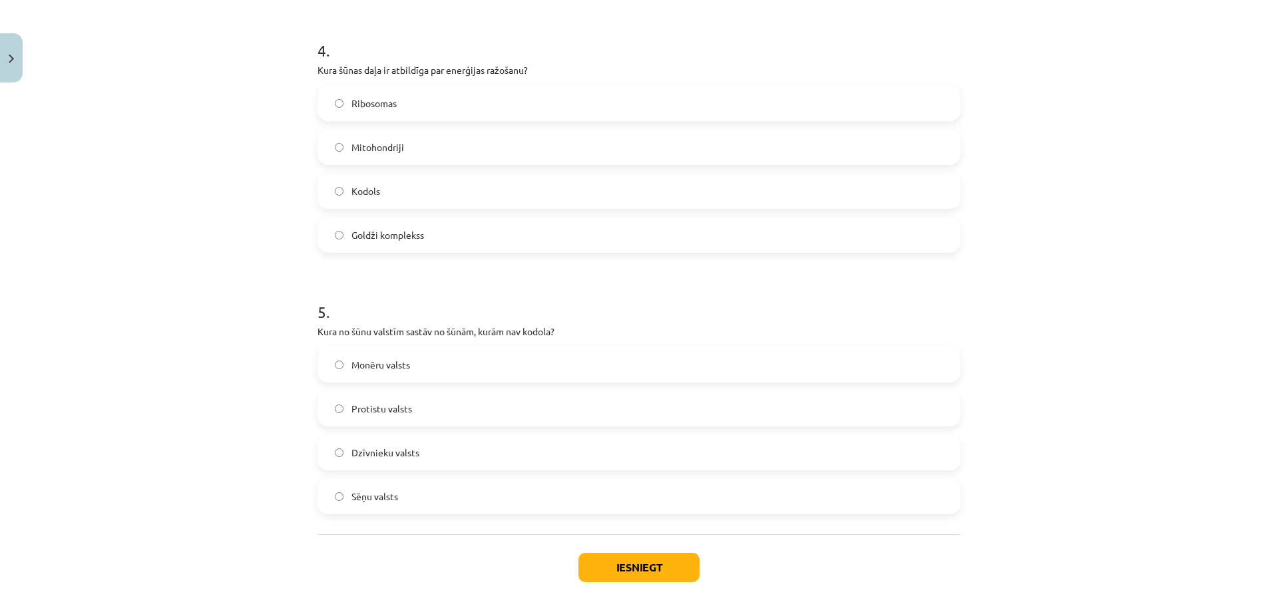
scroll to position [1094, 0]
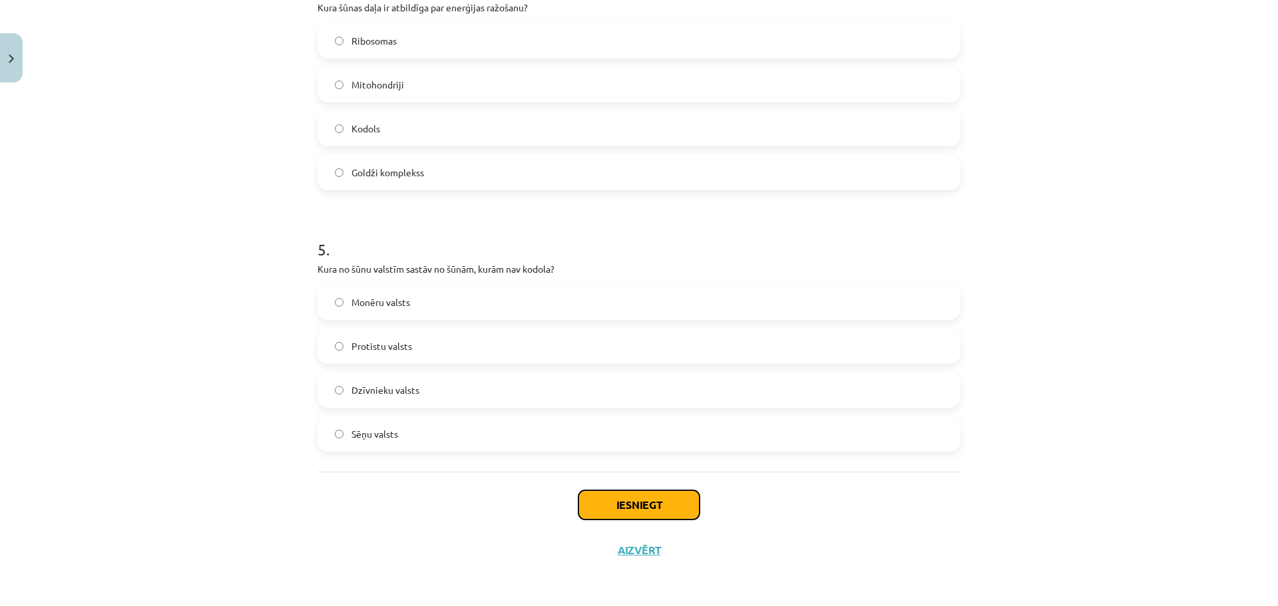
click at [622, 503] on button "Iesniegt" at bounding box center [638, 505] width 121 height 29
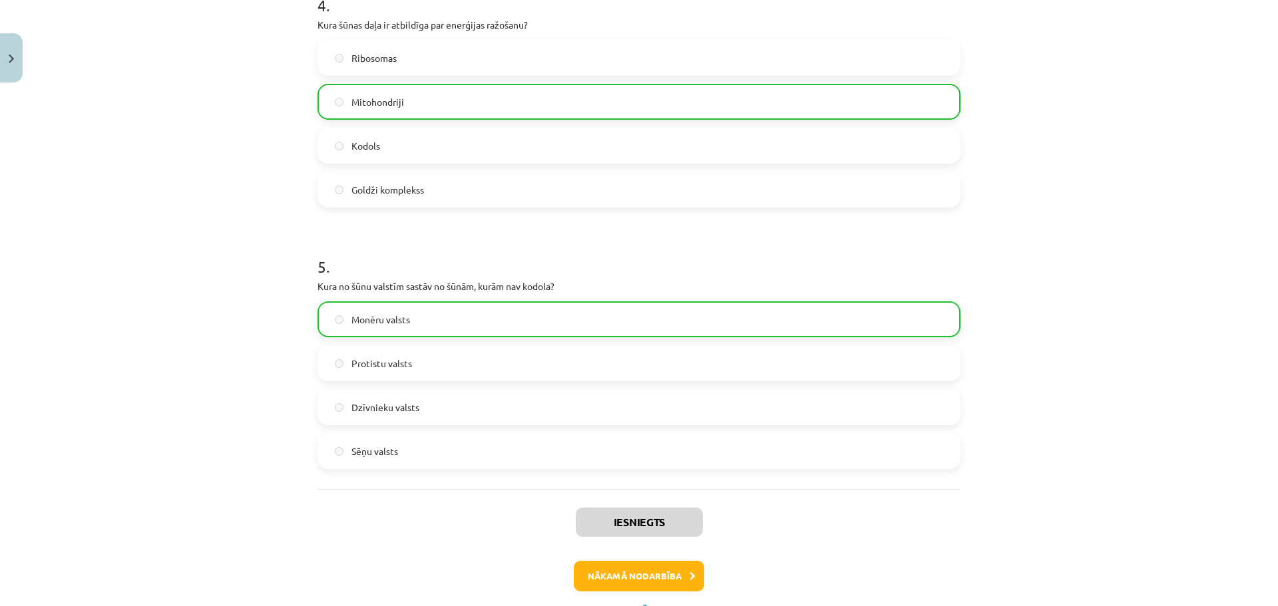
scroll to position [1137, 0]
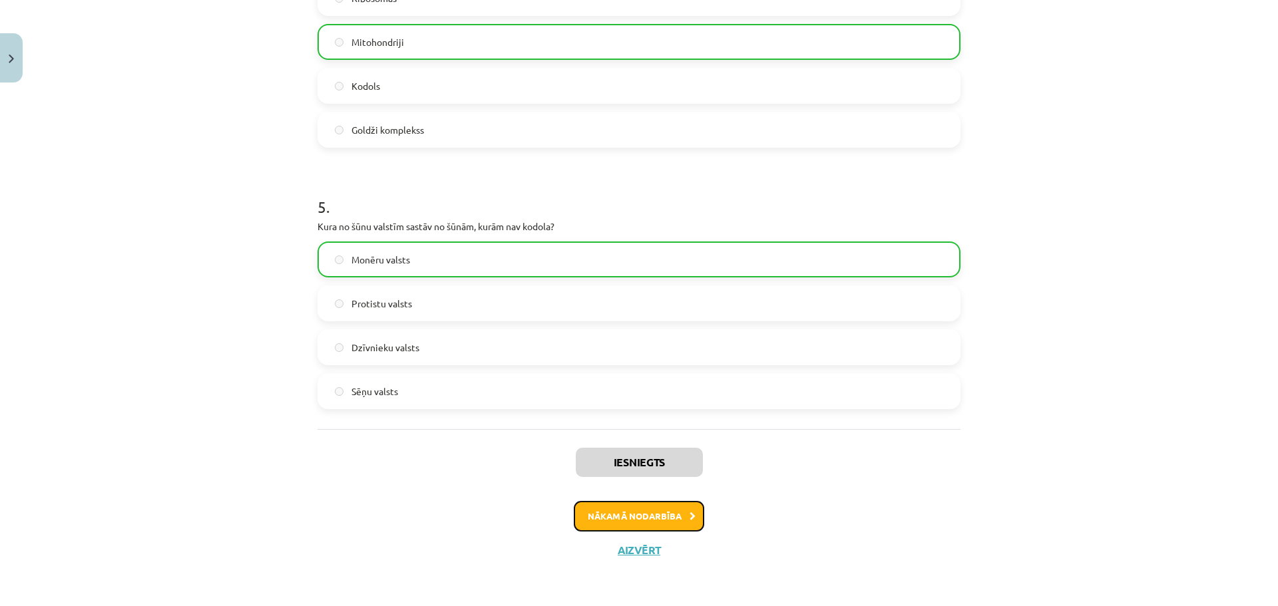
click at [596, 514] on button "Nākamā nodarbība" at bounding box center [639, 516] width 130 height 31
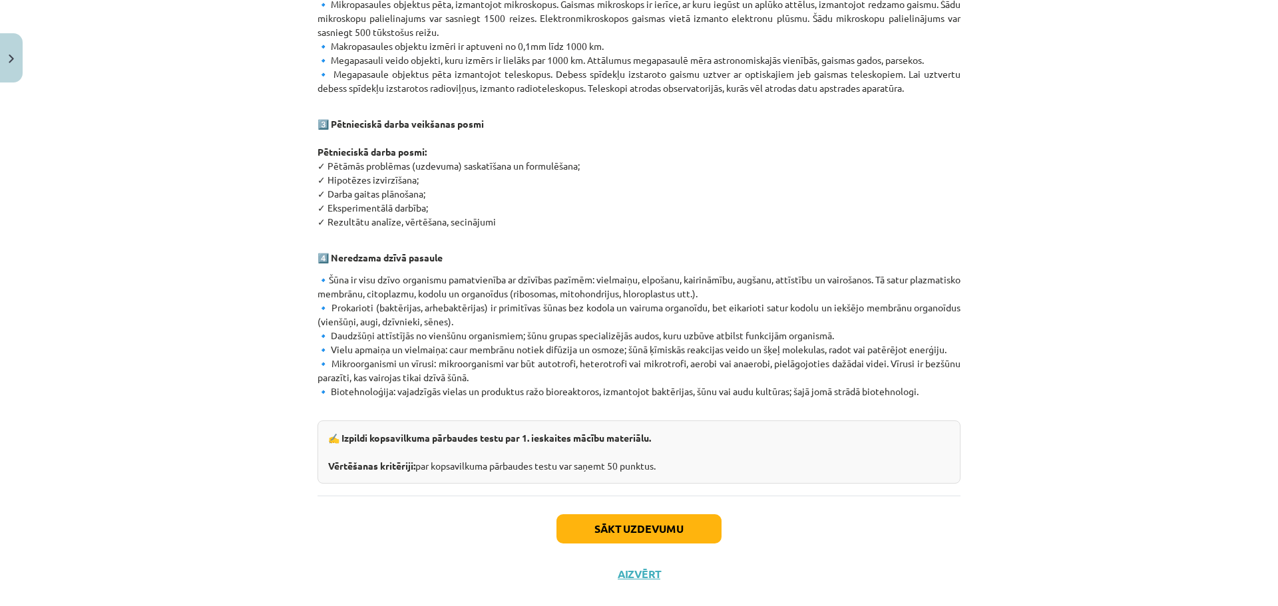
scroll to position [674, 0]
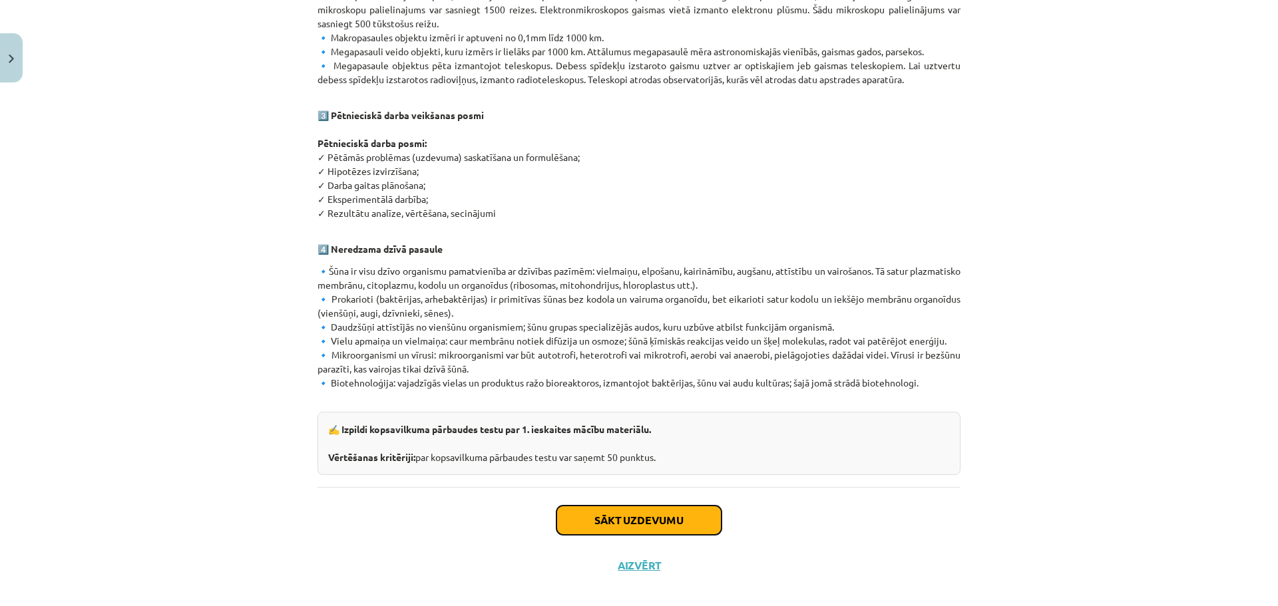
click at [578, 506] on button "Sākt uzdevumu" at bounding box center [638, 520] width 165 height 29
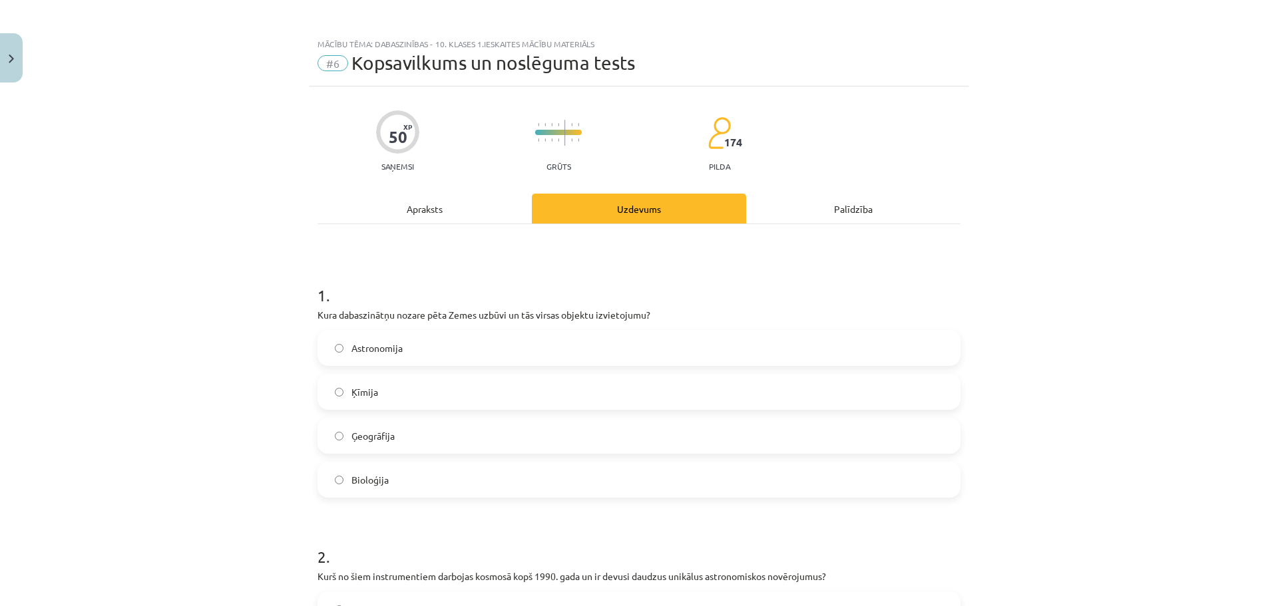
scroll to position [0, 0]
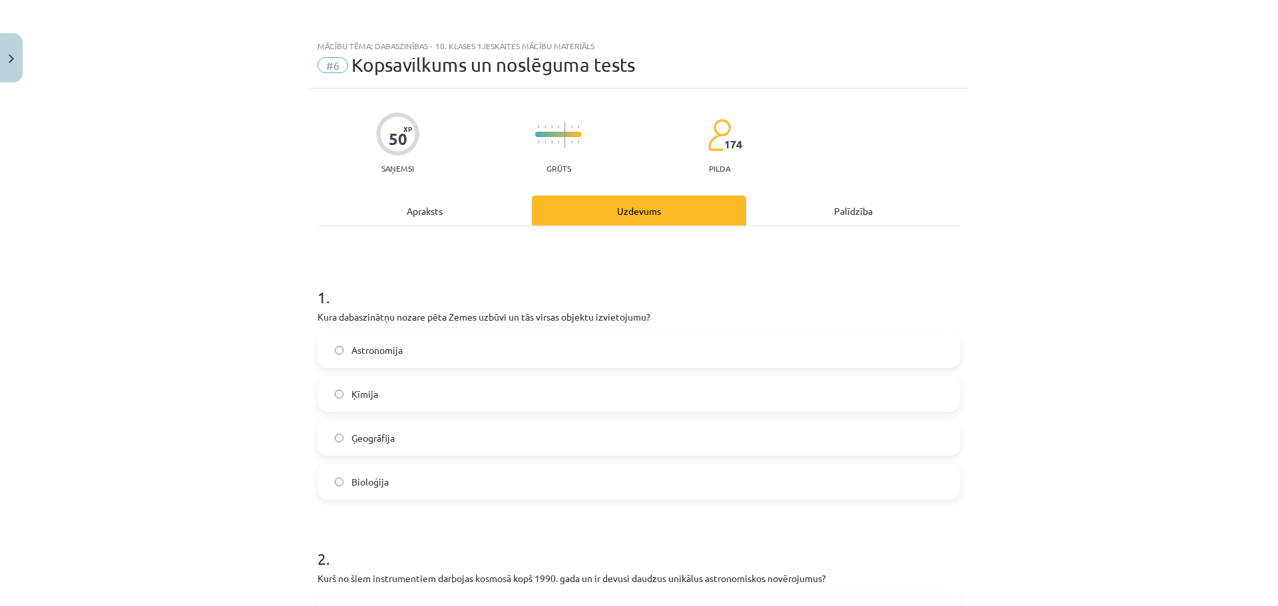
click at [405, 223] on div "Apraksts" at bounding box center [425, 211] width 214 height 30
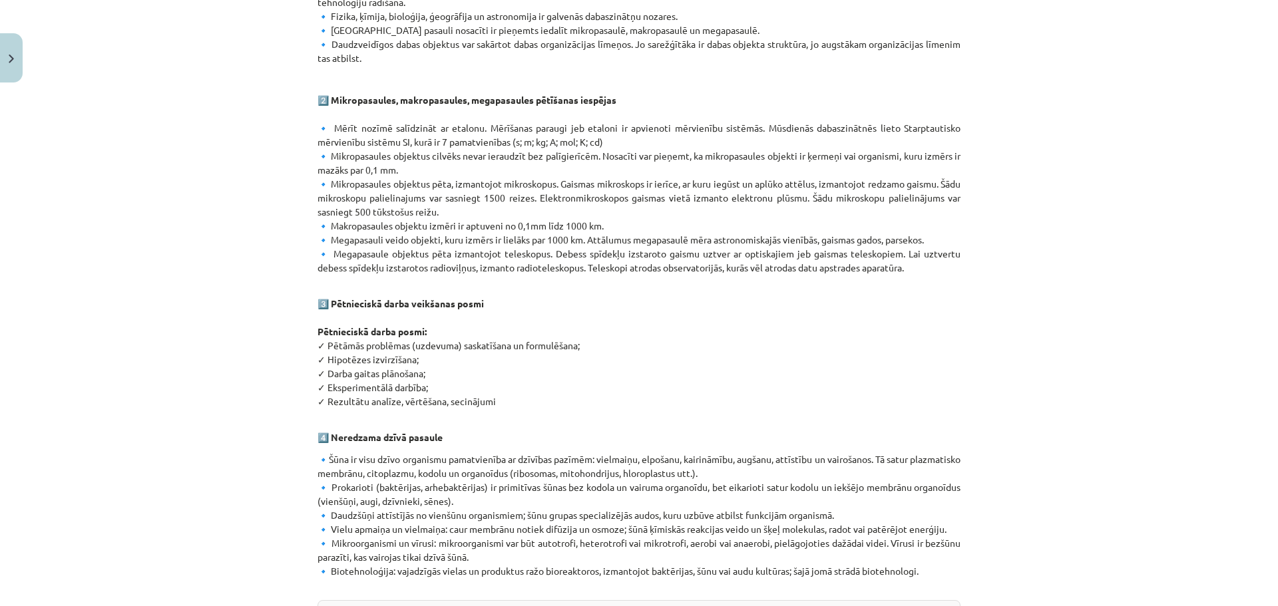
scroll to position [141, 0]
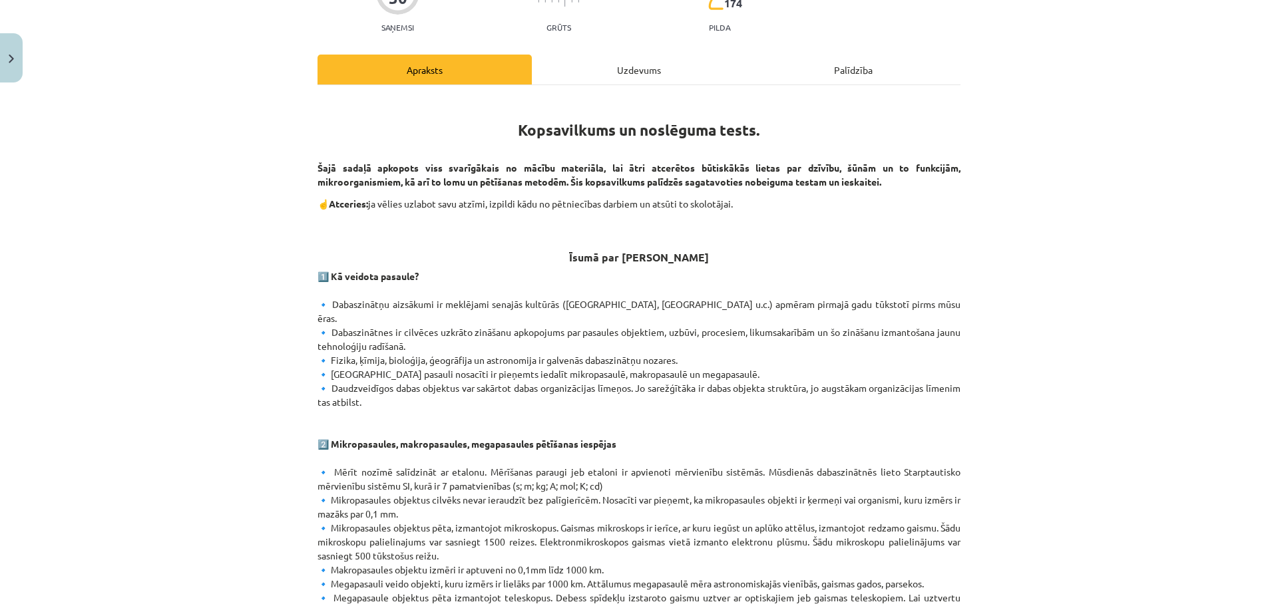
click at [613, 75] on div "Uzdevums" at bounding box center [639, 70] width 214 height 30
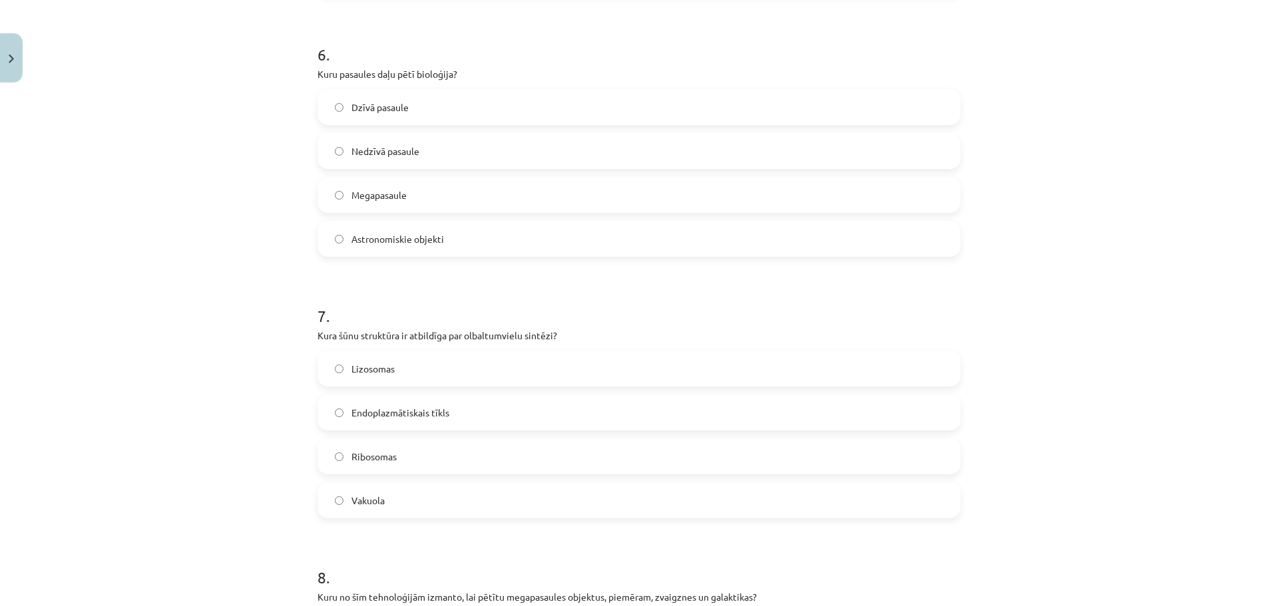
scroll to position [1537, 0]
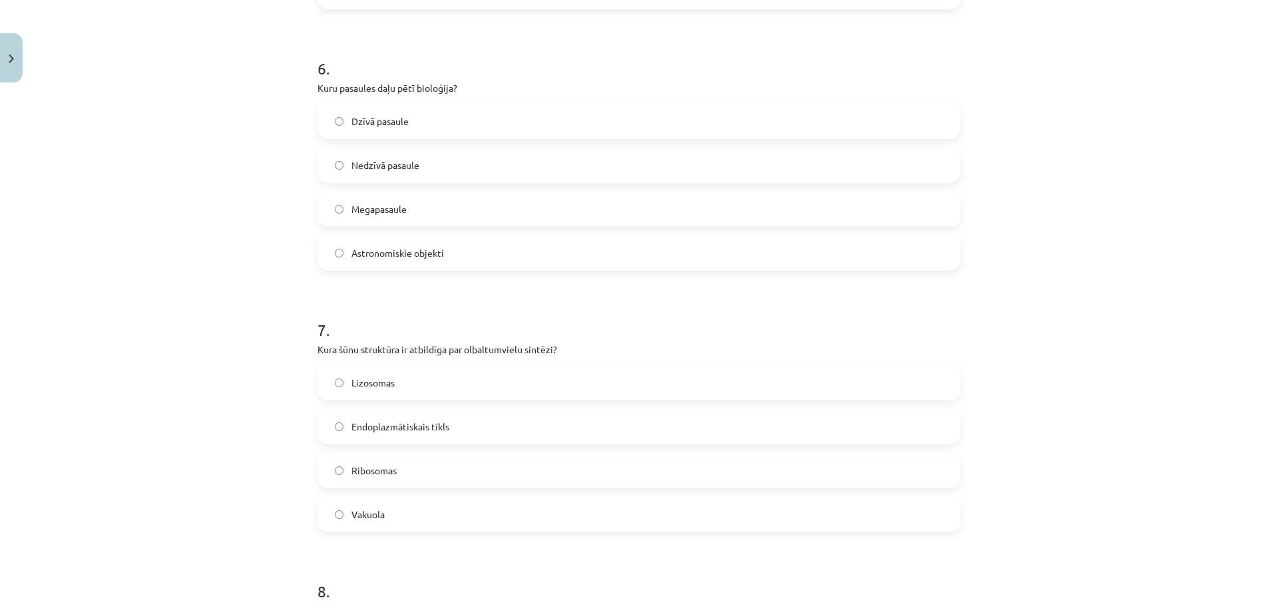
click at [359, 124] on span "Dzīvā pasaule" at bounding box center [379, 121] width 57 height 14
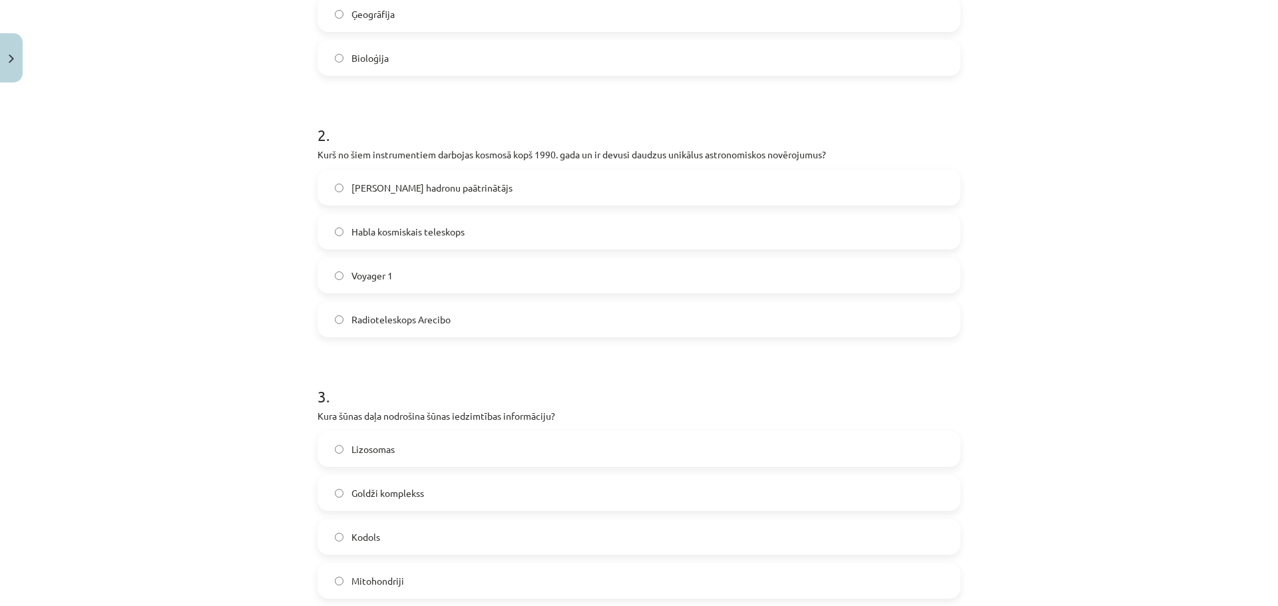
scroll to position [139, 0]
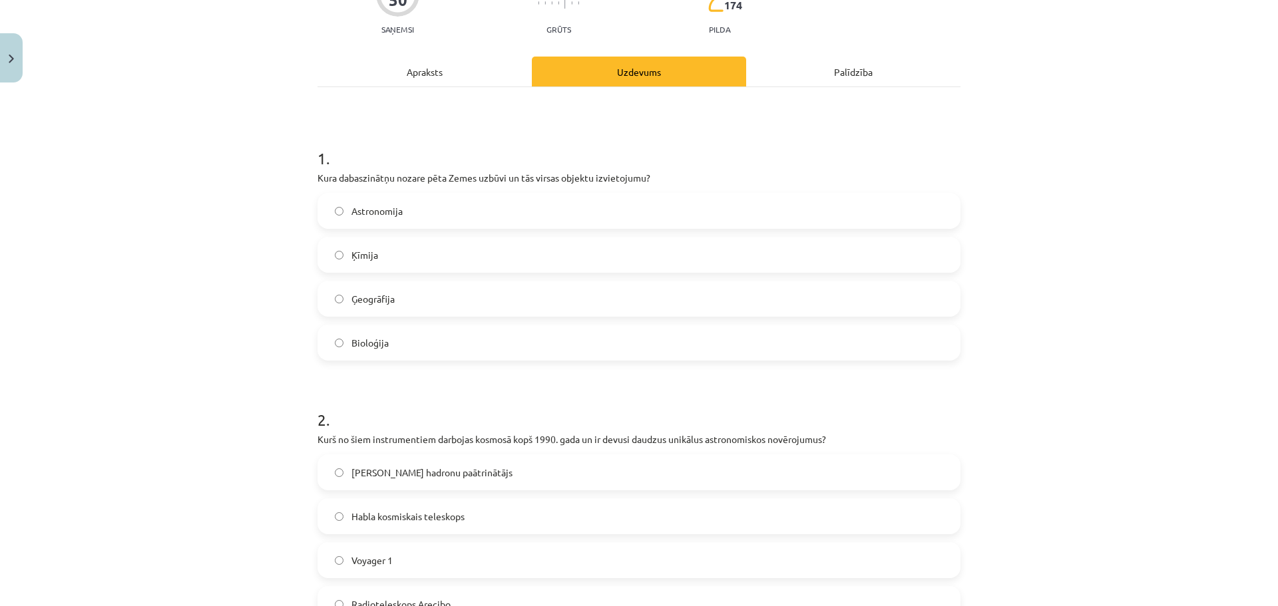
click at [419, 78] on div "Apraksts" at bounding box center [425, 72] width 214 height 30
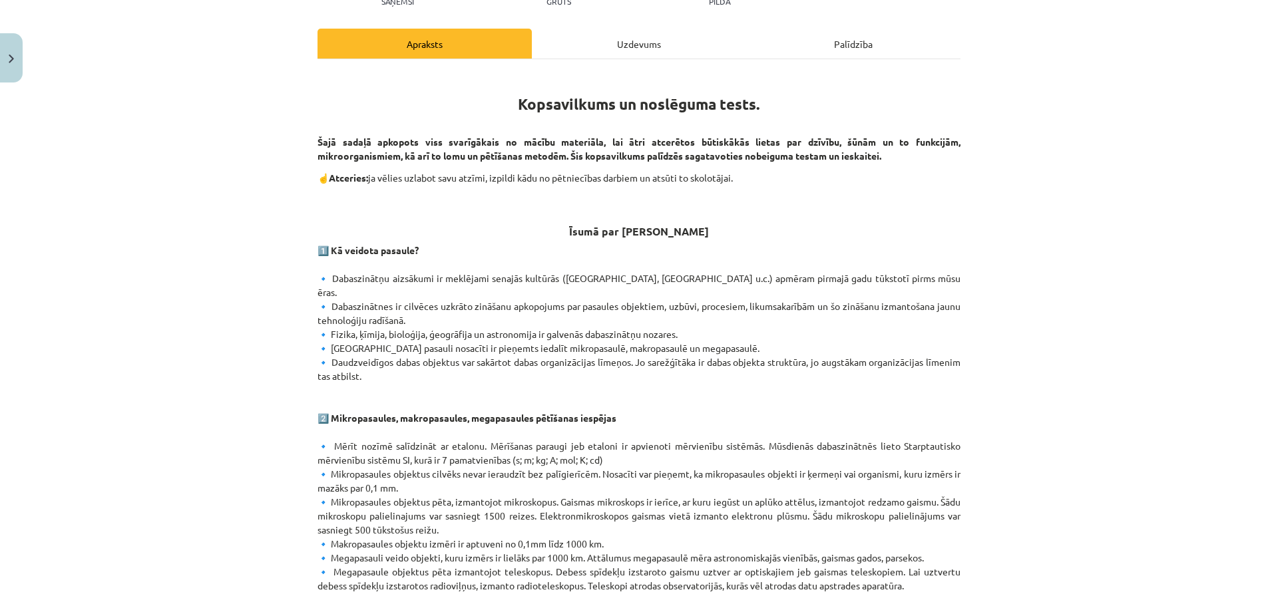
scroll to position [166, 0]
click at [608, 41] on div "Uzdevums" at bounding box center [639, 44] width 214 height 30
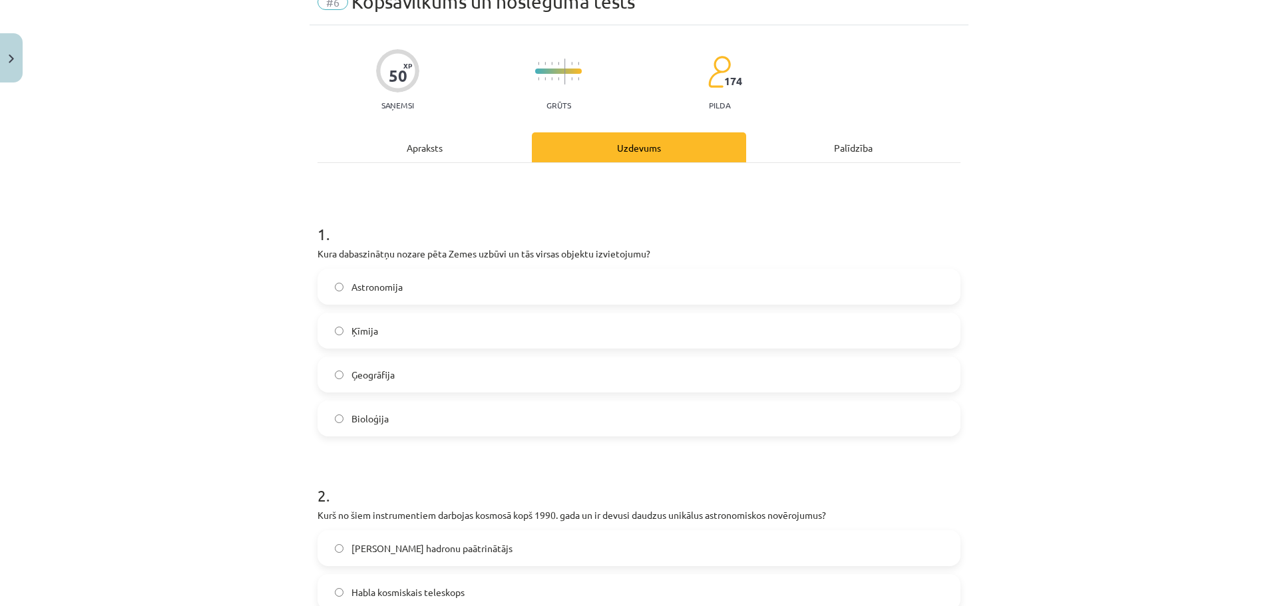
scroll to position [33, 0]
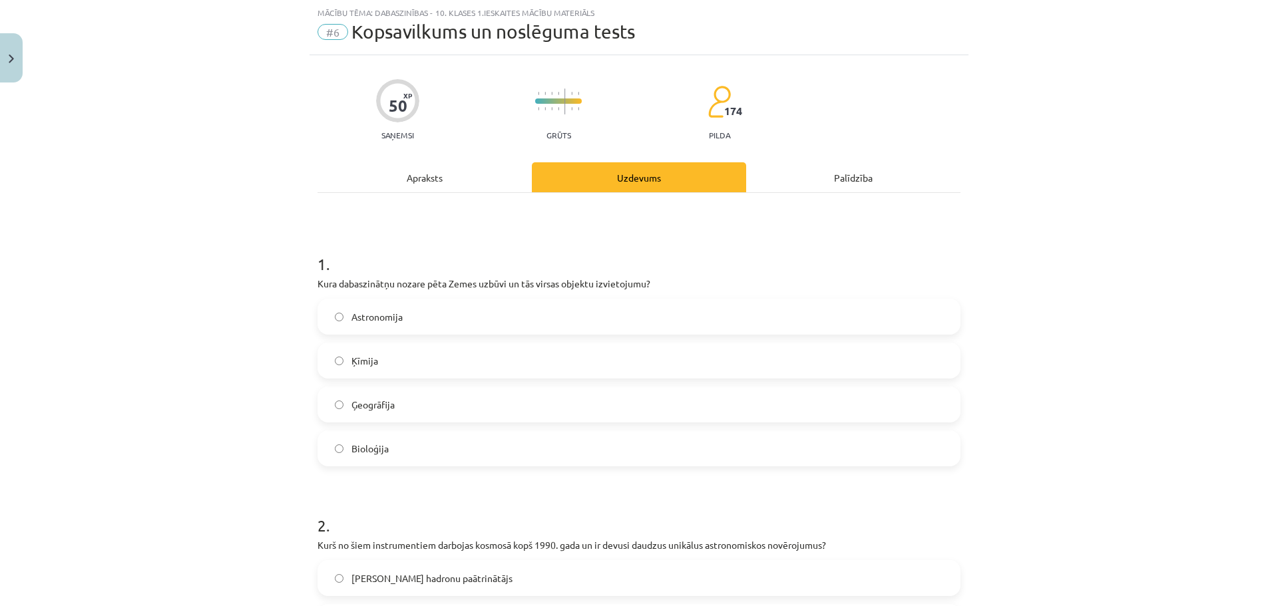
click at [409, 185] on div "Apraksts" at bounding box center [425, 177] width 214 height 30
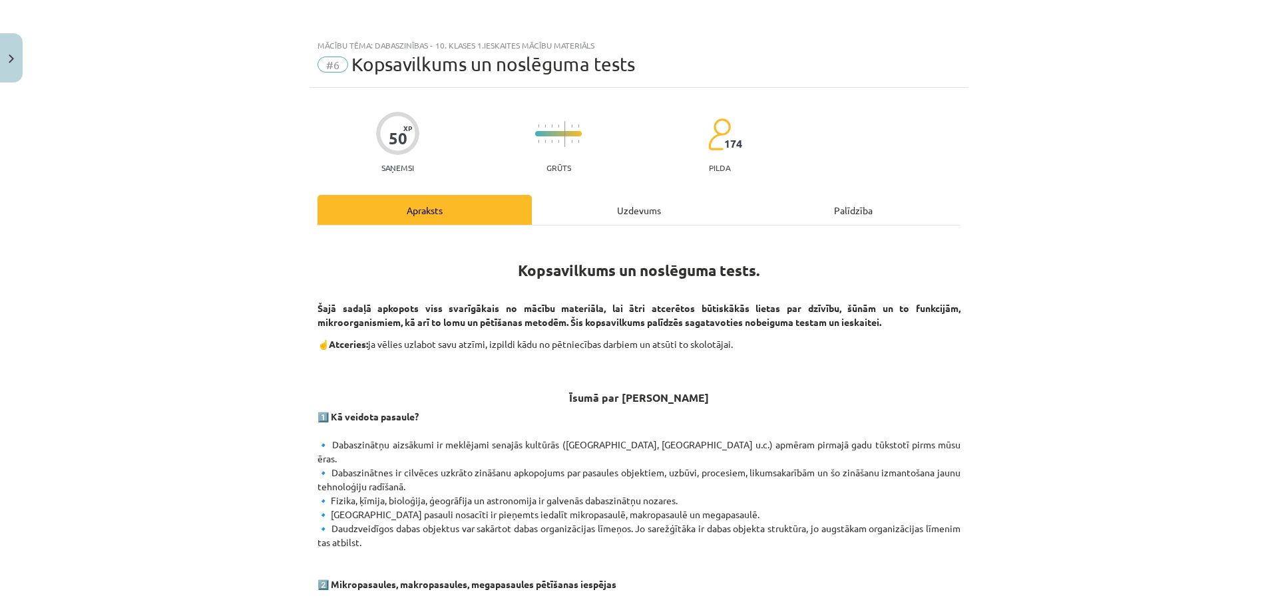
scroll to position [0, 0]
click at [644, 216] on div "Uzdevums" at bounding box center [639, 211] width 214 height 30
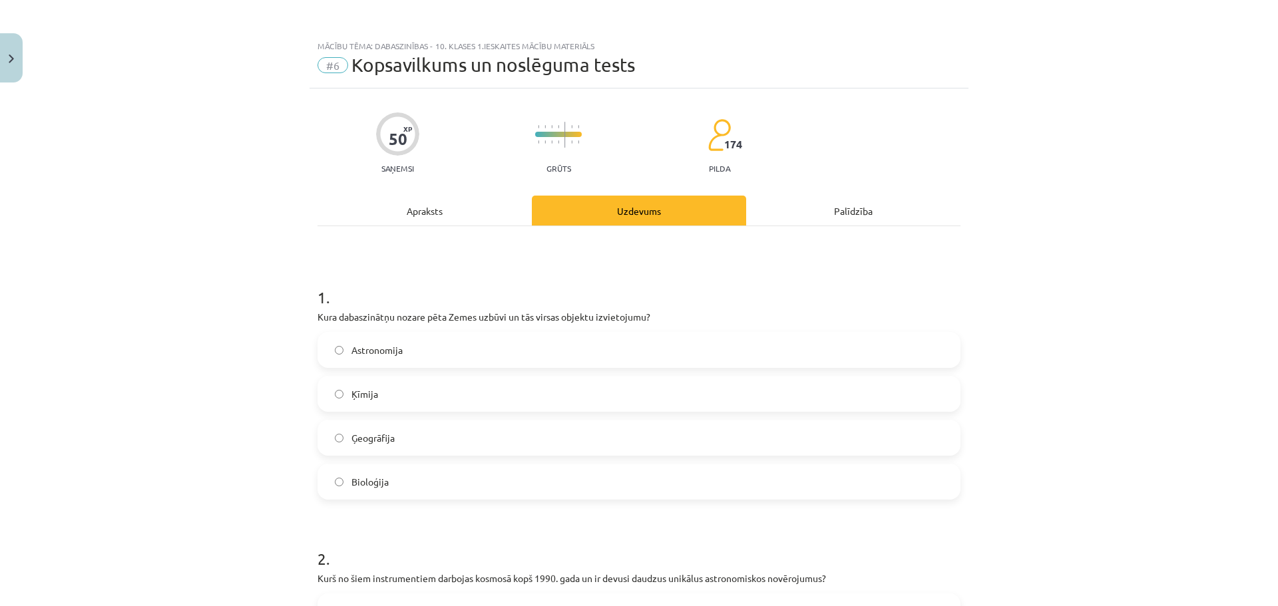
click at [421, 212] on div "Apraksts" at bounding box center [425, 211] width 214 height 30
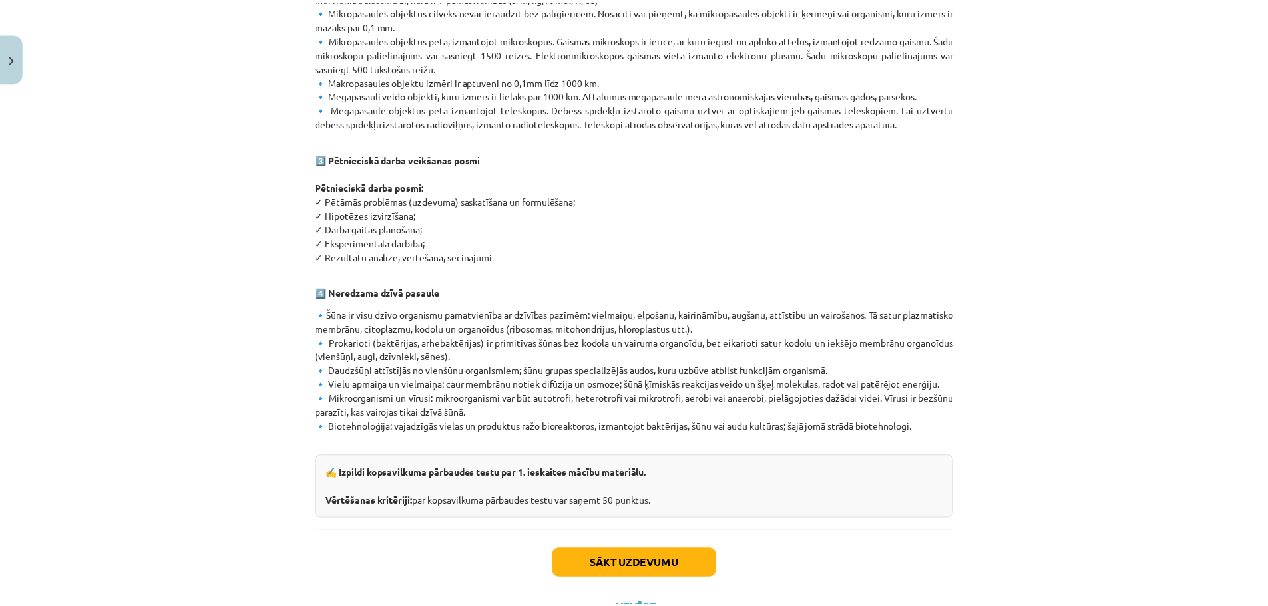
scroll to position [674, 0]
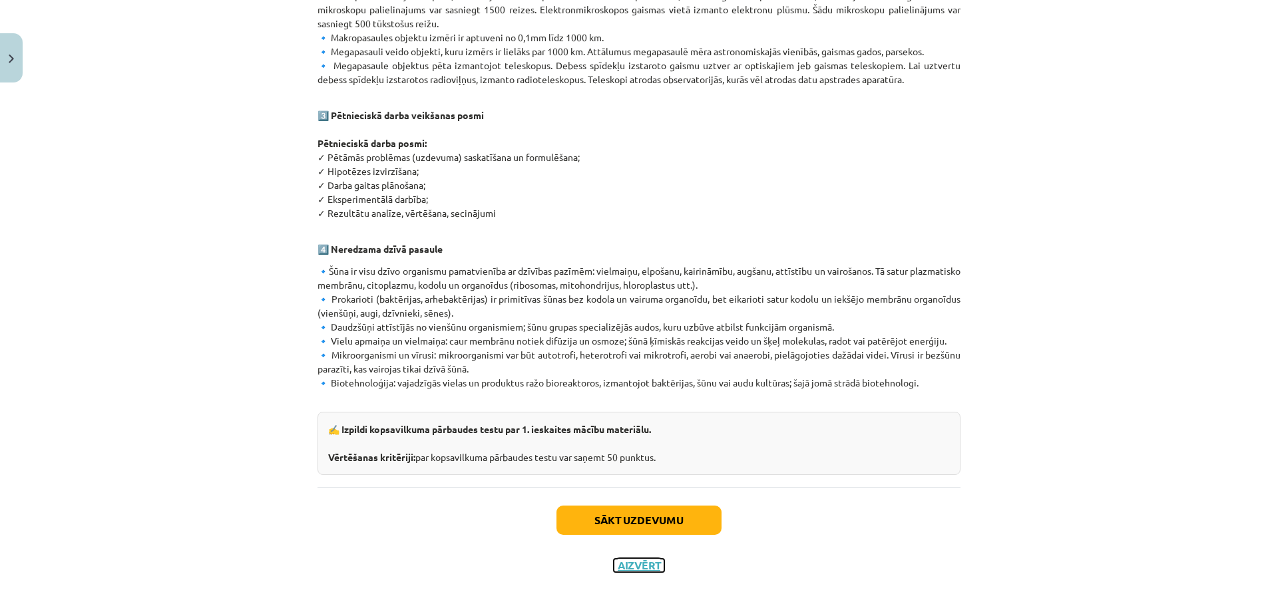
click at [623, 559] on button "Aizvērt" at bounding box center [639, 565] width 51 height 13
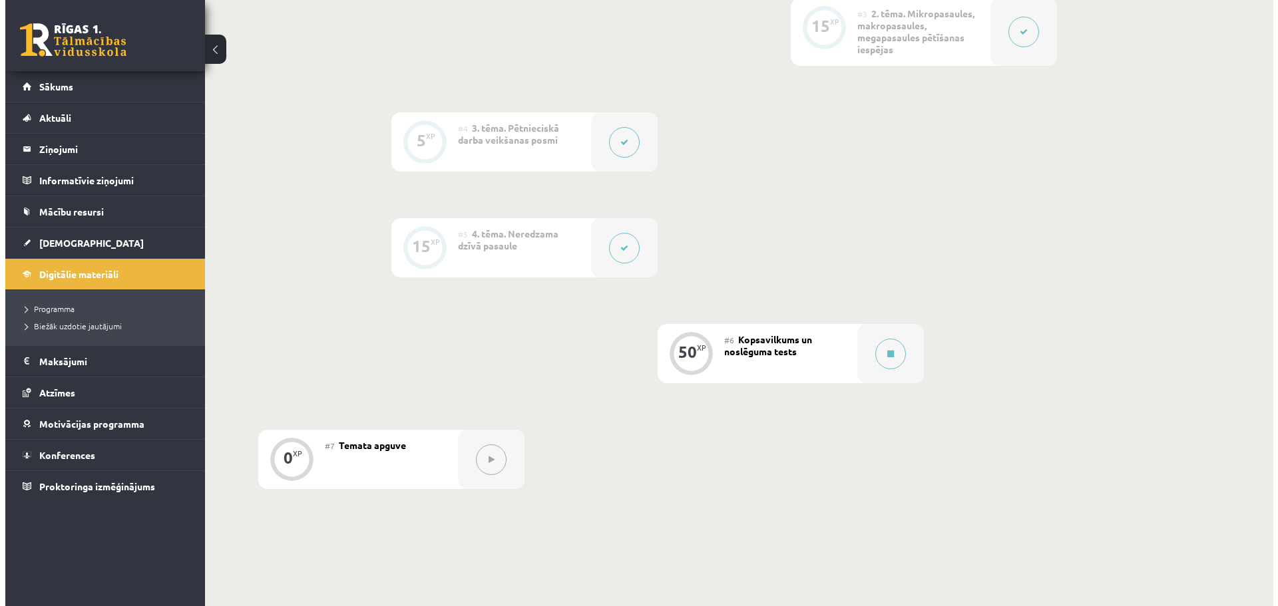
scroll to position [622, 0]
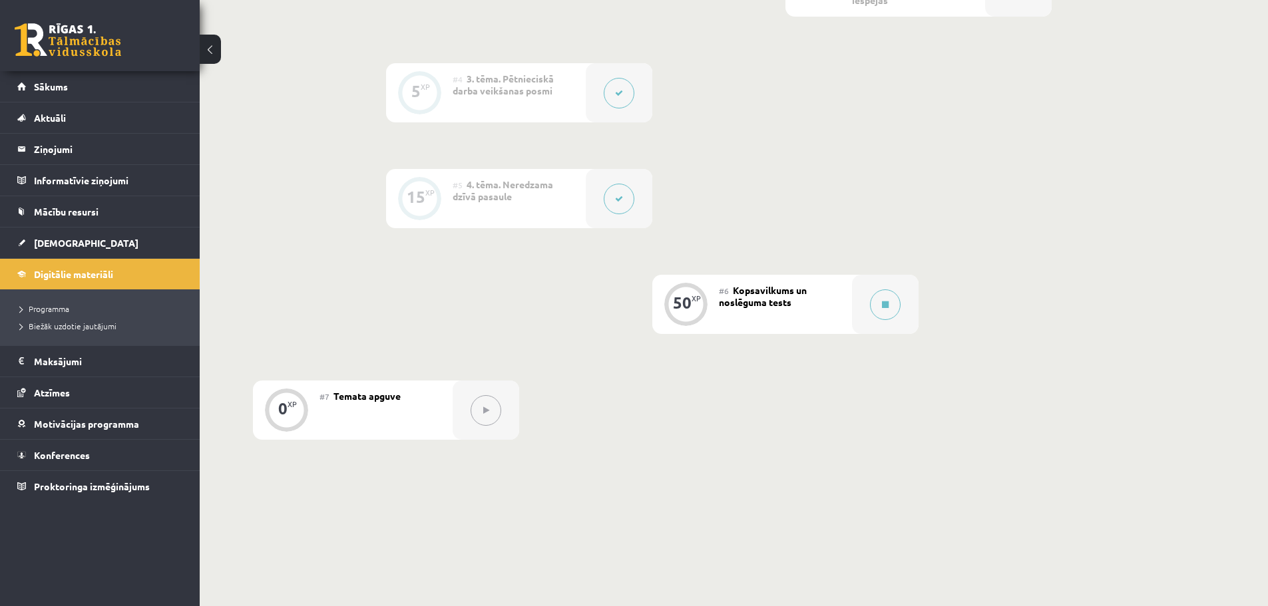
click at [760, 306] on span "Kopsavilkums un noslēguma tests" at bounding box center [763, 296] width 88 height 24
click at [882, 304] on icon at bounding box center [885, 305] width 7 height 8
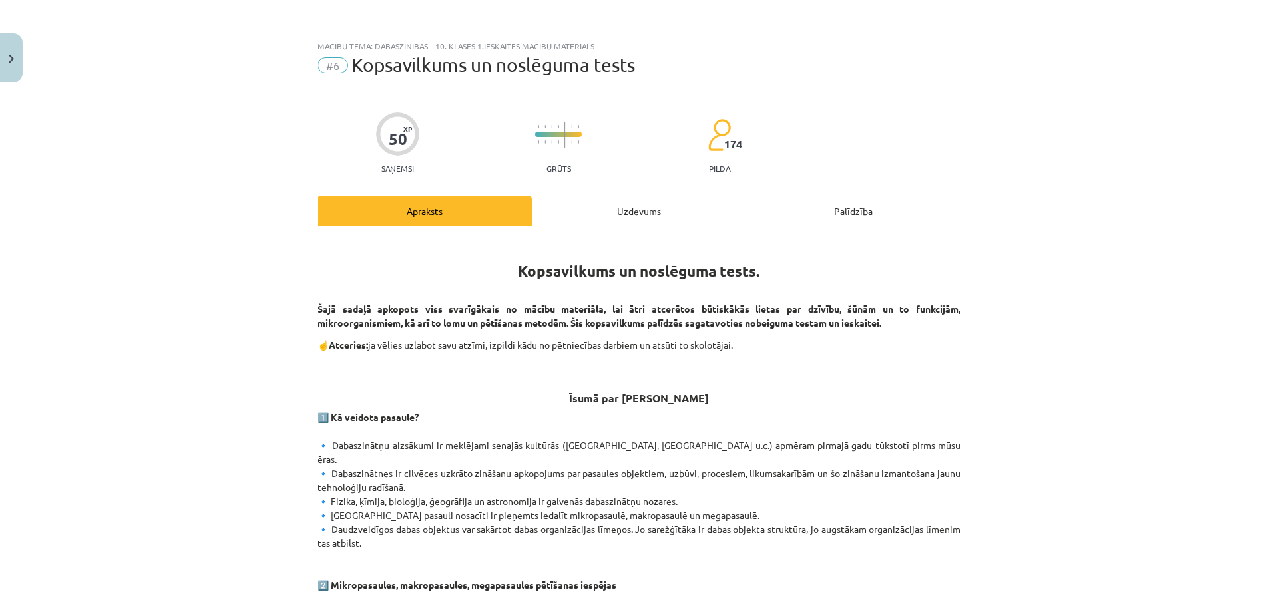
click at [655, 203] on div "Uzdevums" at bounding box center [639, 211] width 214 height 30
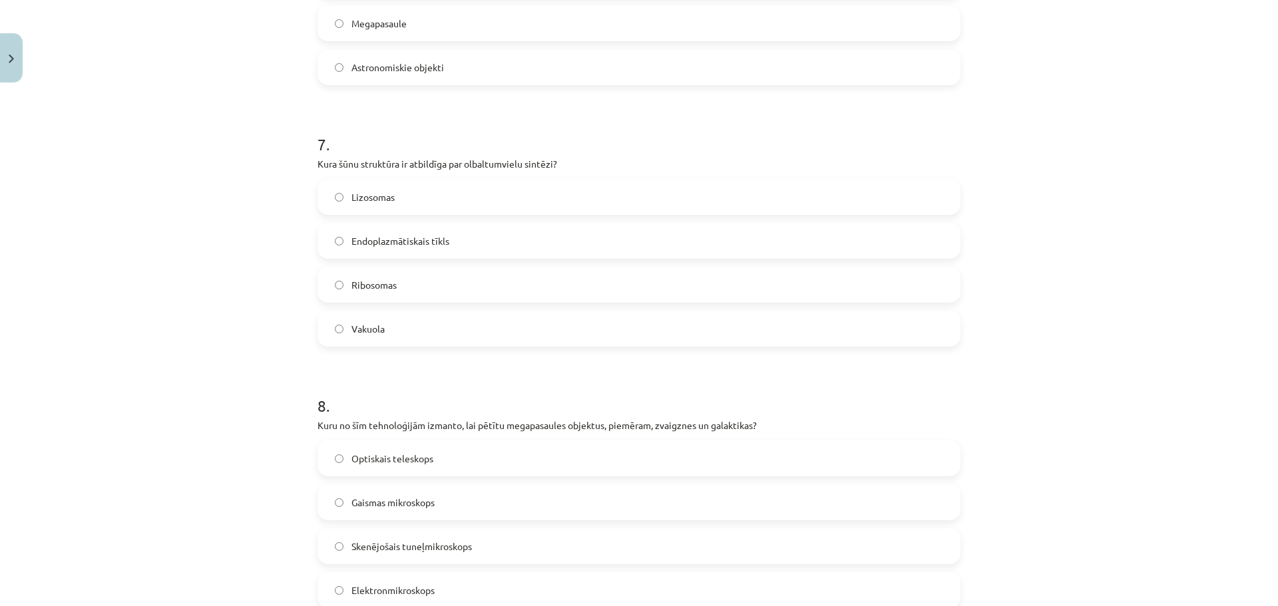
scroll to position [1731, 0]
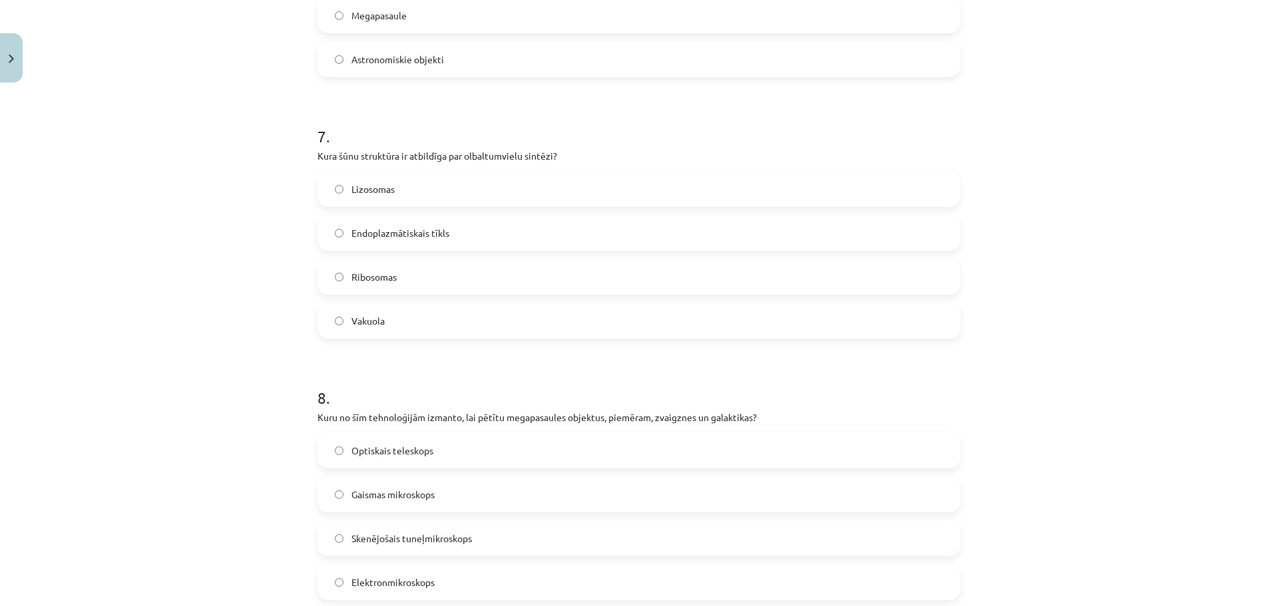
click at [339, 234] on label "Endoplazmātiskais tīkls" at bounding box center [639, 232] width 640 height 33
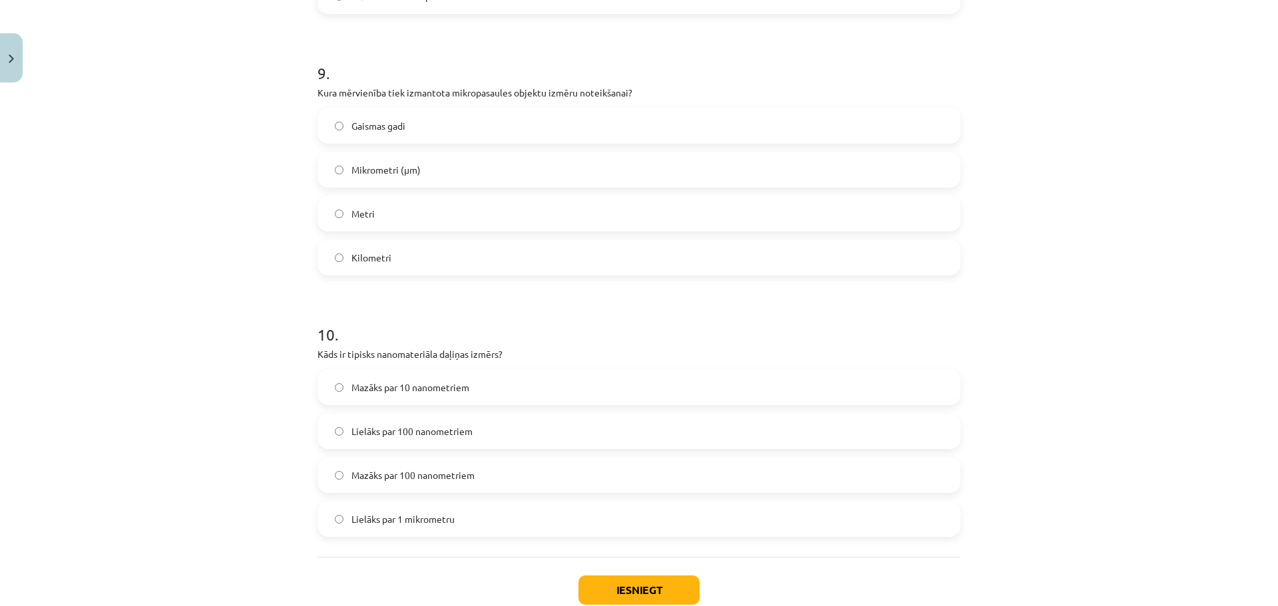
scroll to position [2330, 0]
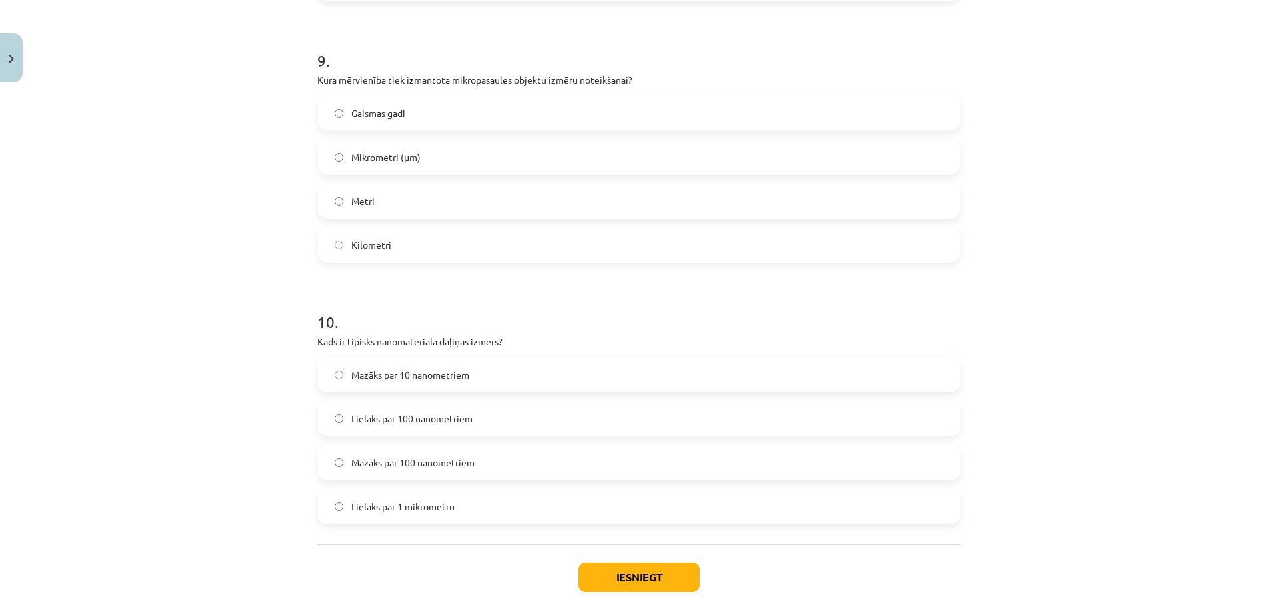
click at [339, 464] on label "Mazāks par 100 nanometriem" at bounding box center [639, 462] width 640 height 33
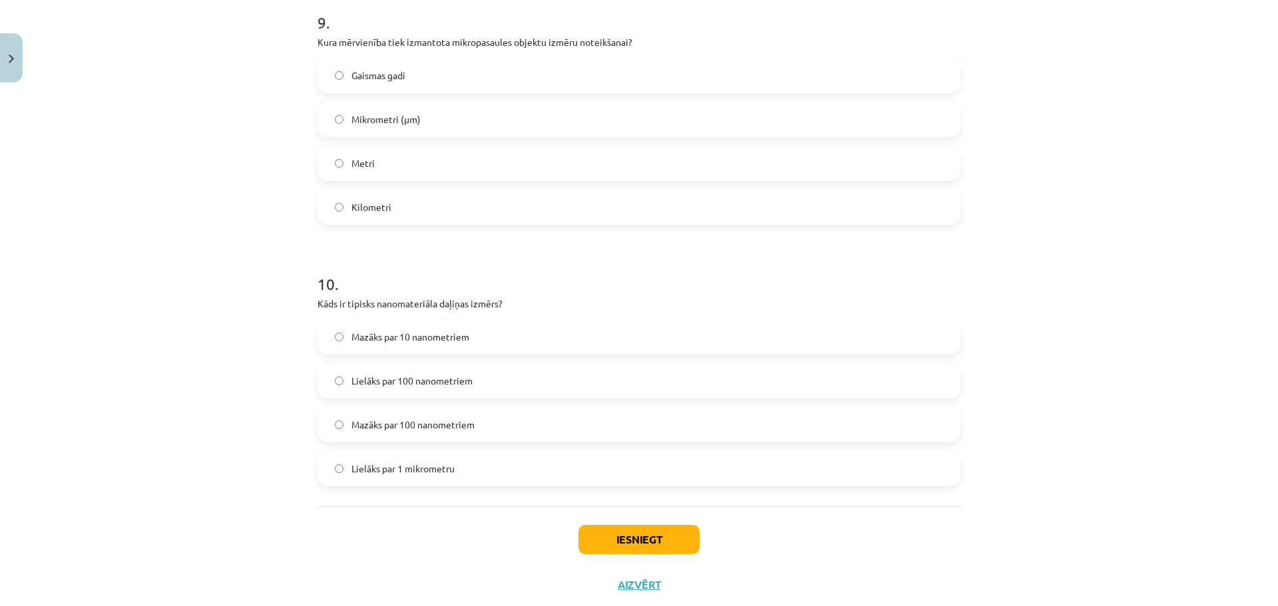
scroll to position [2402, 0]
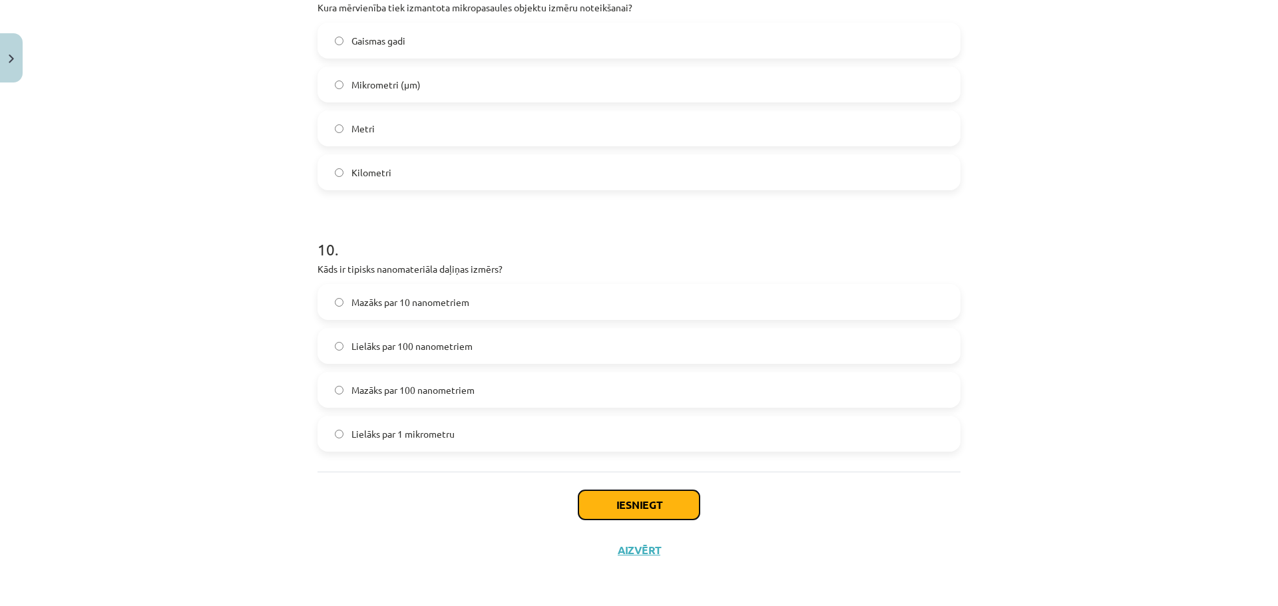
click at [631, 507] on button "Iesniegt" at bounding box center [638, 505] width 121 height 29
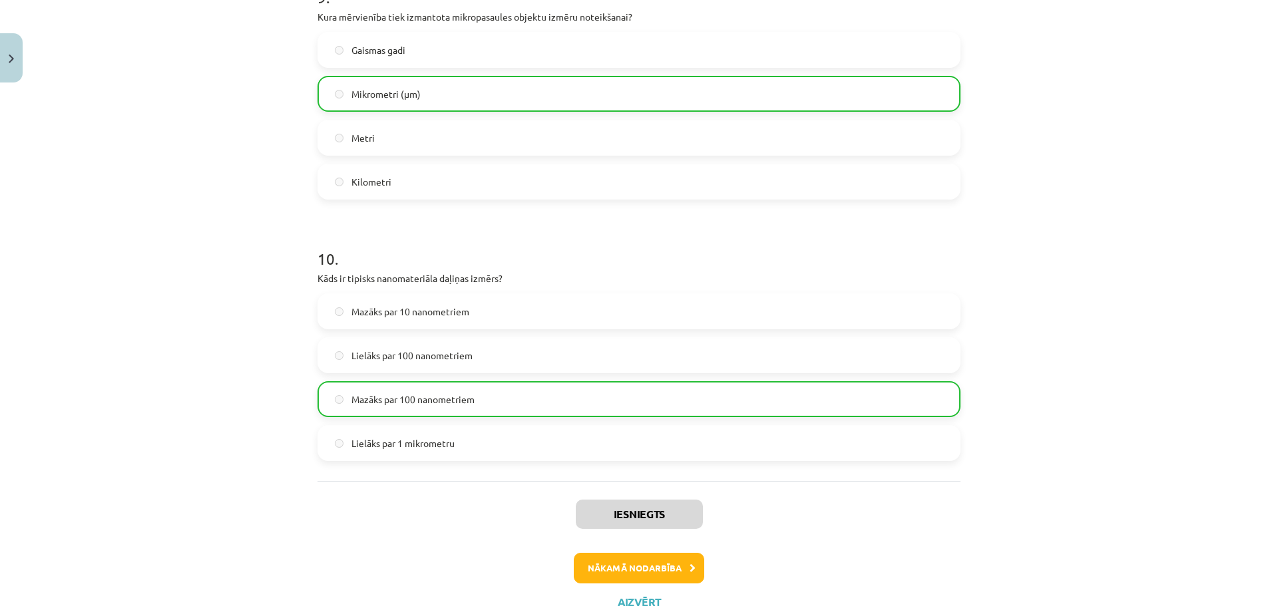
scroll to position [2445, 0]
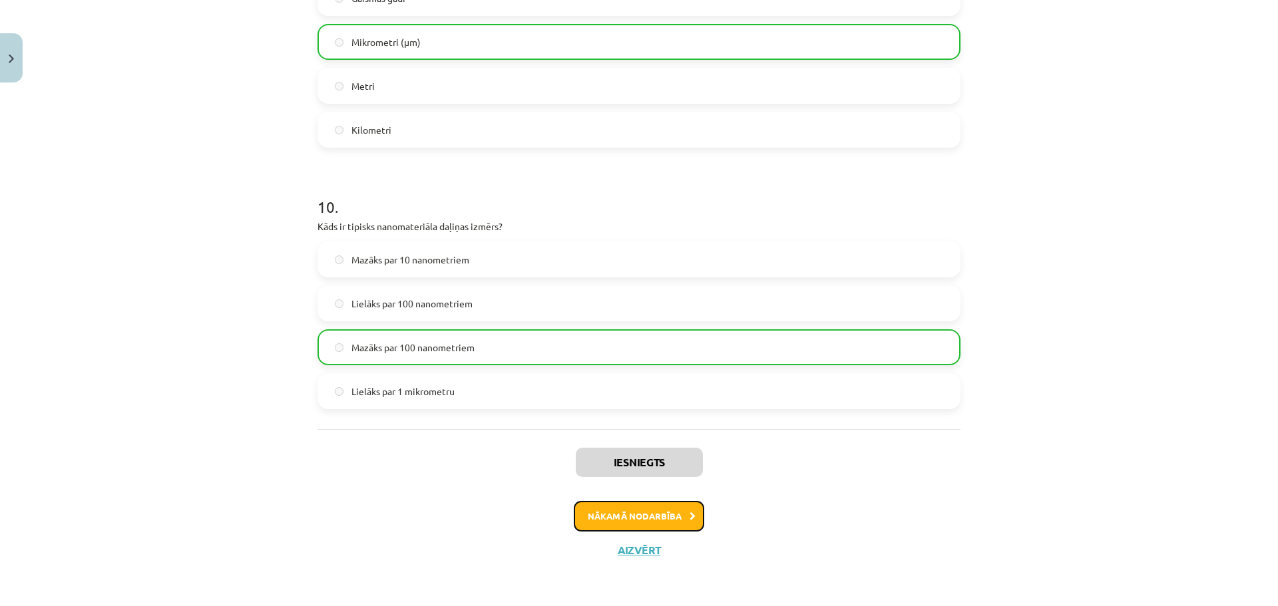
click at [594, 509] on button "Nākamā nodarbība" at bounding box center [639, 516] width 130 height 31
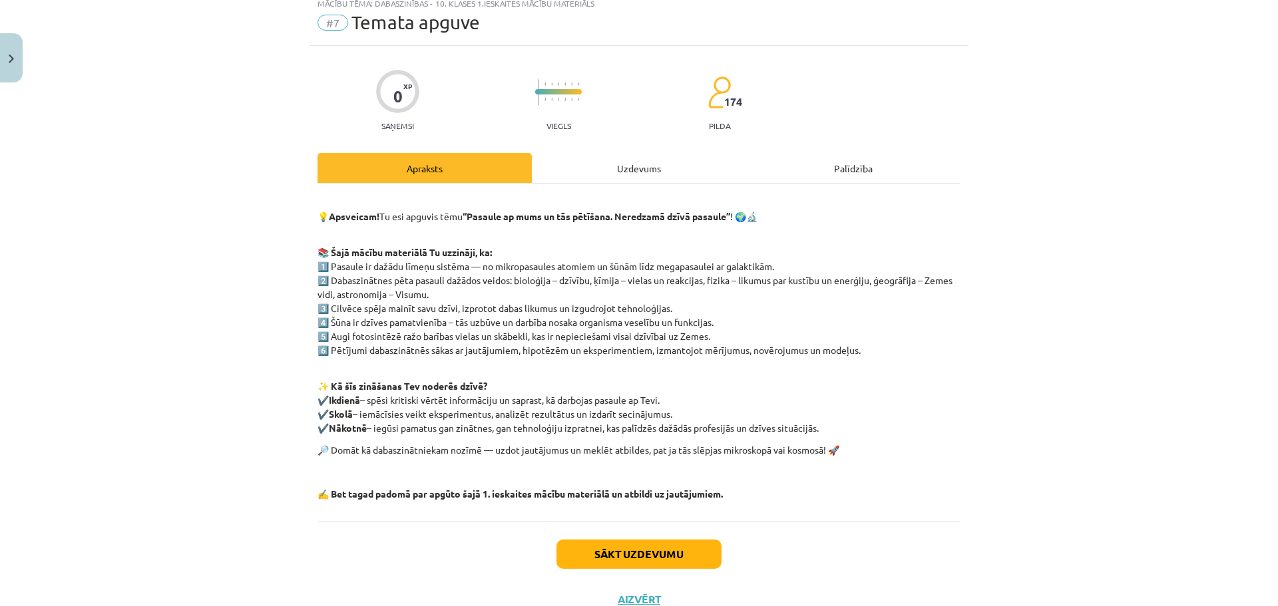
scroll to position [92, 0]
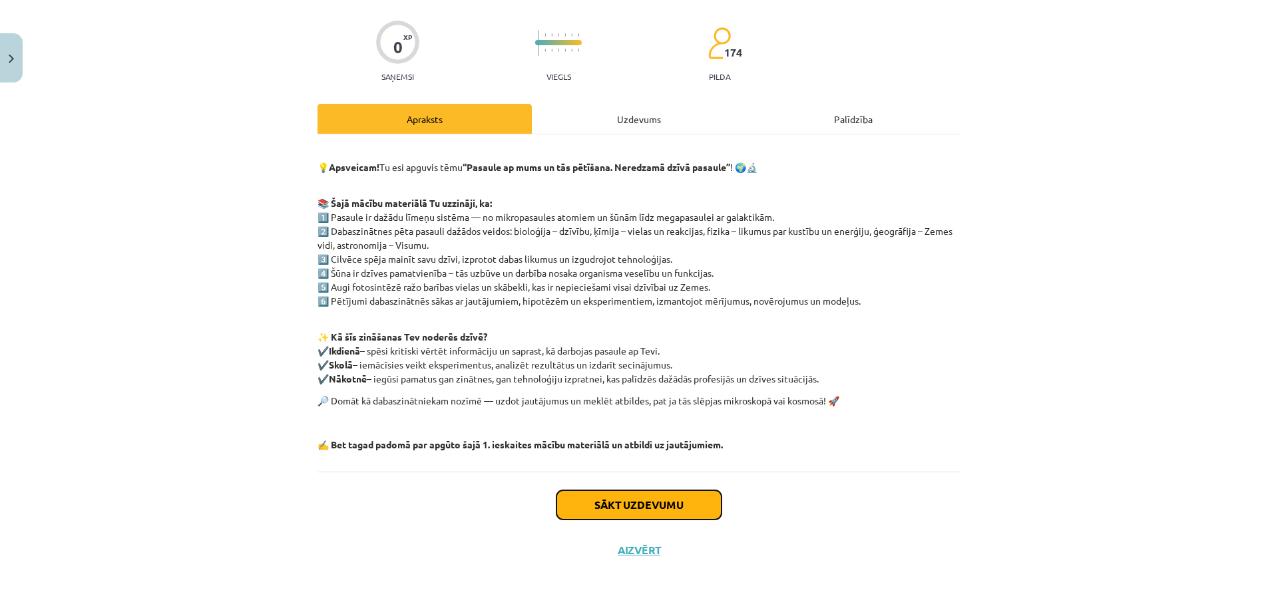
click at [600, 499] on button "Sākt uzdevumu" at bounding box center [638, 505] width 165 height 29
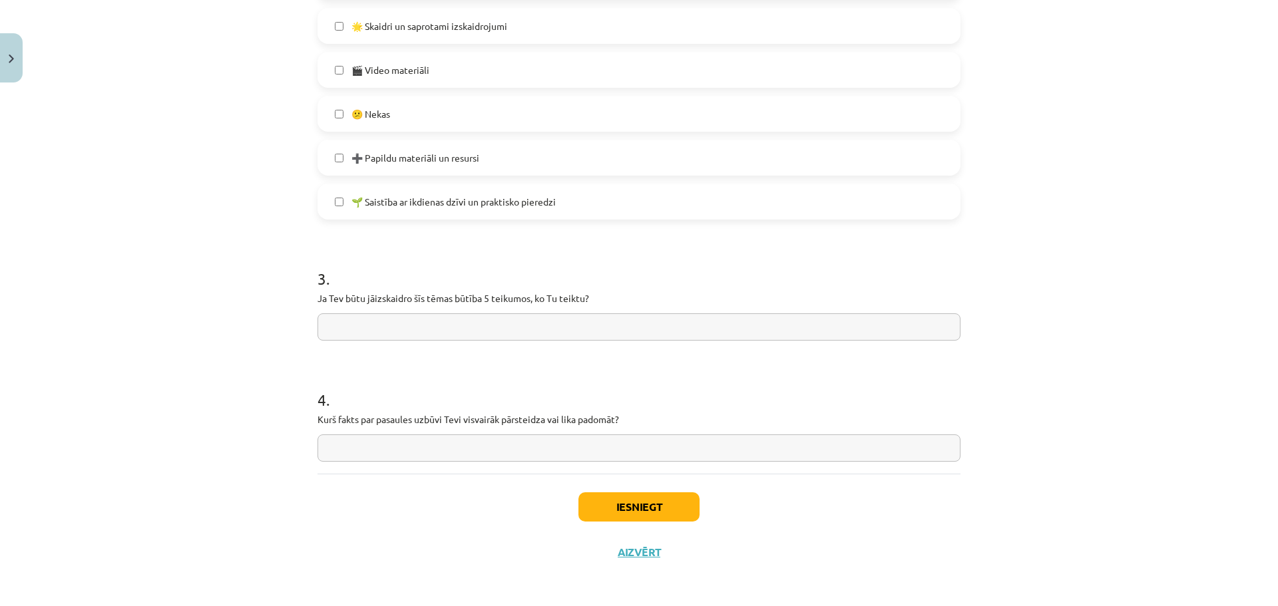
scroll to position [785, 0]
click at [346, 443] on input "text" at bounding box center [639, 446] width 643 height 27
type input "*"
type input "**********"
click at [406, 328] on input "text" at bounding box center [639, 325] width 643 height 27
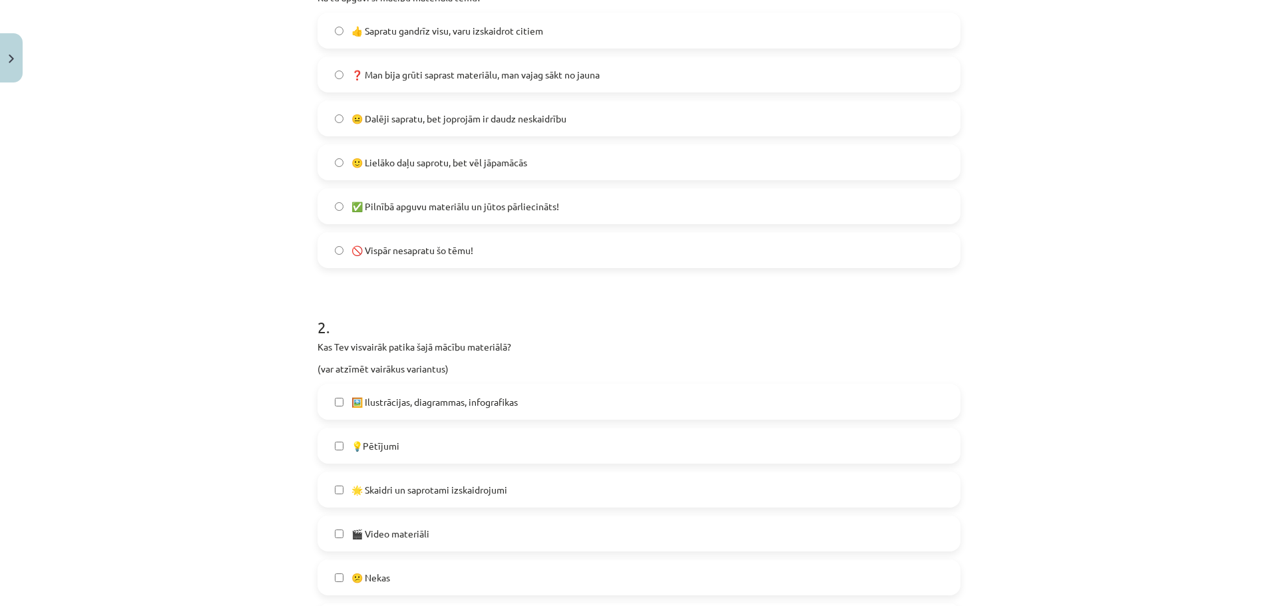
scroll to position [0, 0]
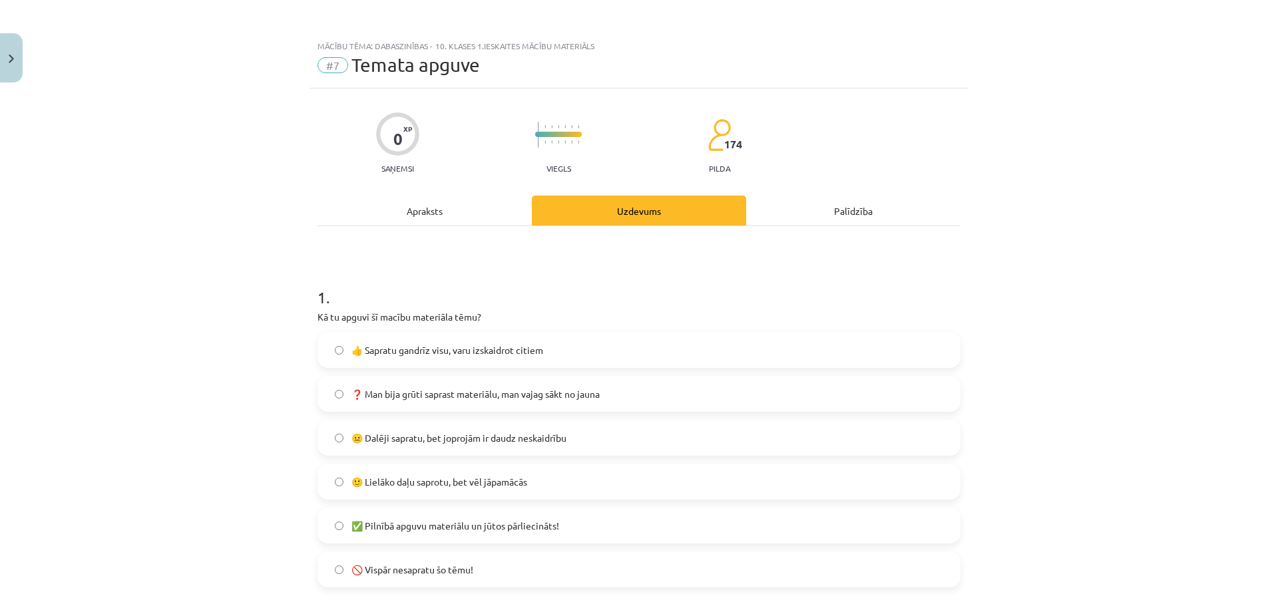
click at [407, 214] on div "Apraksts" at bounding box center [425, 211] width 214 height 30
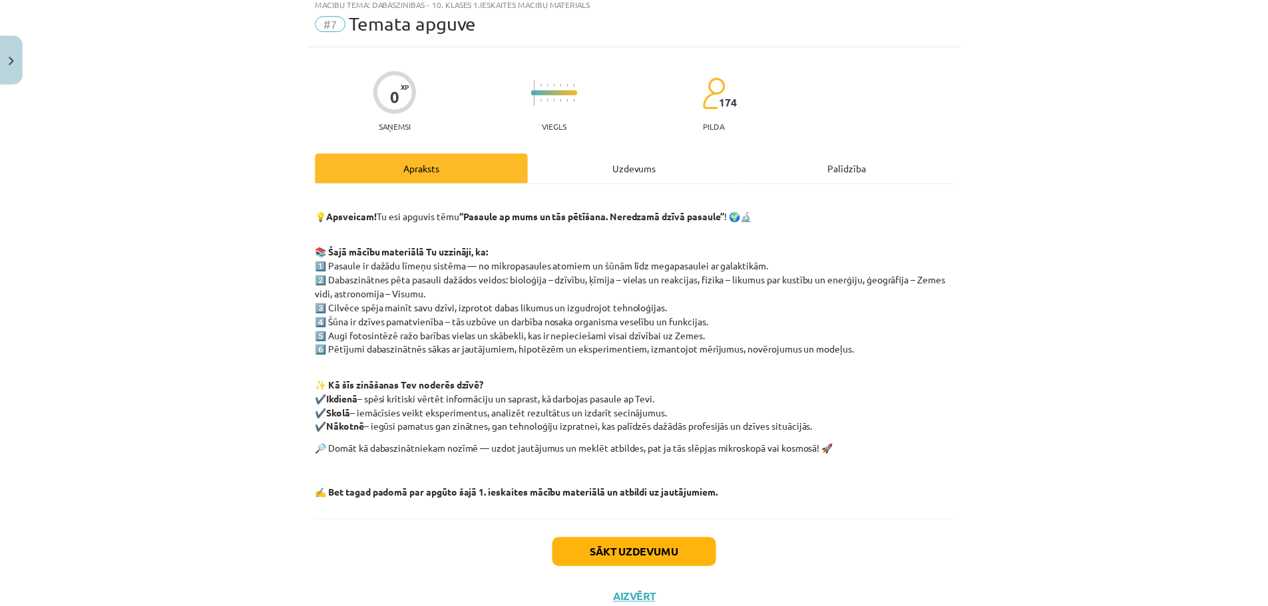
scroll to position [92, 0]
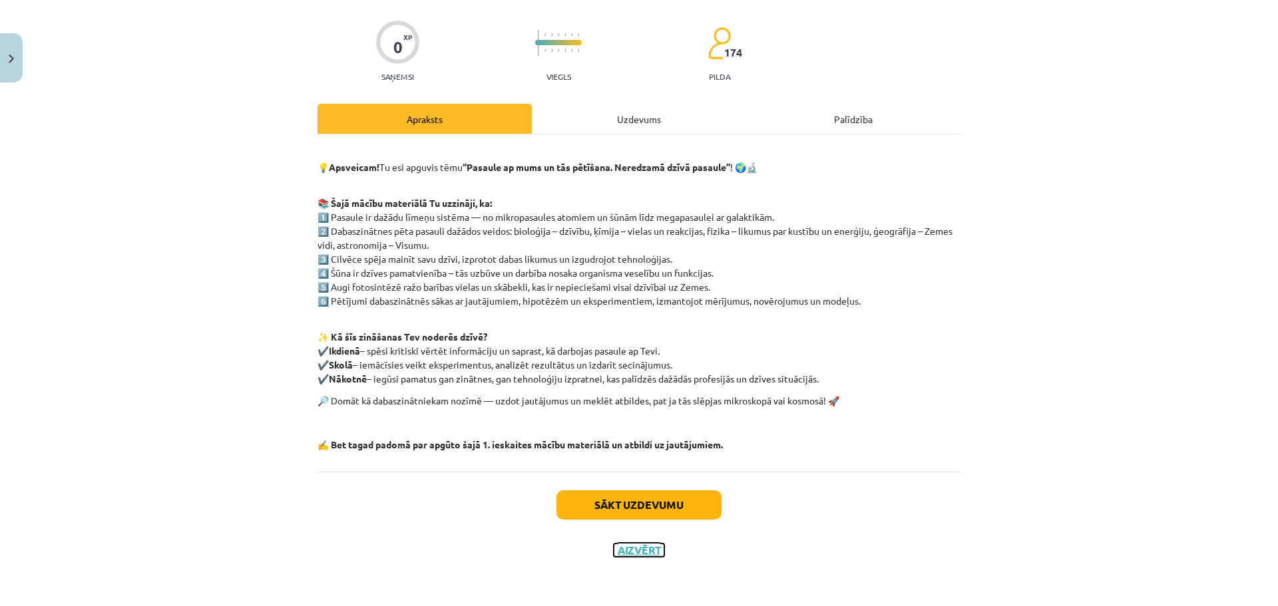
click at [627, 553] on button "Aizvērt" at bounding box center [639, 550] width 51 height 13
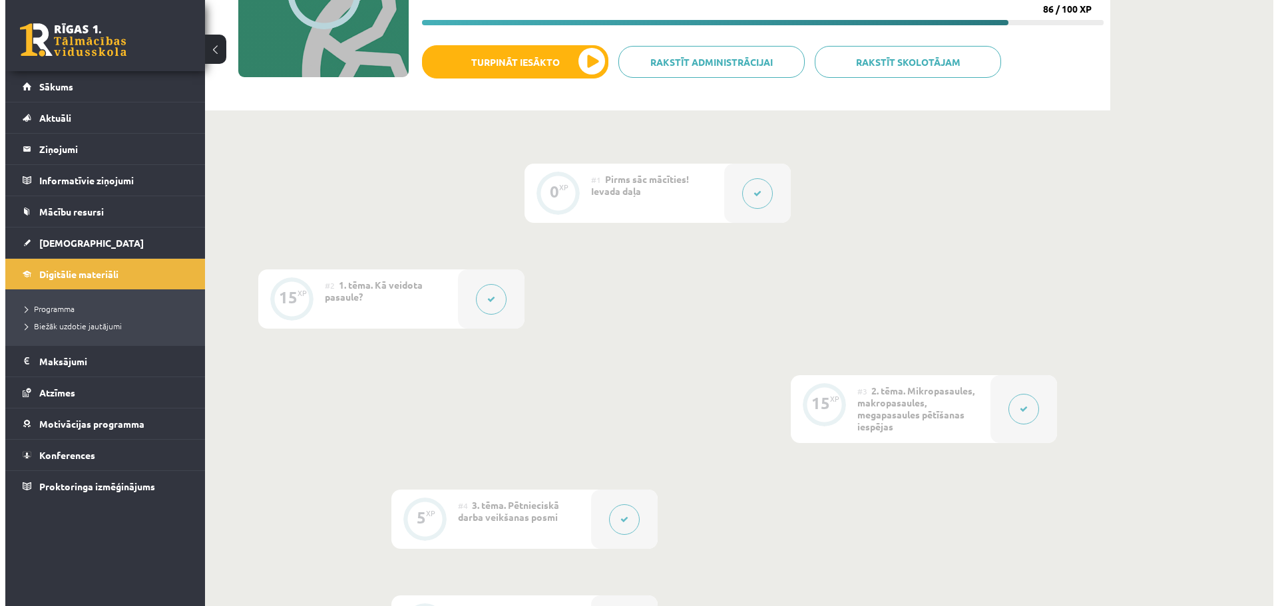
scroll to position [156, 0]
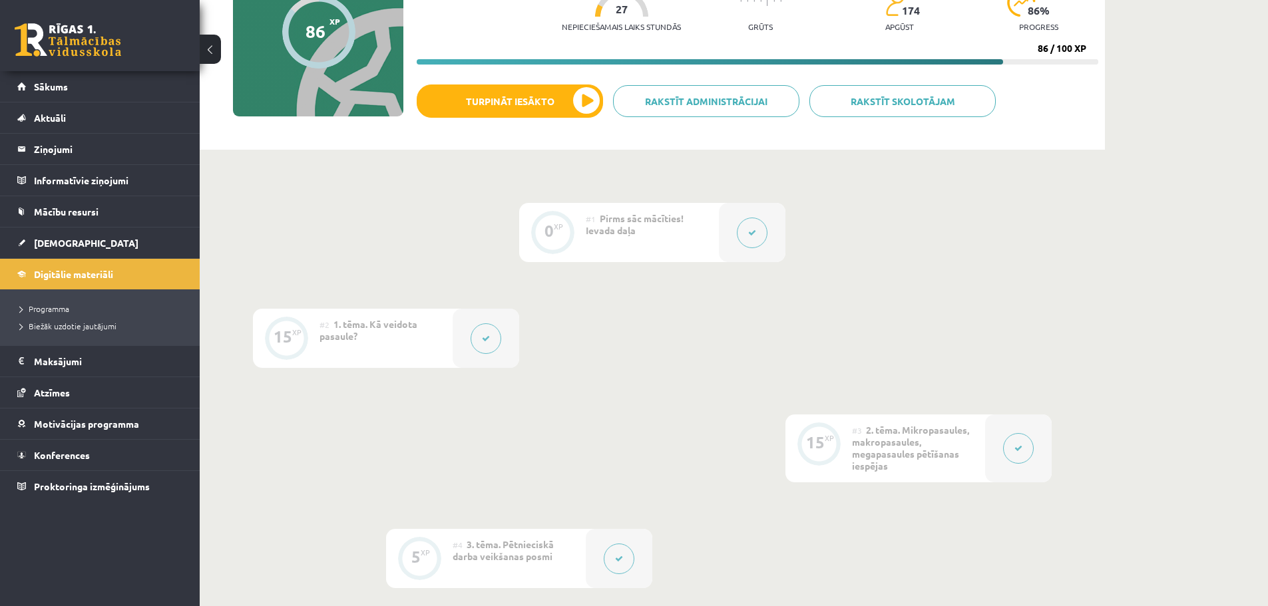
click at [392, 340] on div "#2 1. tēma. Kā veidota pasaule?" at bounding box center [386, 338] width 133 height 59
click at [485, 345] on button at bounding box center [486, 339] width 31 height 31
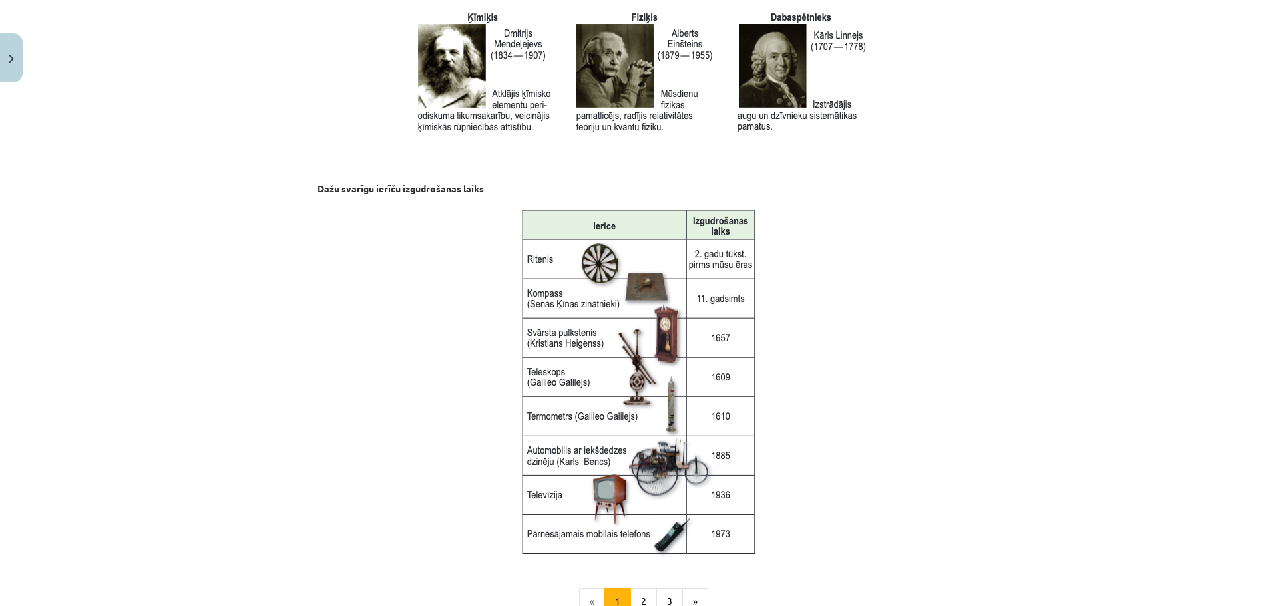
scroll to position [1717, 0]
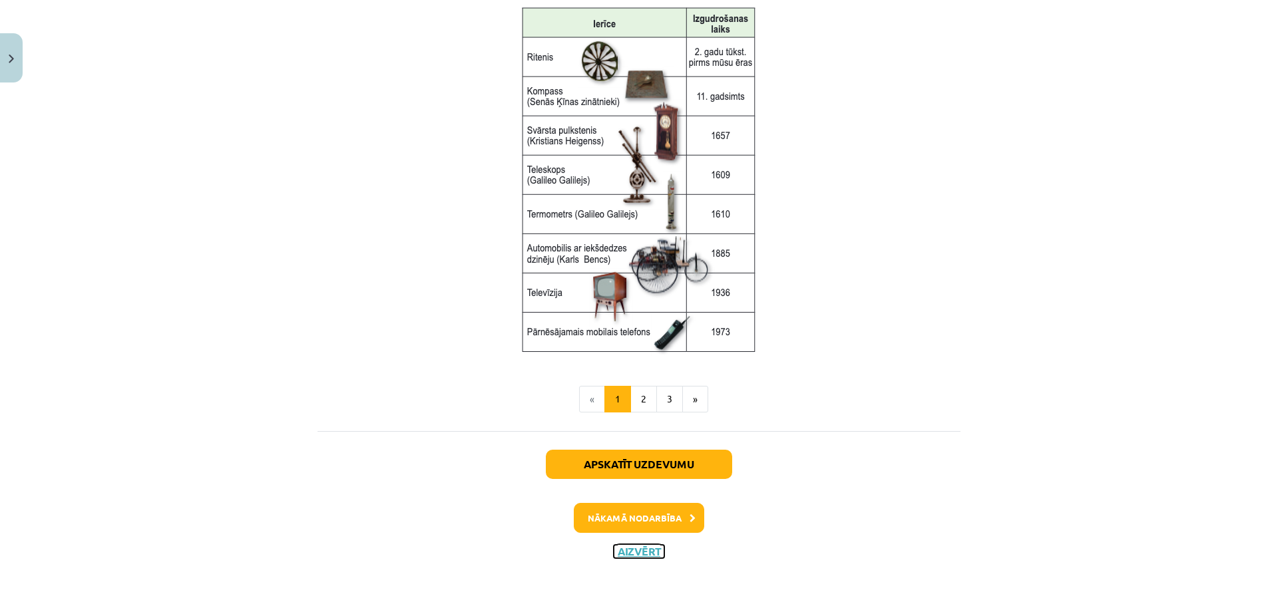
click at [625, 553] on button "Aizvērt" at bounding box center [639, 551] width 51 height 13
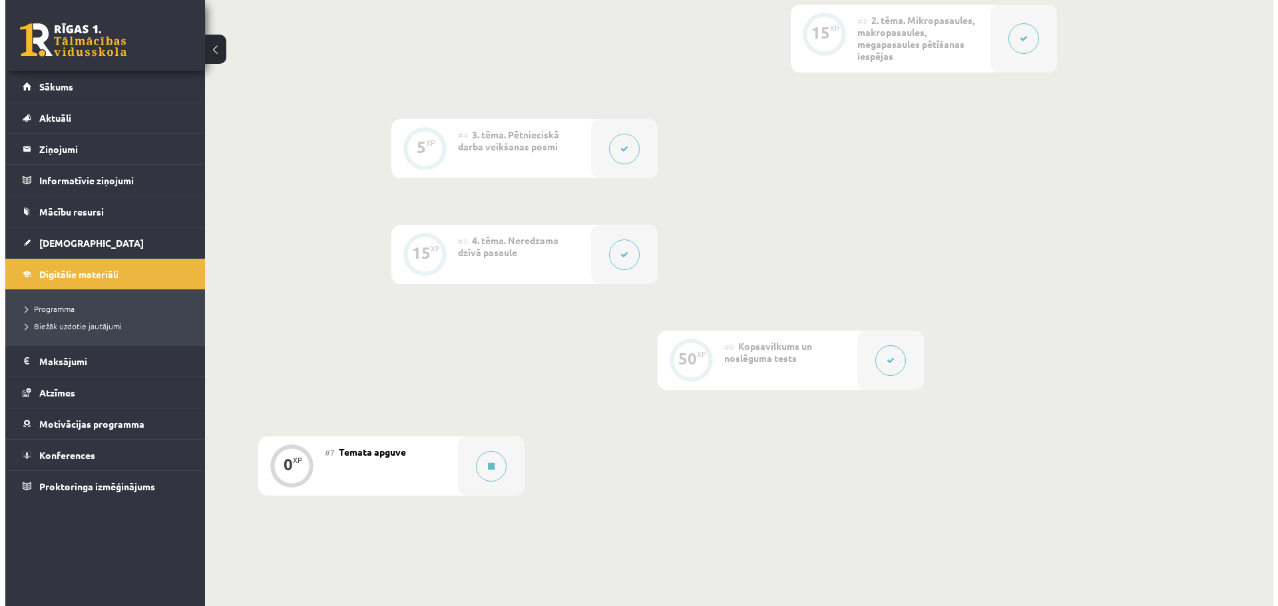
scroll to position [688, 0]
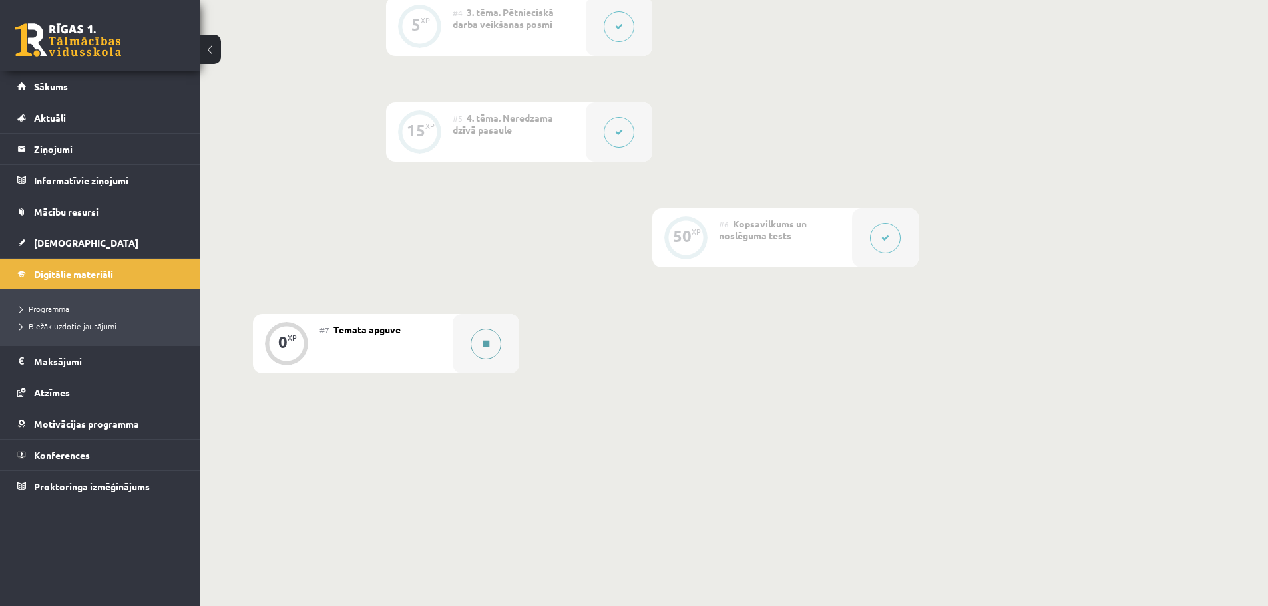
click at [491, 349] on button at bounding box center [486, 344] width 31 height 31
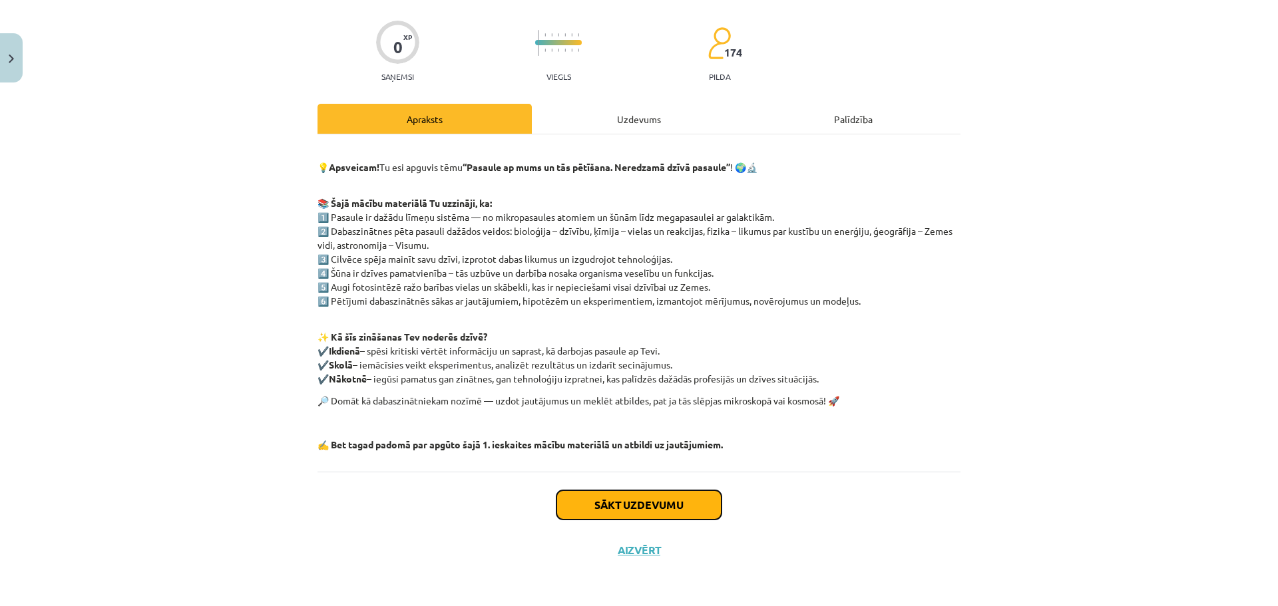
click at [602, 502] on button "Sākt uzdevumu" at bounding box center [638, 505] width 165 height 29
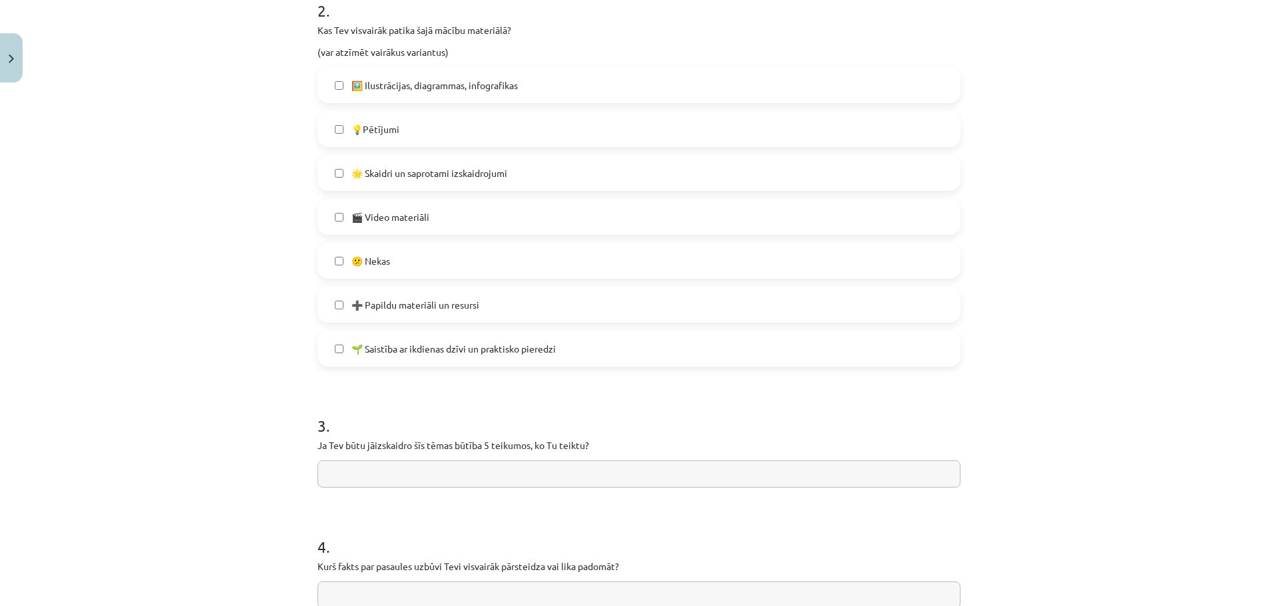
scroll to position [785, 0]
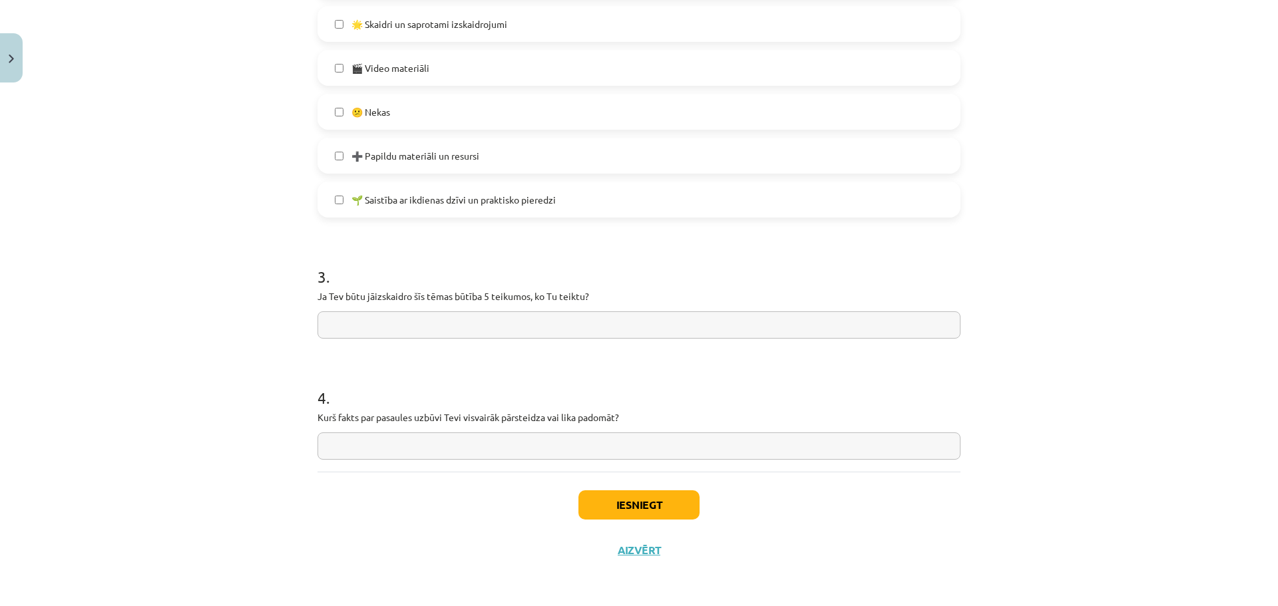
click at [374, 333] on input "text" at bounding box center [639, 325] width 643 height 27
click at [630, 550] on button "Aizvērt" at bounding box center [639, 550] width 51 height 13
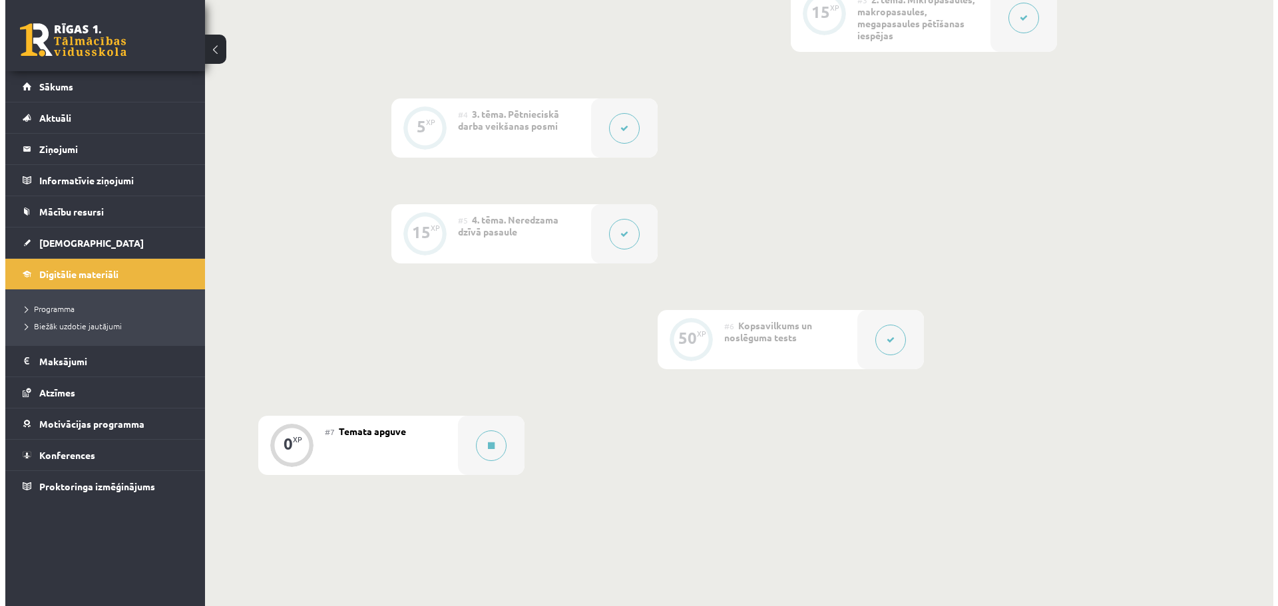
scroll to position [622, 0]
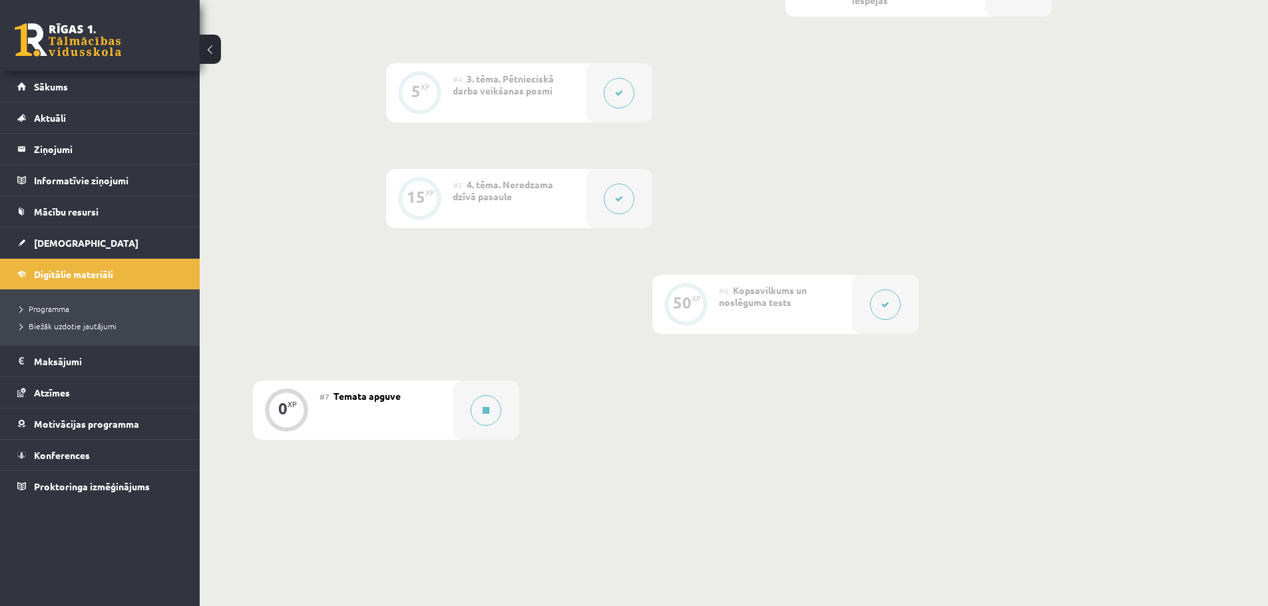
click at [876, 304] on button at bounding box center [885, 305] width 31 height 31
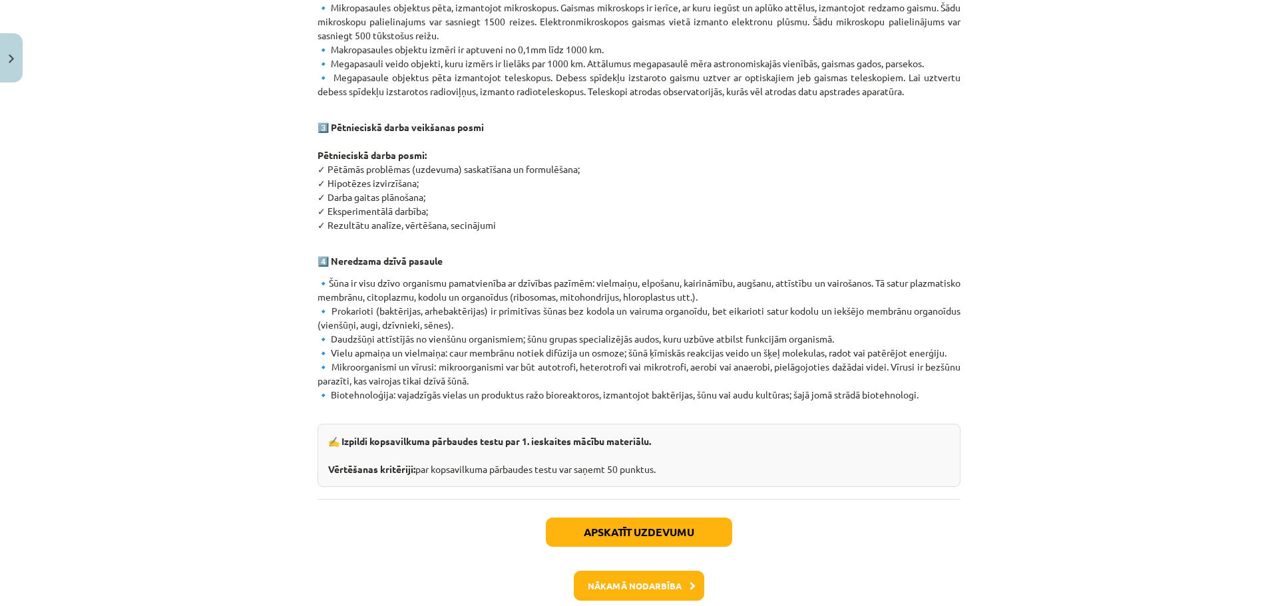
scroll to position [716, 0]
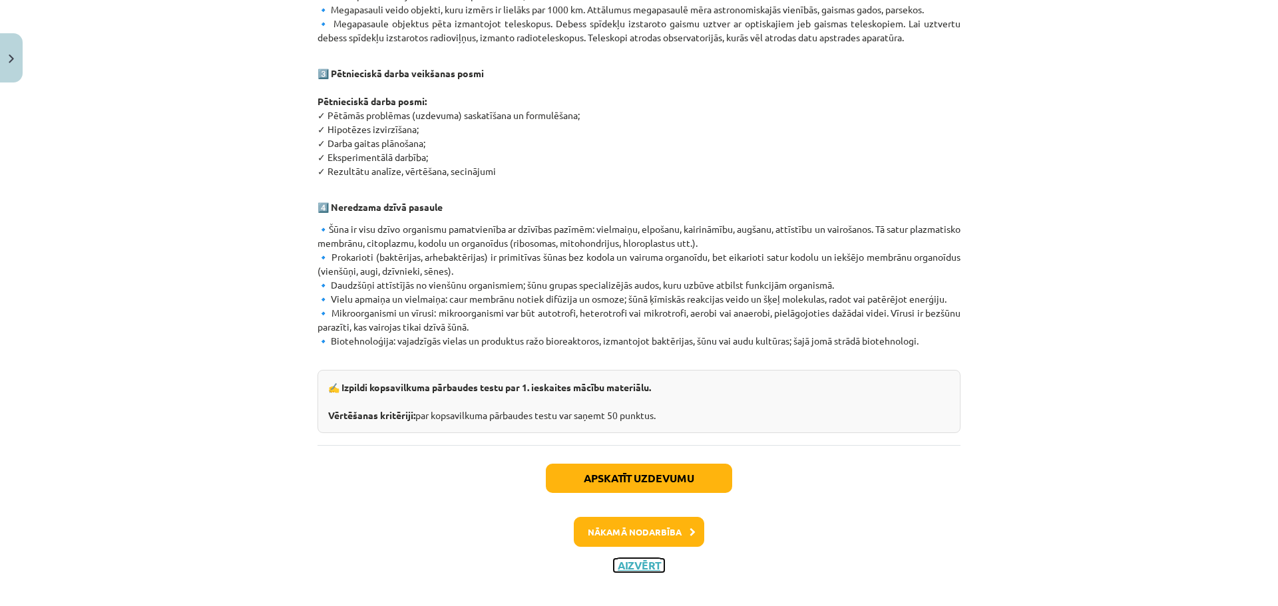
click at [636, 559] on button "Aizvērt" at bounding box center [639, 565] width 51 height 13
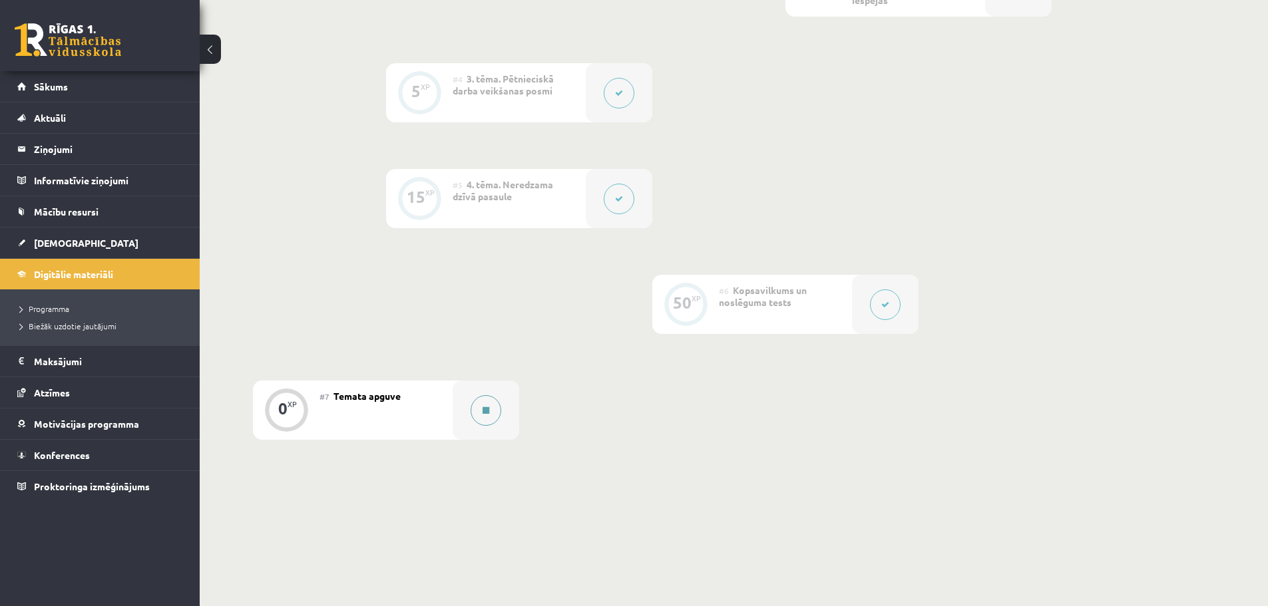
click at [486, 418] on button at bounding box center [486, 410] width 31 height 31
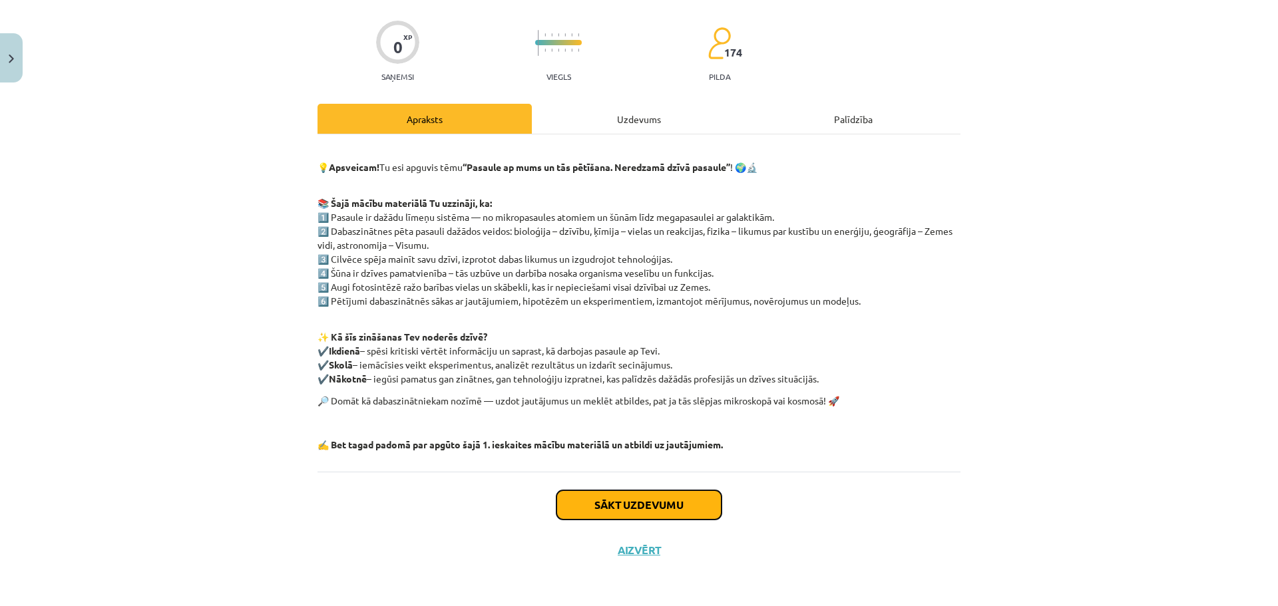
click at [616, 494] on button "Sākt uzdevumu" at bounding box center [638, 505] width 165 height 29
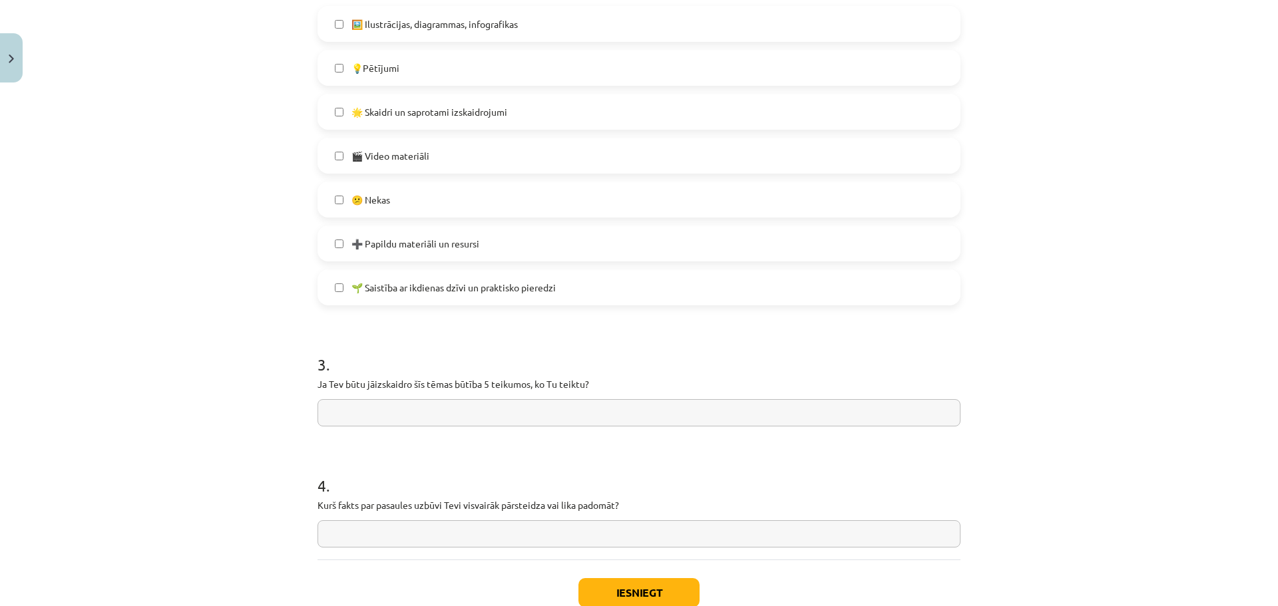
scroll to position [785, 0]
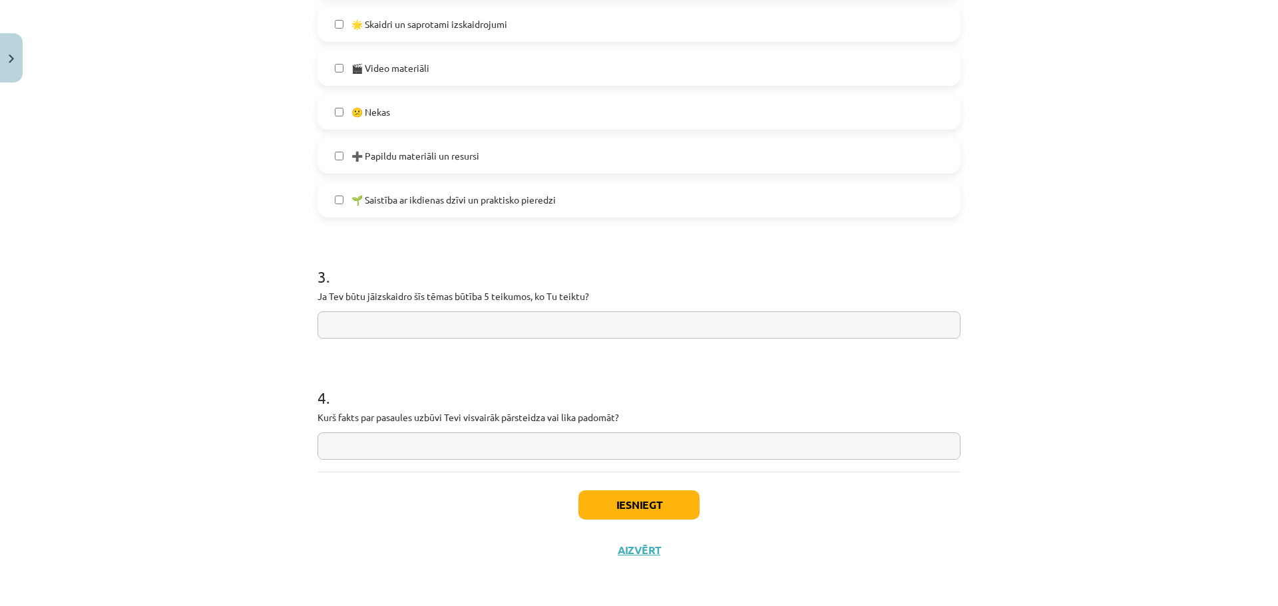
click at [421, 327] on input "text" at bounding box center [639, 325] width 643 height 27
click at [428, 325] on input "**********" at bounding box center [639, 325] width 643 height 27
click at [468, 325] on input "**********" at bounding box center [639, 325] width 643 height 27
click at [429, 327] on input "**********" at bounding box center [639, 325] width 643 height 27
type input "**********"
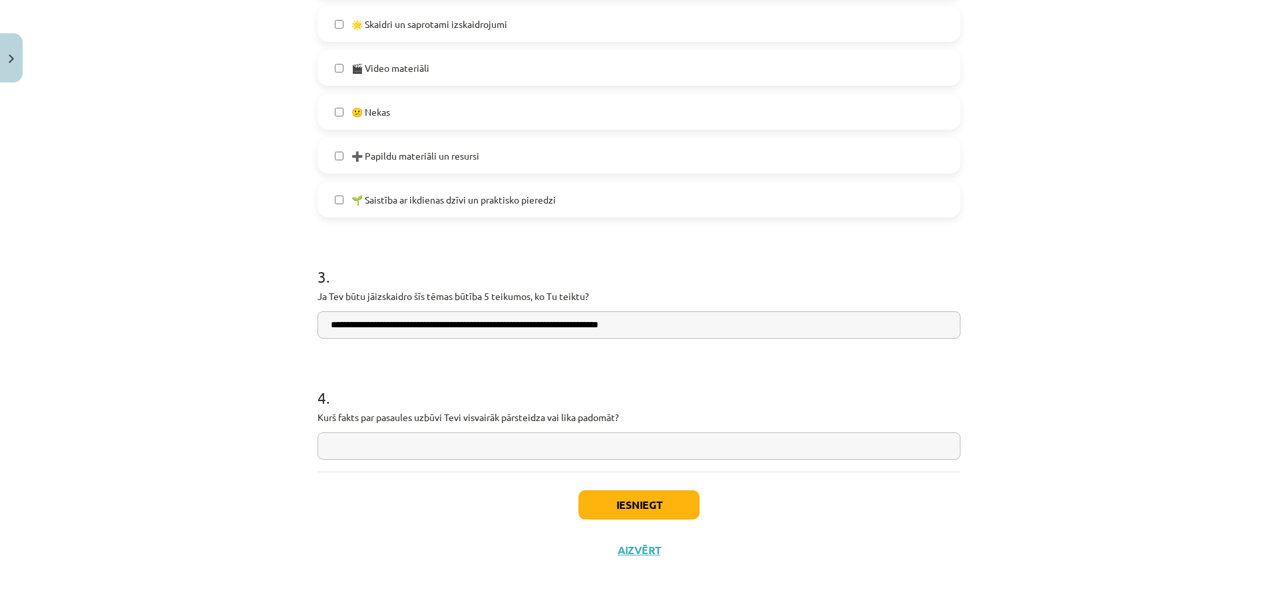
click at [352, 446] on input "text" at bounding box center [639, 446] width 643 height 27
type input "**********"
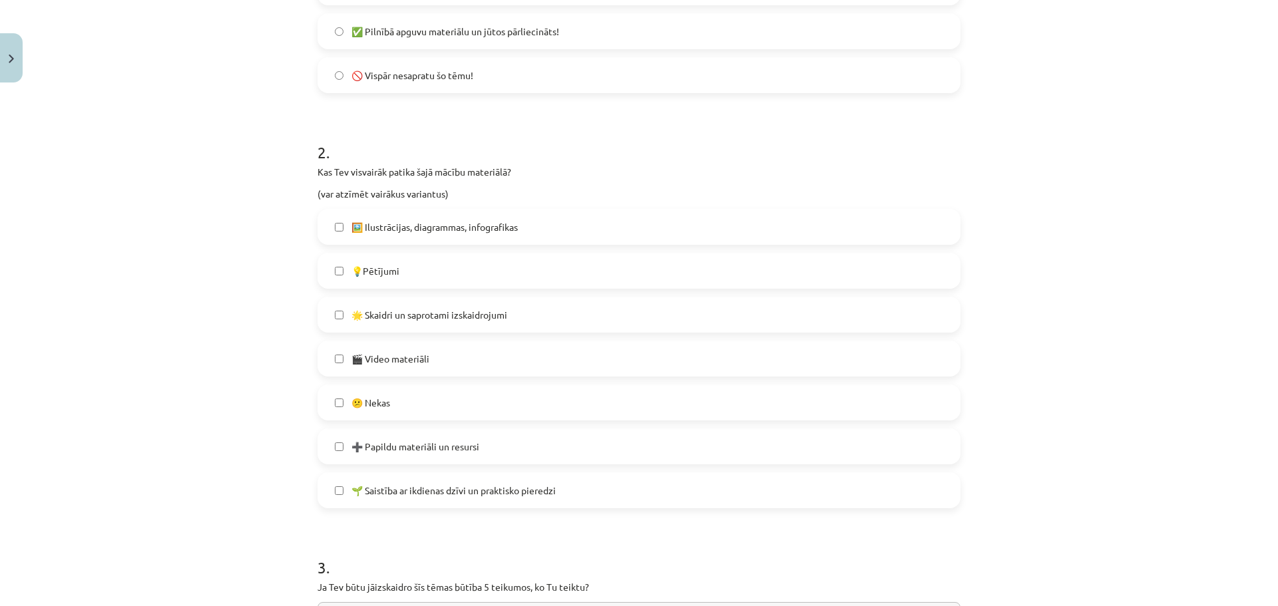
scroll to position [504, 0]
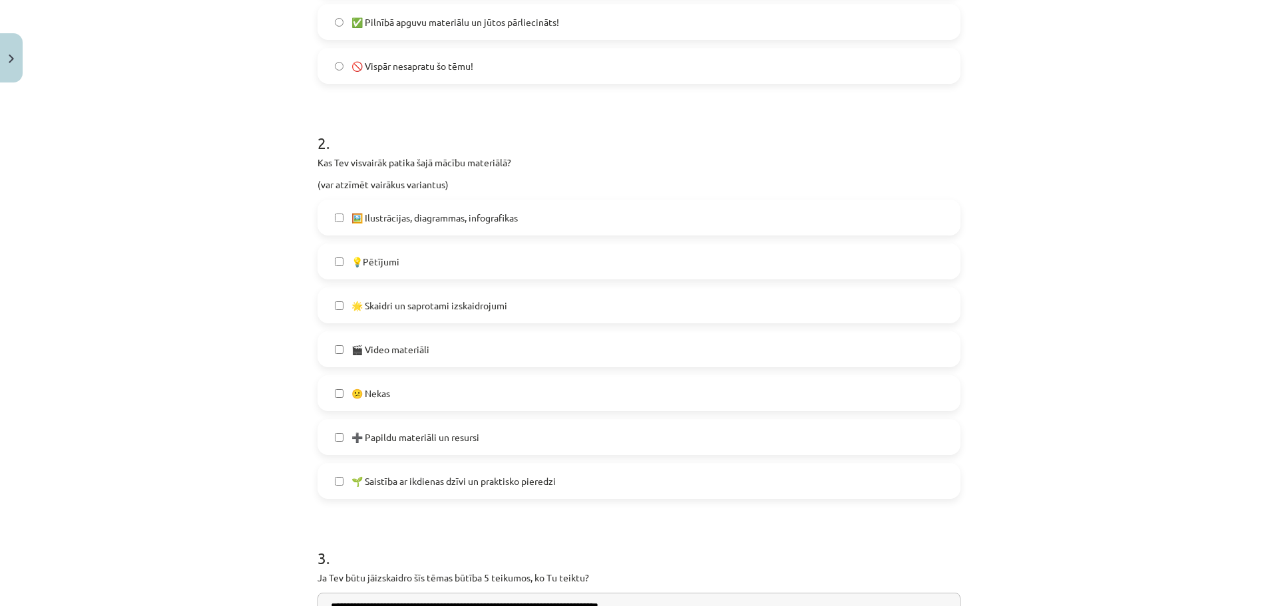
click at [939, 408] on label "😕 Nekas" at bounding box center [639, 393] width 640 height 33
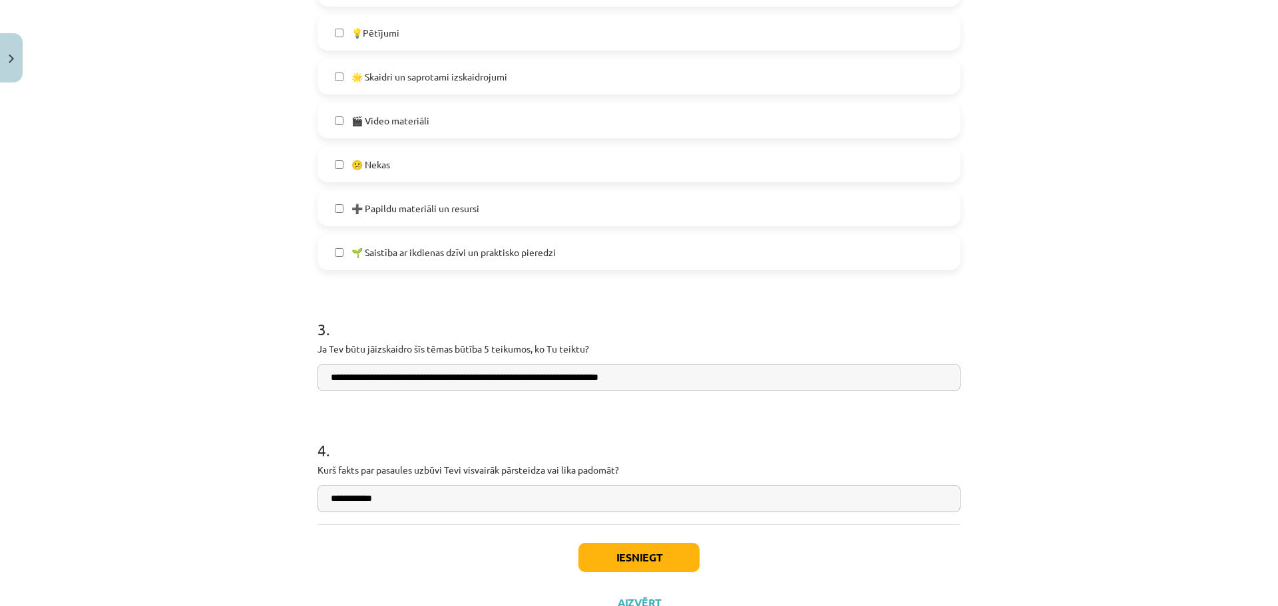
scroll to position [738, 0]
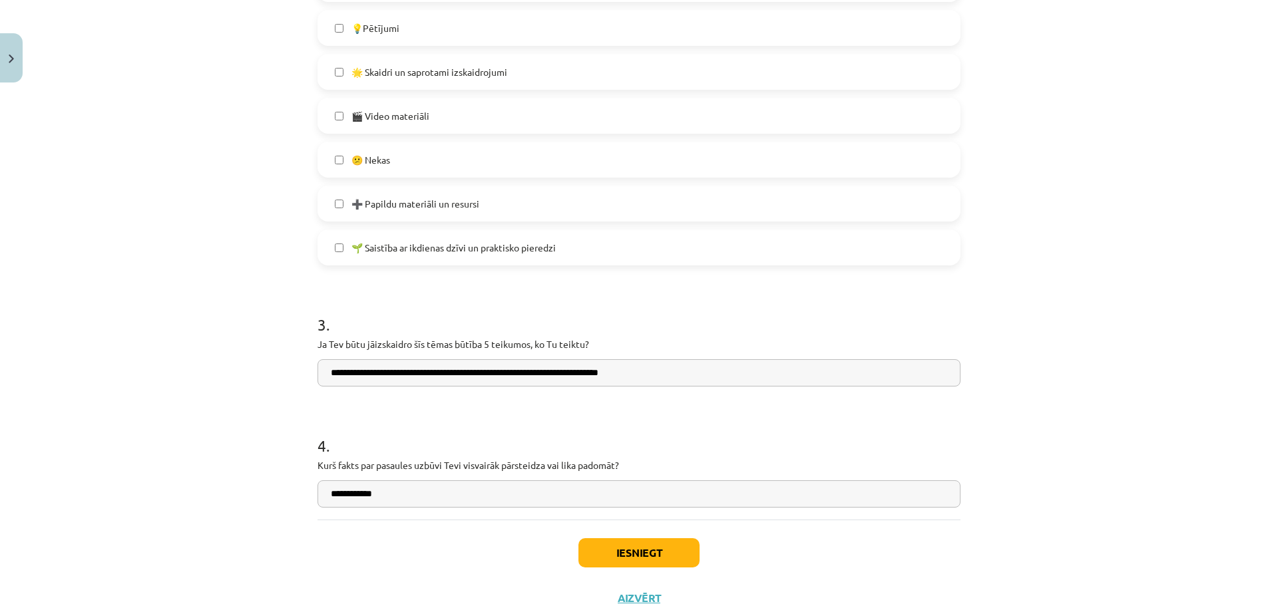
click at [677, 373] on input "**********" at bounding box center [639, 372] width 643 height 27
drag, startPoint x: 321, startPoint y: 375, endPoint x: 811, endPoint y: 372, distance: 490.6
click at [811, 372] on input "**********" at bounding box center [639, 372] width 643 height 27
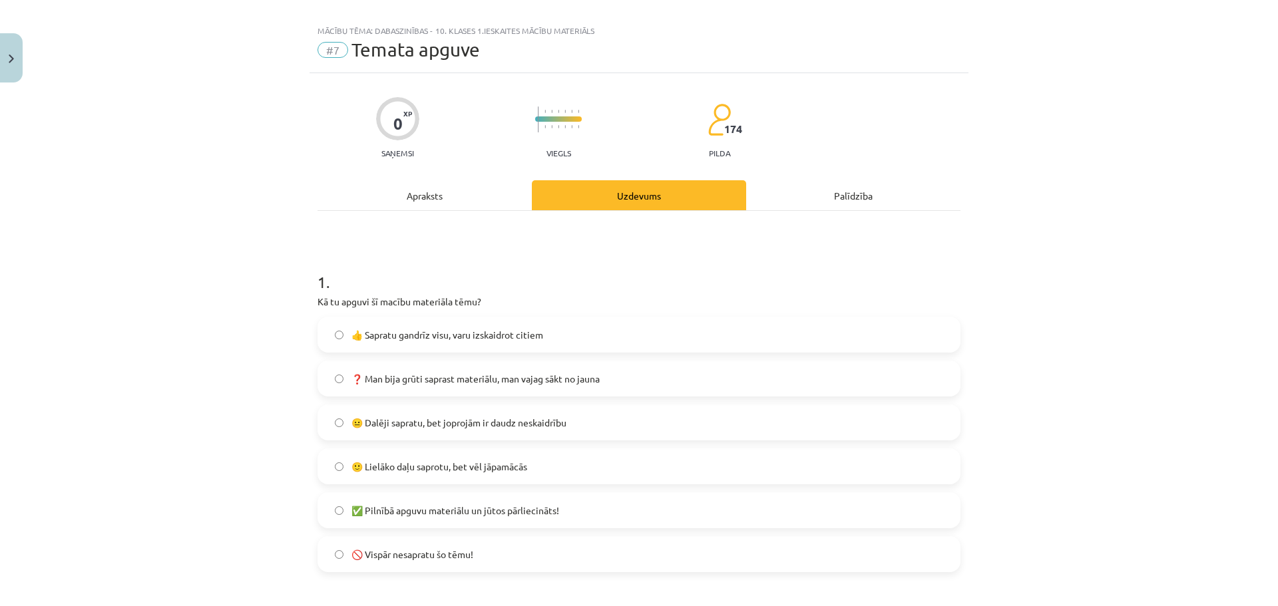
scroll to position [0, 0]
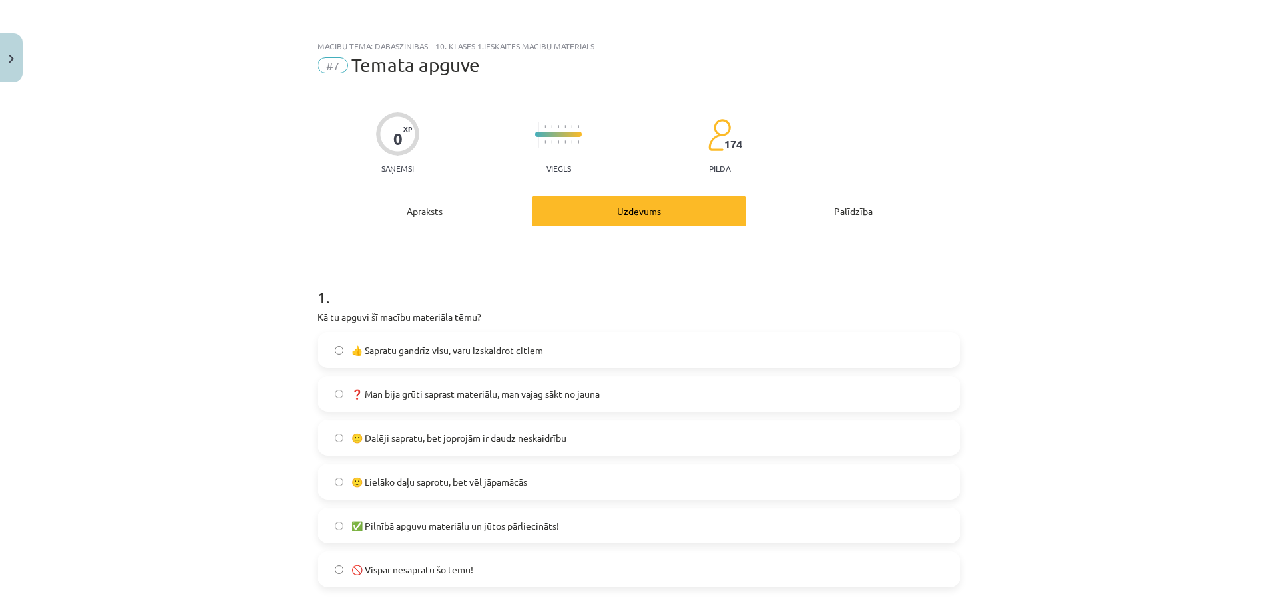
type input "**********"
click at [429, 210] on div "Apraksts" at bounding box center [425, 211] width 214 height 30
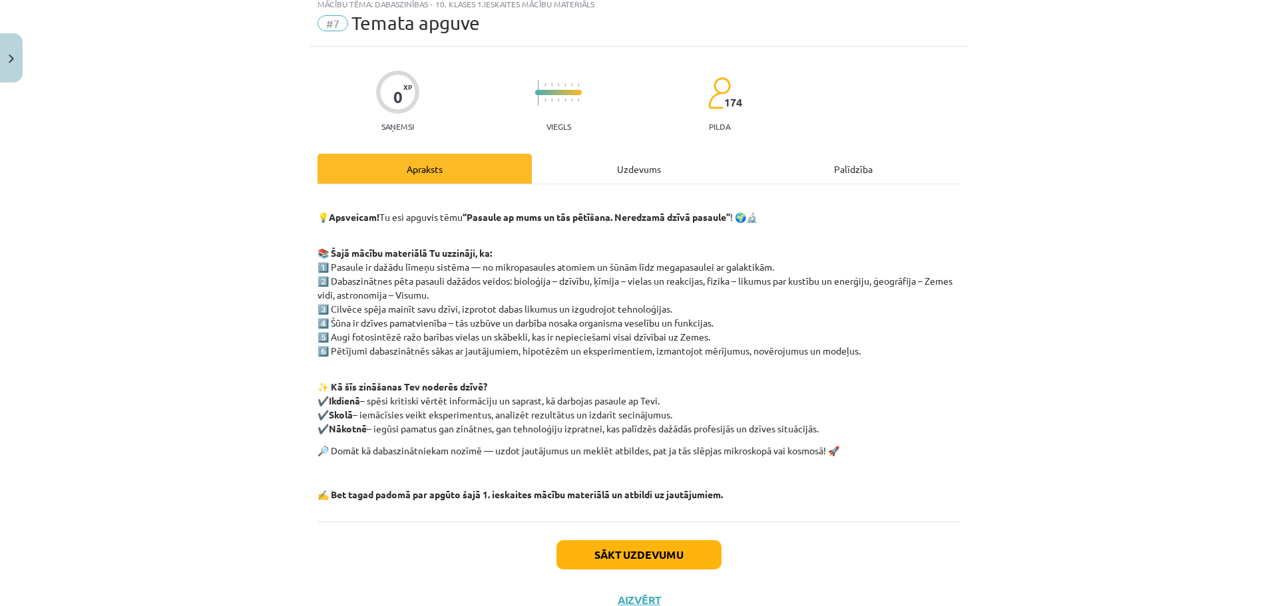
scroll to position [92, 0]
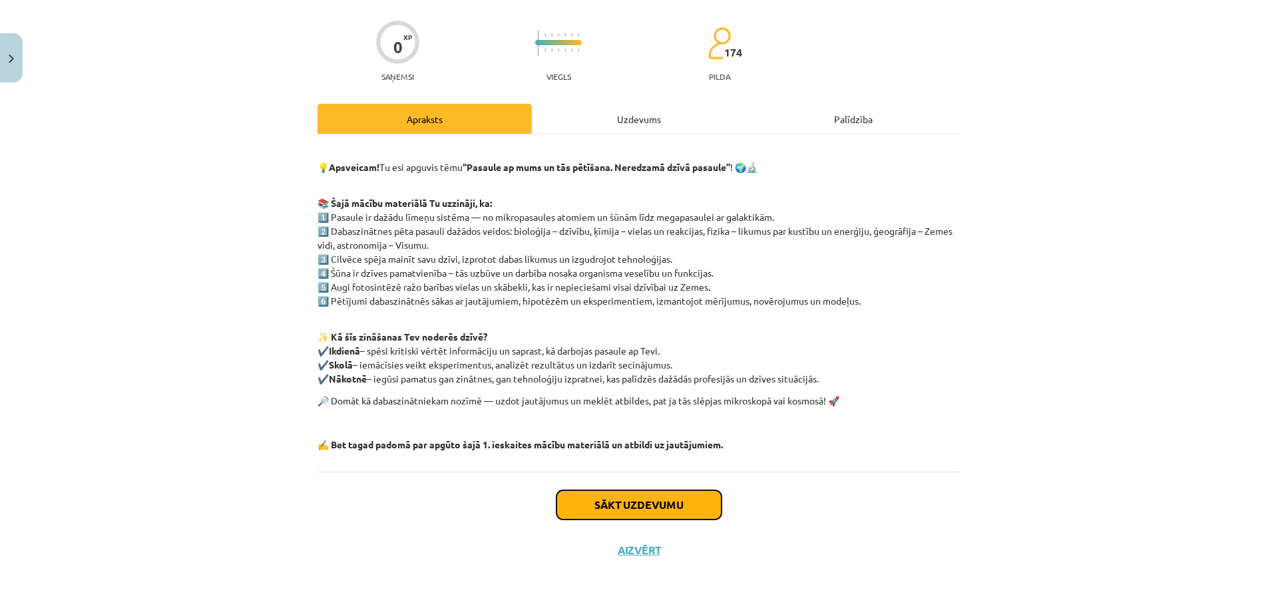
click at [614, 508] on button "Sākt uzdevumu" at bounding box center [638, 505] width 165 height 29
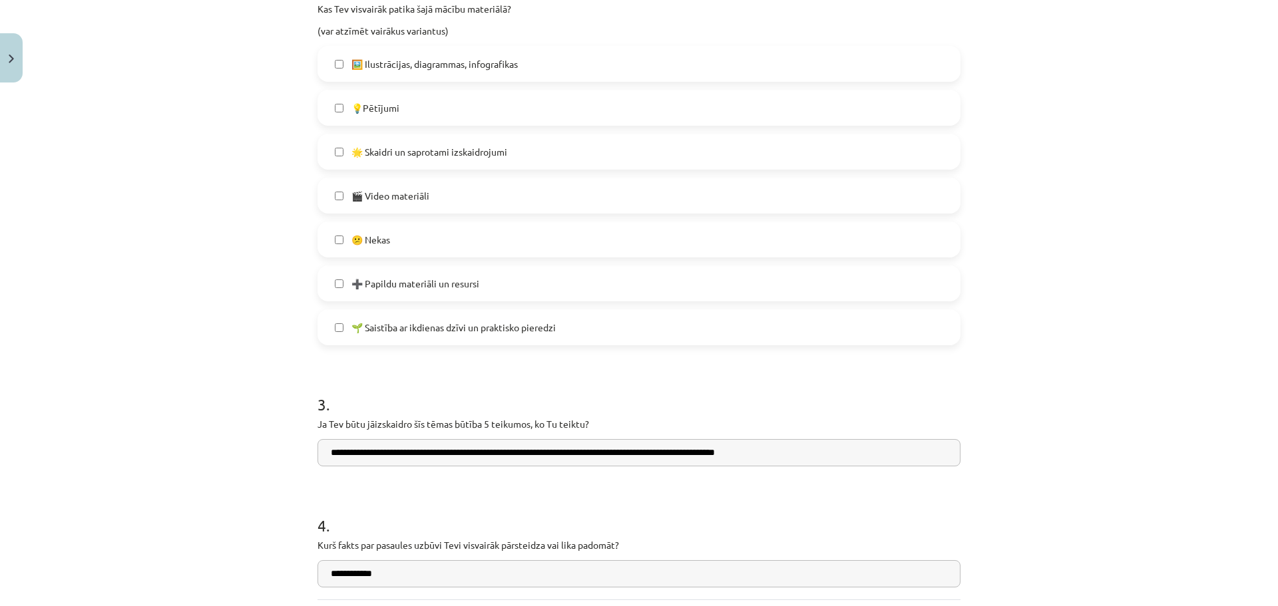
scroll to position [765, 0]
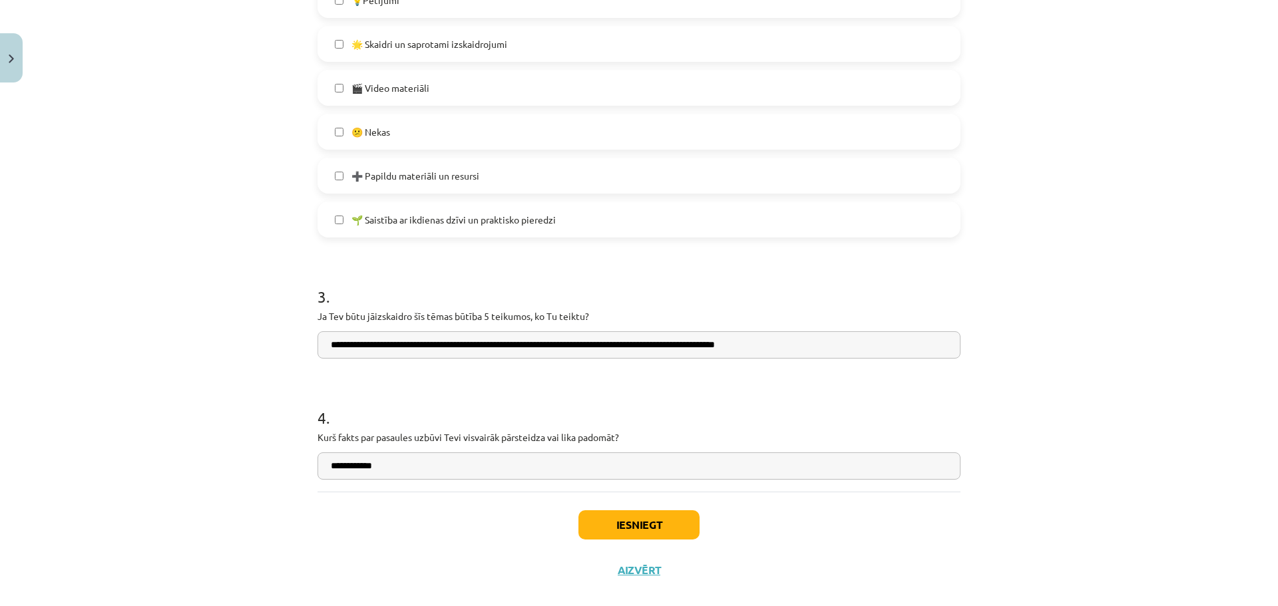
click at [795, 343] on input "**********" at bounding box center [639, 344] width 643 height 27
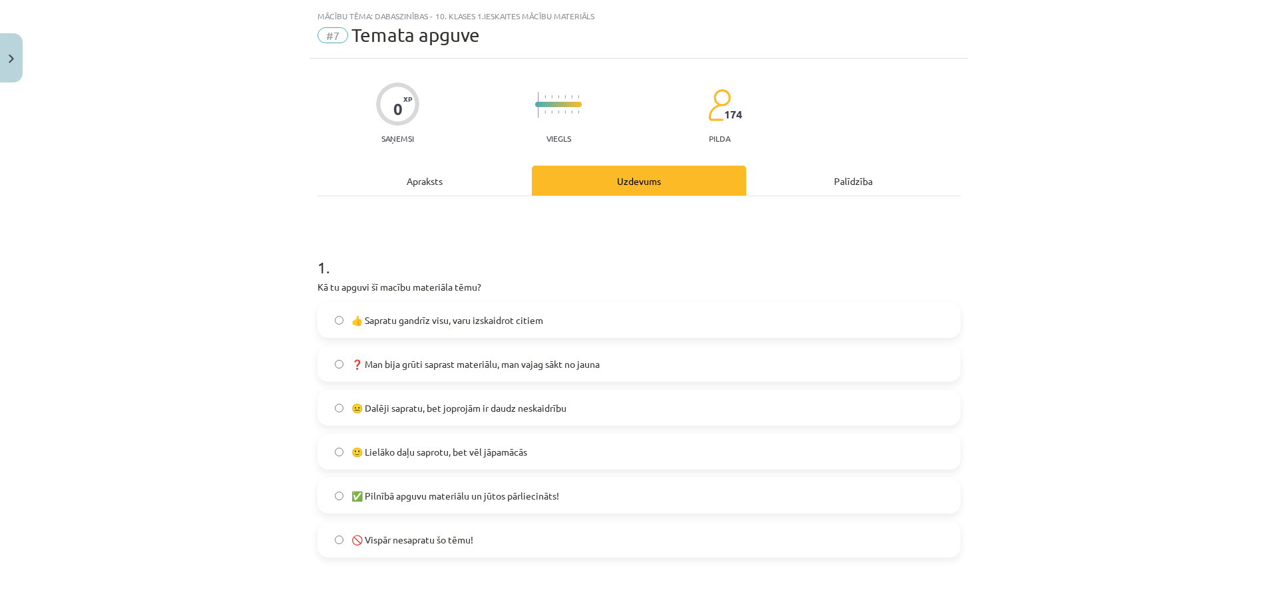
scroll to position [0, 0]
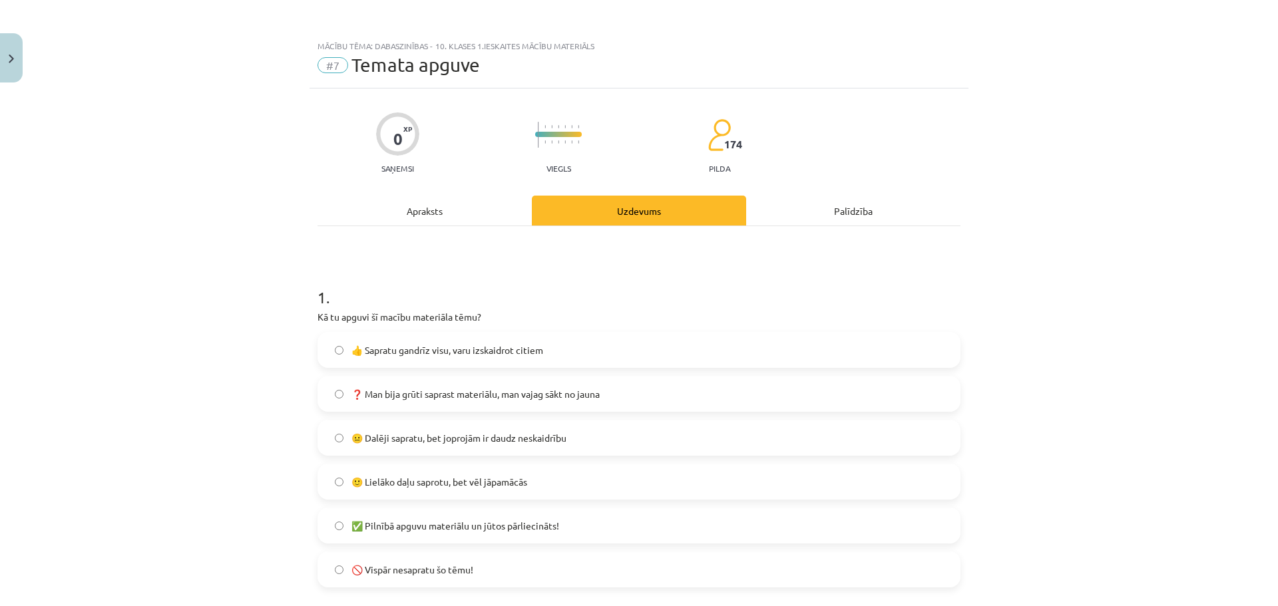
type input "**********"
click at [430, 212] on div "Apraksts" at bounding box center [425, 211] width 214 height 30
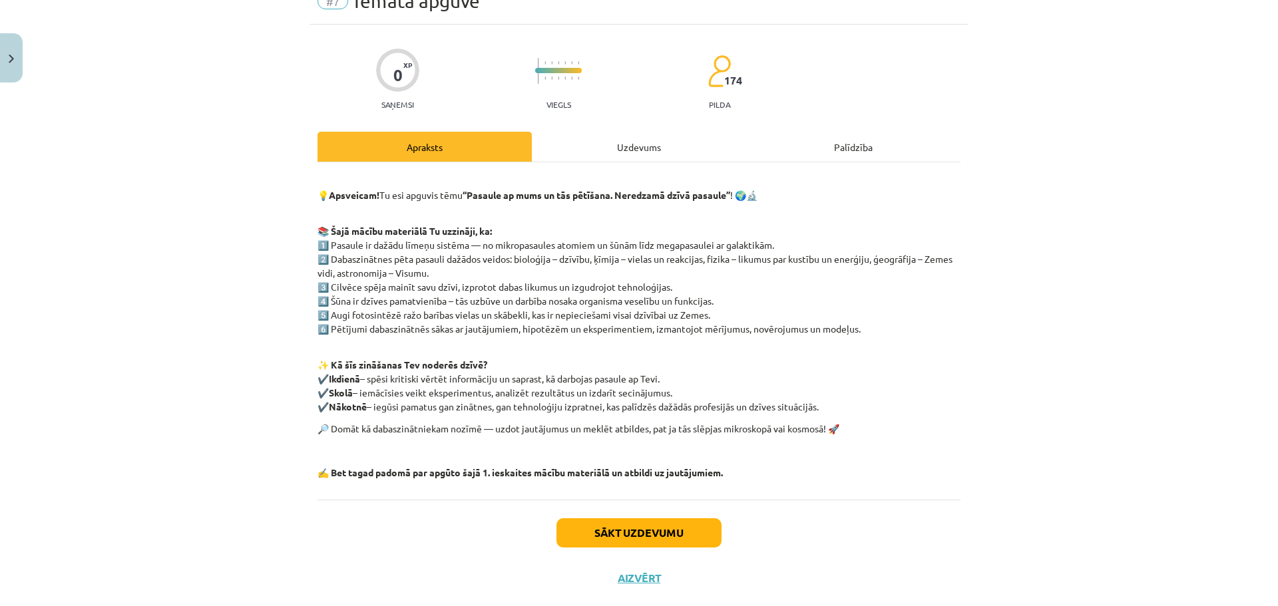
scroll to position [92, 0]
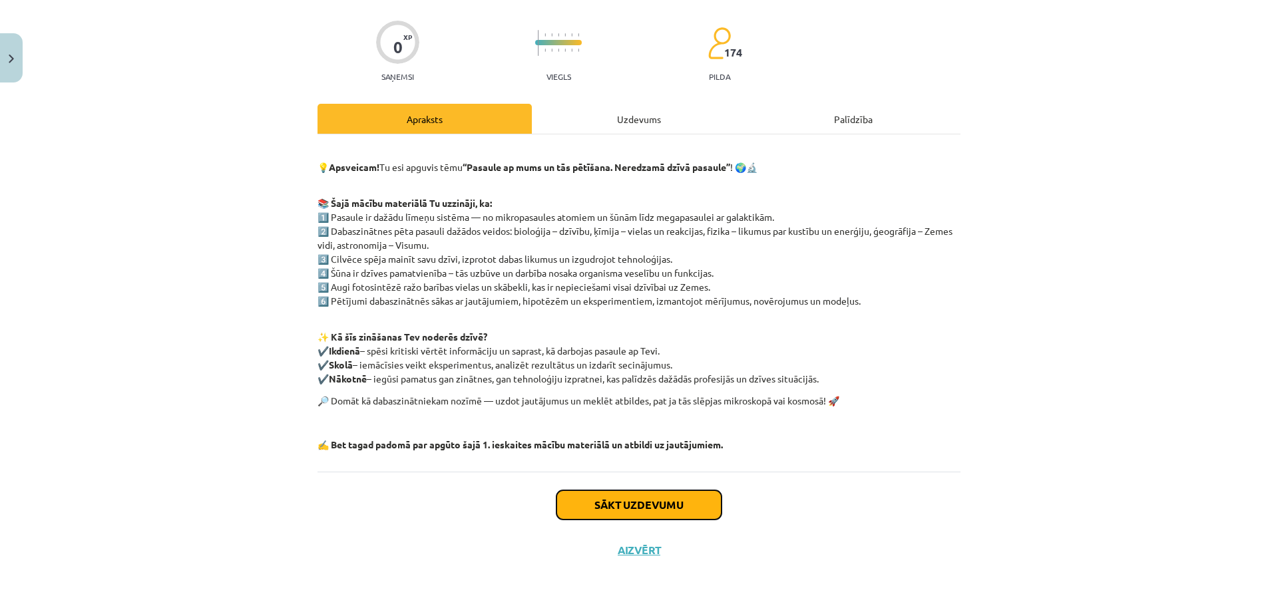
click at [634, 504] on button "Sākt uzdevumu" at bounding box center [638, 505] width 165 height 29
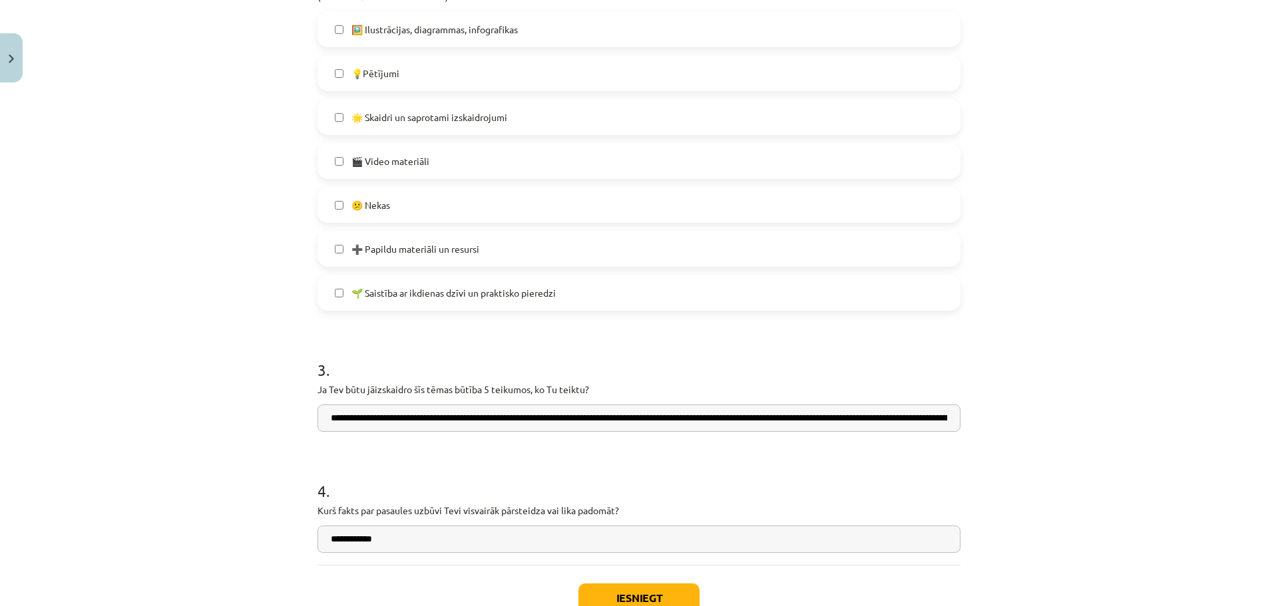
scroll to position [785, 0]
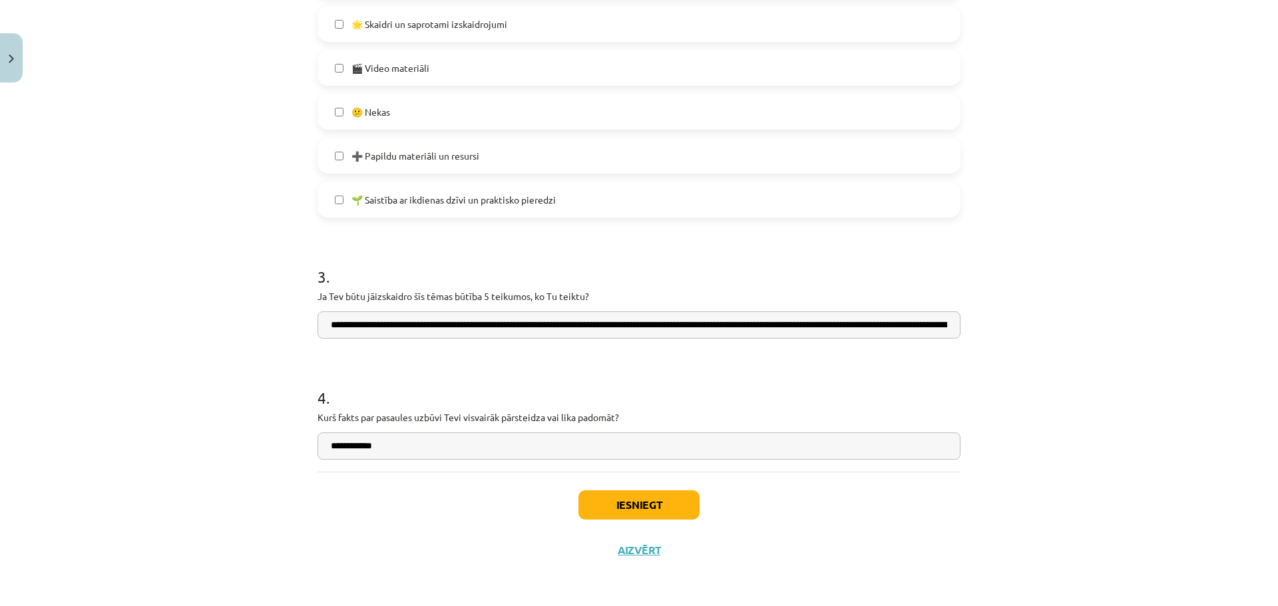
click at [874, 325] on input "**********" at bounding box center [639, 325] width 643 height 27
drag, startPoint x: 934, startPoint y: 324, endPoint x: 1116, endPoint y: 323, distance: 181.7
click at [1117, 322] on div "Mācību tēma: Dabaszinības - 10. klases 1.ieskaites mācību materiāls #7 Temata a…" at bounding box center [639, 303] width 1278 height 606
click at [950, 324] on input "**********" at bounding box center [639, 325] width 643 height 27
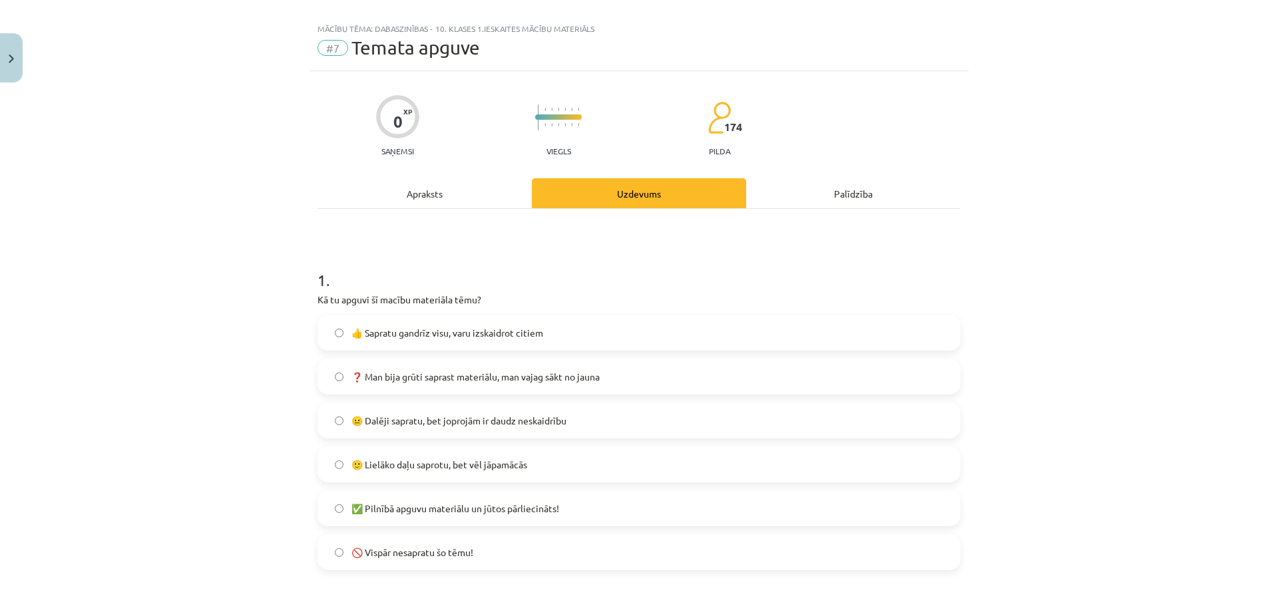
scroll to position [0, 0]
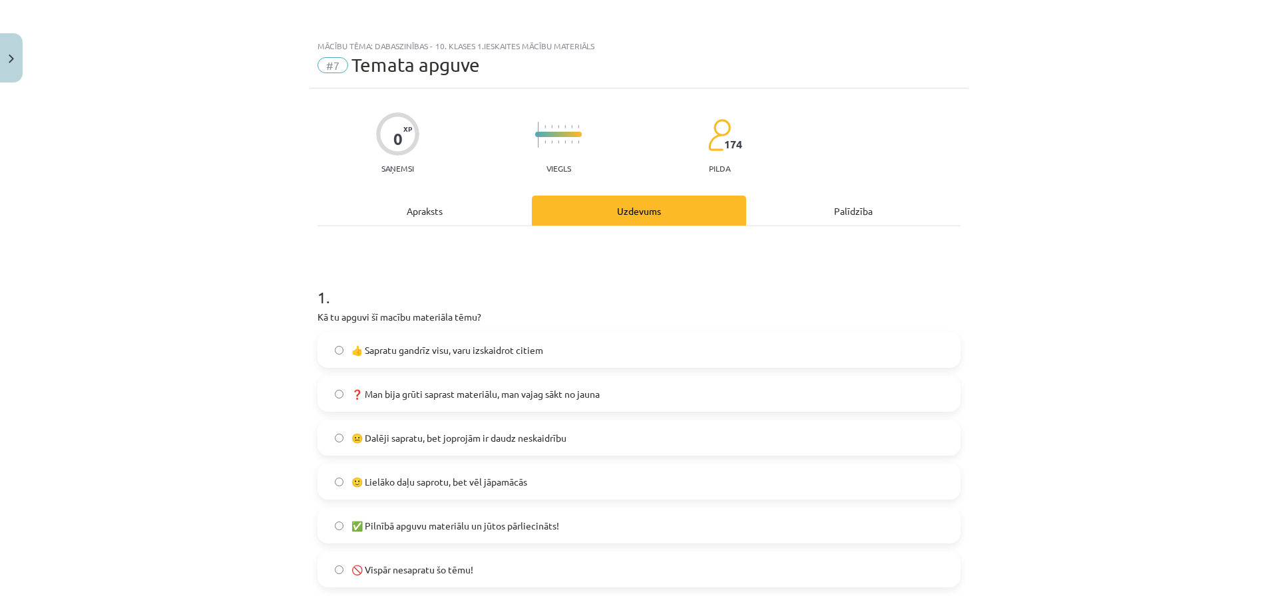
click at [421, 211] on div "Apraksts" at bounding box center [425, 211] width 214 height 30
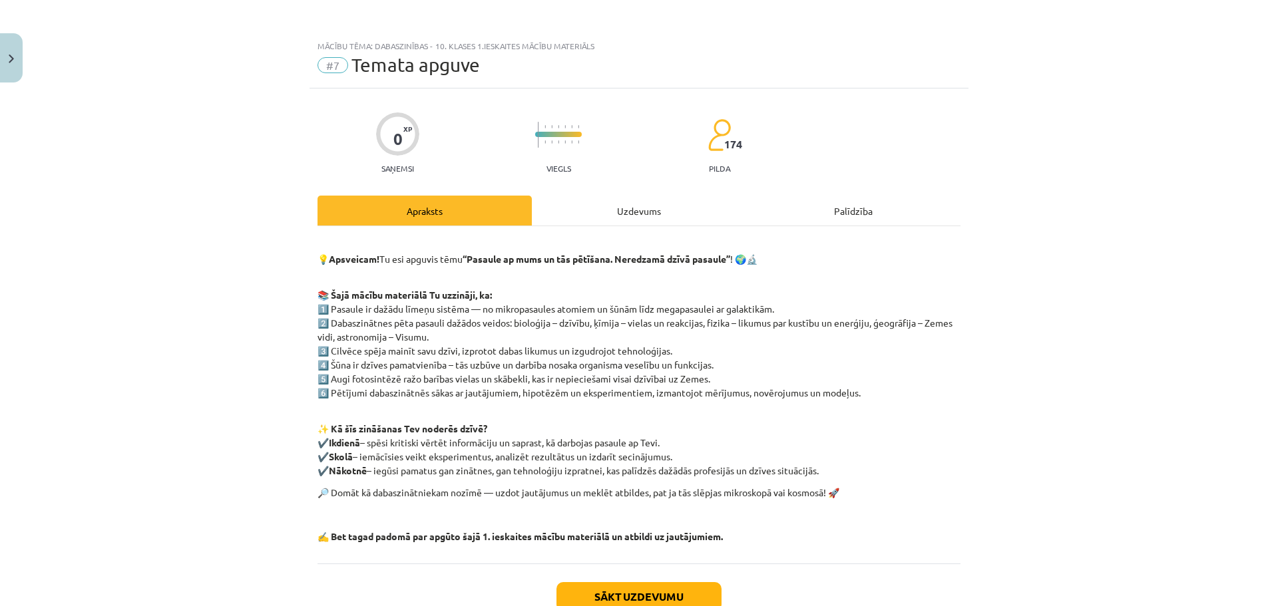
scroll to position [33, 0]
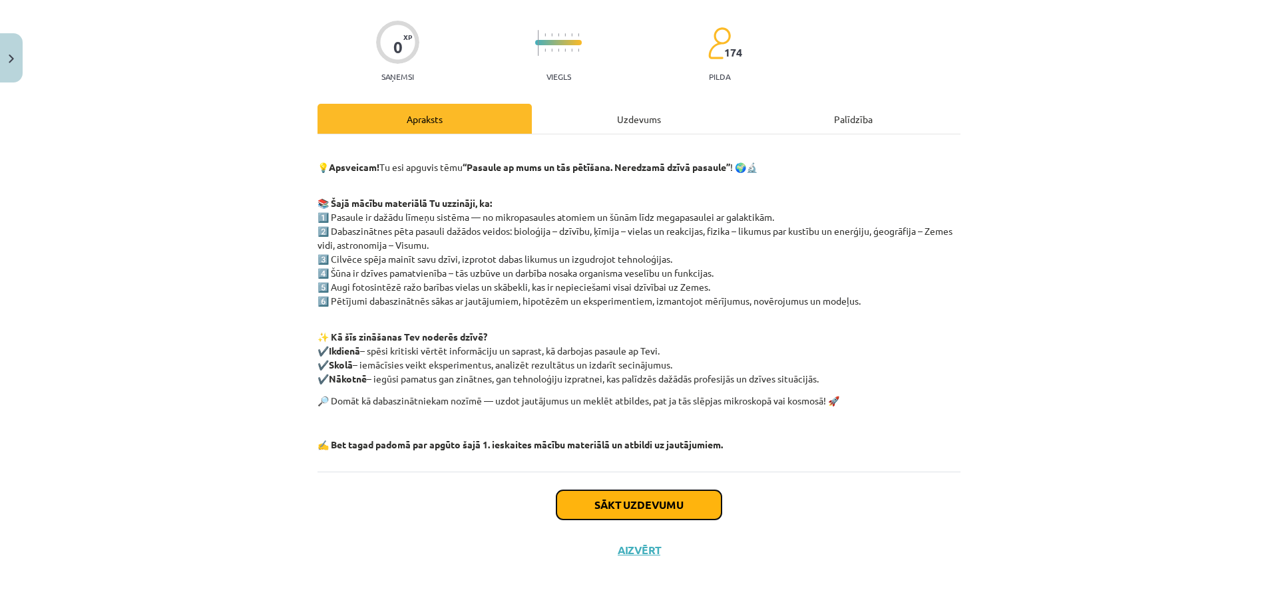
click at [634, 508] on button "Sākt uzdevumu" at bounding box center [638, 505] width 165 height 29
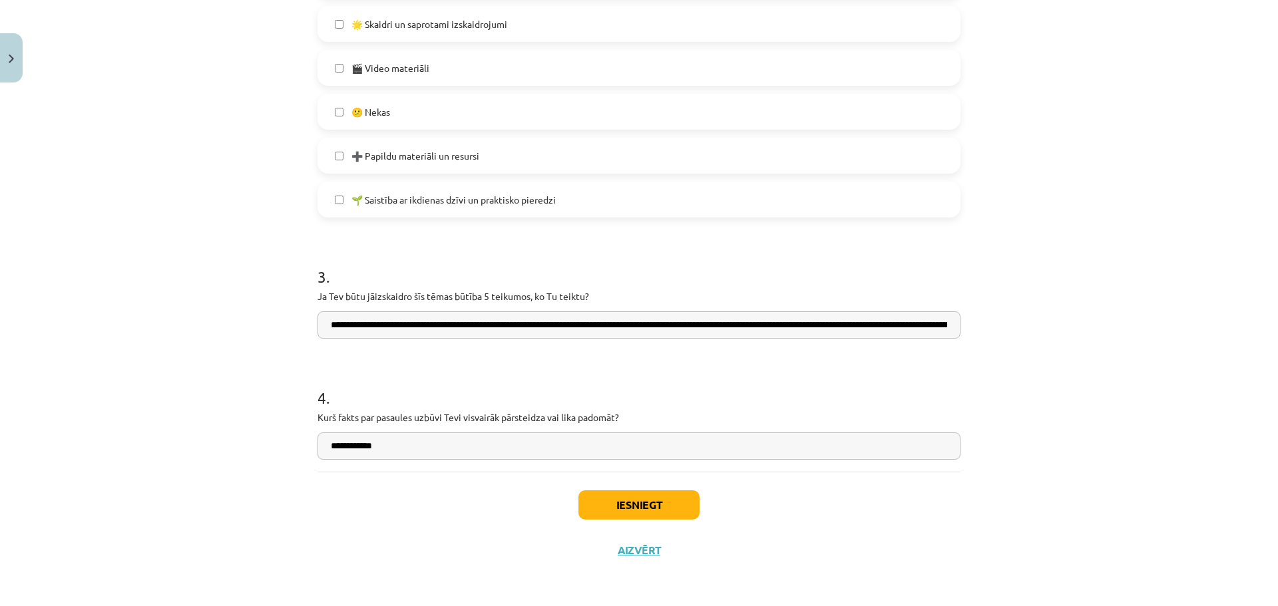
scroll to position [0, 324]
drag, startPoint x: 844, startPoint y: 325, endPoint x: 1054, endPoint y: 322, distance: 209.7
click at [1054, 322] on div "Mācību tēma: Dabaszinības - 10. klases 1.ieskaites mācību materiāls #7 Temata a…" at bounding box center [639, 303] width 1278 height 606
click at [948, 326] on input "**********" at bounding box center [639, 325] width 643 height 27
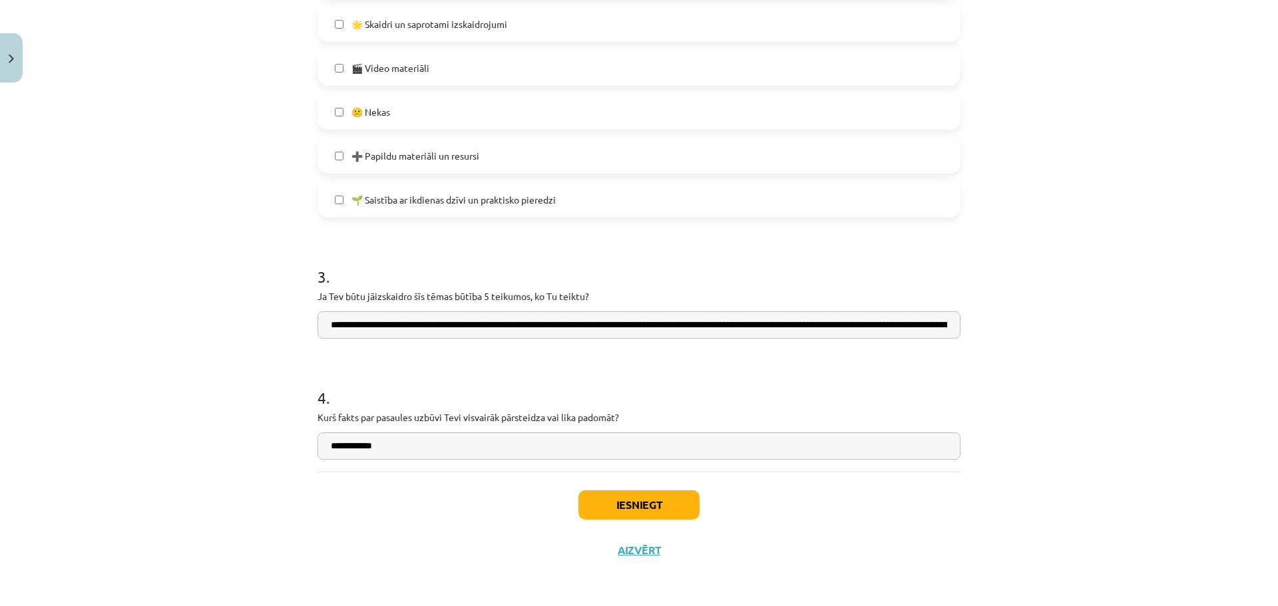
drag, startPoint x: 880, startPoint y: 343, endPoint x: 133, endPoint y: 364, distance: 747.1
click at [136, 363] on div "Mācību tēma: Dabaszinības - 10. klases 1.ieskaites mācību materiāls #7 Temata a…" at bounding box center [639, 303] width 1278 height 606
drag, startPoint x: 776, startPoint y: 326, endPoint x: 965, endPoint y: 321, distance: 188.5
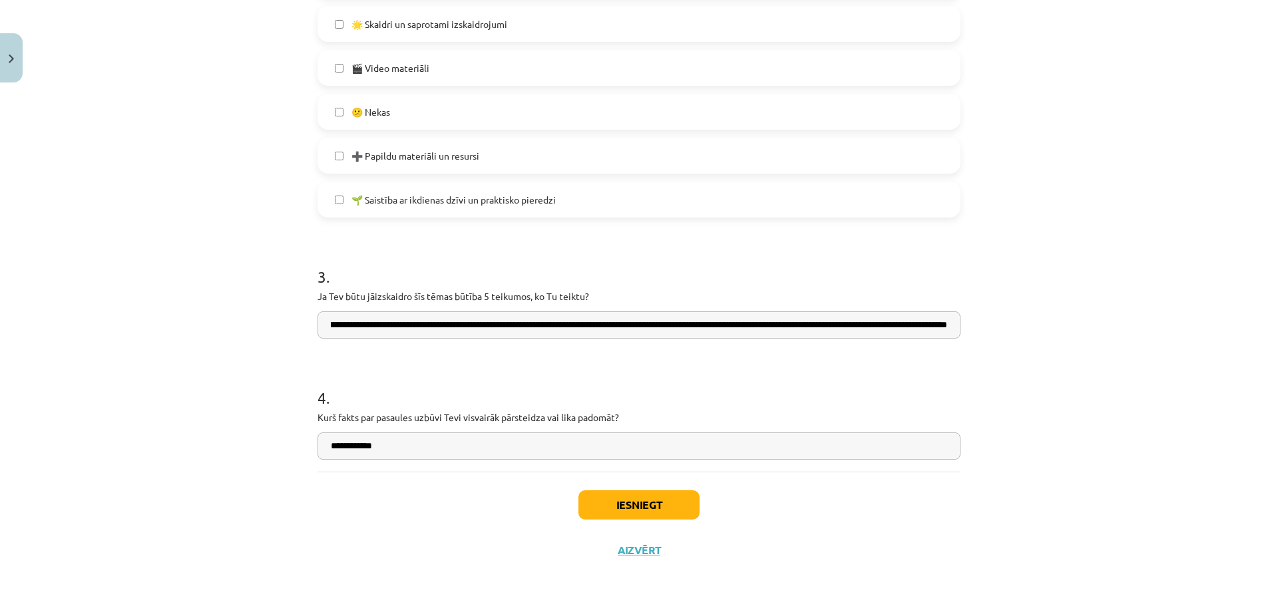
click at [965, 321] on div "Mācību tēma: Dabaszinības - 10. klases 1.ieskaites mācību materiāls #7 Temata a…" at bounding box center [639, 303] width 1278 height 606
click at [776, 377] on h1 "4 ." at bounding box center [639, 385] width 643 height 41
drag, startPoint x: 895, startPoint y: 316, endPoint x: 1071, endPoint y: 288, distance: 178.0
click at [1071, 288] on div "Mācību tēma: Dabaszinības - 10. klases 1.ieskaites mācību materiāls #7 Temata a…" at bounding box center [639, 303] width 1278 height 606
click at [951, 326] on input "**********" at bounding box center [639, 325] width 643 height 27
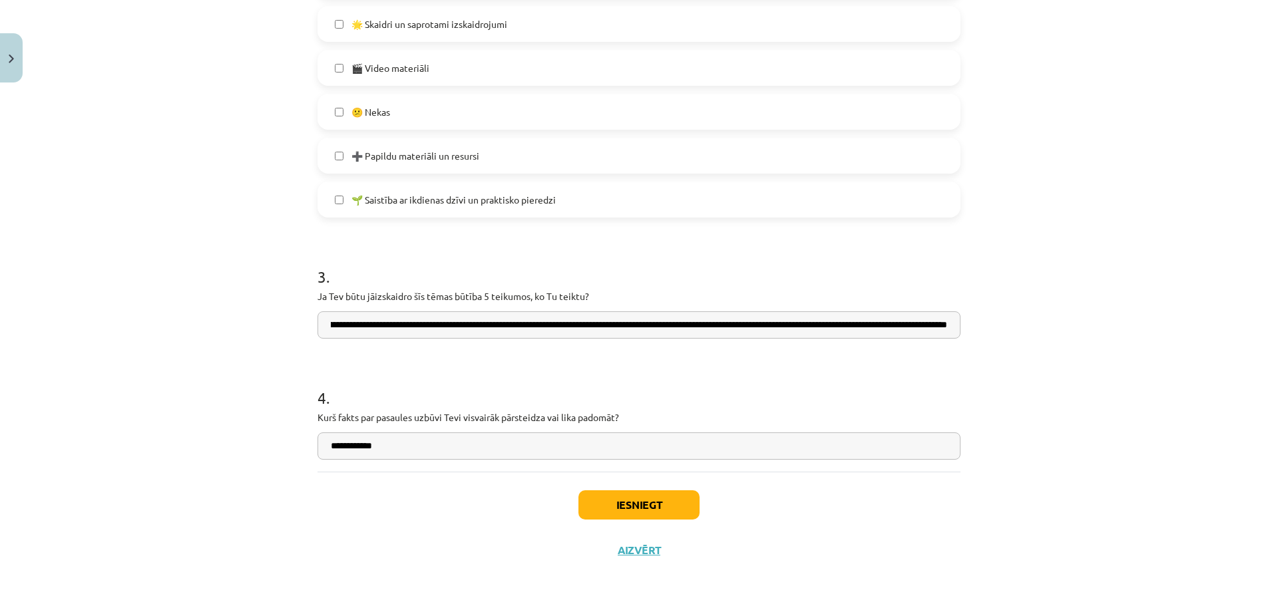
click at [851, 325] on input "**********" at bounding box center [639, 325] width 643 height 27
type input "**********"
click at [664, 504] on button "Iesniegt" at bounding box center [638, 505] width 121 height 29
click at [665, 505] on button "Iesniegt" at bounding box center [638, 505] width 121 height 29
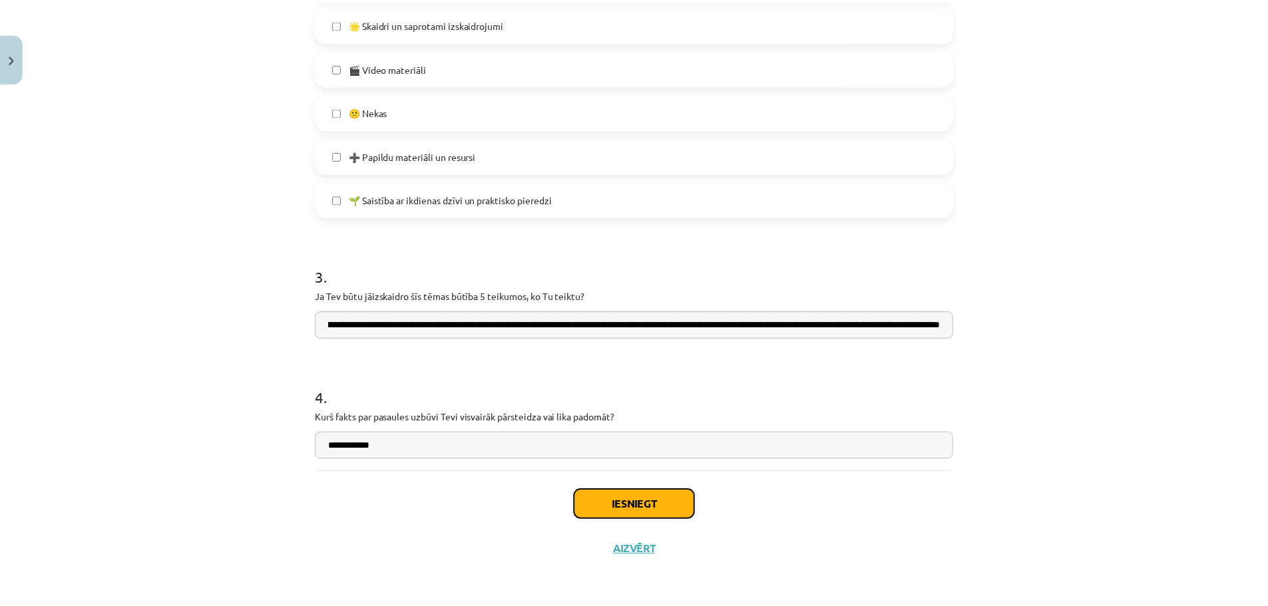
scroll to position [0, 0]
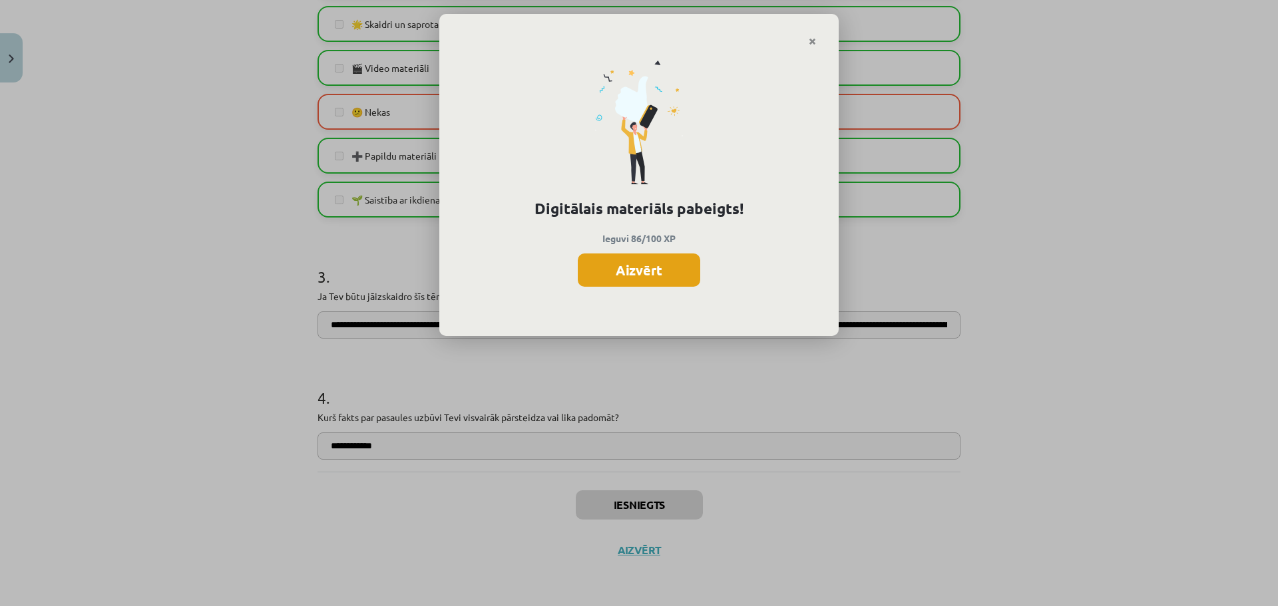
click at [613, 275] on button "Aizvērt" at bounding box center [639, 270] width 122 height 33
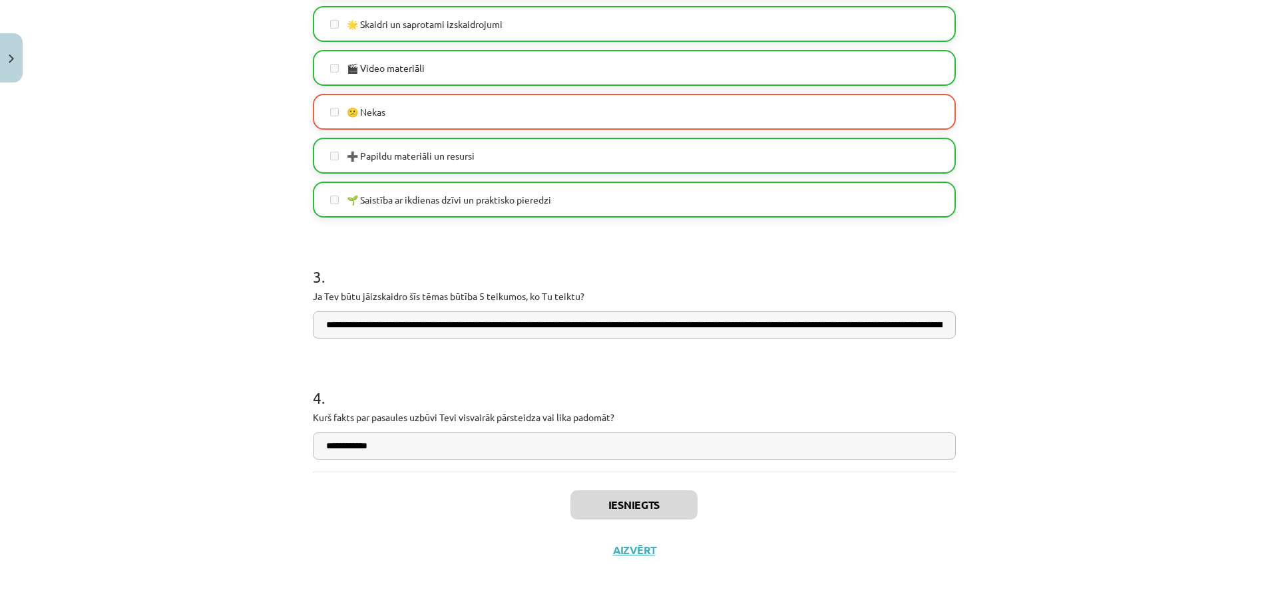
scroll to position [688, 0]
click at [624, 556] on button "Aizvērt" at bounding box center [634, 550] width 51 height 13
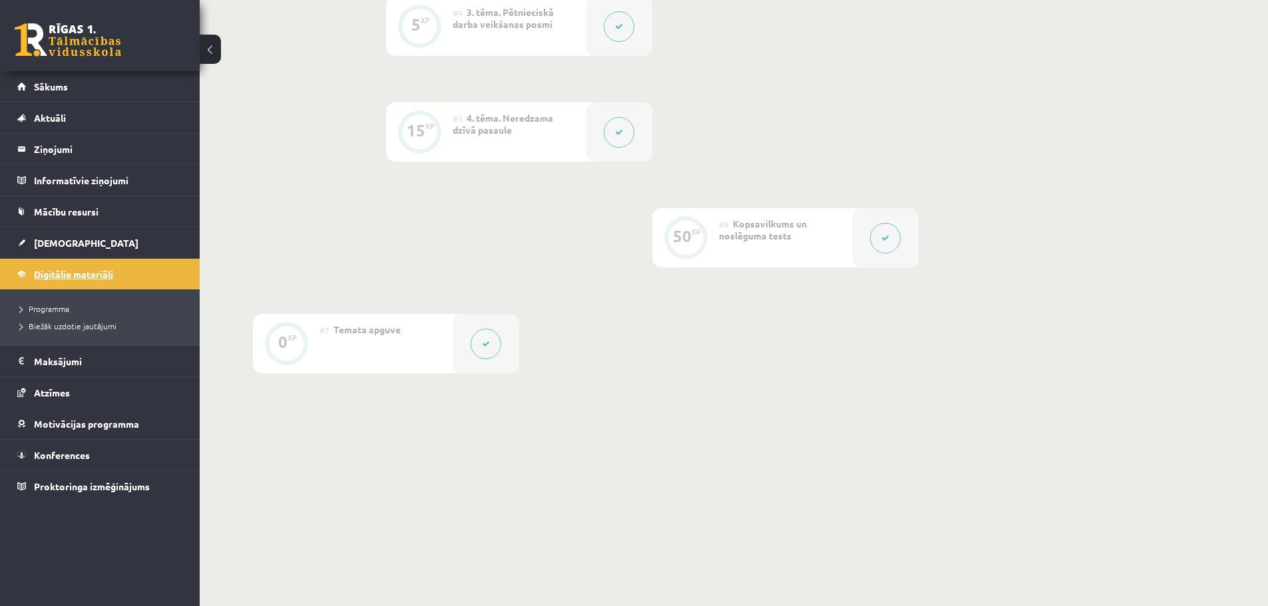
click at [91, 276] on span "Digitālie materiāli" at bounding box center [73, 274] width 79 height 12
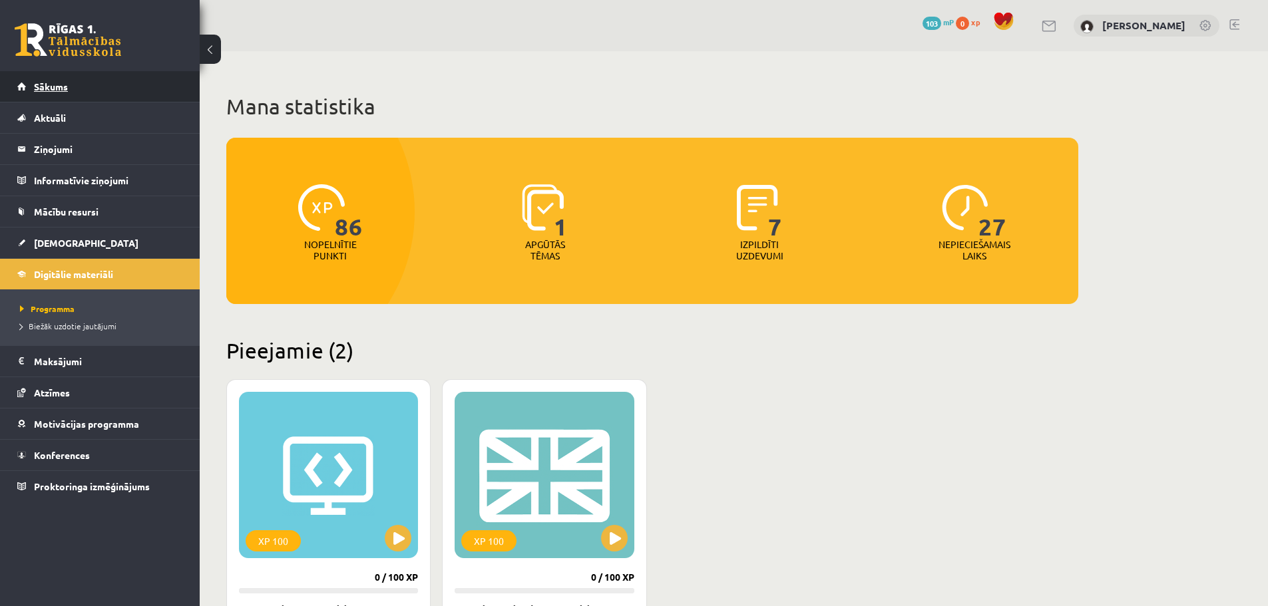
click at [77, 89] on link "Sākums" at bounding box center [100, 86] width 166 height 31
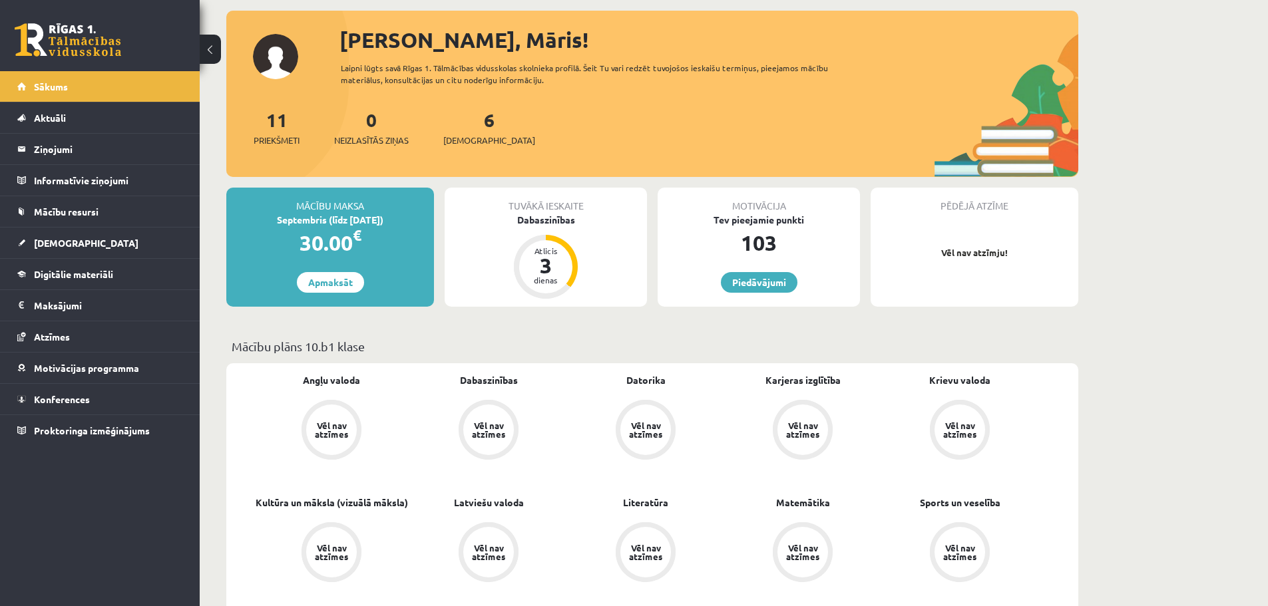
scroll to position [67, 0]
click at [537, 236] on div "Tuvākā ieskaite Dabaszinības Atlicis 3 dienas" at bounding box center [546, 247] width 202 height 119
click at [549, 216] on div "Dabaszinības" at bounding box center [546, 221] width 202 height 14
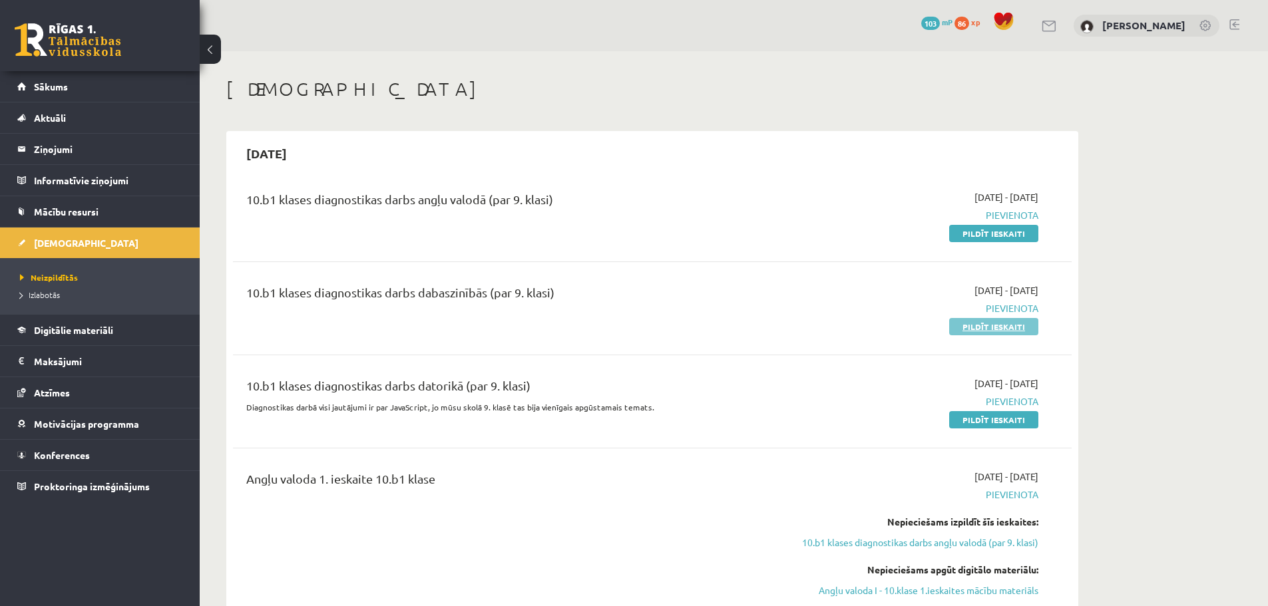
click at [976, 330] on link "Pildīt ieskaiti" at bounding box center [993, 326] width 89 height 17
click at [61, 280] on span "Neizpildītās" at bounding box center [49, 277] width 58 height 11
click at [56, 118] on span "Aktuāli" at bounding box center [50, 118] width 32 height 12
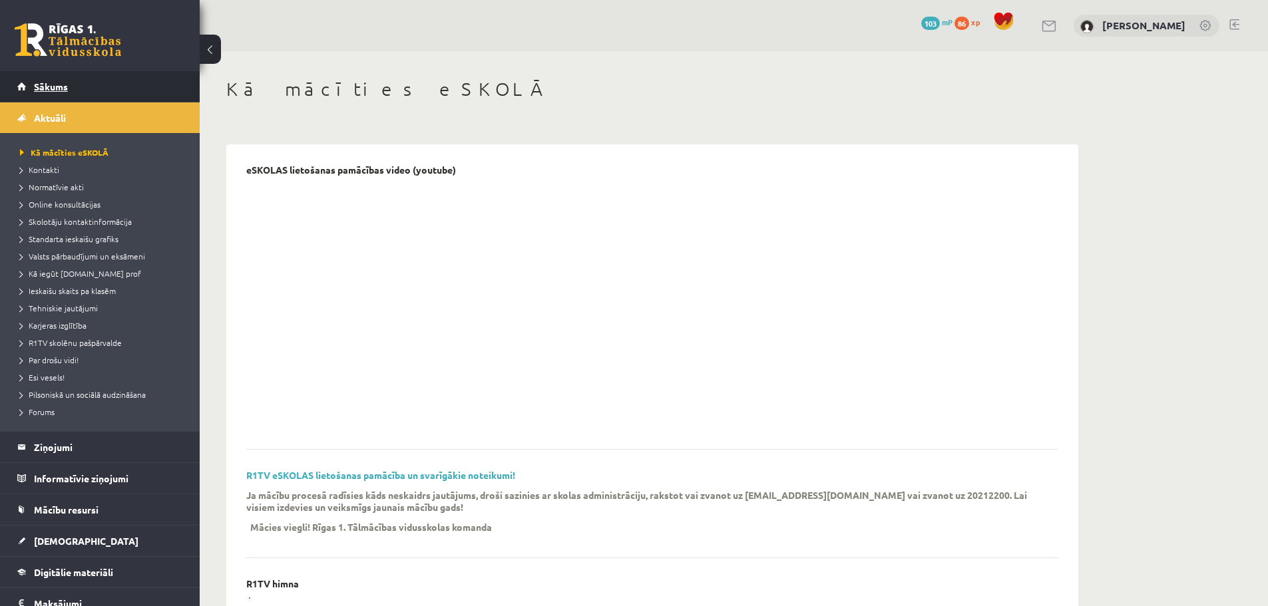
click at [49, 89] on span "Sākums" at bounding box center [51, 87] width 34 height 12
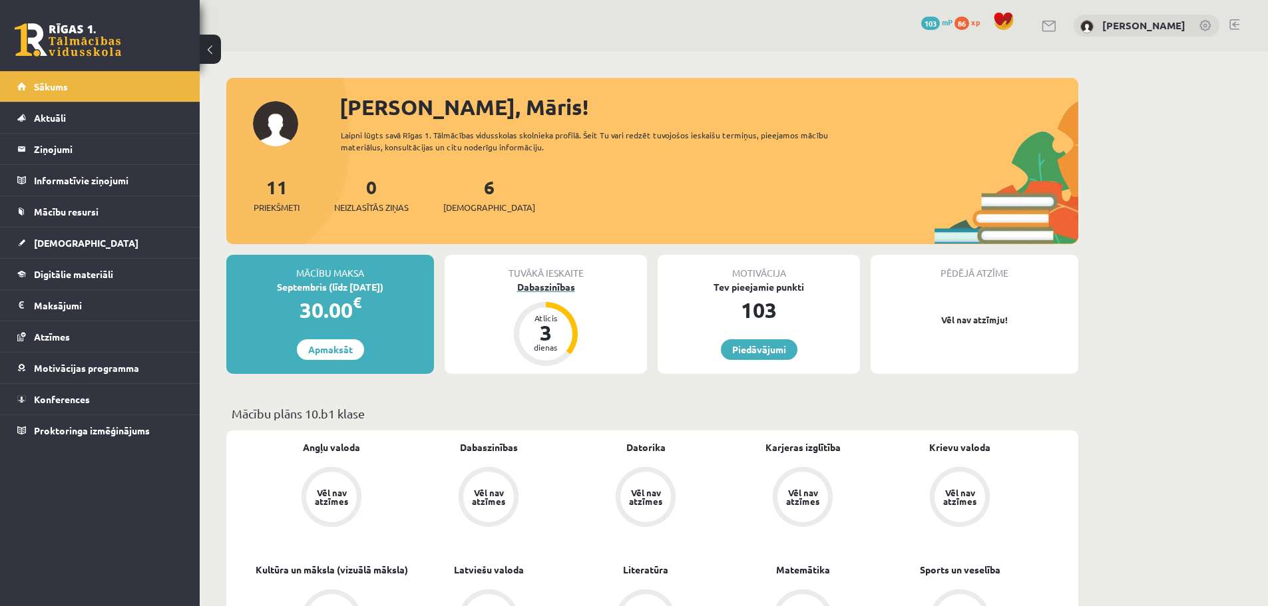
click at [553, 331] on div "3" at bounding box center [546, 332] width 40 height 21
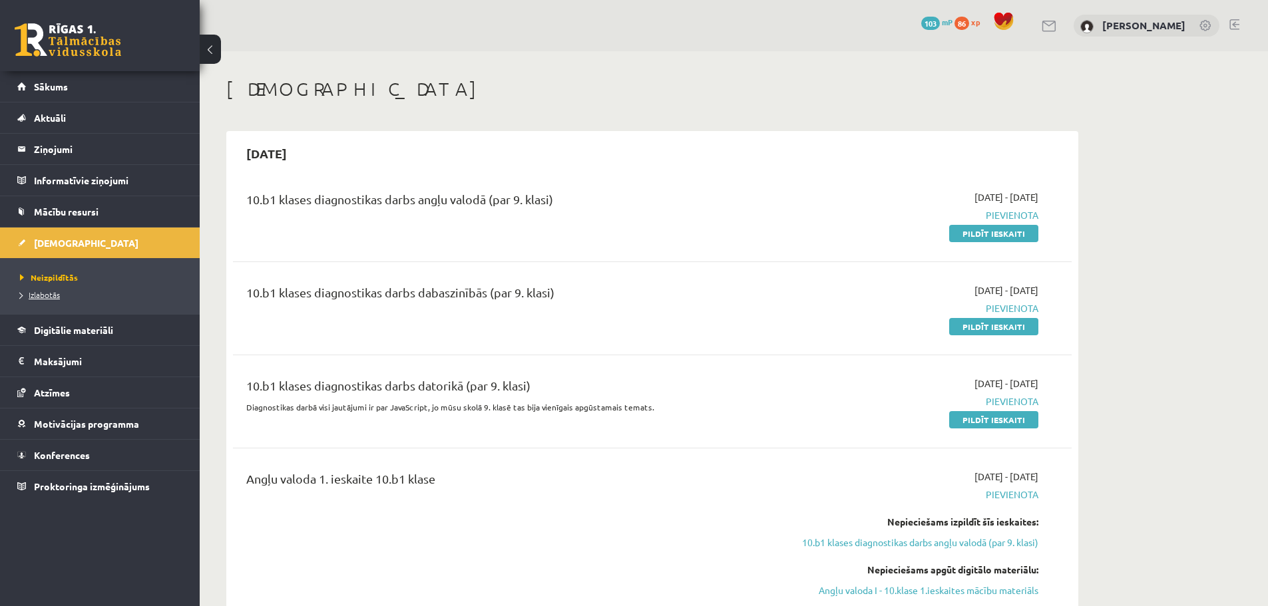
click at [46, 292] on span "Izlabotās" at bounding box center [40, 295] width 40 height 11
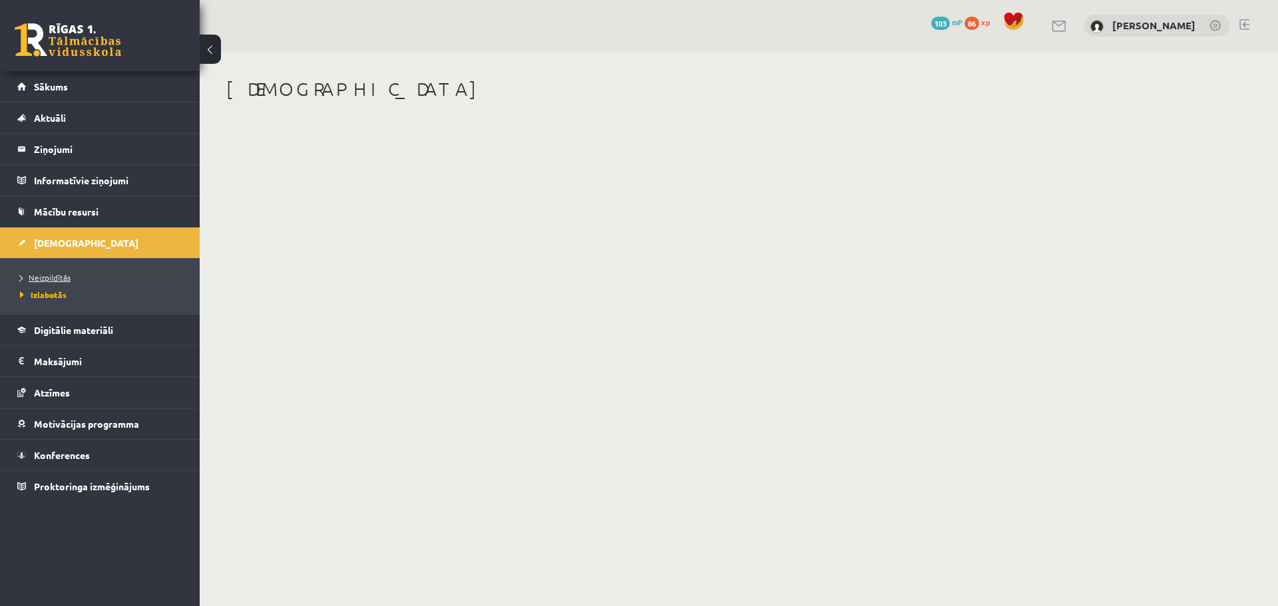
click at [47, 272] on link "Neizpildītās" at bounding box center [103, 278] width 166 height 12
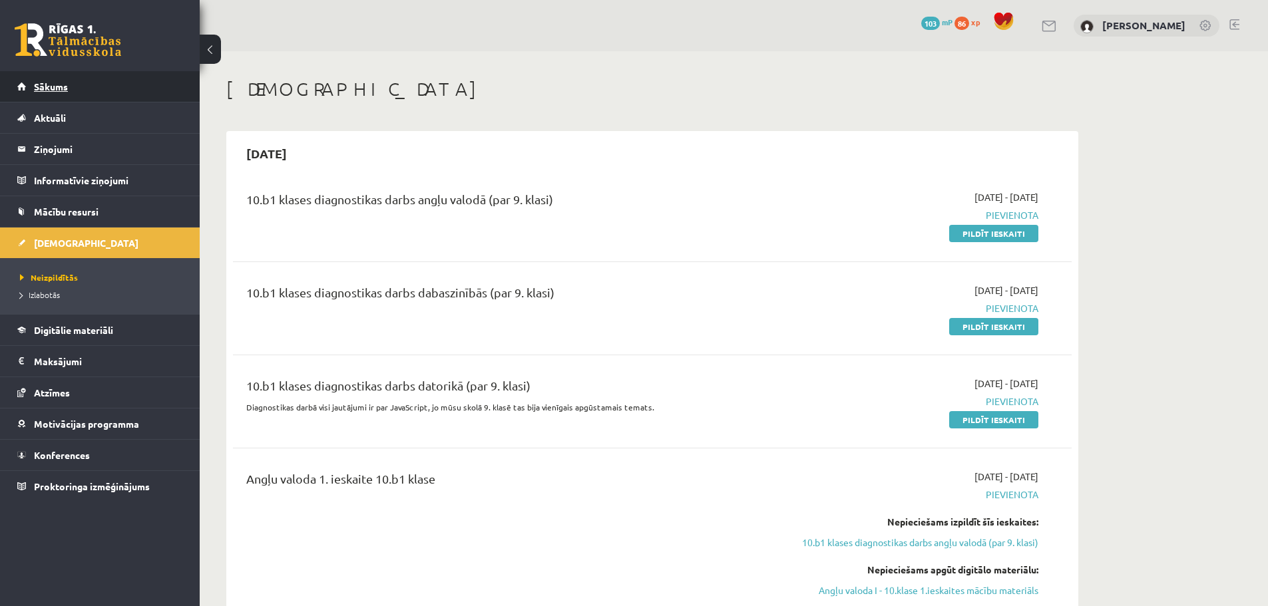
click at [45, 84] on span "Sākums" at bounding box center [51, 87] width 34 height 12
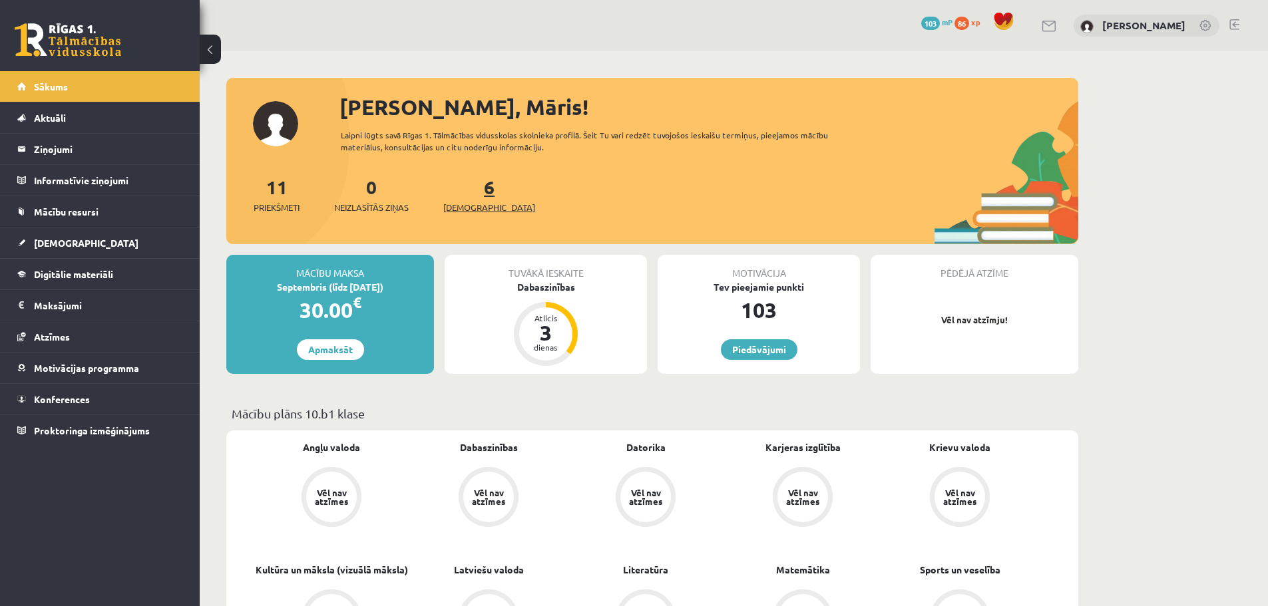
click at [470, 192] on link "6 Ieskaites" at bounding box center [489, 194] width 92 height 39
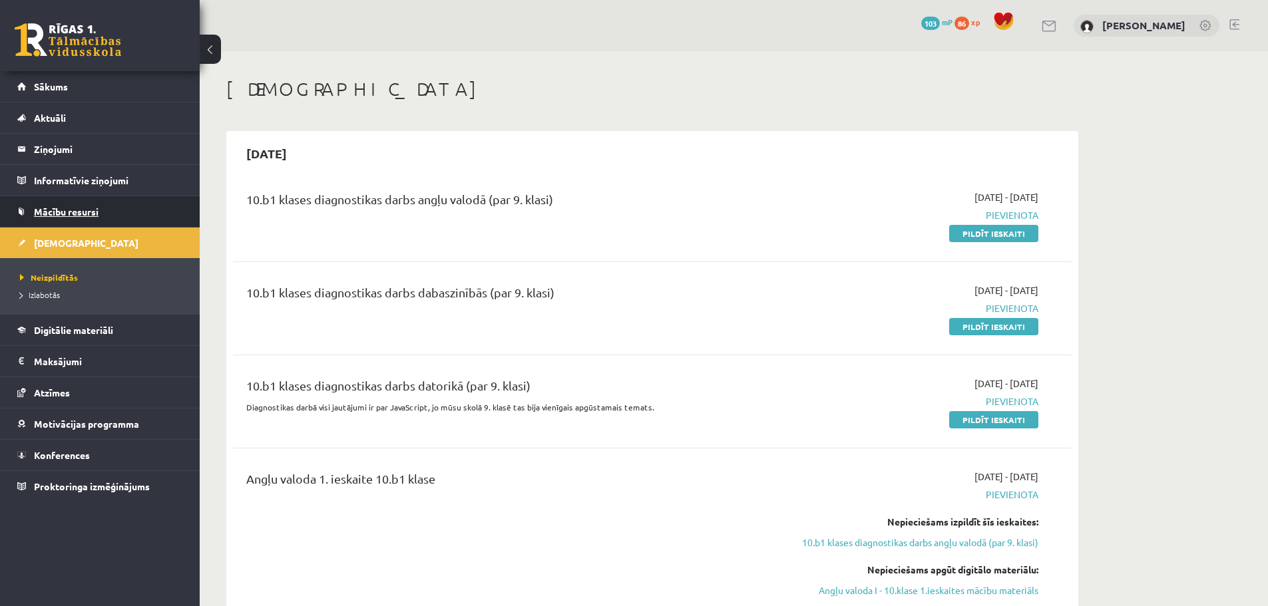
click at [61, 206] on span "Mācību resursi" at bounding box center [66, 212] width 65 height 12
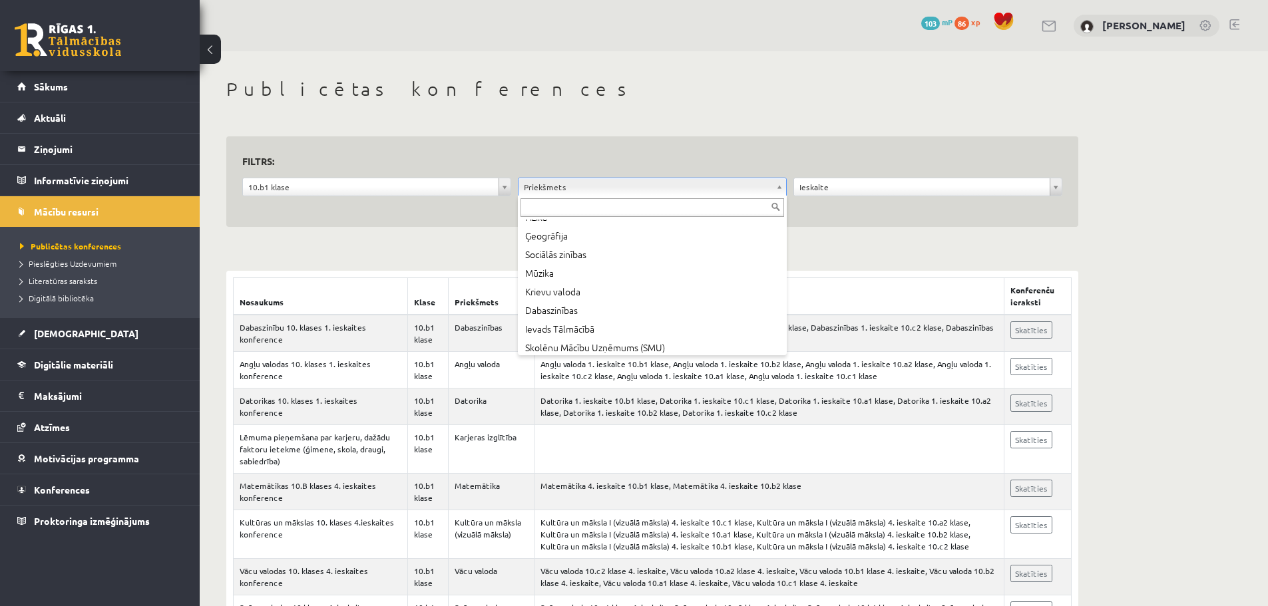
scroll to position [186, 0]
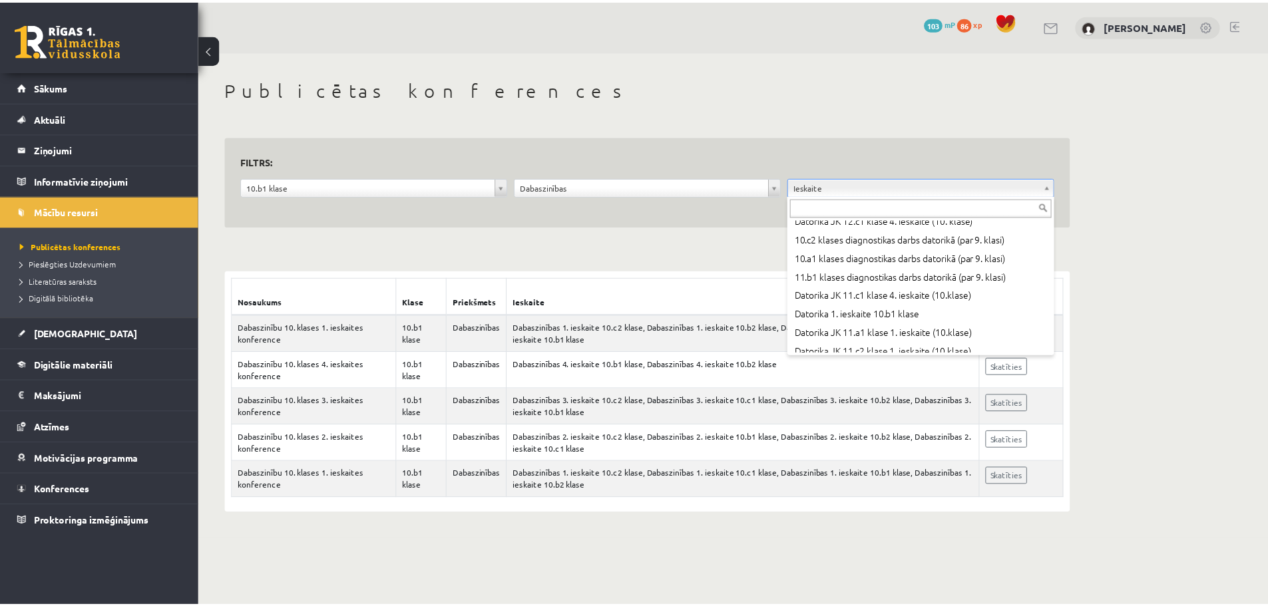
scroll to position [25059, 0]
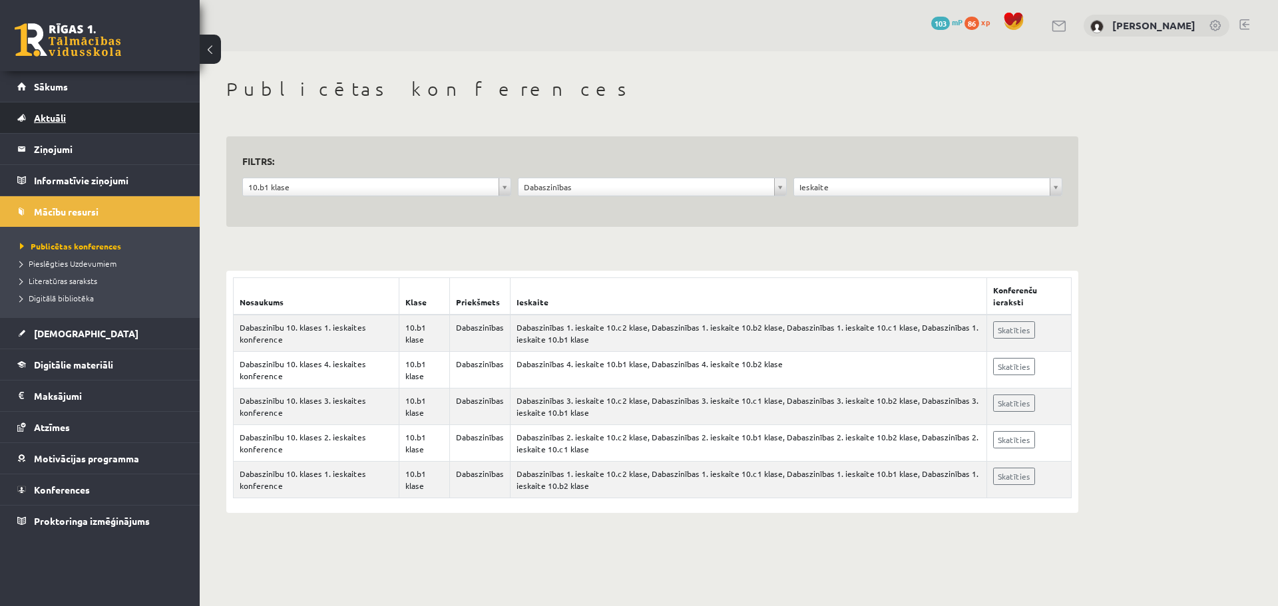
click at [61, 120] on span "Aktuāli" at bounding box center [50, 118] width 32 height 12
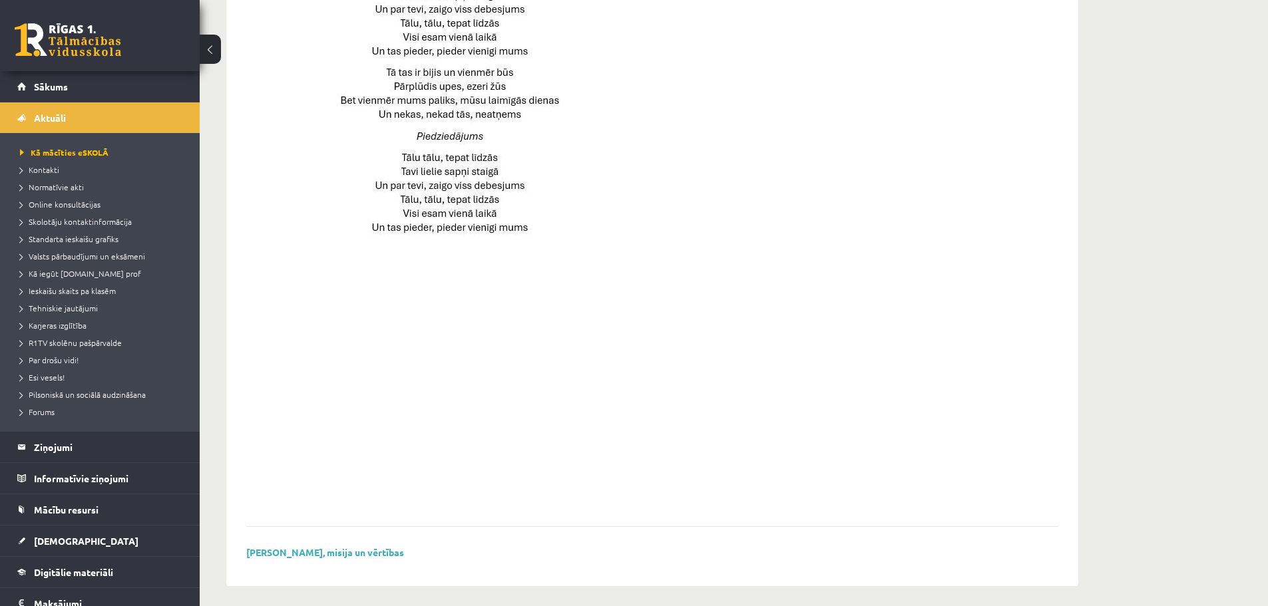
scroll to position [844, 0]
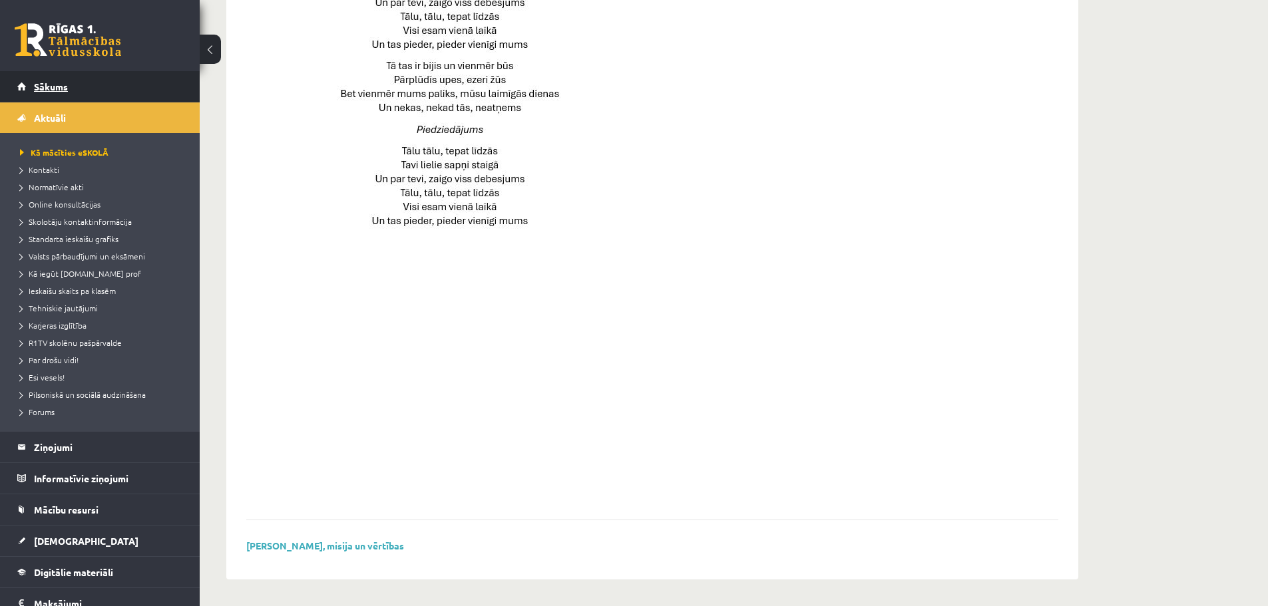
click at [57, 90] on span "Sākums" at bounding box center [51, 87] width 34 height 12
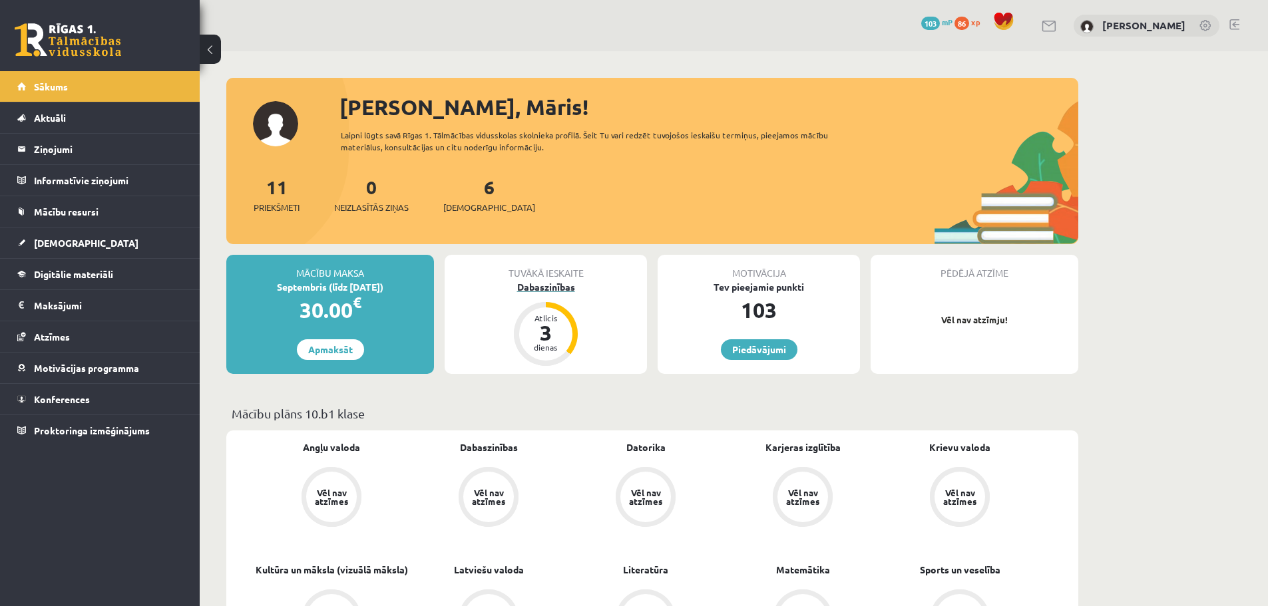
click at [554, 331] on div "3" at bounding box center [546, 332] width 40 height 21
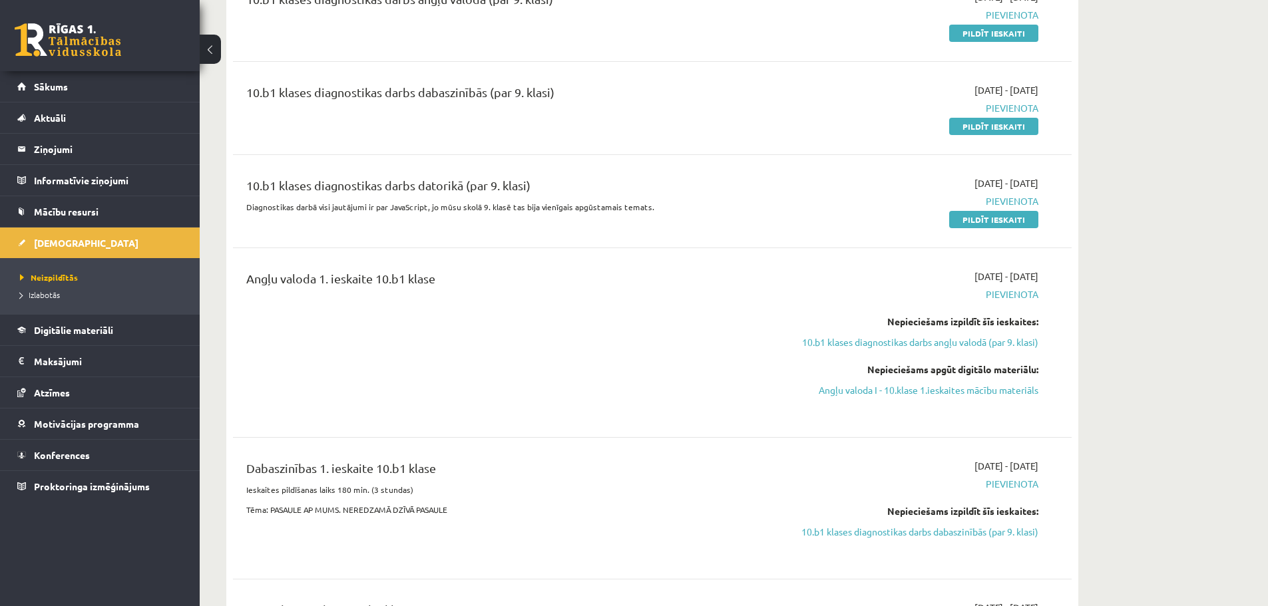
scroll to position [213, 0]
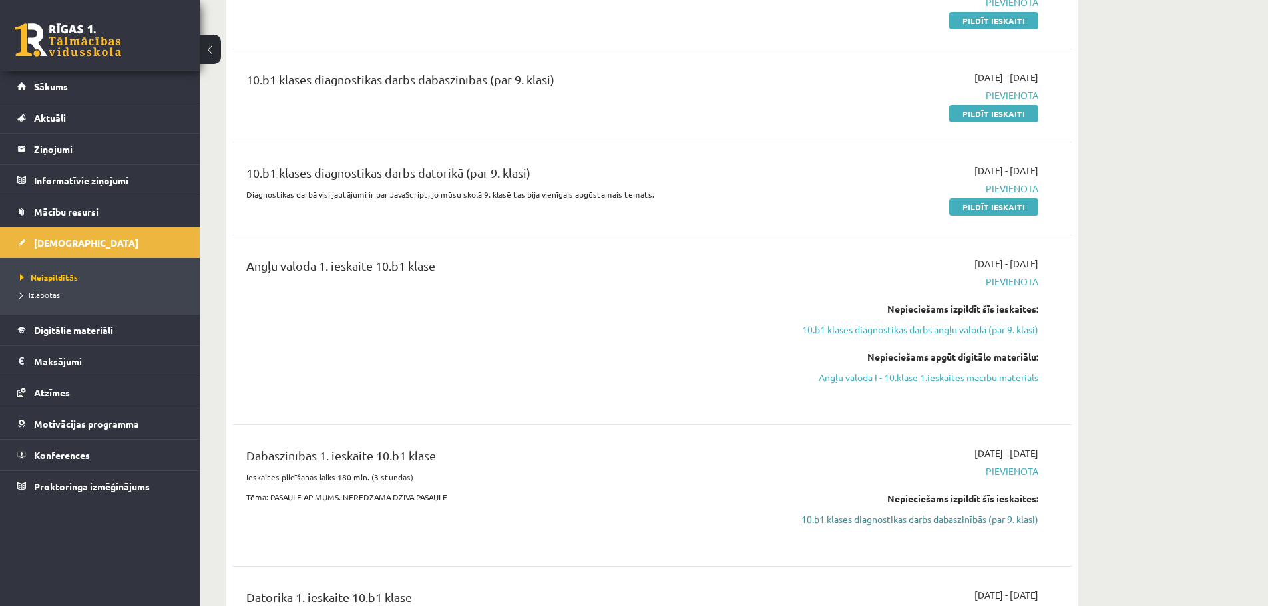
click at [952, 523] on link "10.b1 klases diagnostikas darbs dabaszinībās (par 9. klasi)" at bounding box center [912, 520] width 251 height 14
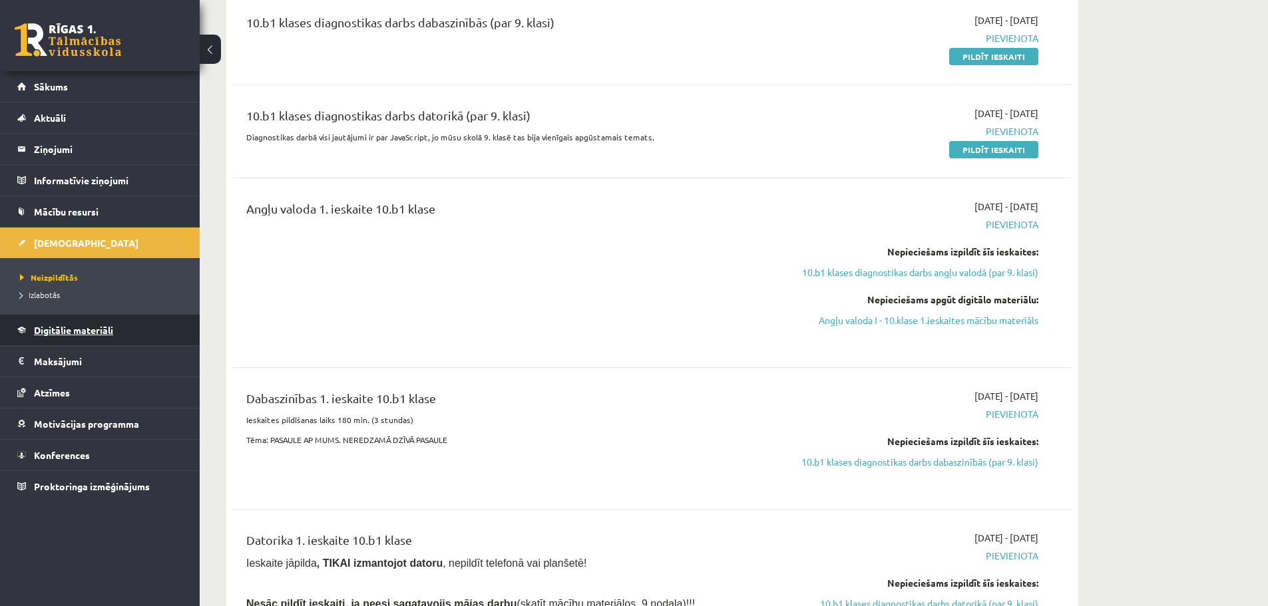
click at [79, 331] on span "Digitālie materiāli" at bounding box center [73, 330] width 79 height 12
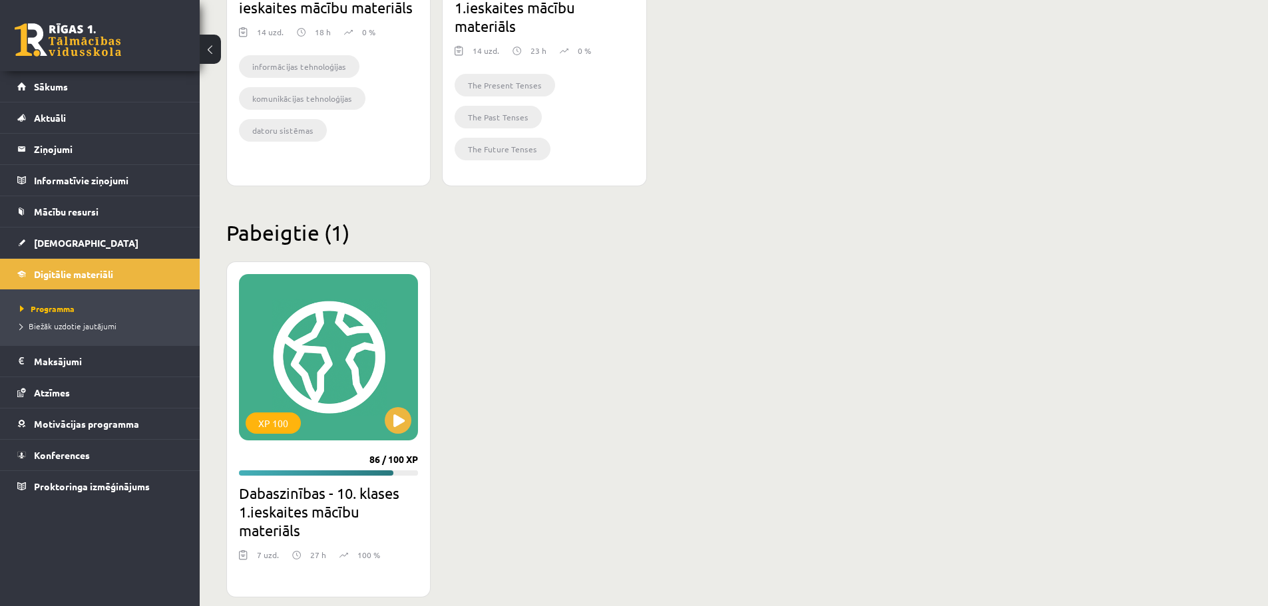
scroll to position [640, 0]
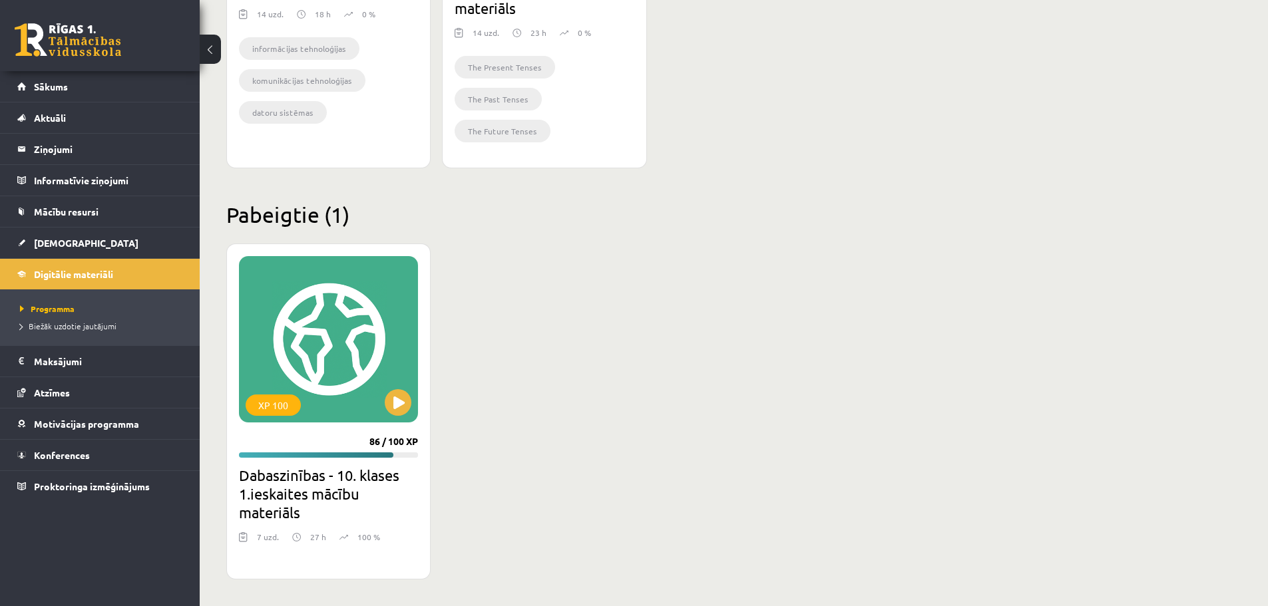
click at [298, 536] on img at bounding box center [296, 537] width 9 height 13
click at [324, 490] on h2 "Dabaszinības - 10. klases 1.ieskaites mācību materiāls" at bounding box center [328, 494] width 179 height 56
click at [341, 373] on div "XP 100" at bounding box center [328, 339] width 179 height 166
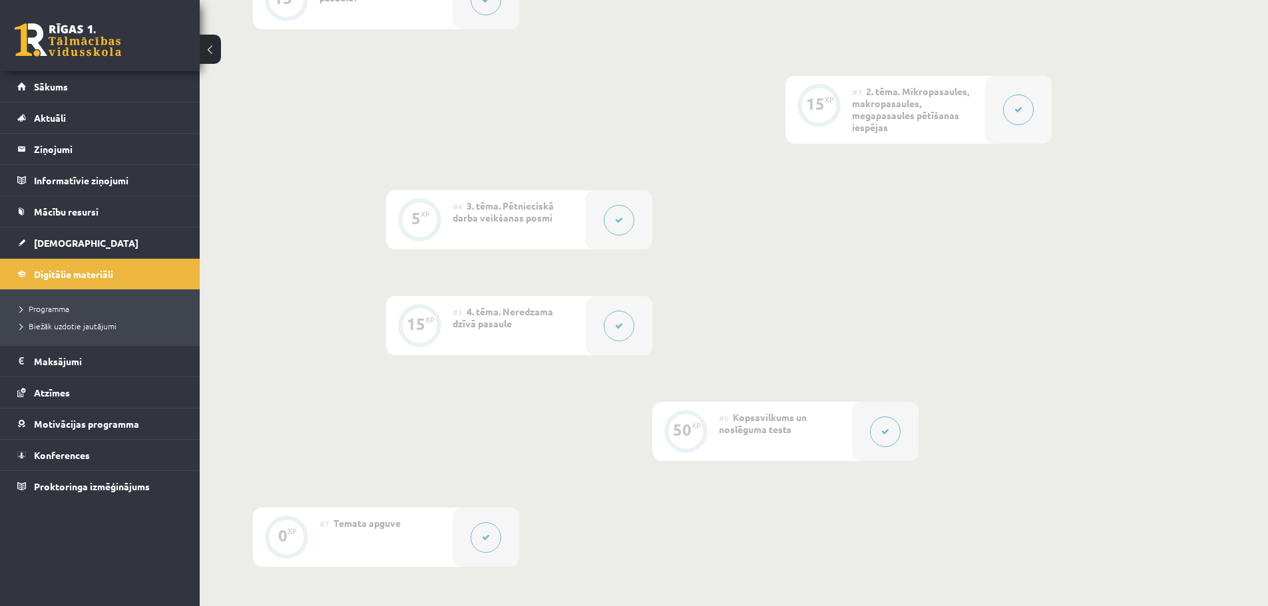
scroll to position [497, 0]
click at [510, 307] on span "4. tēma. Neredzama dzīvā pasaule" at bounding box center [503, 315] width 101 height 24
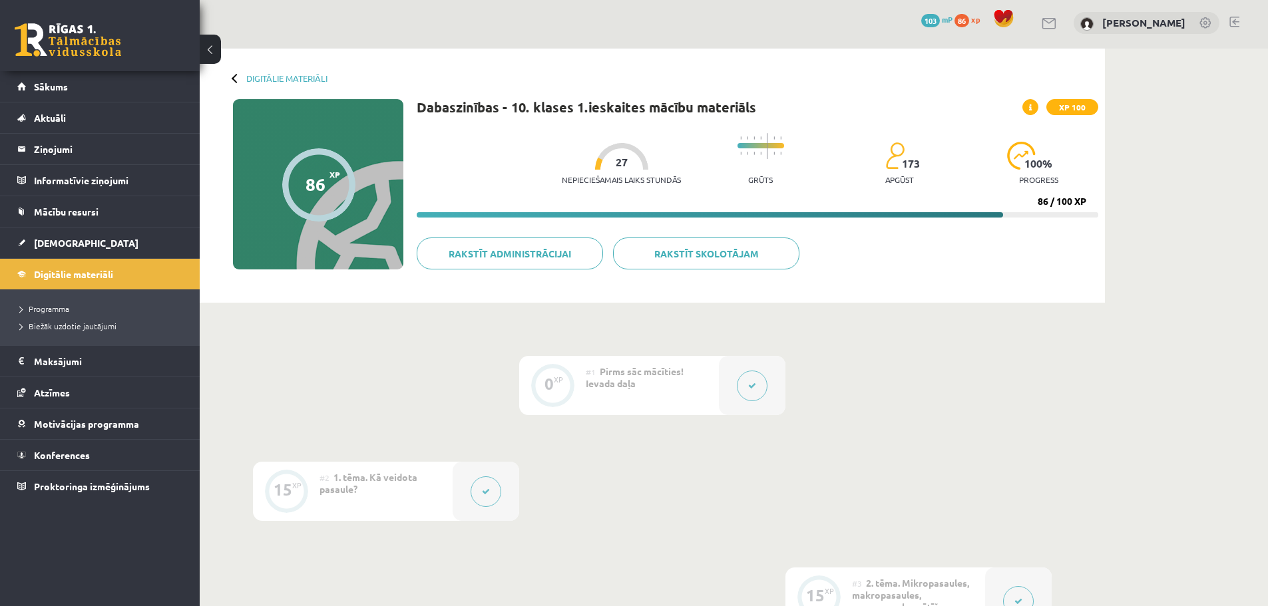
scroll to position [1, 0]
click at [612, 156] on div at bounding box center [621, 157] width 53 height 27
click at [905, 172] on div "173 apgūst" at bounding box center [899, 168] width 29 height 51
click at [1023, 171] on div "100 % progress" at bounding box center [1038, 168] width 63 height 51
click at [1068, 110] on span "XP 100" at bounding box center [1072, 109] width 52 height 16
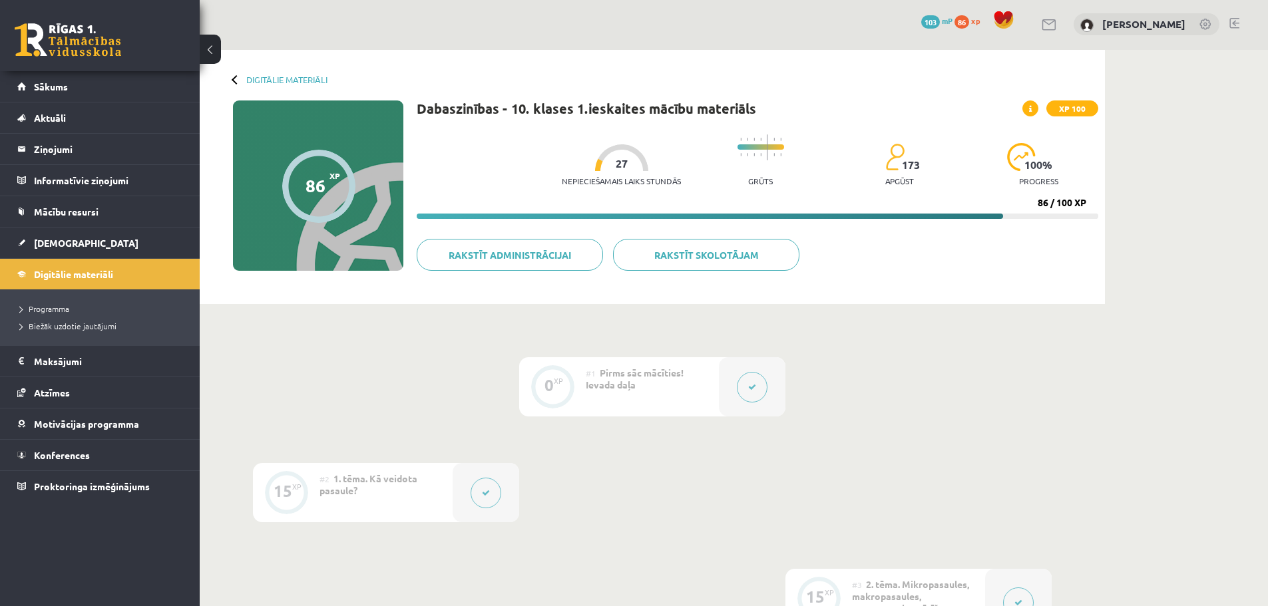
click at [1032, 108] on icon at bounding box center [1030, 109] width 3 height 8
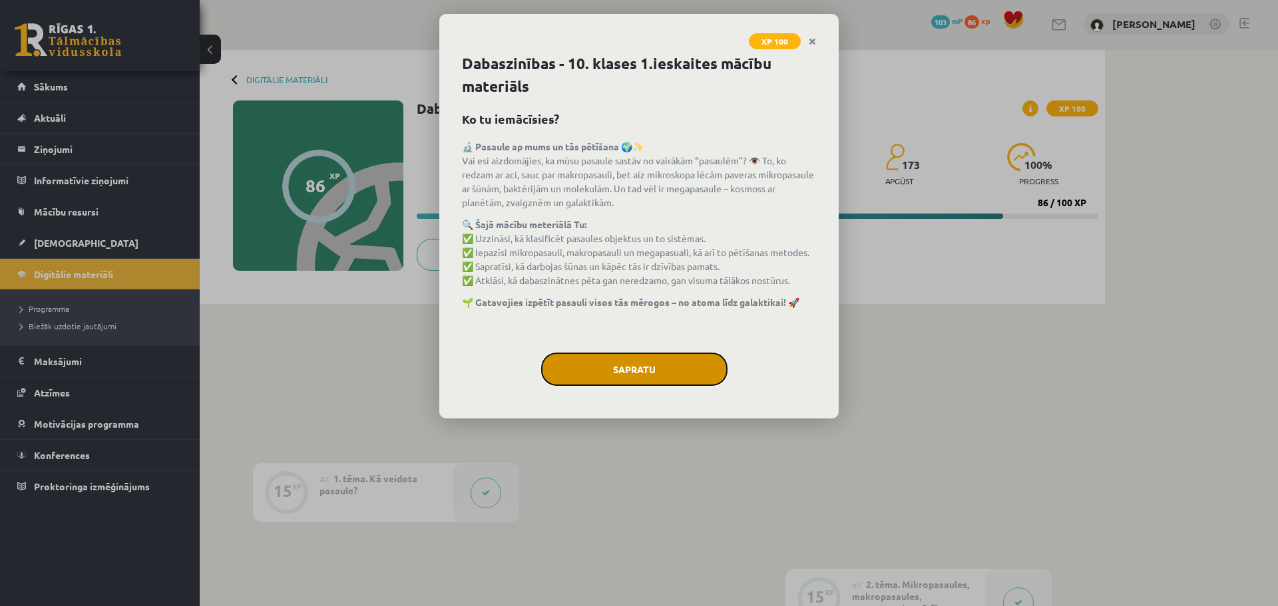
click at [674, 358] on button "Sapratu" at bounding box center [634, 369] width 186 height 33
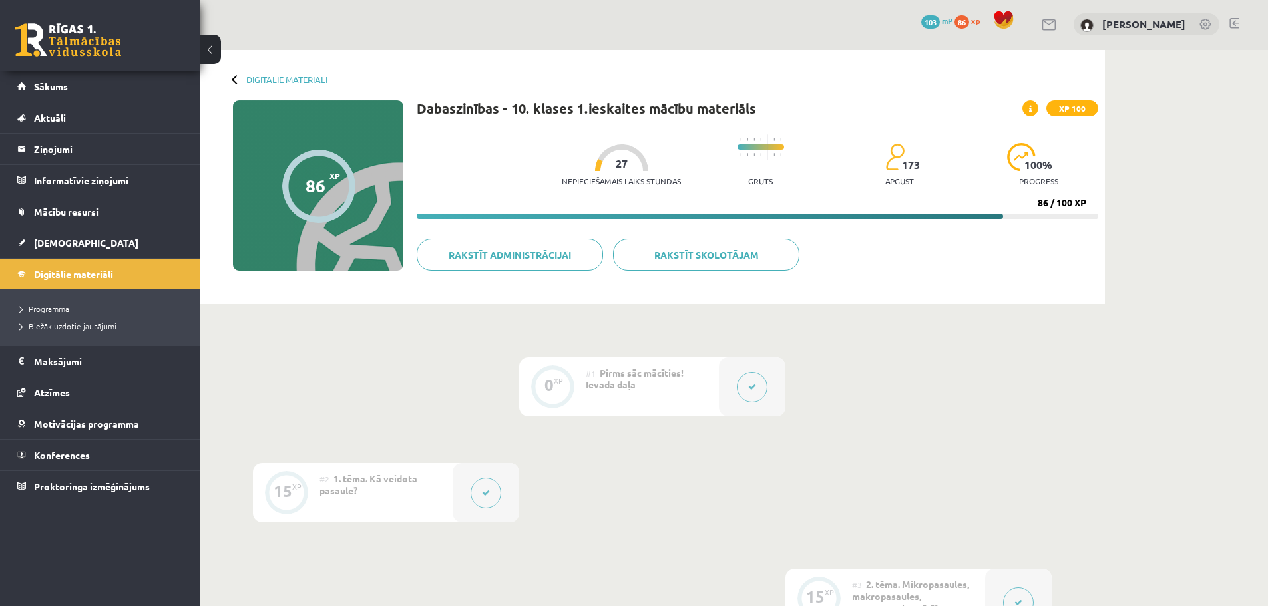
click at [1088, 110] on span "XP 100" at bounding box center [1072, 109] width 52 height 16
click at [1030, 109] on icon at bounding box center [1030, 109] width 3 height 8
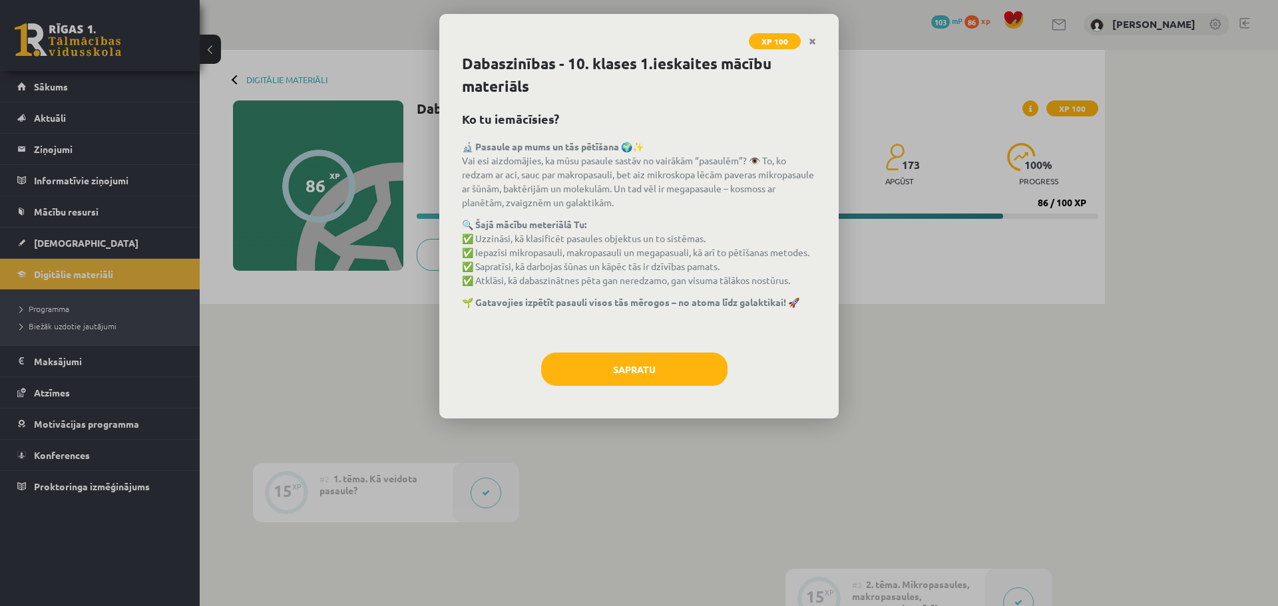
click at [929, 271] on div "XP 100 Dabaszinības - 10. klases 1.ieskaites mācību materiāls Ko tu iemācīsies?…" at bounding box center [639, 303] width 1278 height 606
click at [606, 367] on button "Sapratu" at bounding box center [634, 369] width 186 height 33
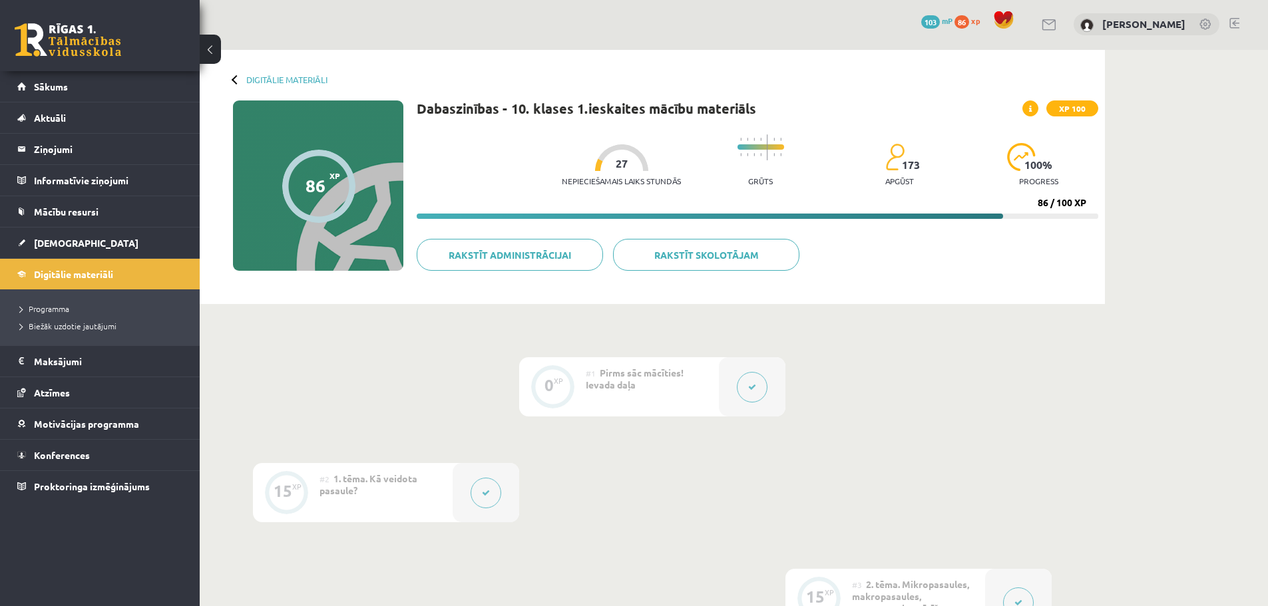
click at [610, 150] on div at bounding box center [621, 157] width 53 height 27
click at [290, 77] on link "Digitālie materiāli" at bounding box center [286, 80] width 81 height 10
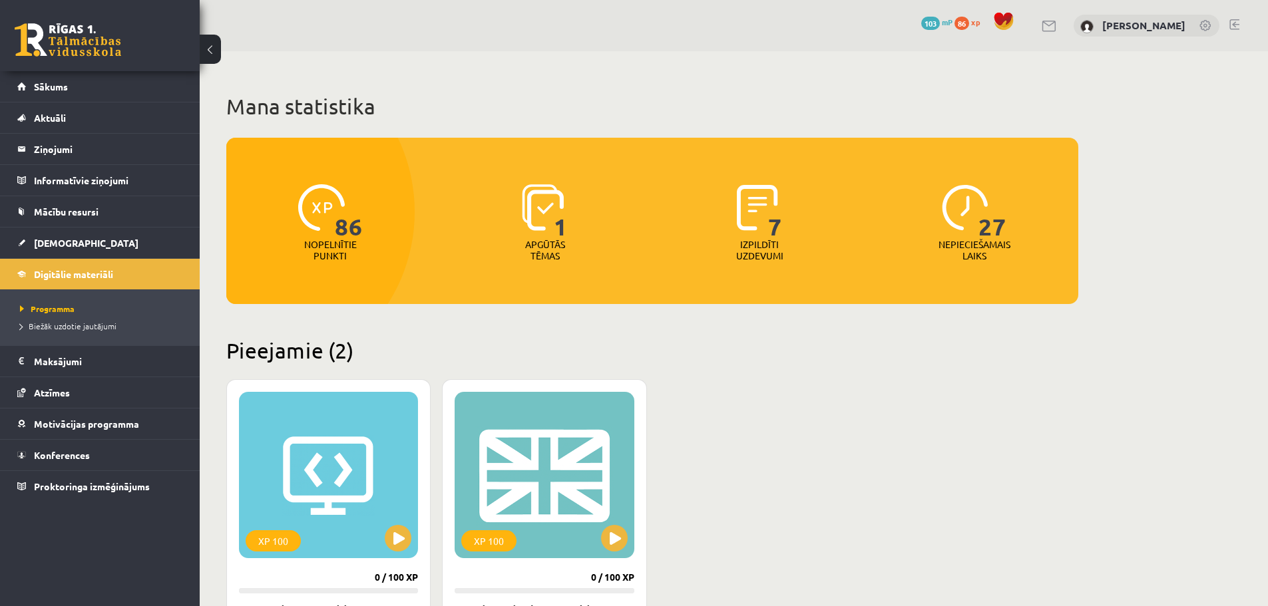
click at [535, 208] on img at bounding box center [543, 207] width 42 height 47
click at [963, 211] on img at bounding box center [965, 207] width 47 height 47
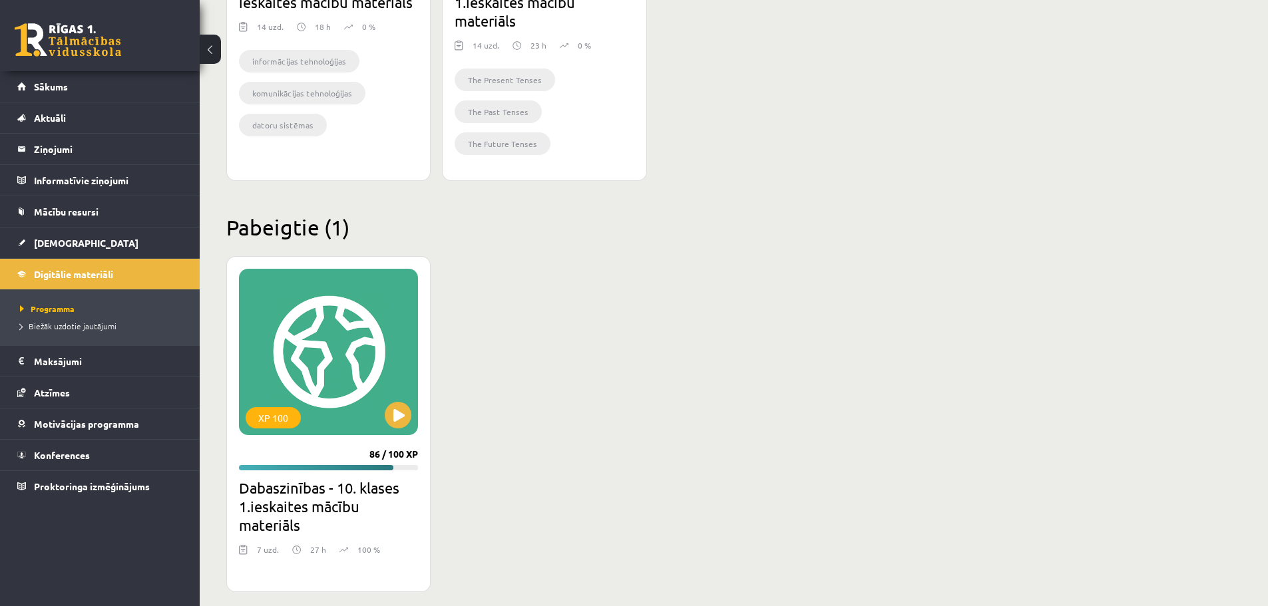
scroll to position [640, 0]
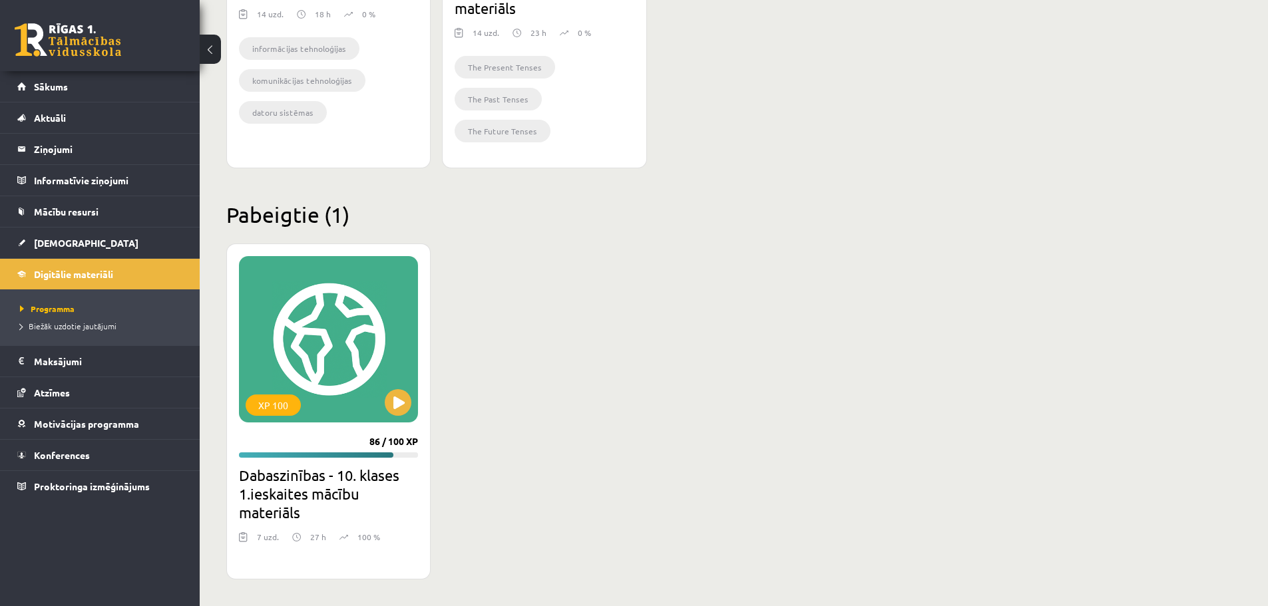
click at [307, 537] on div "27 h" at bounding box center [309, 541] width 34 height 20
click at [319, 411] on div "XP 100" at bounding box center [328, 339] width 179 height 166
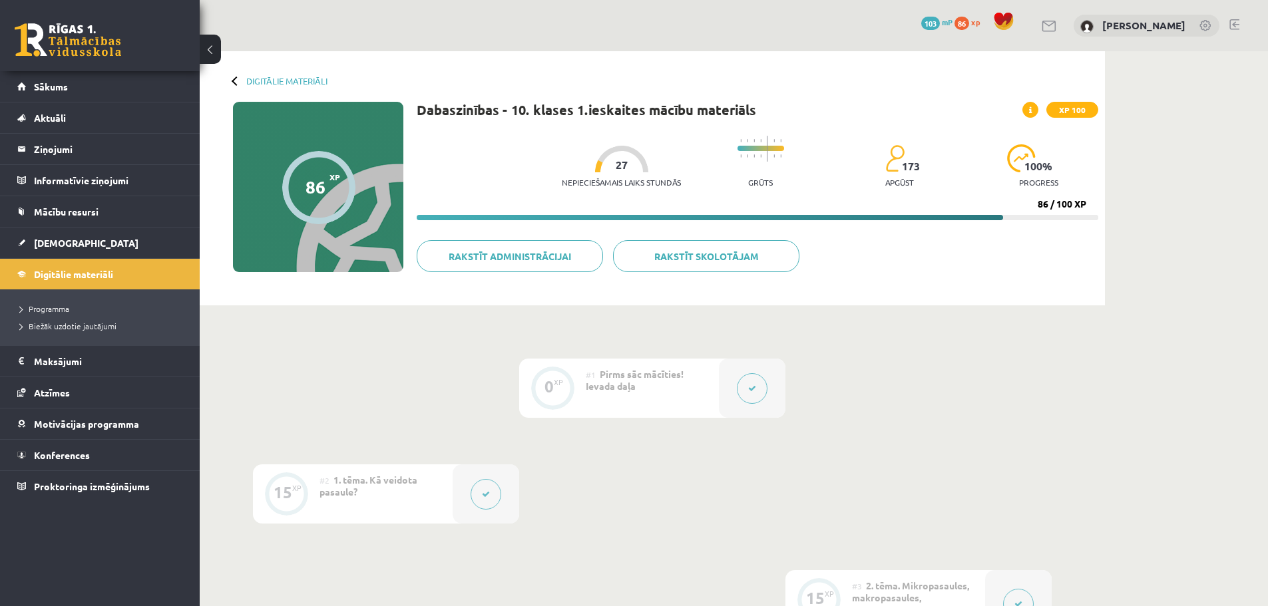
click at [307, 178] on div "86" at bounding box center [316, 187] width 20 height 20
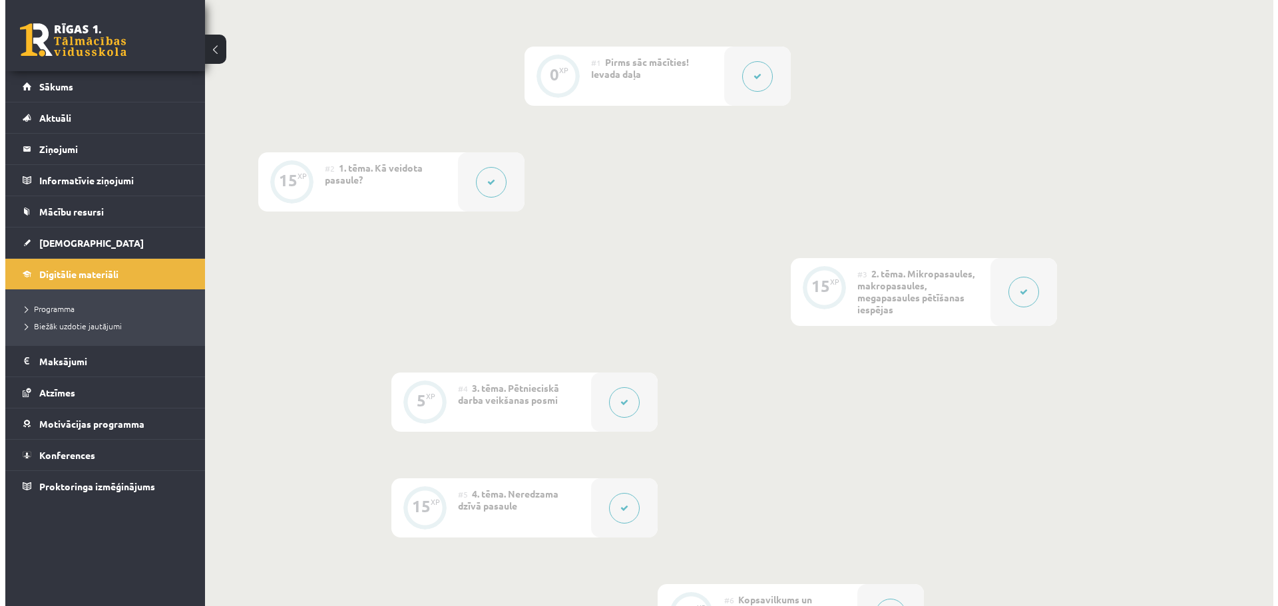
scroll to position [336, 0]
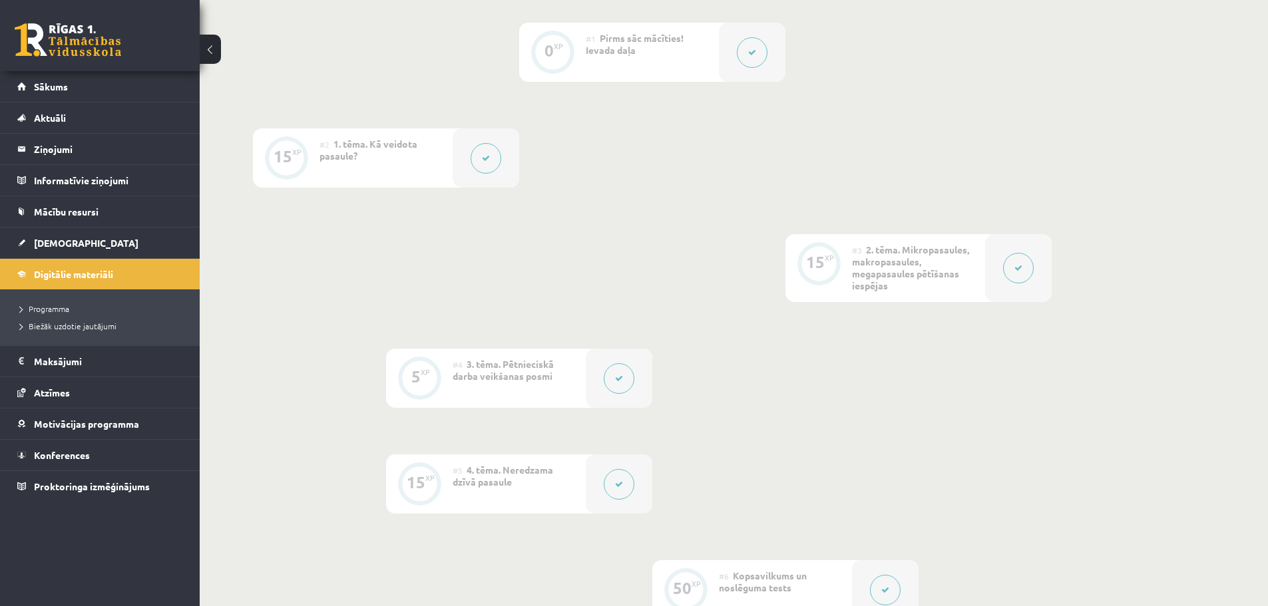
click at [1023, 272] on button at bounding box center [1018, 268] width 31 height 31
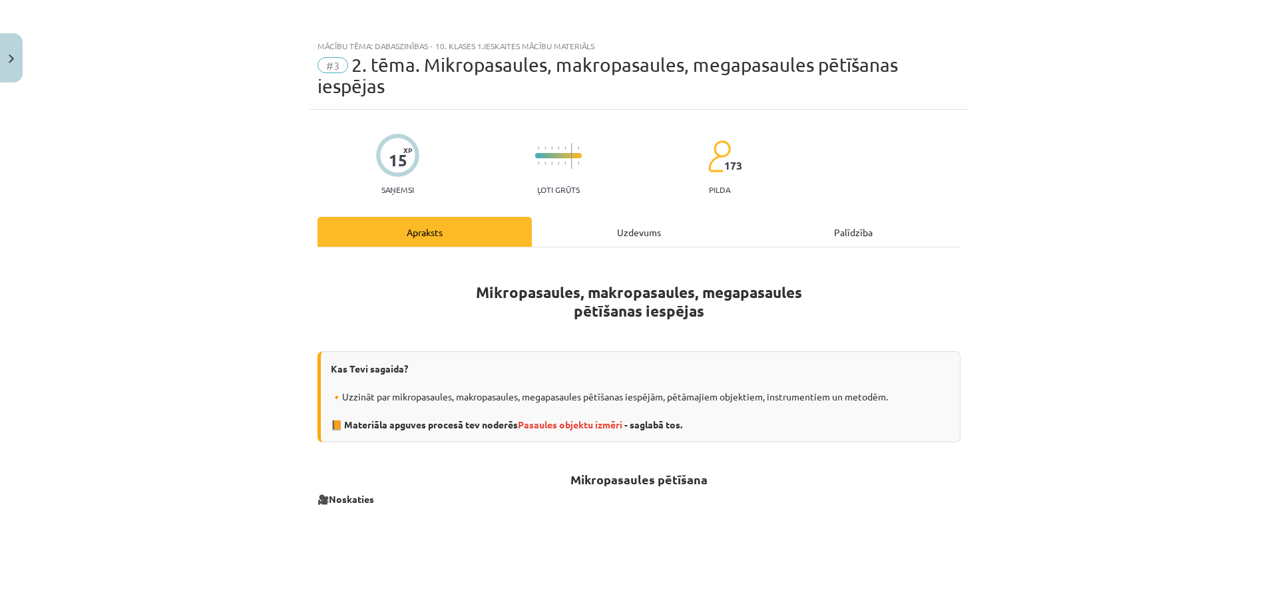
click at [617, 238] on div "Uzdevums" at bounding box center [639, 232] width 214 height 30
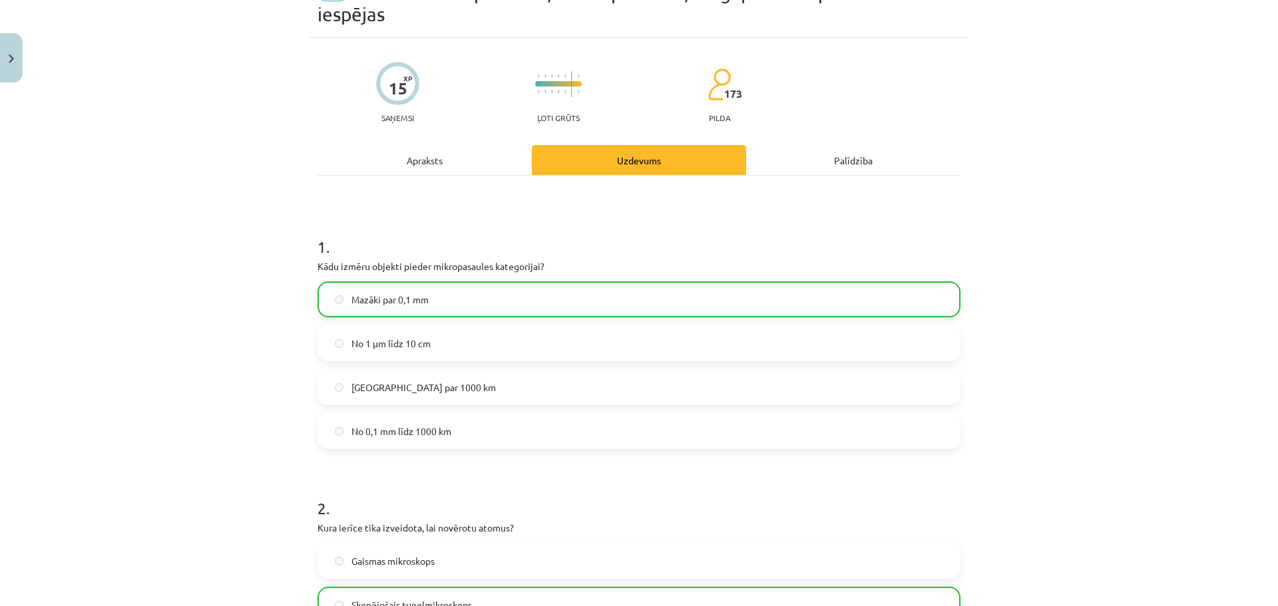
scroll to position [0, 0]
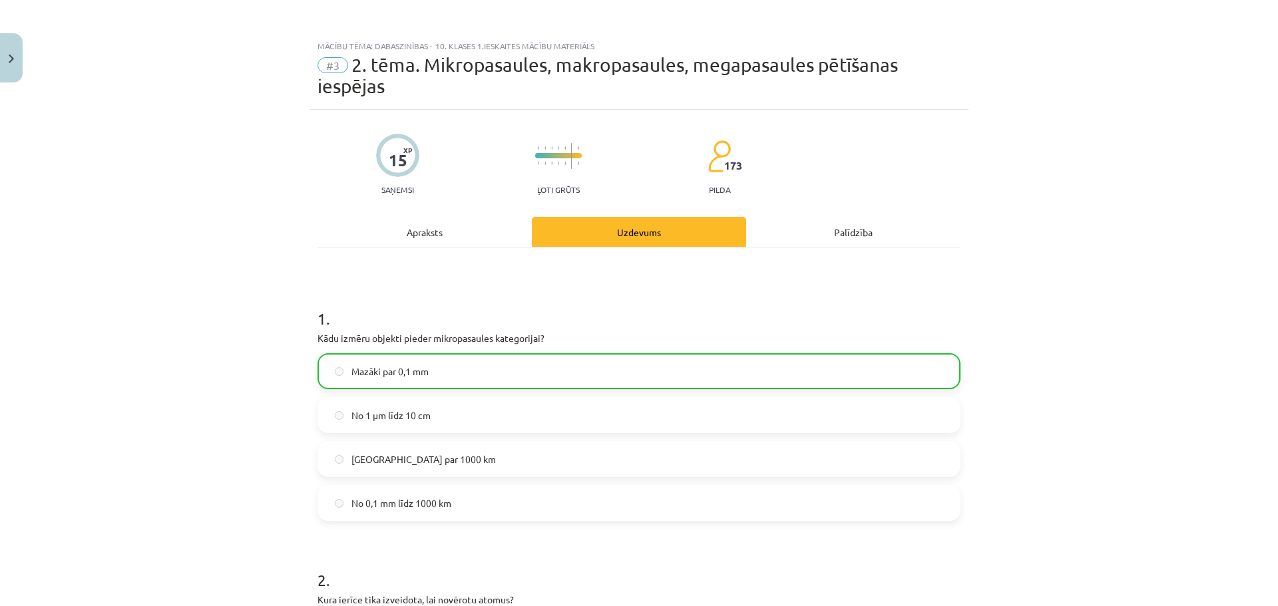
click at [427, 230] on div "Apraksts" at bounding box center [425, 232] width 214 height 30
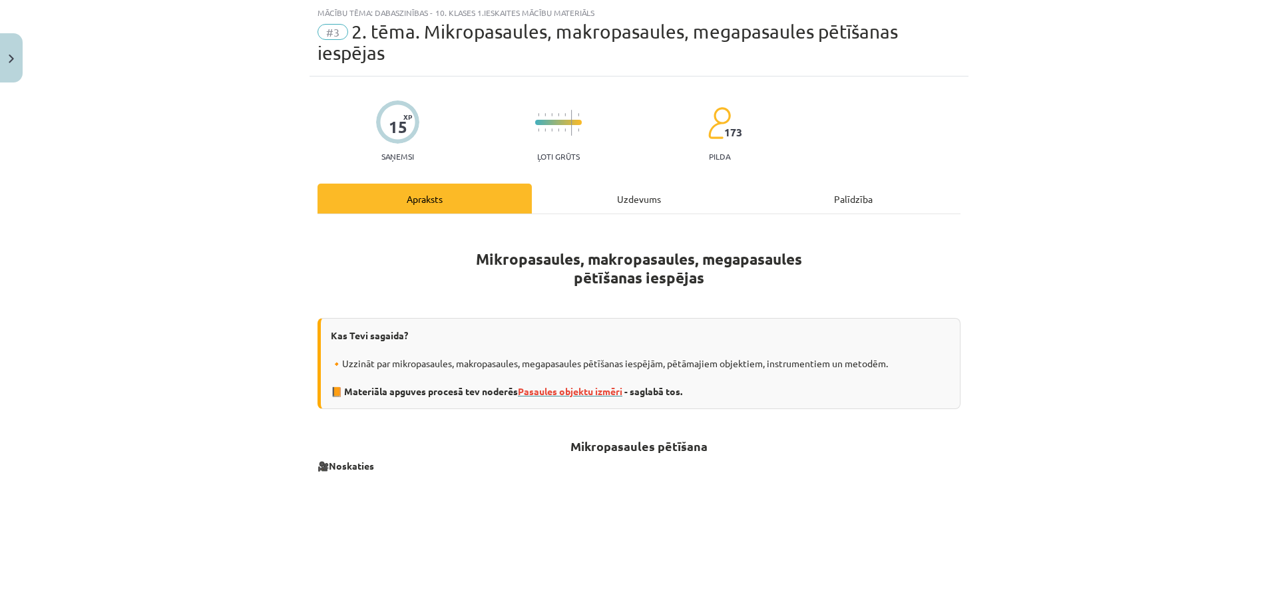
click at [533, 392] on span "Pasaules objektu izmēri" at bounding box center [570, 391] width 105 height 12
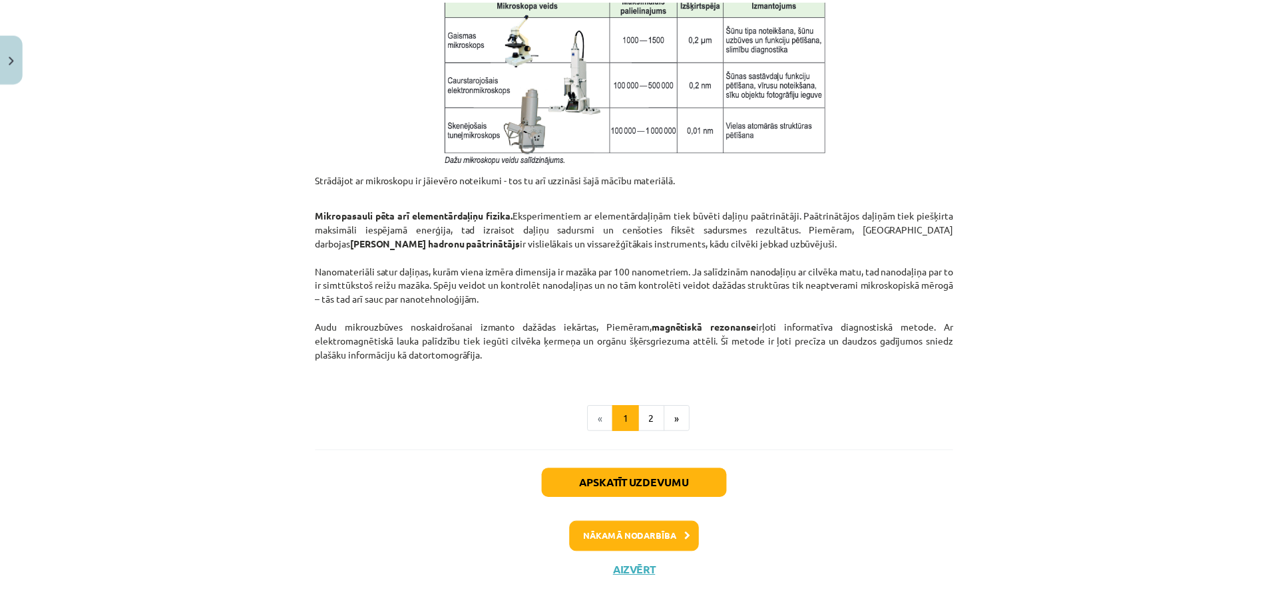
scroll to position [1062, 0]
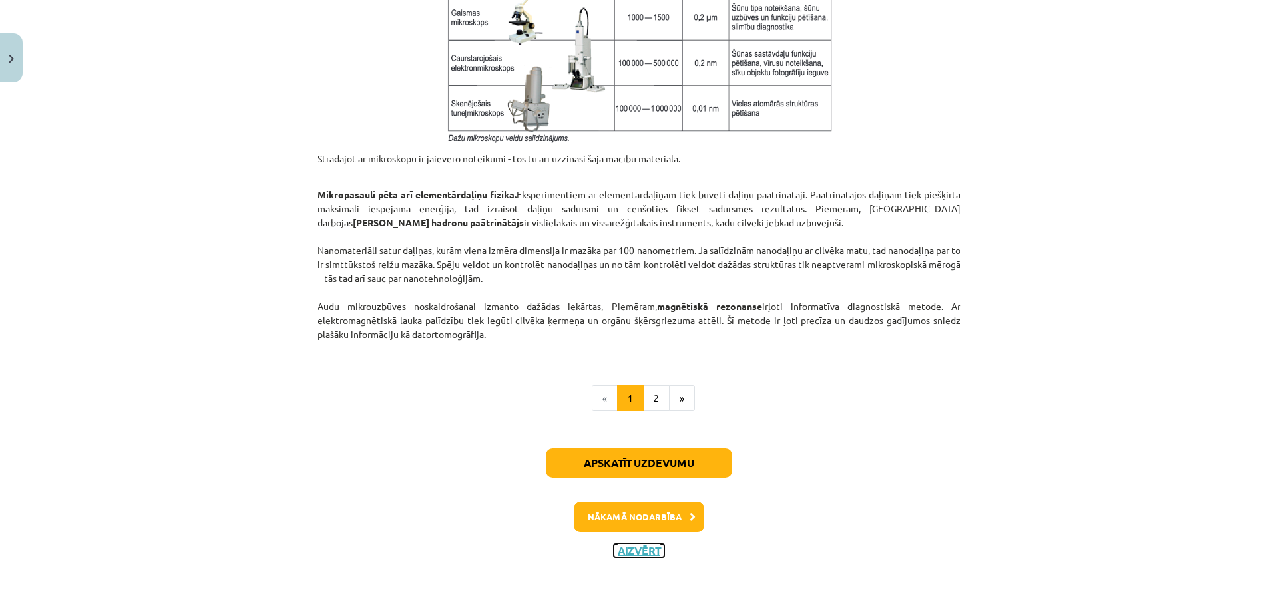
click at [634, 552] on button "Aizvērt" at bounding box center [639, 550] width 51 height 13
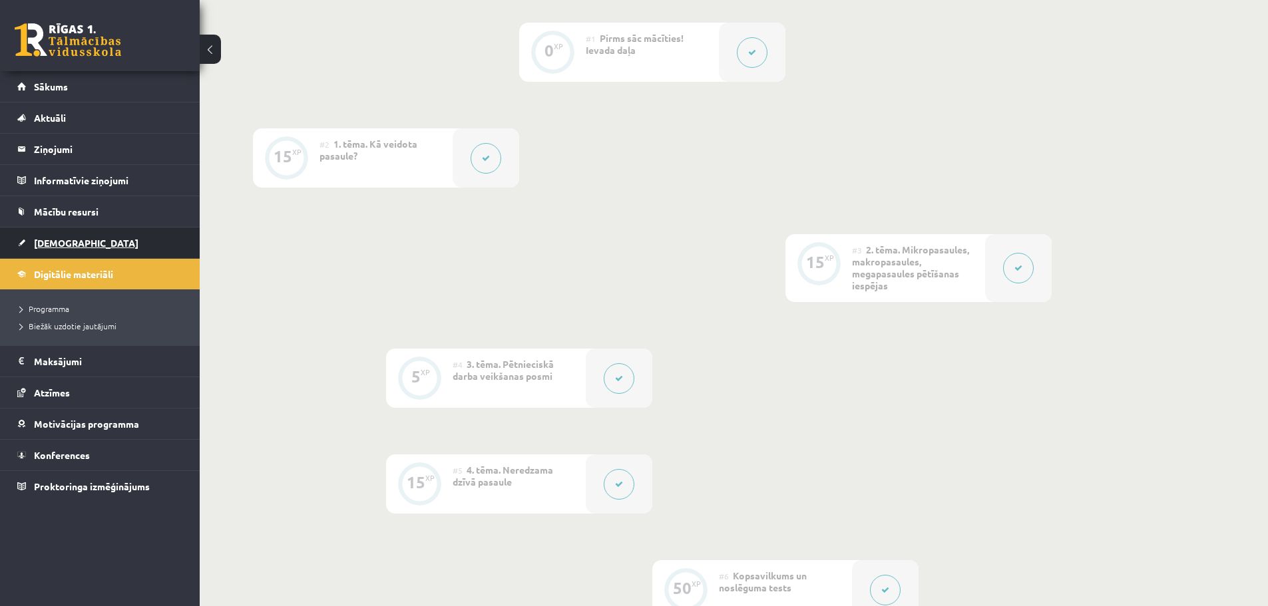
click at [59, 240] on span "[DEMOGRAPHIC_DATA]" at bounding box center [86, 243] width 105 height 12
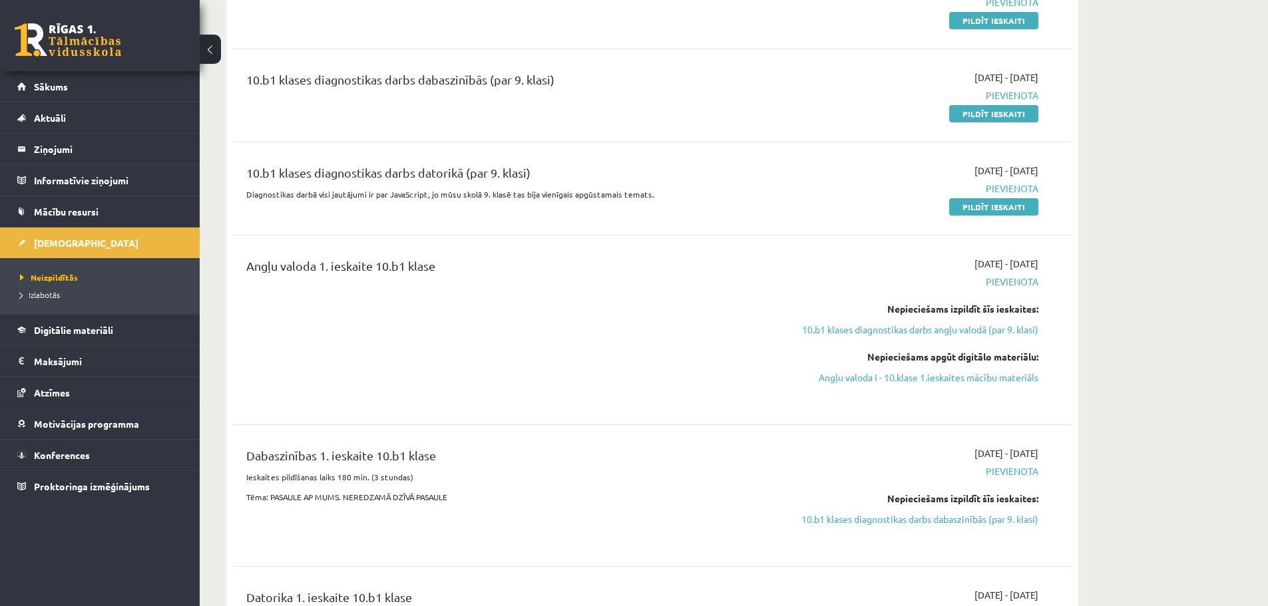
scroll to position [240, 0]
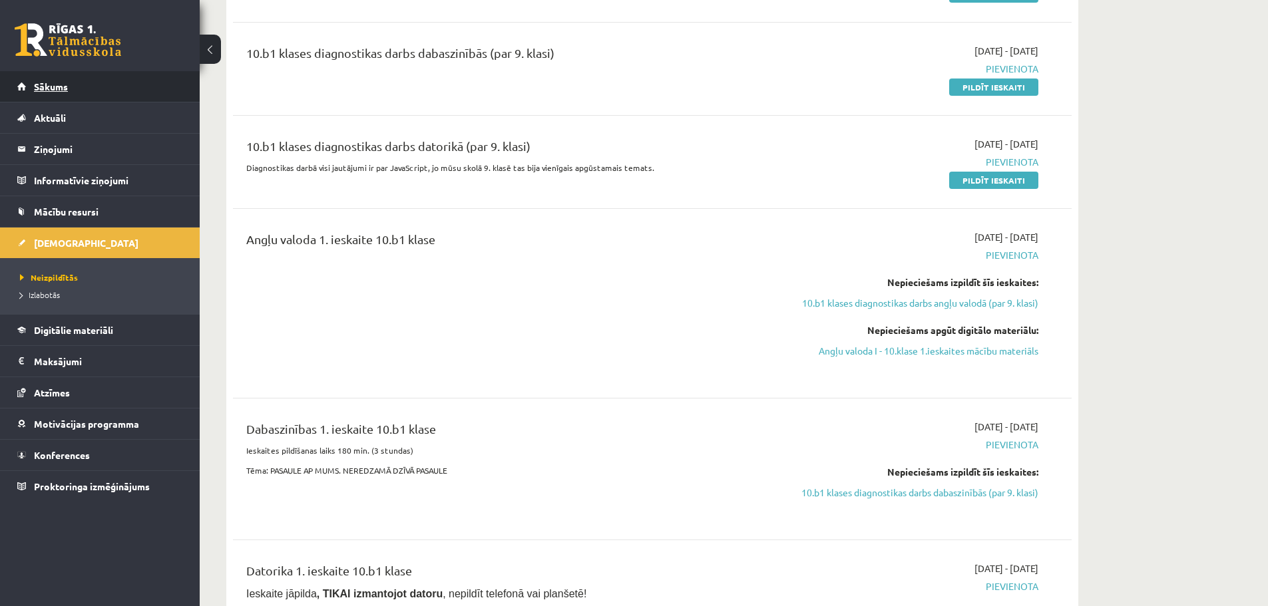
click at [57, 83] on span "Sākums" at bounding box center [51, 87] width 34 height 12
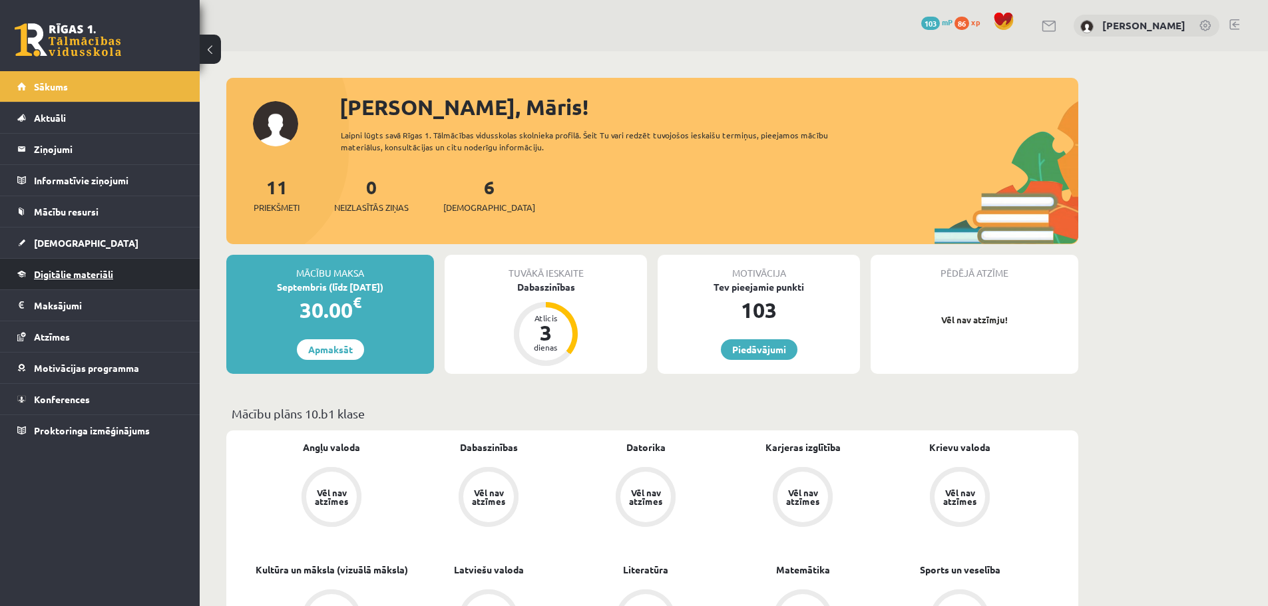
click at [70, 276] on span "Digitālie materiāli" at bounding box center [73, 274] width 79 height 12
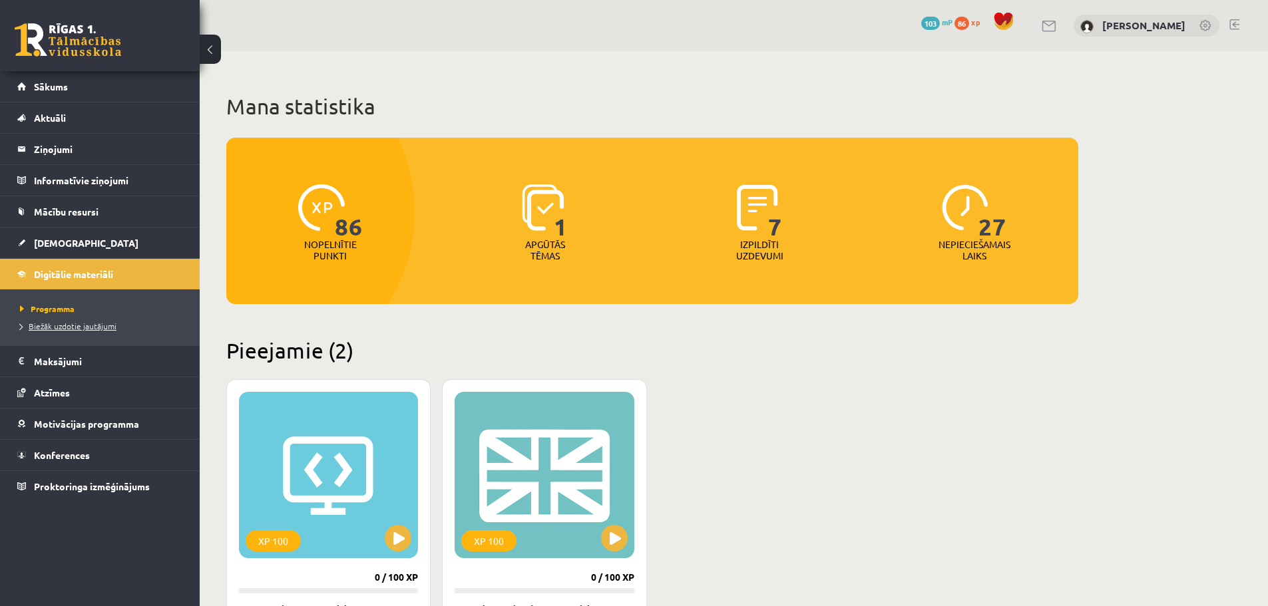
click at [67, 330] on link "Biežāk uzdotie jautājumi" at bounding box center [103, 326] width 166 height 12
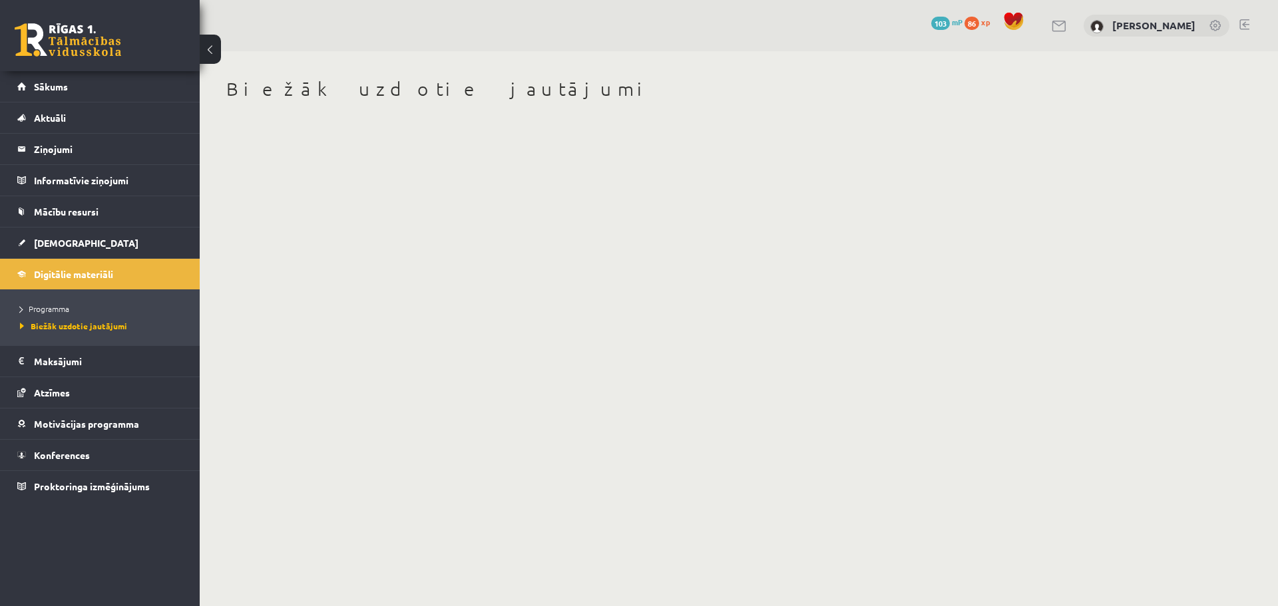
click at [1082, 565] on body "0 Dāvanas 103 mP 86 xp [PERSON_NAME] Sākums Aktuāli Kā mācīties eSKOLĀ Kontakti…" at bounding box center [639, 303] width 1278 height 606
drag, startPoint x: 1172, startPoint y: 282, endPoint x: 1160, endPoint y: 286, distance: 12.4
click at [1160, 286] on body "0 Dāvanas 103 mP 86 xp [PERSON_NAME] Sākums Aktuāli Kā mācīties eSKOLĀ Kontakti…" at bounding box center [639, 303] width 1278 height 606
click at [57, 312] on span "Programma" at bounding box center [44, 309] width 49 height 11
